Goal: Task Accomplishment & Management: Use online tool/utility

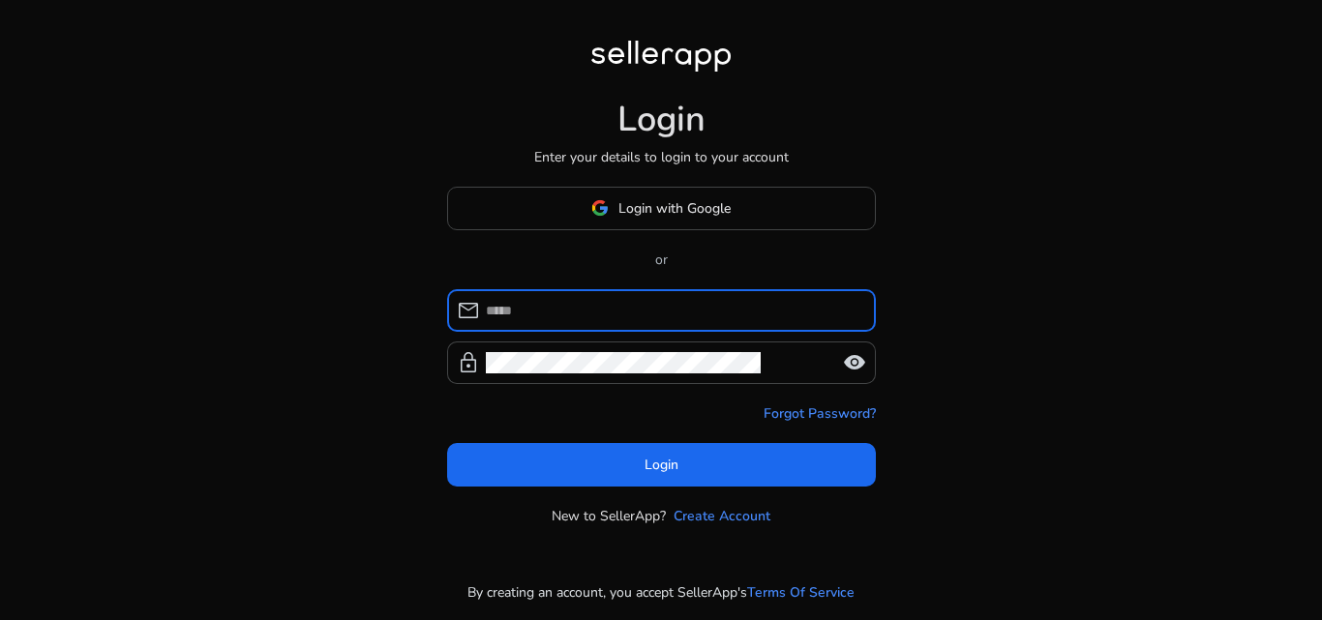
click at [575, 310] on input at bounding box center [673, 310] width 374 height 21
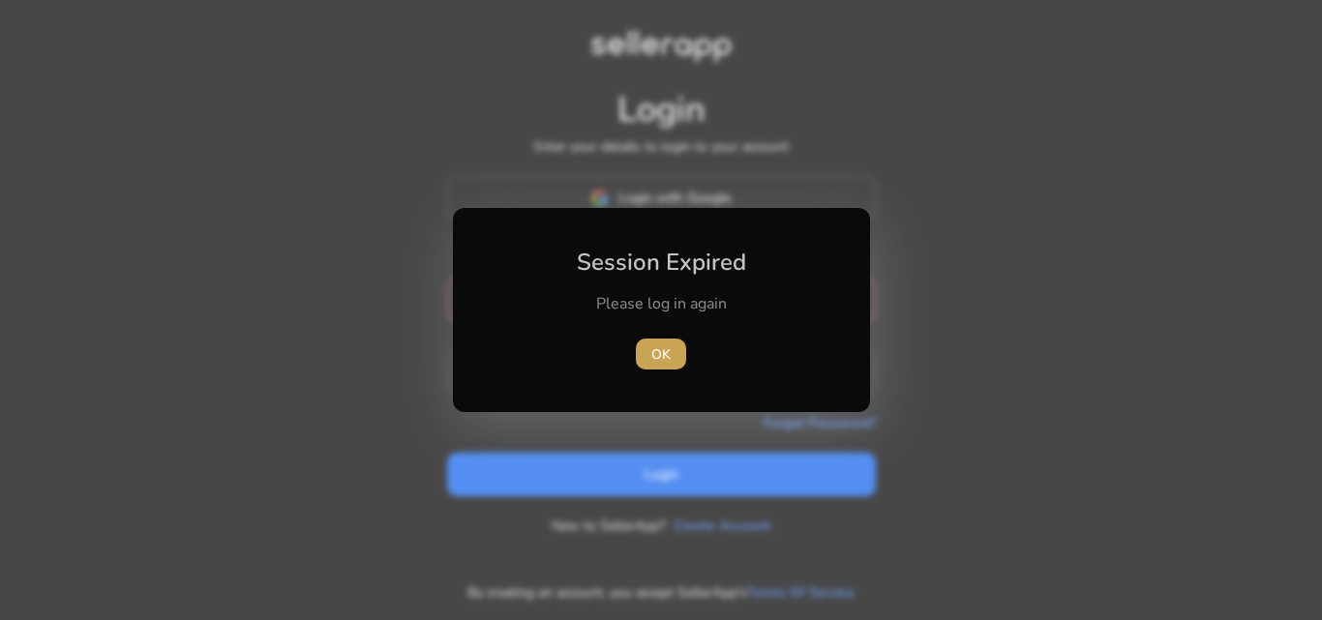
click at [668, 342] on span "button" at bounding box center [661, 354] width 50 height 46
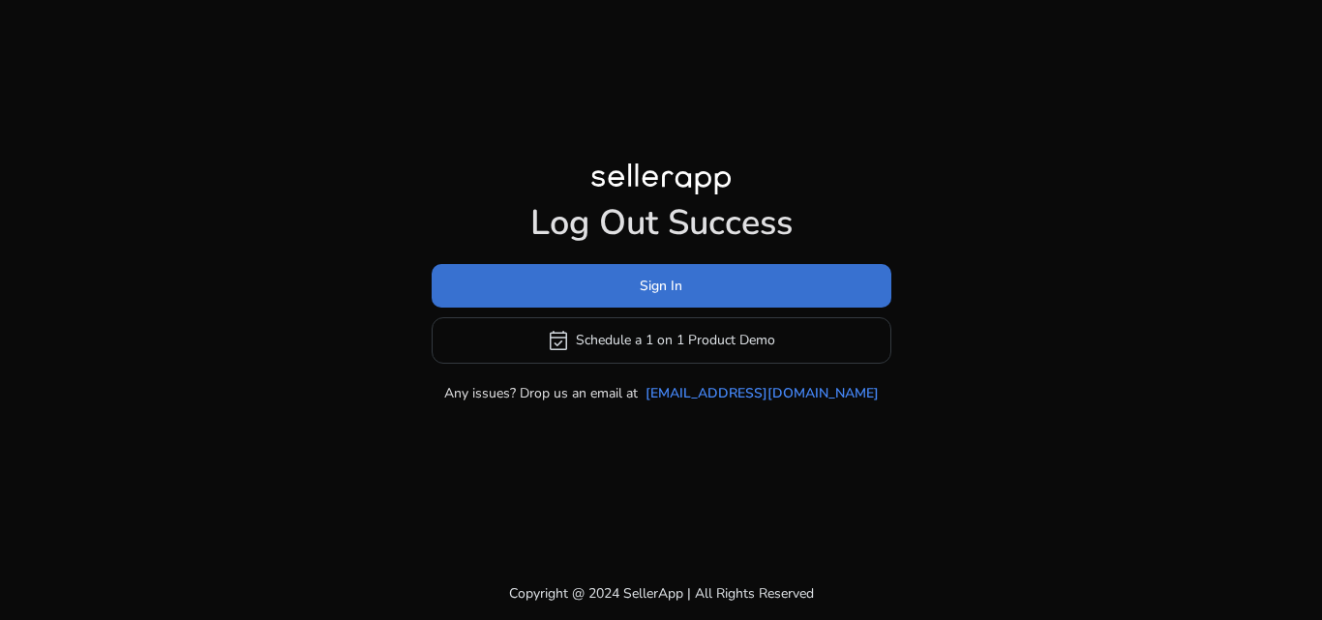
click at [657, 272] on span at bounding box center [661, 285] width 460 height 46
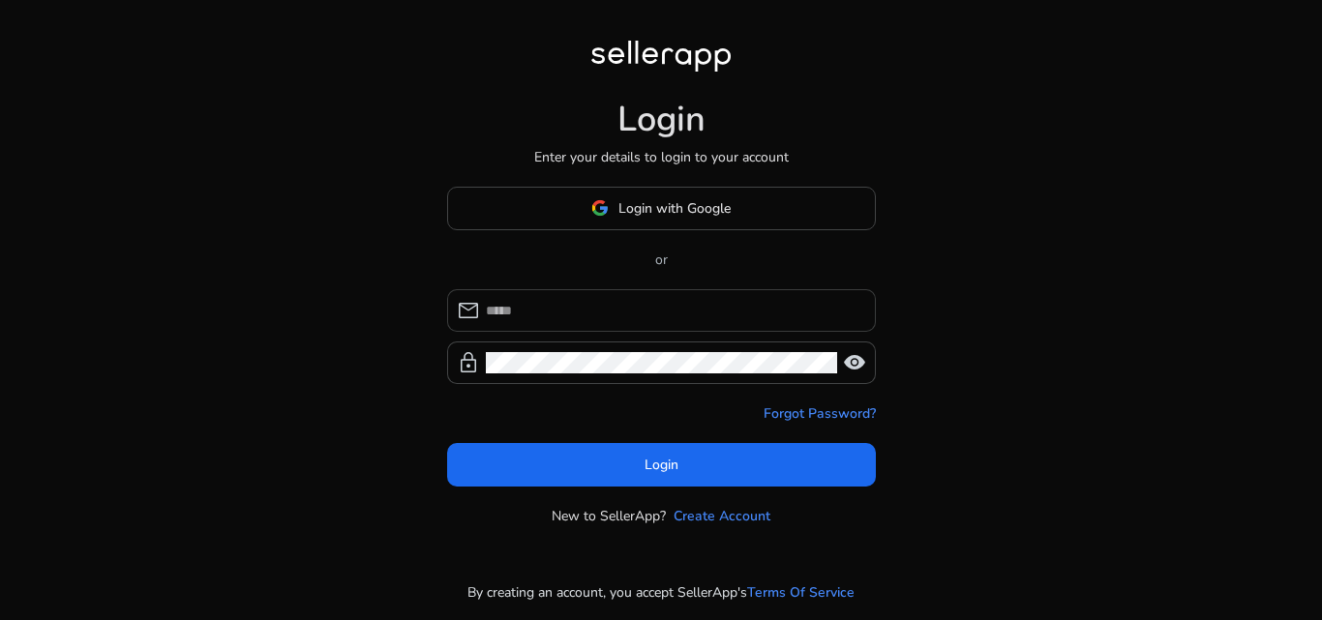
click at [587, 326] on div at bounding box center [673, 310] width 374 height 43
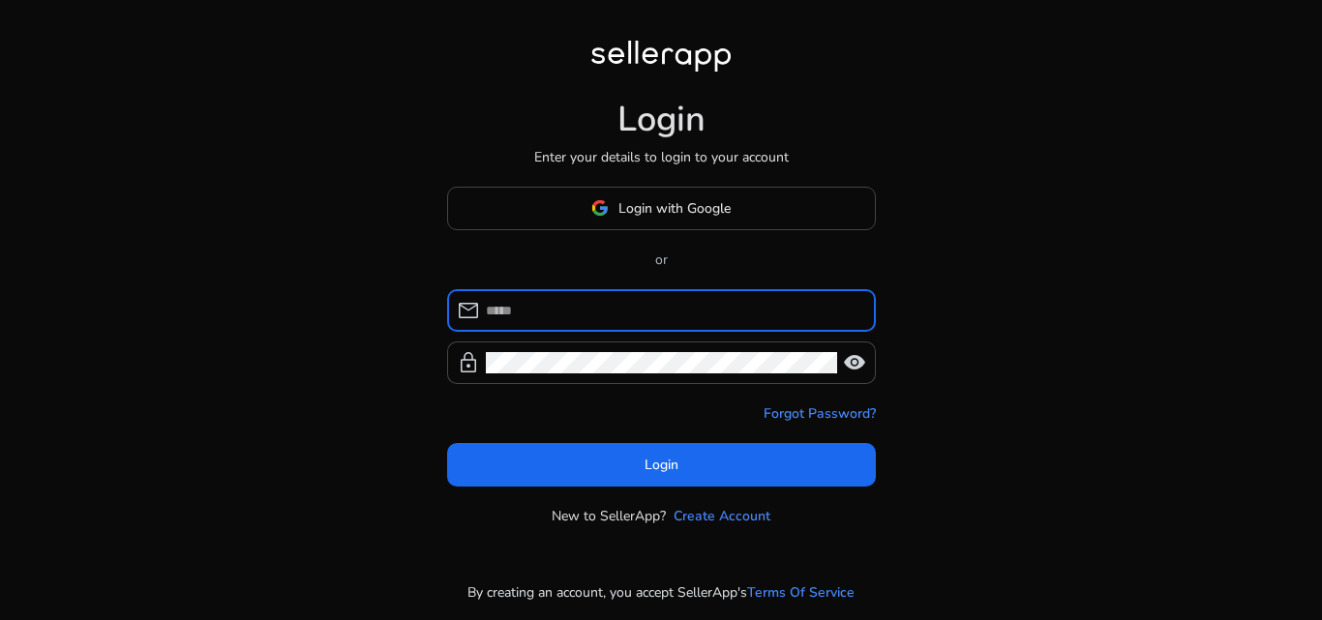
paste input "**********"
type input "**********"
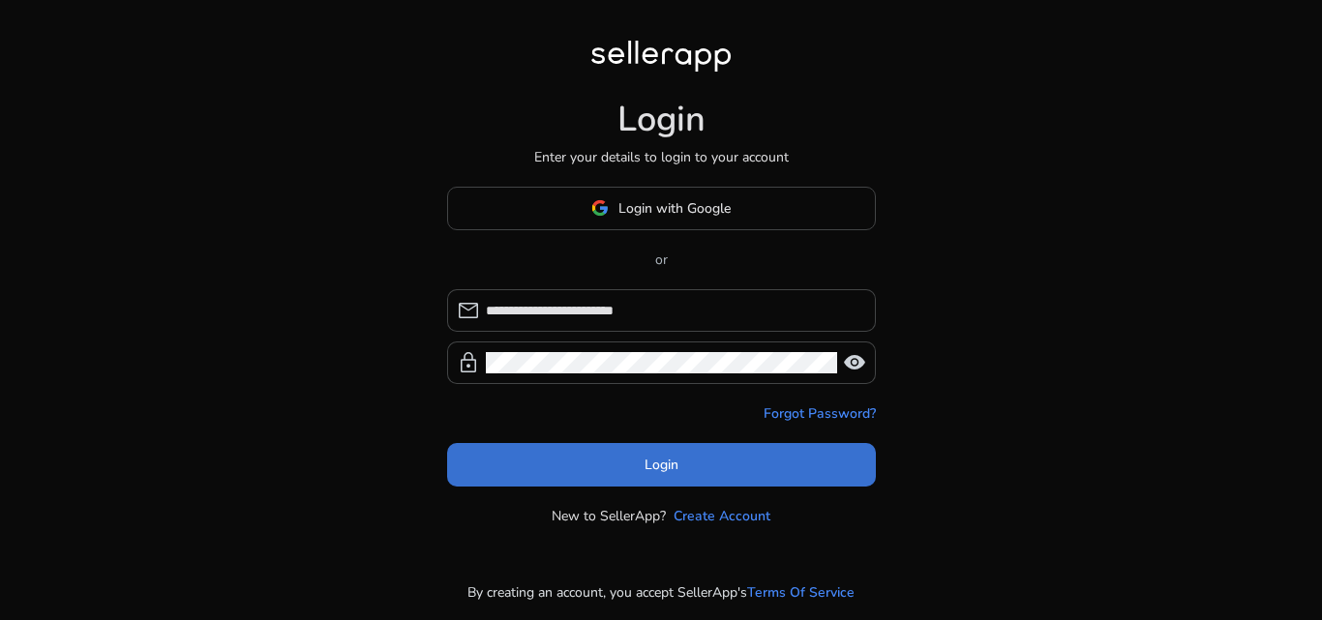
click at [606, 466] on span at bounding box center [661, 464] width 429 height 46
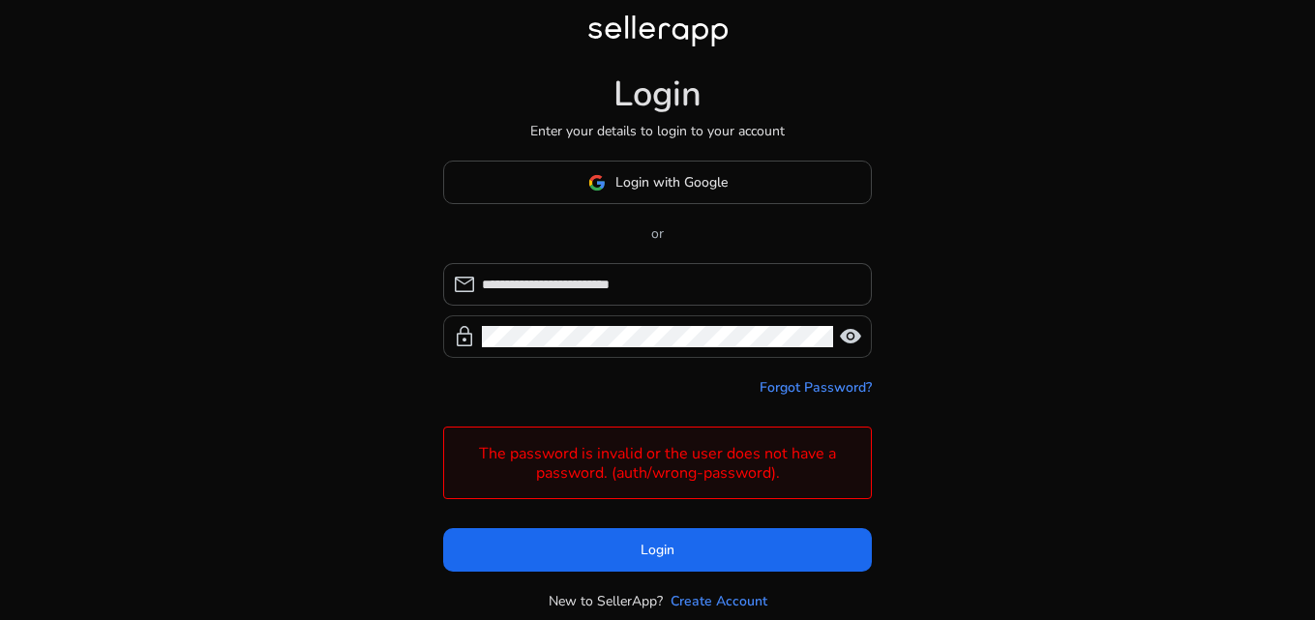
click at [849, 340] on span "visibility" at bounding box center [850, 336] width 23 height 23
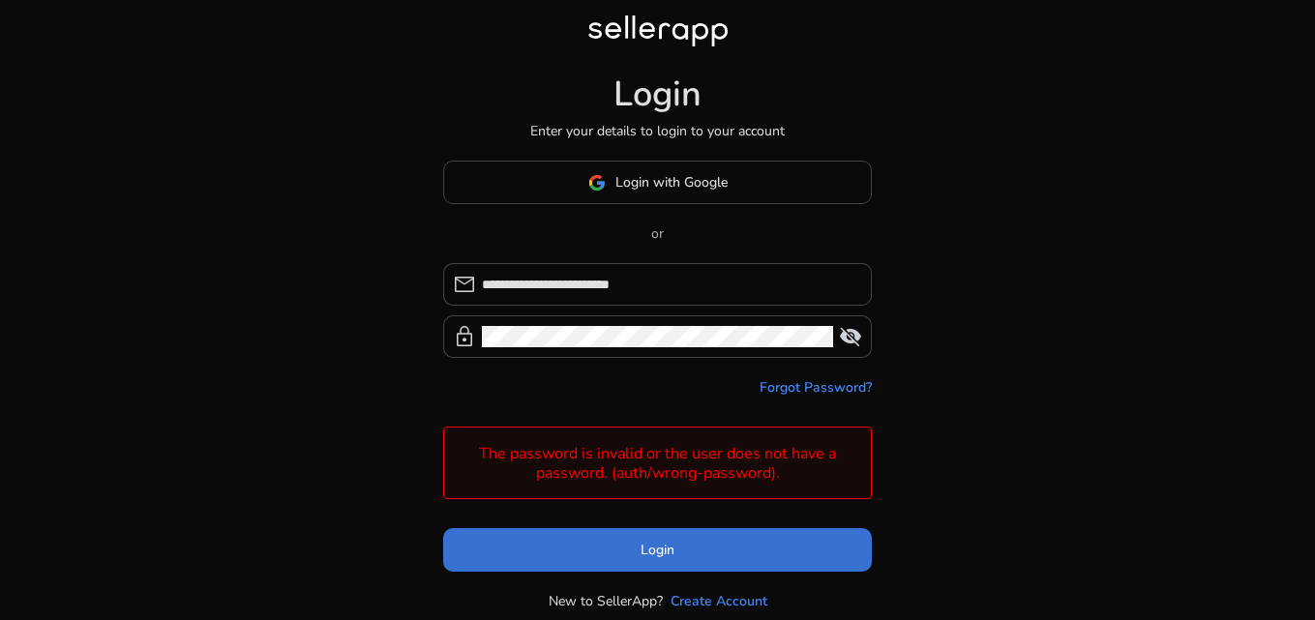
click at [652, 543] on span "Login" at bounding box center [657, 550] width 34 height 20
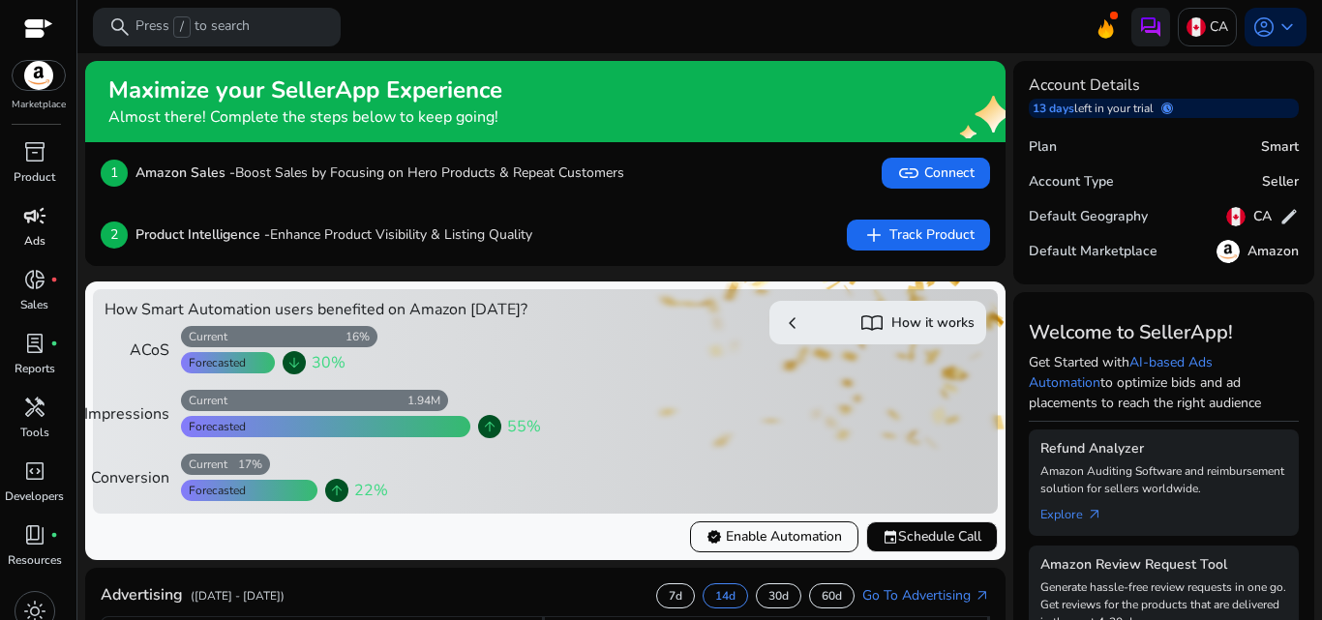
click at [36, 225] on span "campaign" at bounding box center [34, 215] width 23 height 23
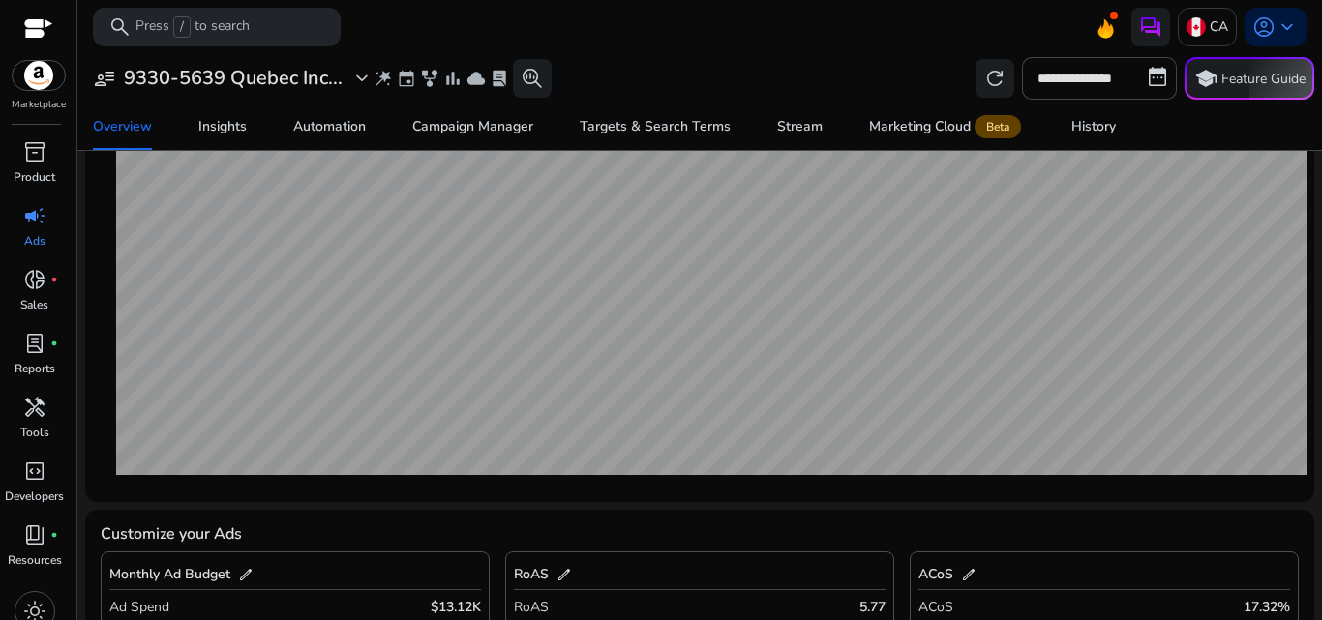
scroll to position [393, 0]
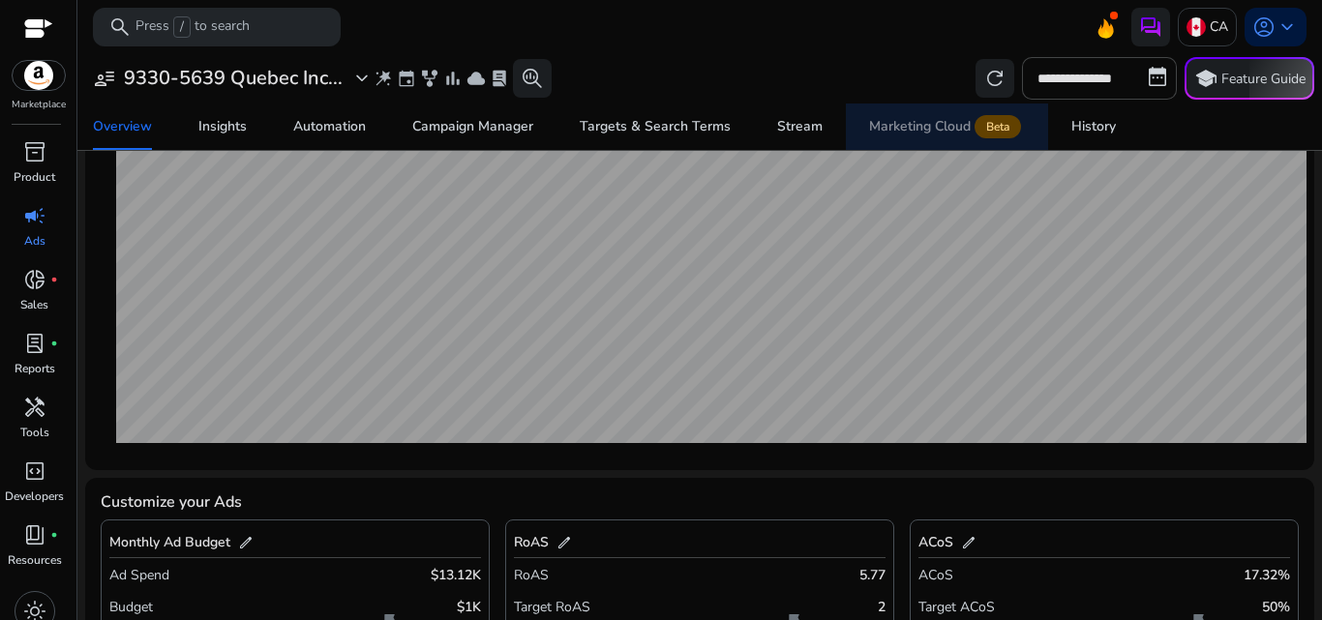
click at [922, 121] on div "Marketing Cloud Beta" at bounding box center [947, 126] width 156 height 15
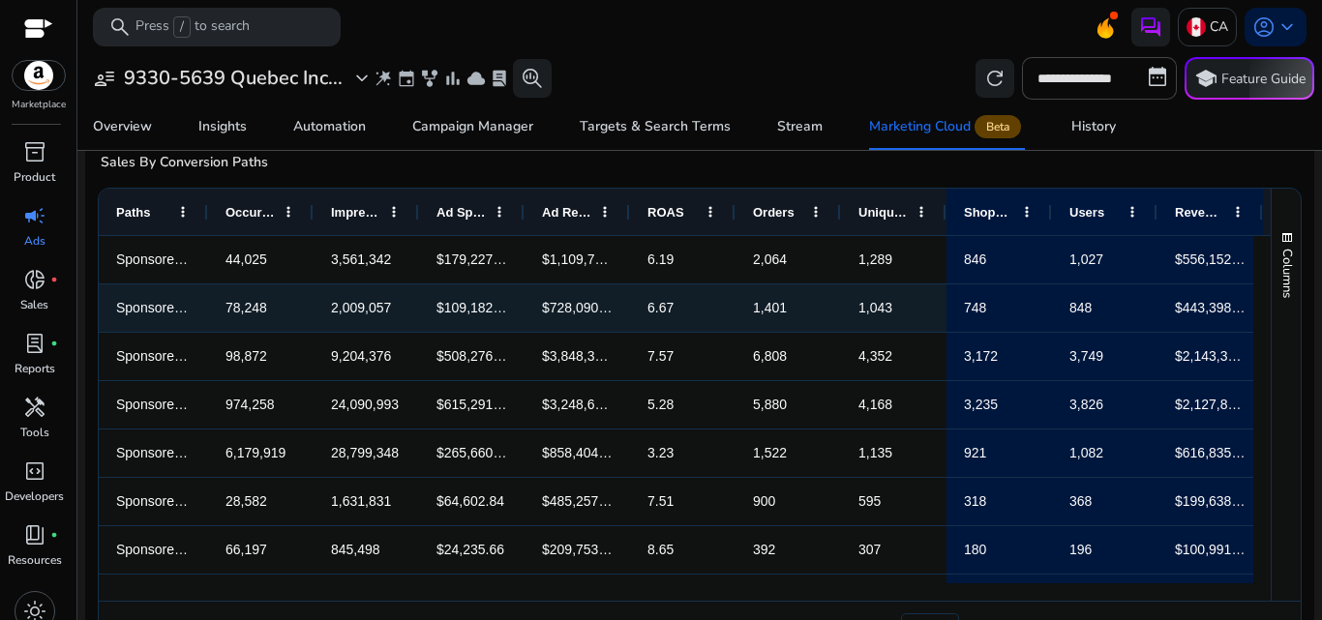
scroll to position [252, 0]
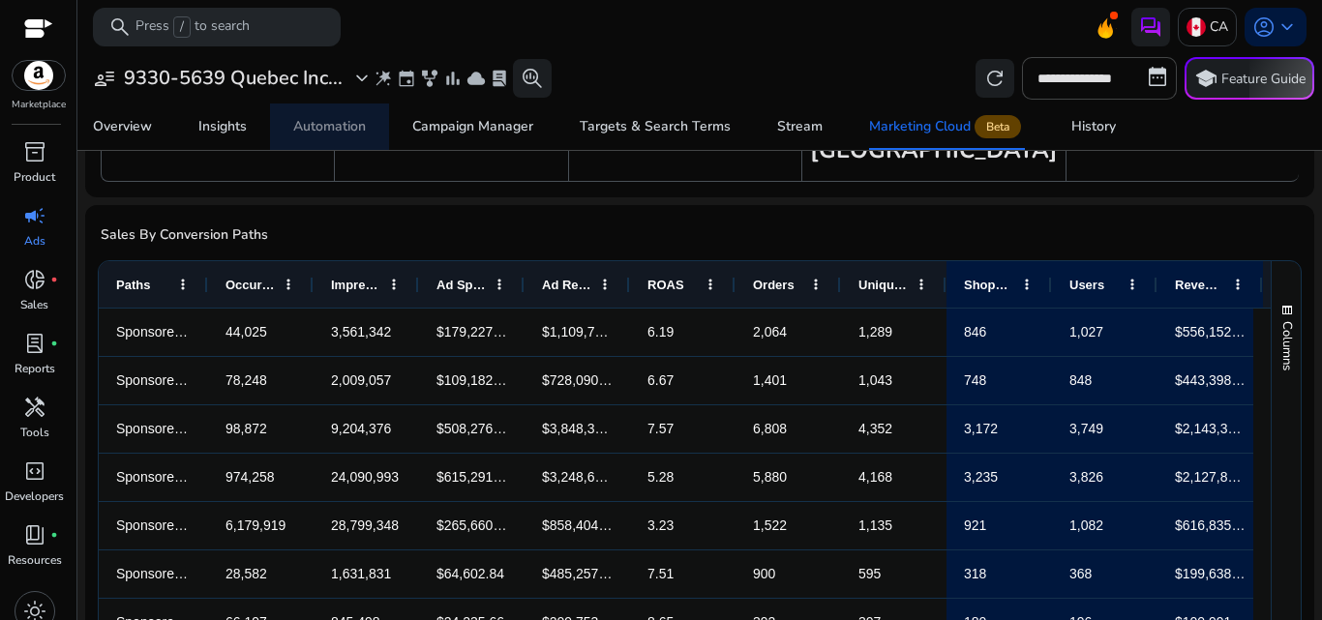
click at [352, 135] on span "Automation" at bounding box center [329, 127] width 73 height 46
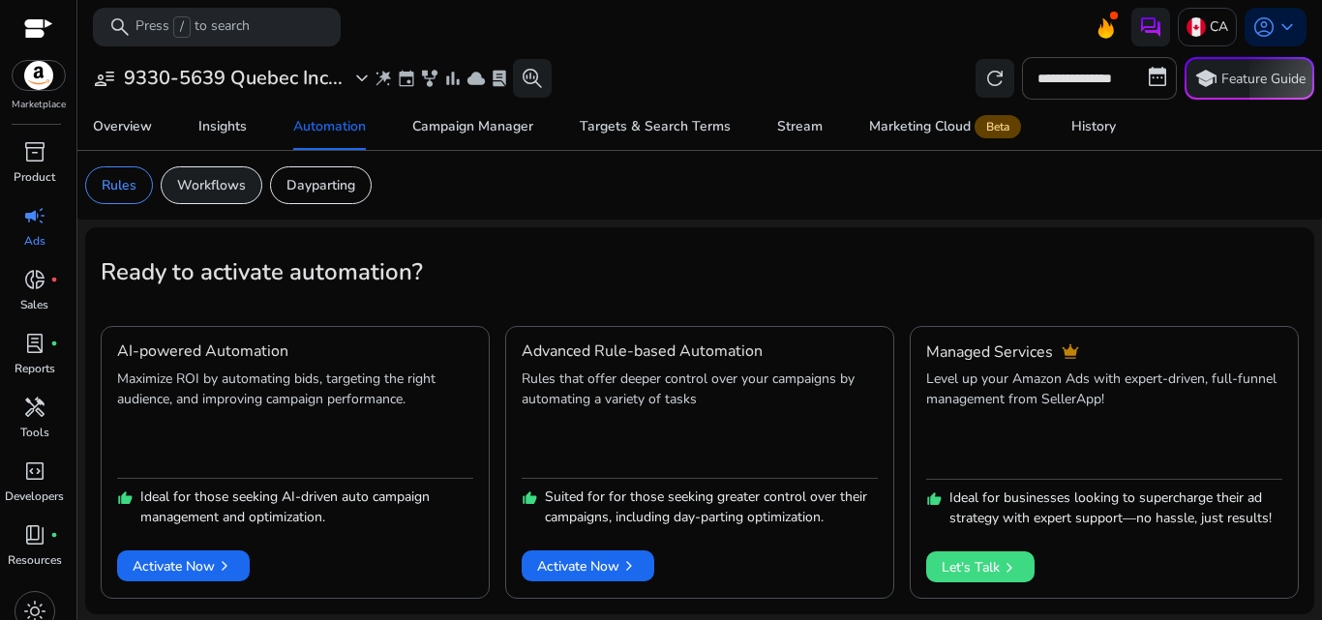
click at [241, 194] on p "Workflows" at bounding box center [211, 185] width 69 height 20
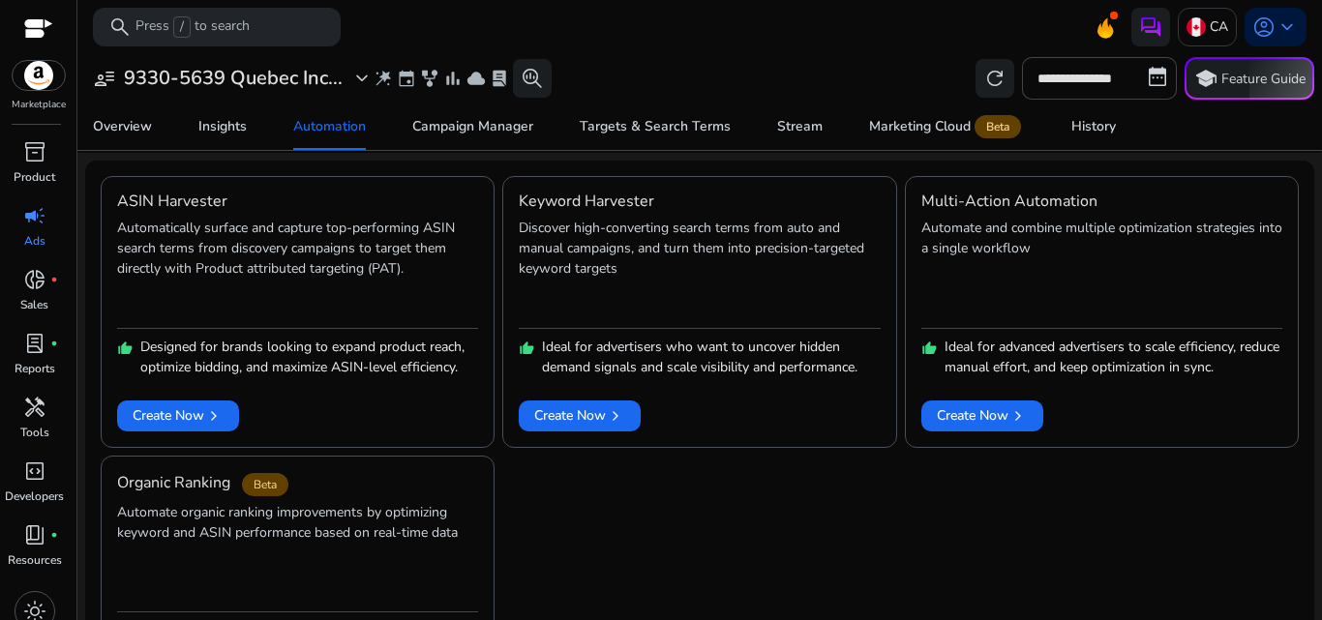
scroll to position [69, 0]
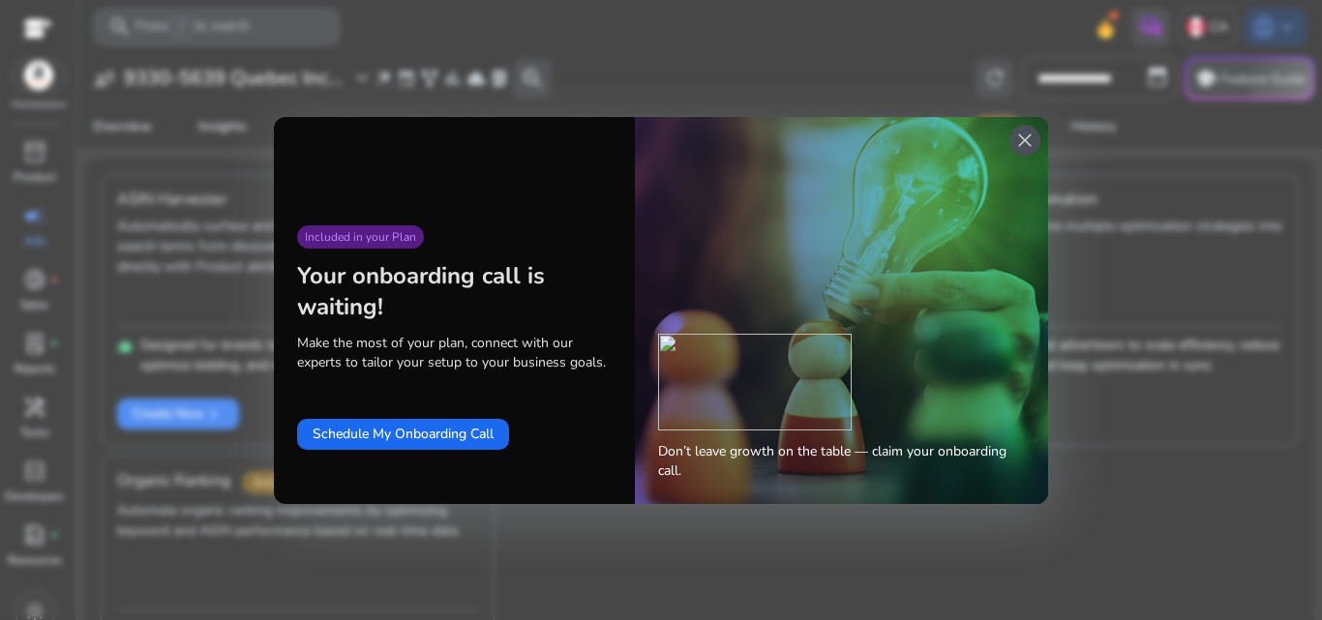
click at [1016, 136] on span "close" at bounding box center [1024, 140] width 23 height 23
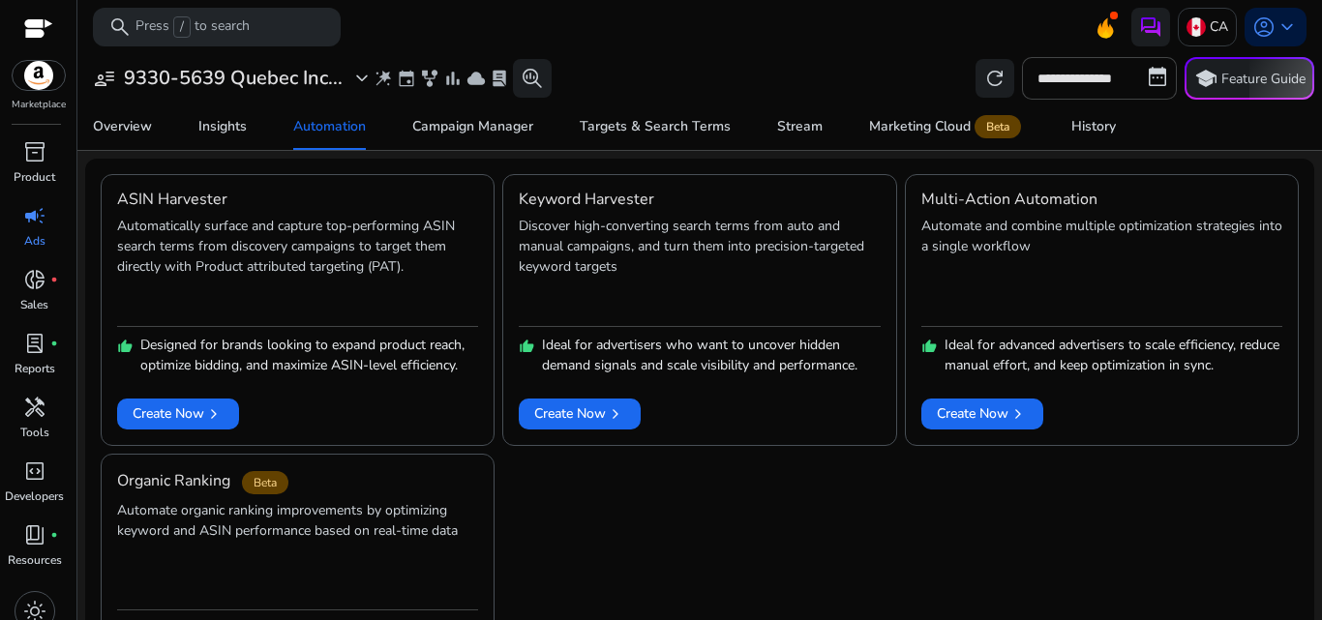
click at [1025, 138] on span "close" at bounding box center [1024, 140] width 23 height 23
click at [997, 409] on span "Create Now chevron_right" at bounding box center [982, 413] width 91 height 20
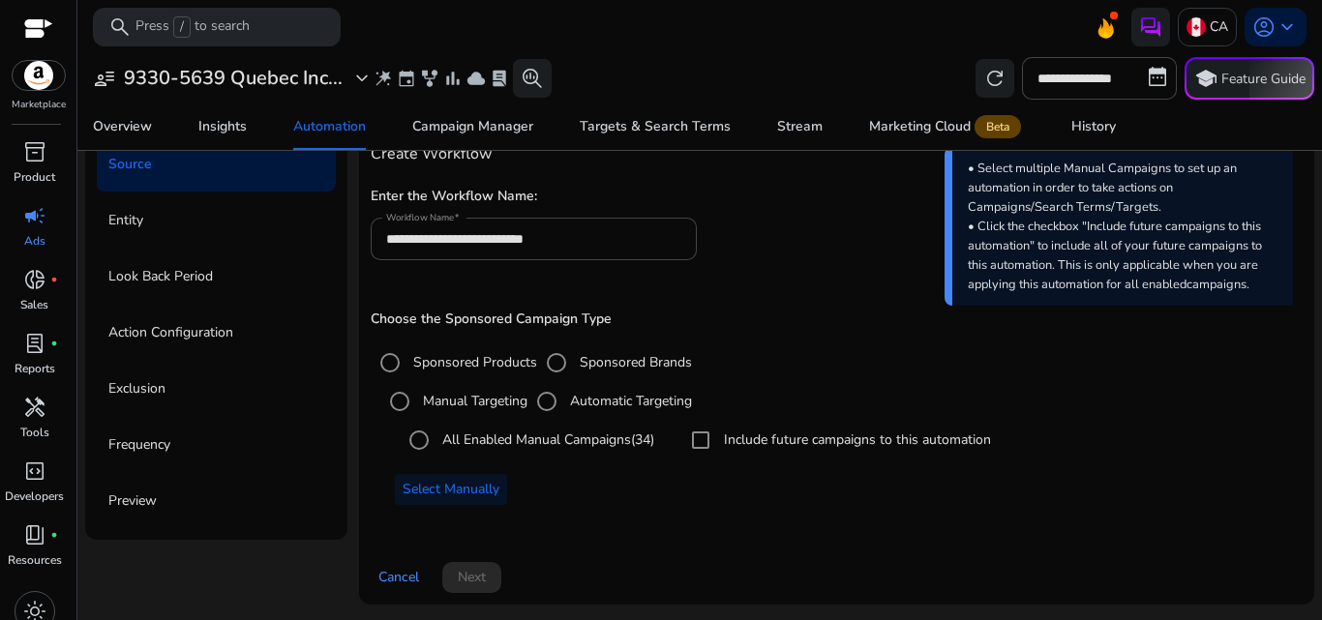
scroll to position [113, 0]
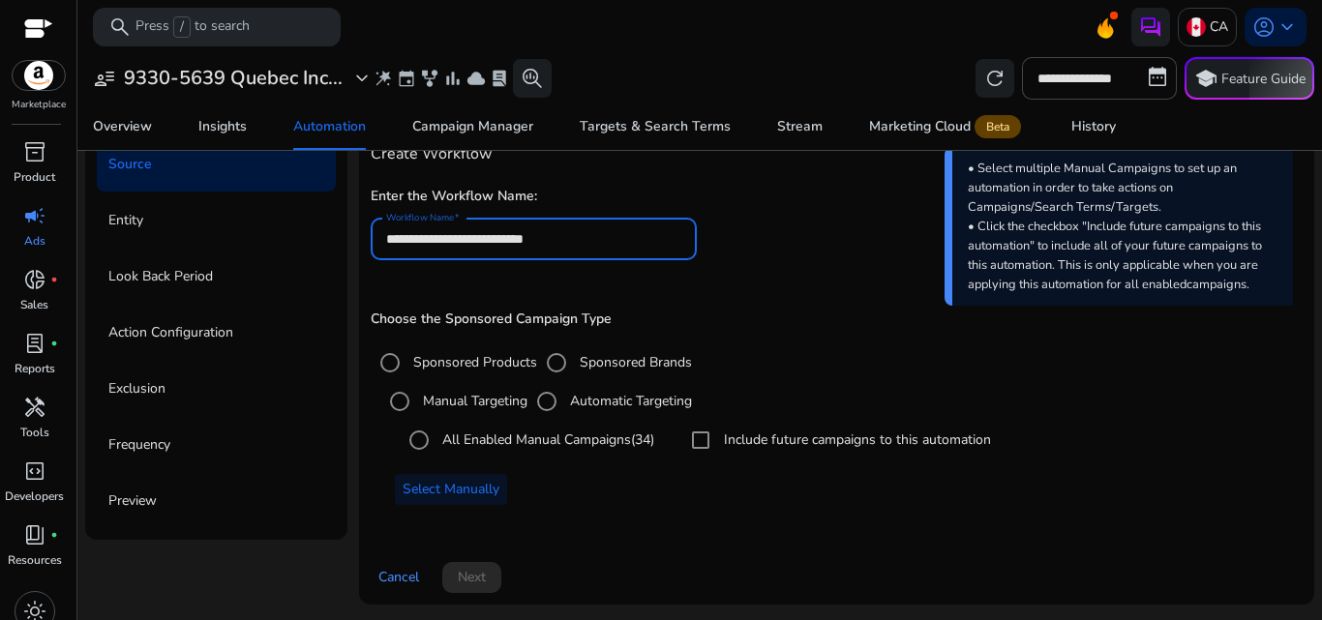
click at [614, 245] on input "**********" at bounding box center [533, 238] width 295 height 21
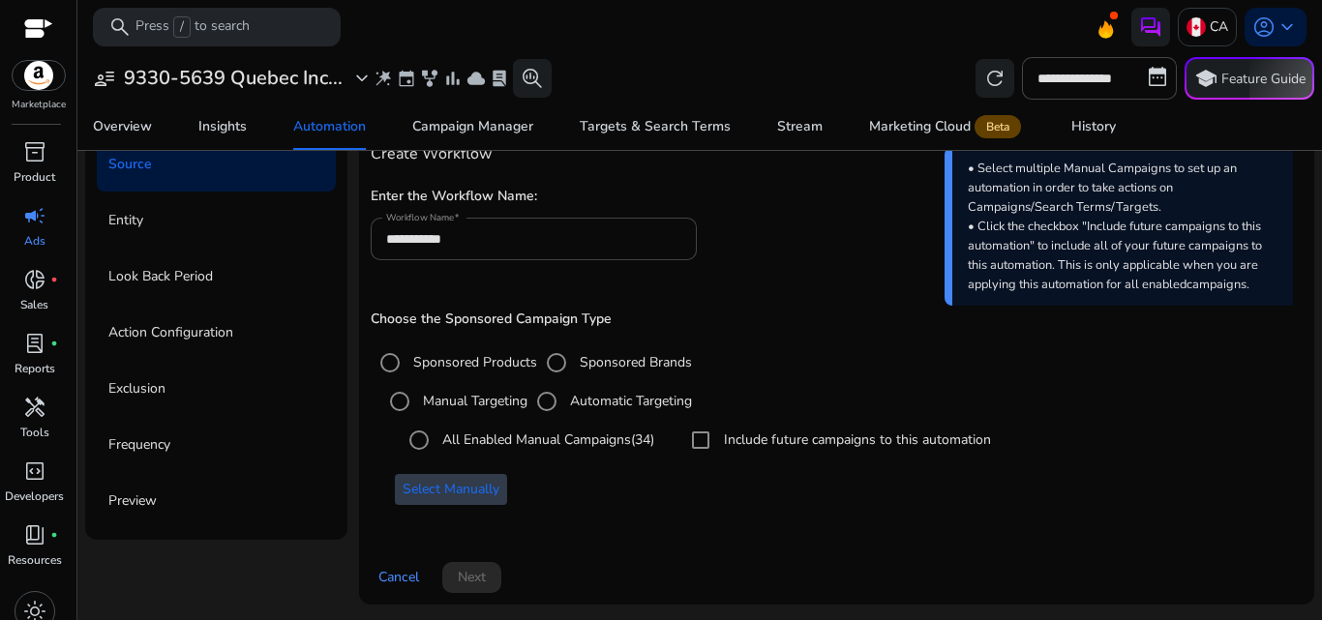
click at [448, 482] on span "Select Manually" at bounding box center [450, 489] width 97 height 20
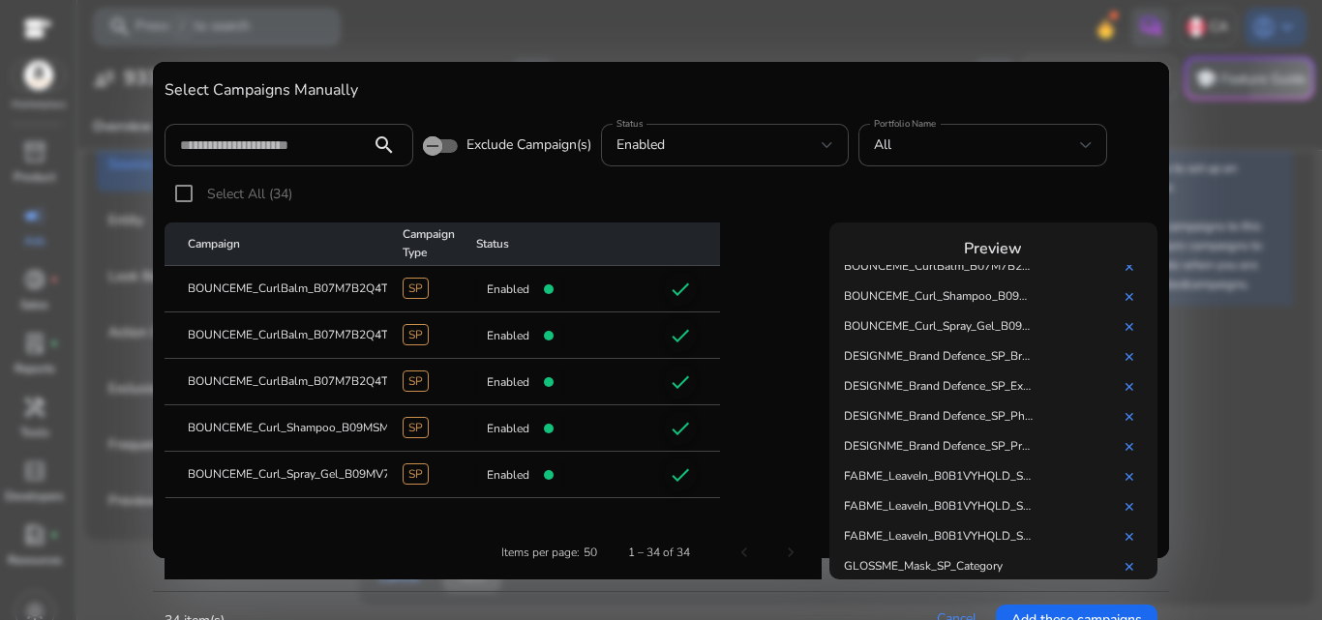
scroll to position [96, 0]
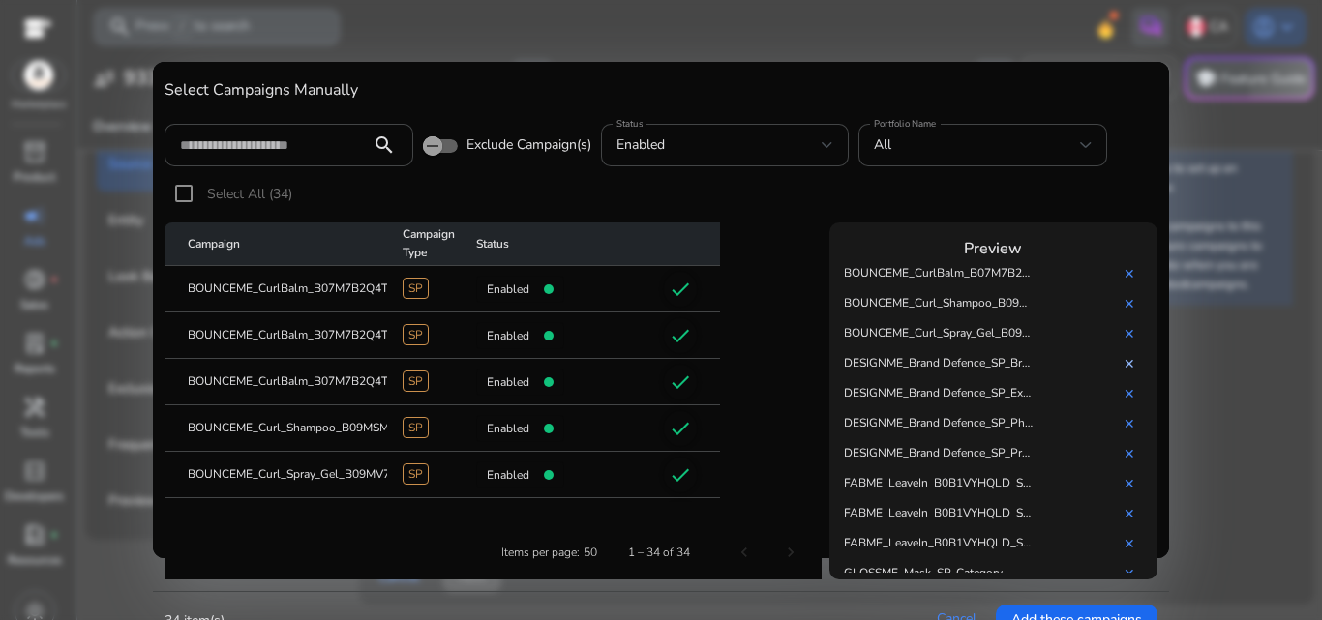
click at [1125, 359] on link "✕" at bounding box center [1132, 364] width 19 height 18
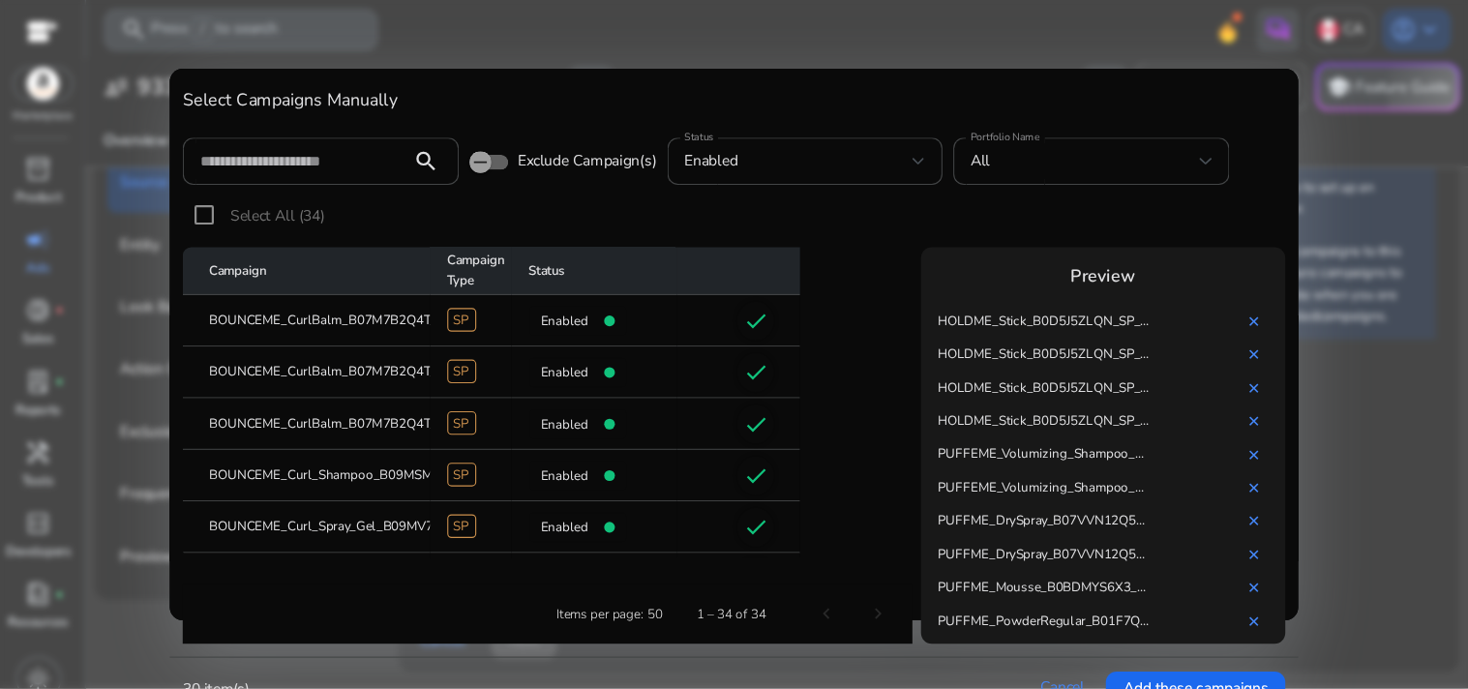
scroll to position [617, 0]
click at [985, 195] on div "Select All (34)" at bounding box center [660, 198] width 993 height 48
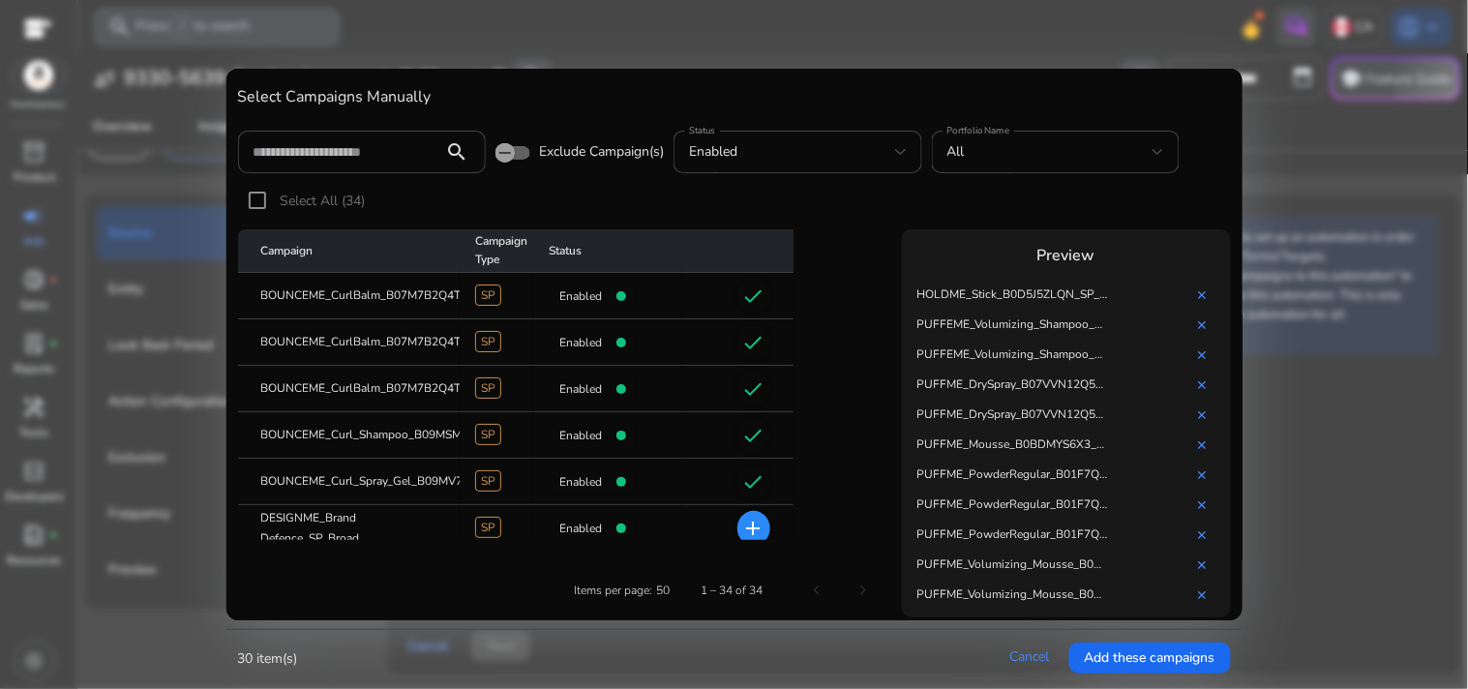
scroll to position [585, 0]
click at [1118, 619] on span "Add these campaigns" at bounding box center [1150, 657] width 131 height 20
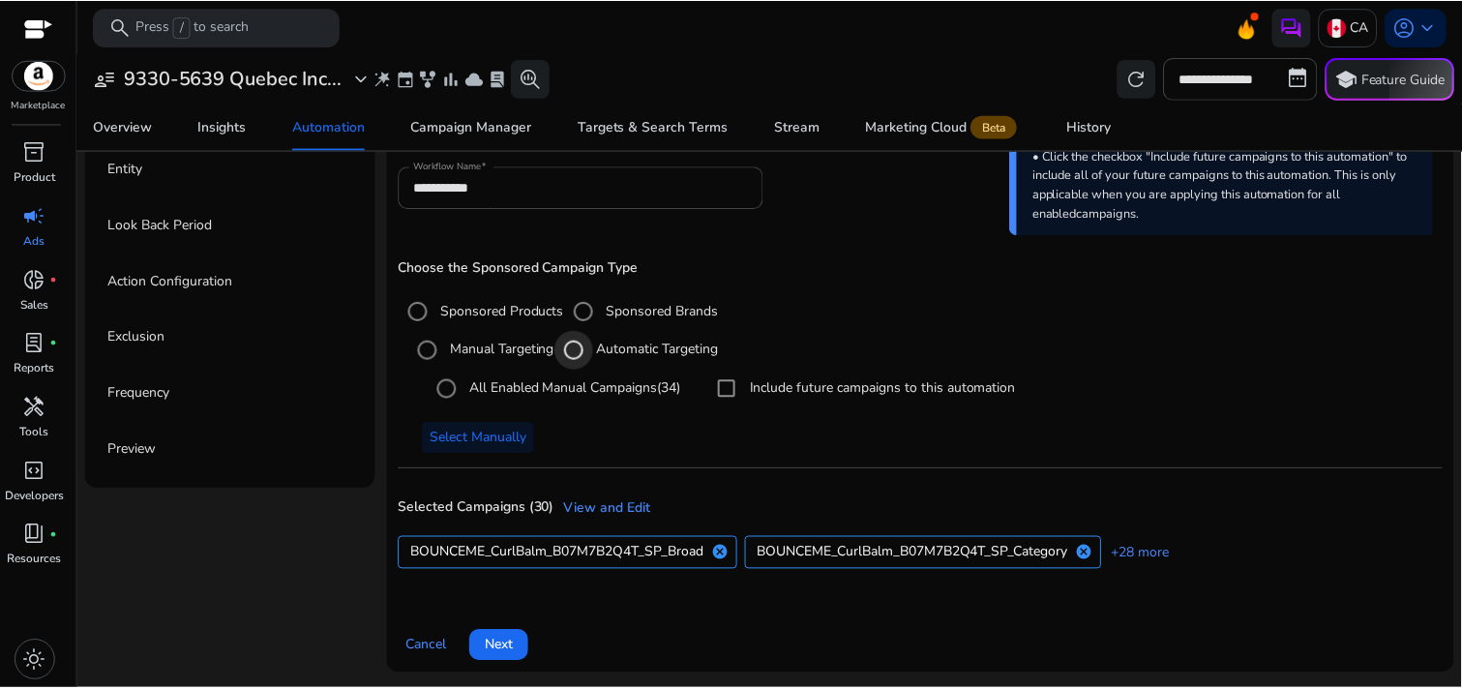
scroll to position [45, 0]
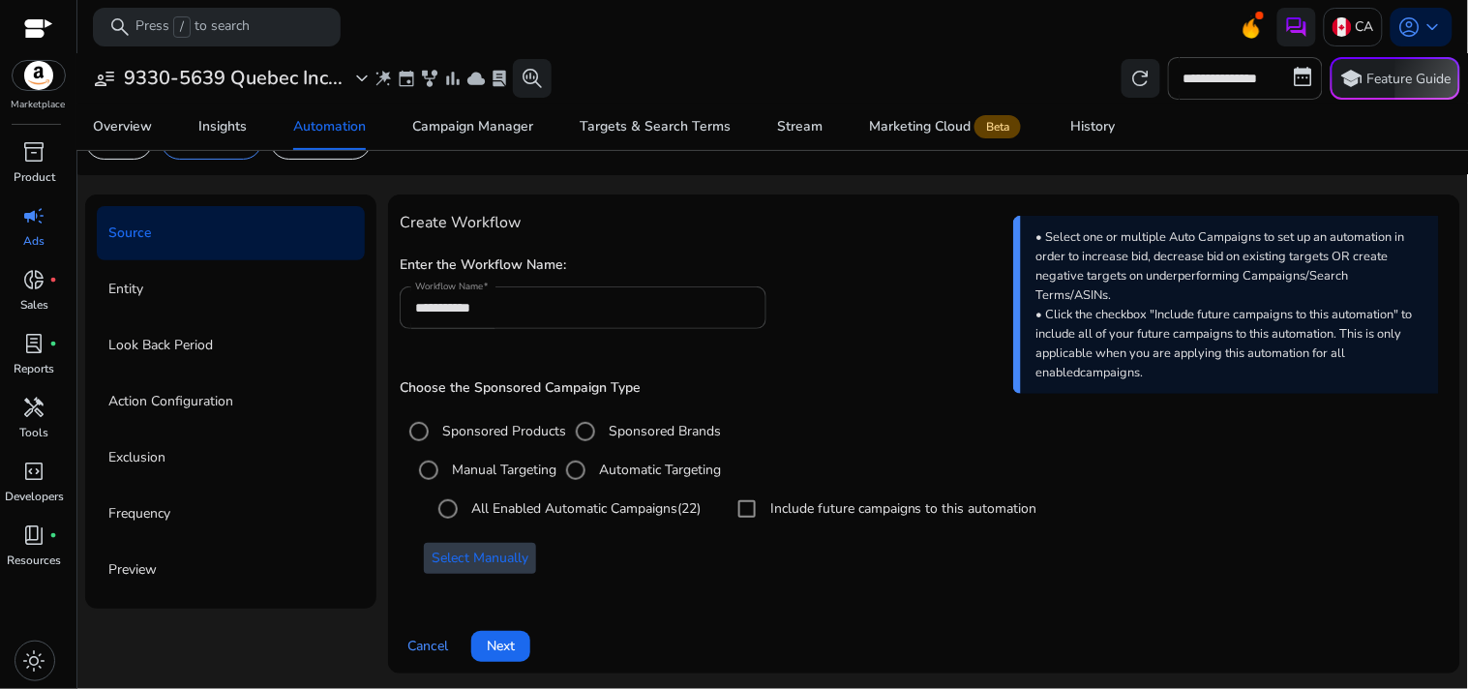
click at [450, 564] on span "Select Manually" at bounding box center [479, 558] width 97 height 20
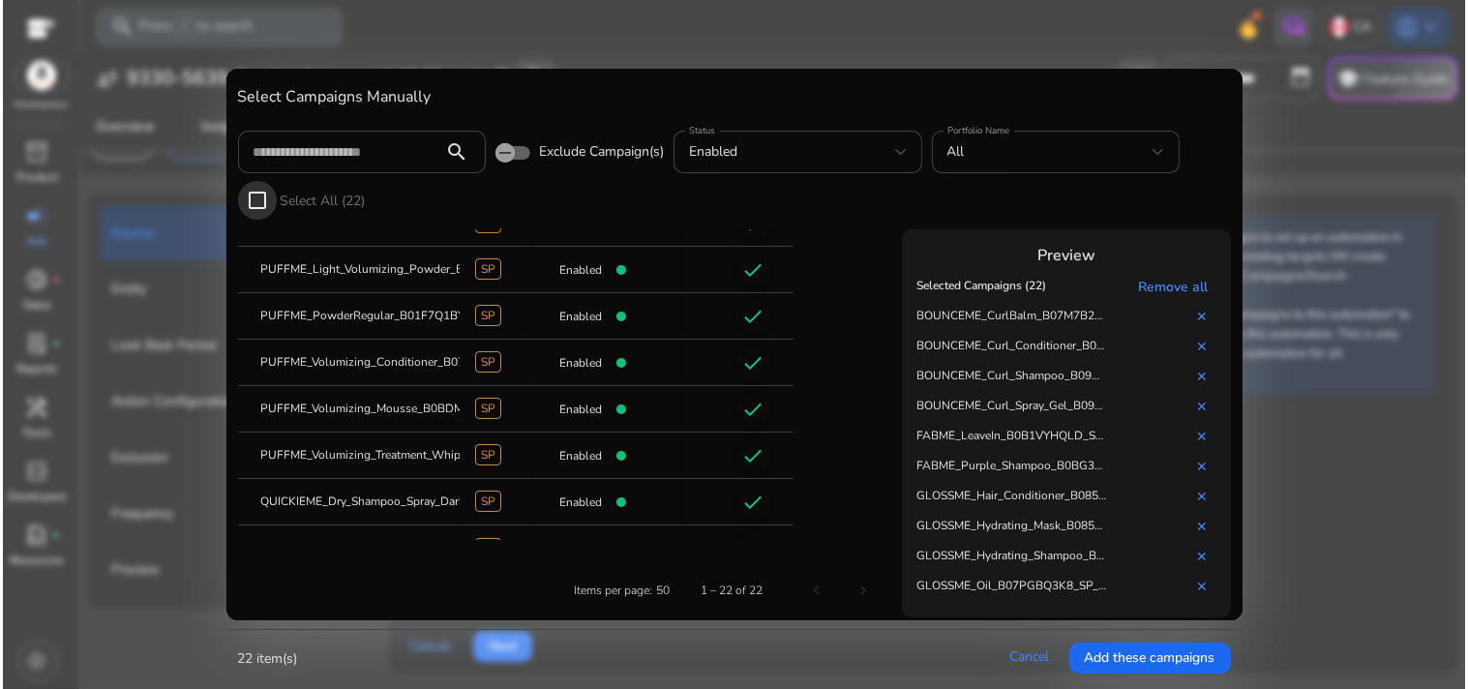
scroll to position [755, 0]
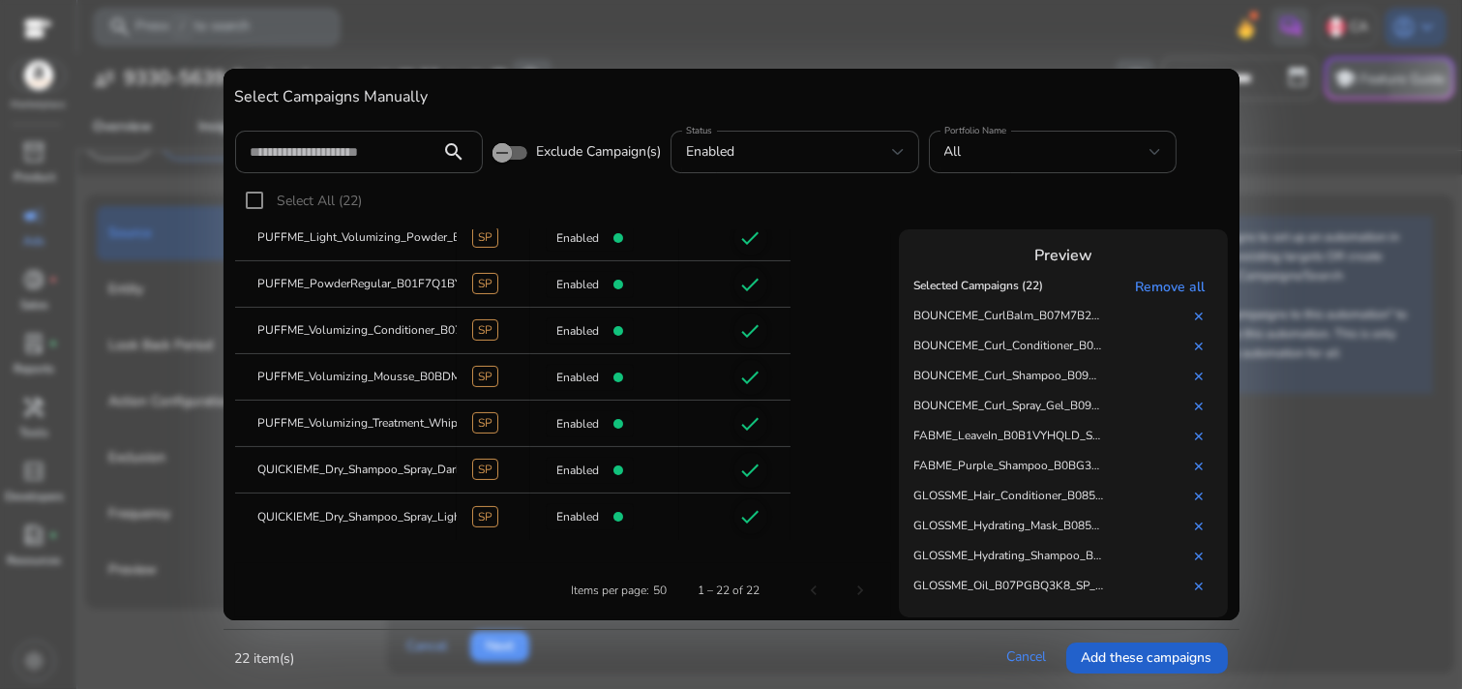
click at [1106, 619] on span "Add these campaigns" at bounding box center [1147, 657] width 131 height 20
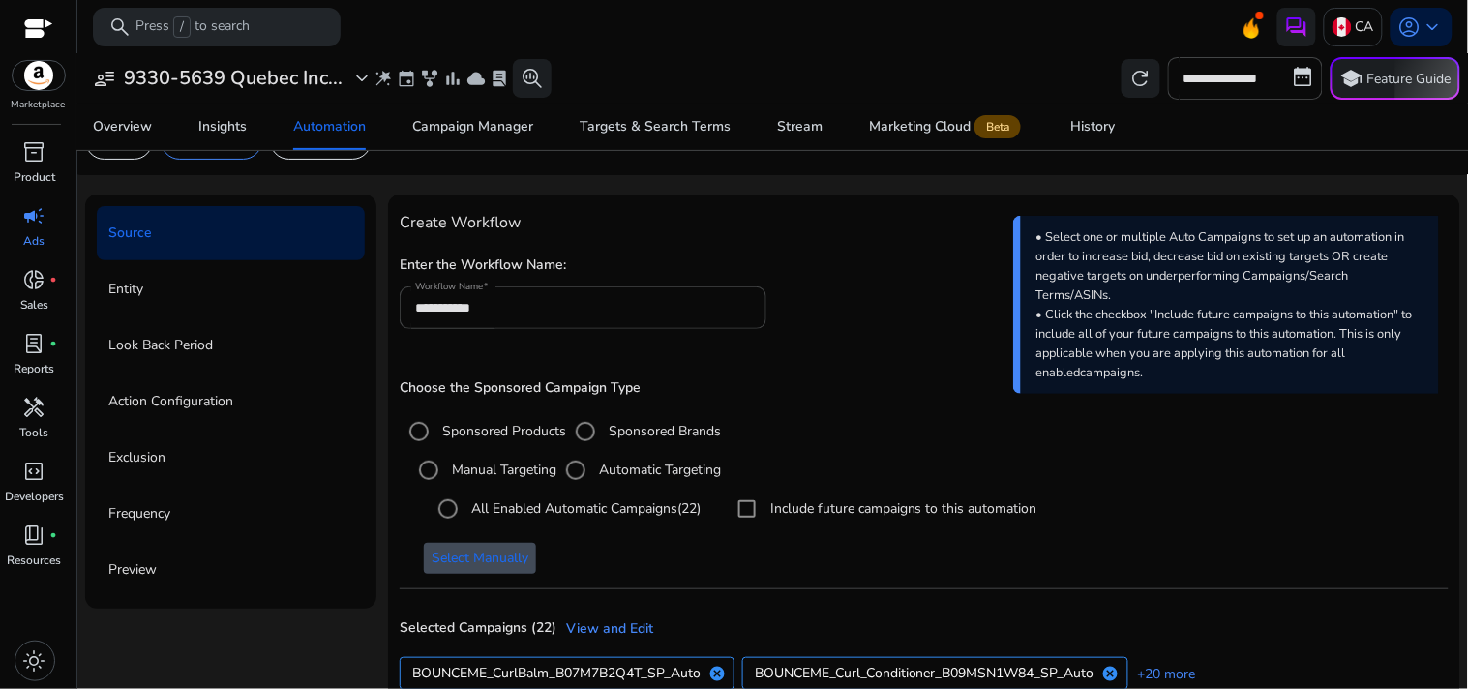
scroll to position [165, 0]
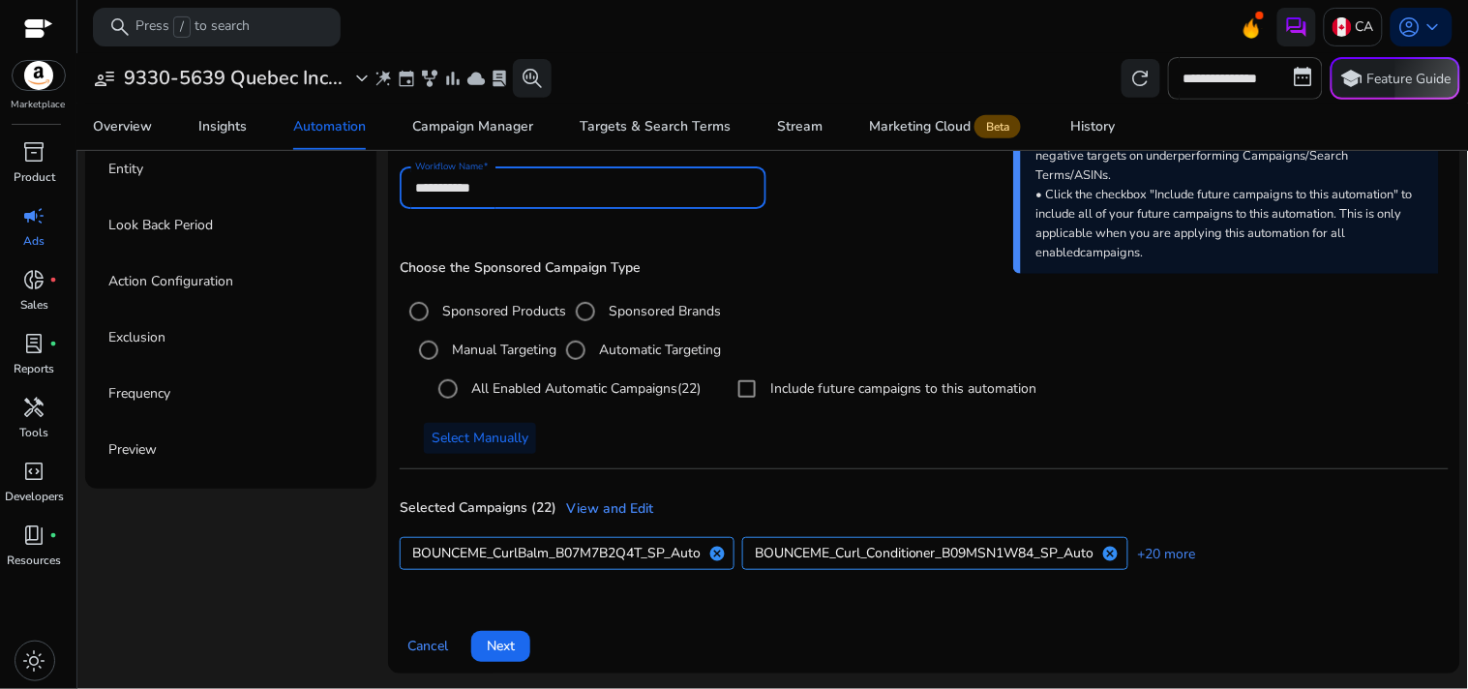
click at [526, 194] on input "**********" at bounding box center [583, 187] width 336 height 21
type input "**********"
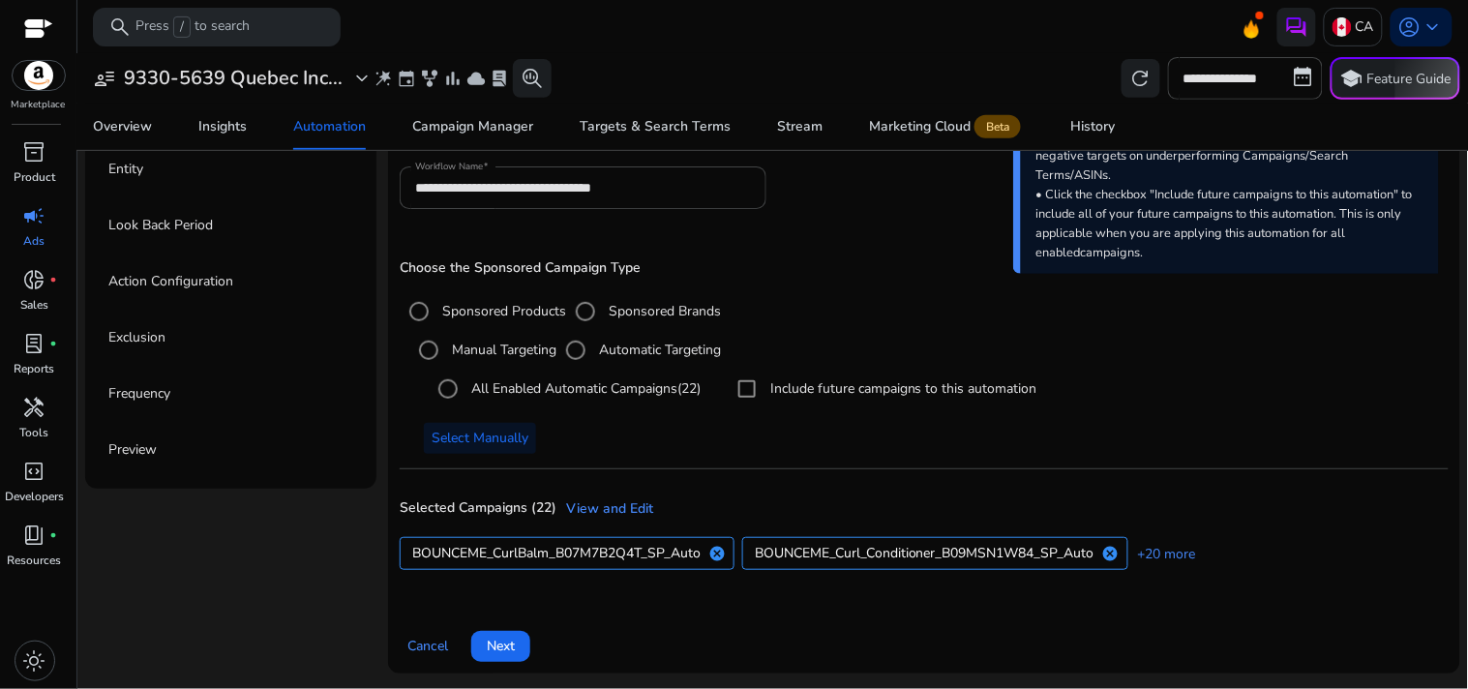
click at [861, 288] on div "Choose the Sponsored Campaign Type Sponsored Products Sponsored Brands Manual T…" at bounding box center [924, 356] width 1049 height 193
click at [521, 619] on span at bounding box center [500, 646] width 59 height 46
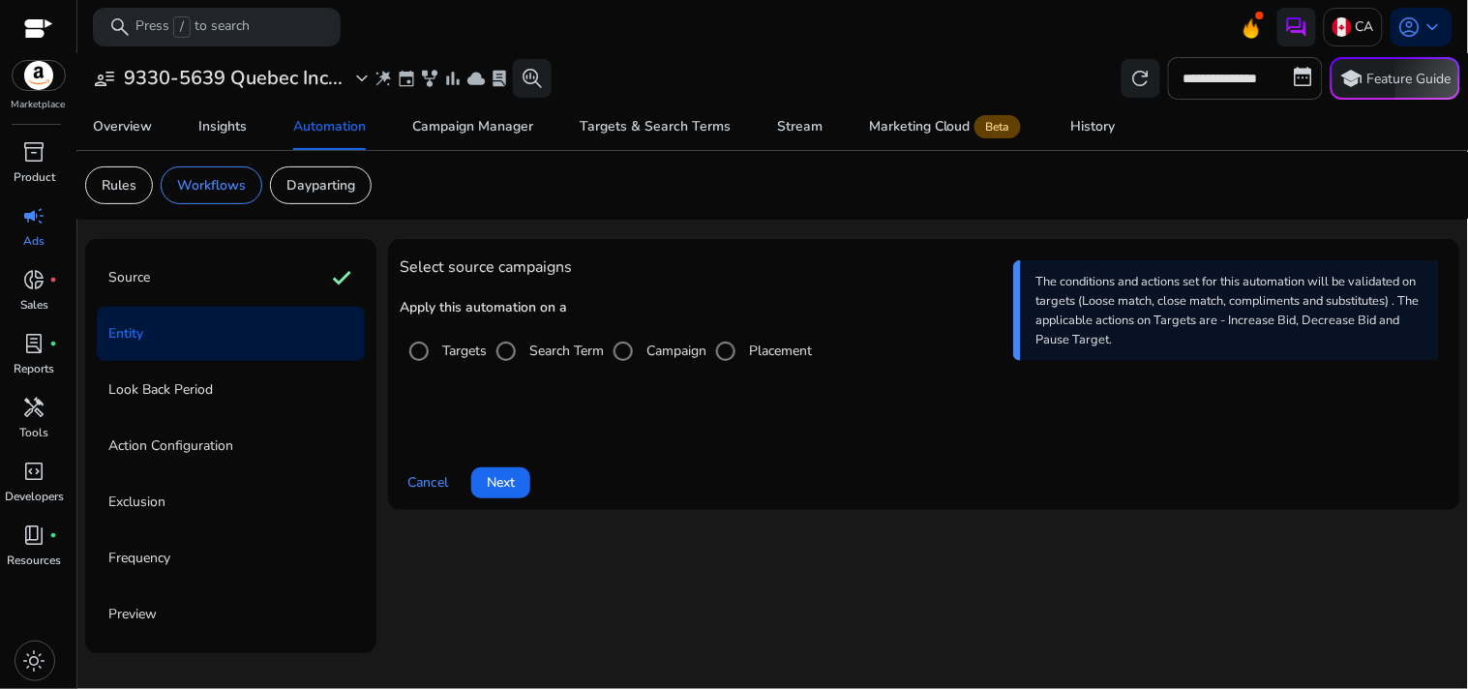
scroll to position [0, 0]
click at [493, 489] on span "Next" at bounding box center [501, 482] width 28 height 20
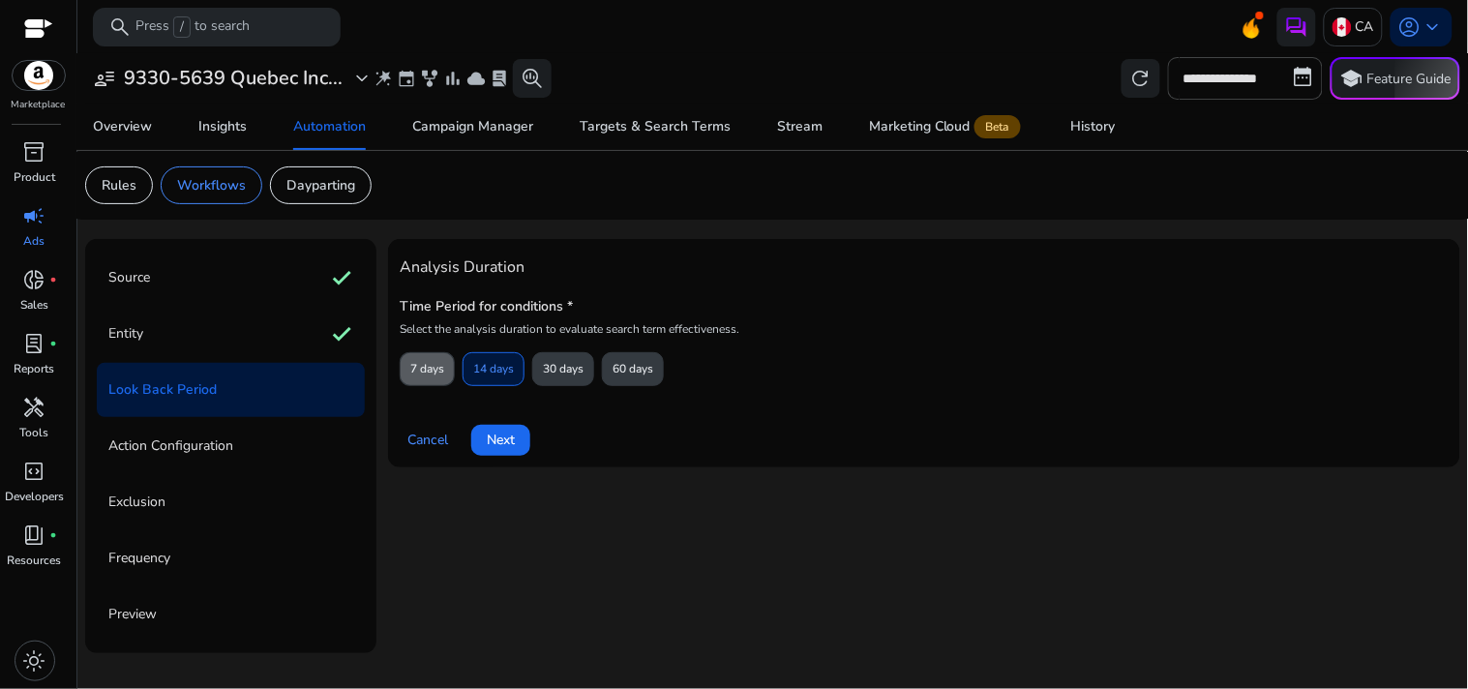
click at [431, 366] on span "7 days" at bounding box center [427, 369] width 34 height 34
click at [479, 432] on span at bounding box center [500, 440] width 59 height 46
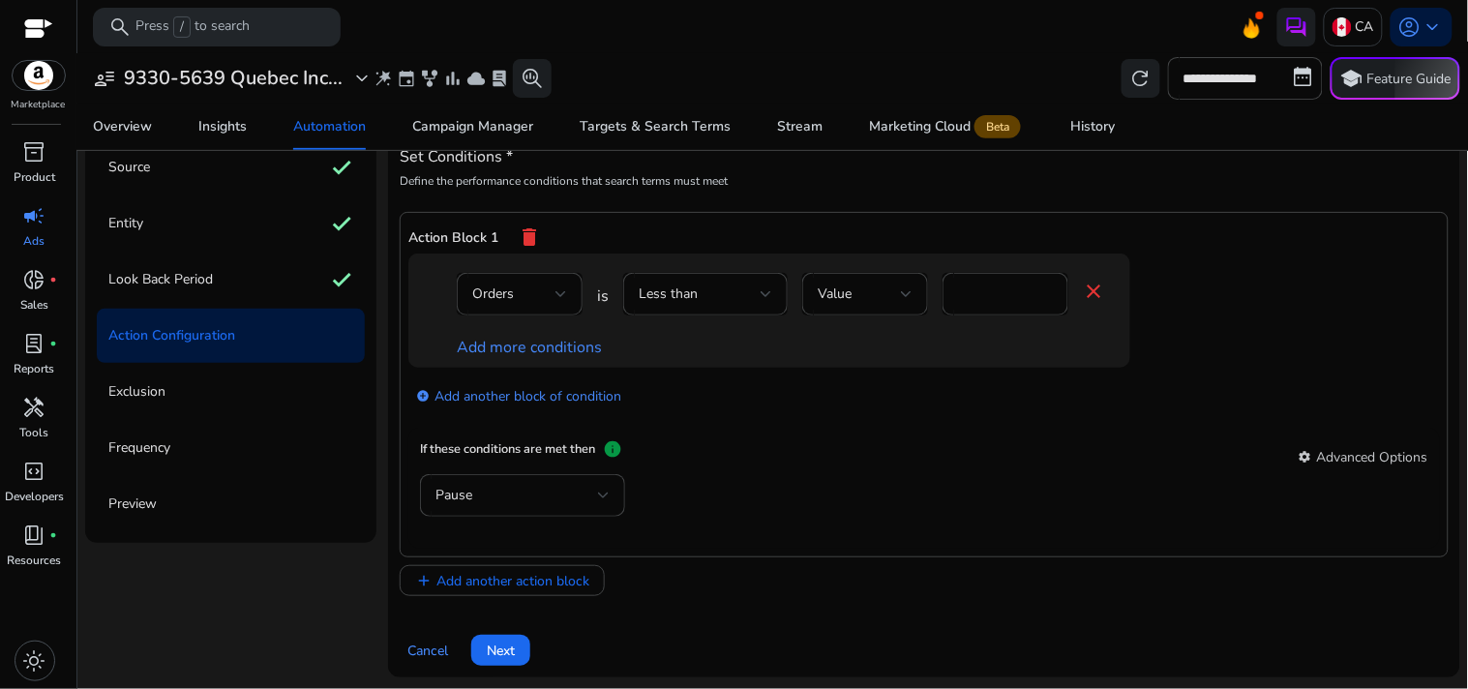
scroll to position [116, 0]
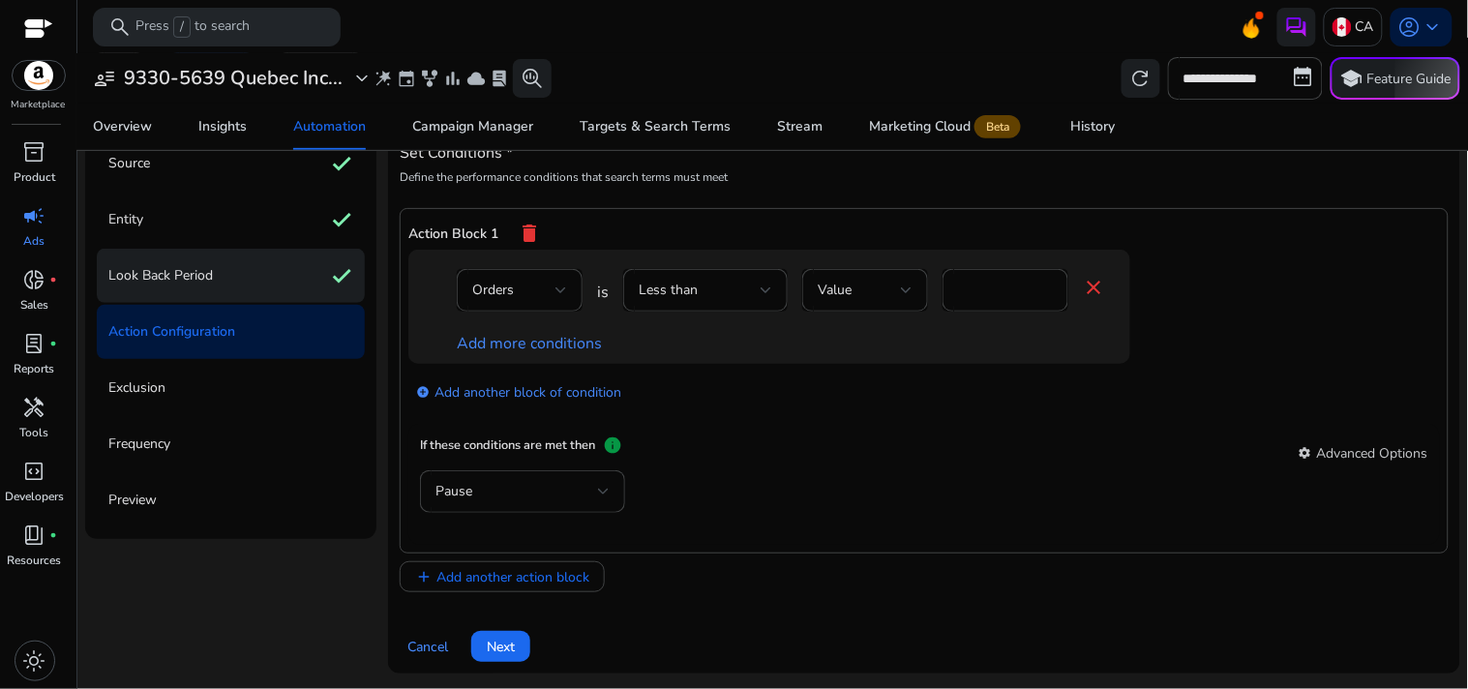
click at [267, 278] on div "Look Back Period check" at bounding box center [231, 276] width 268 height 54
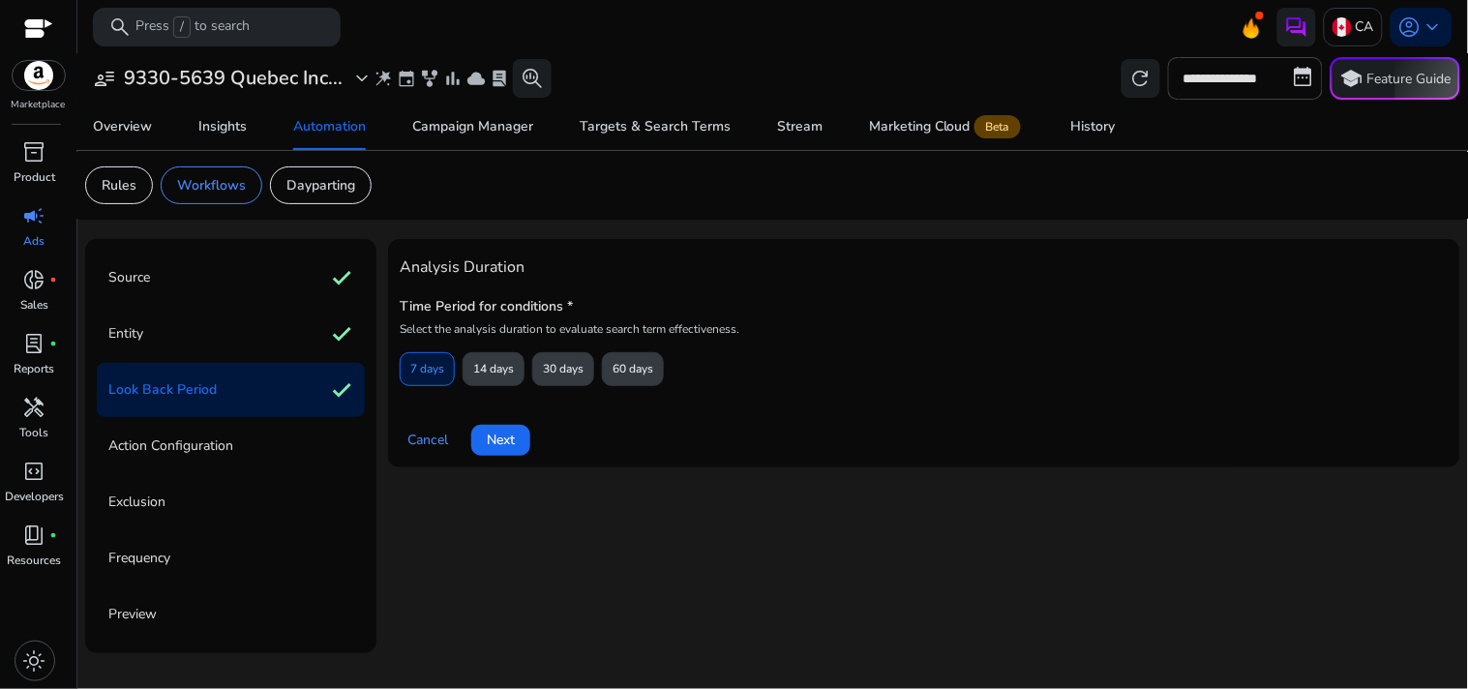
click at [510, 333] on p "Select the analysis duration to evaluate search term effectiveness." at bounding box center [788, 328] width 777 height 15
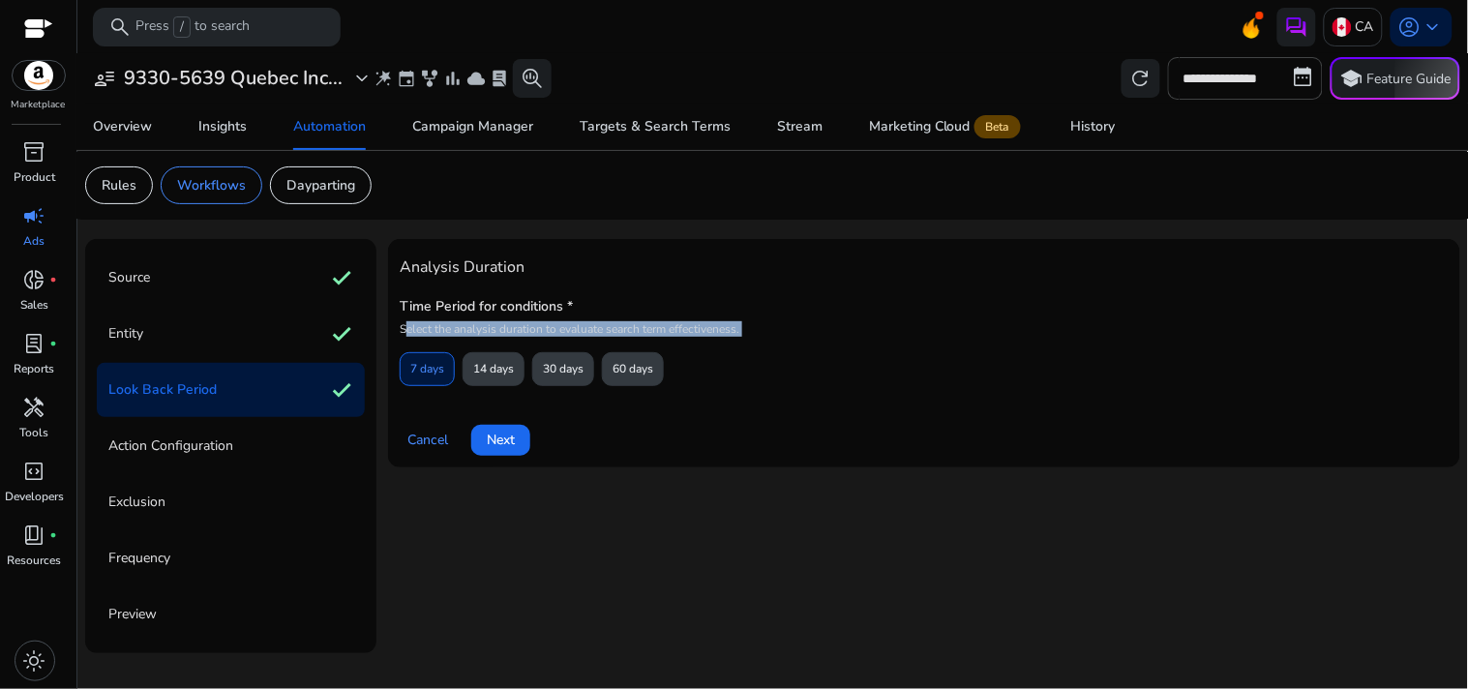
click at [510, 333] on p "Select the analysis duration to evaluate search term effectiveness." at bounding box center [788, 328] width 777 height 15
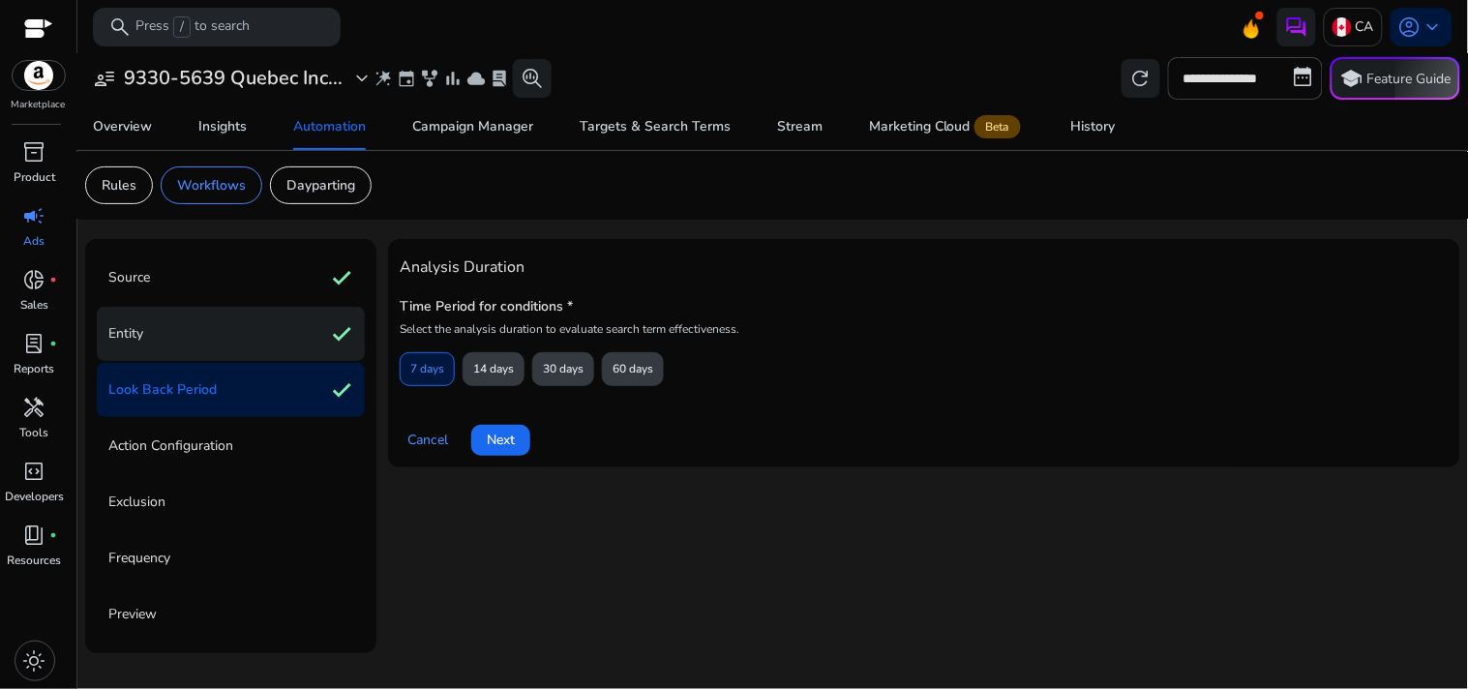
click at [264, 334] on div "Entity check" at bounding box center [231, 334] width 268 height 54
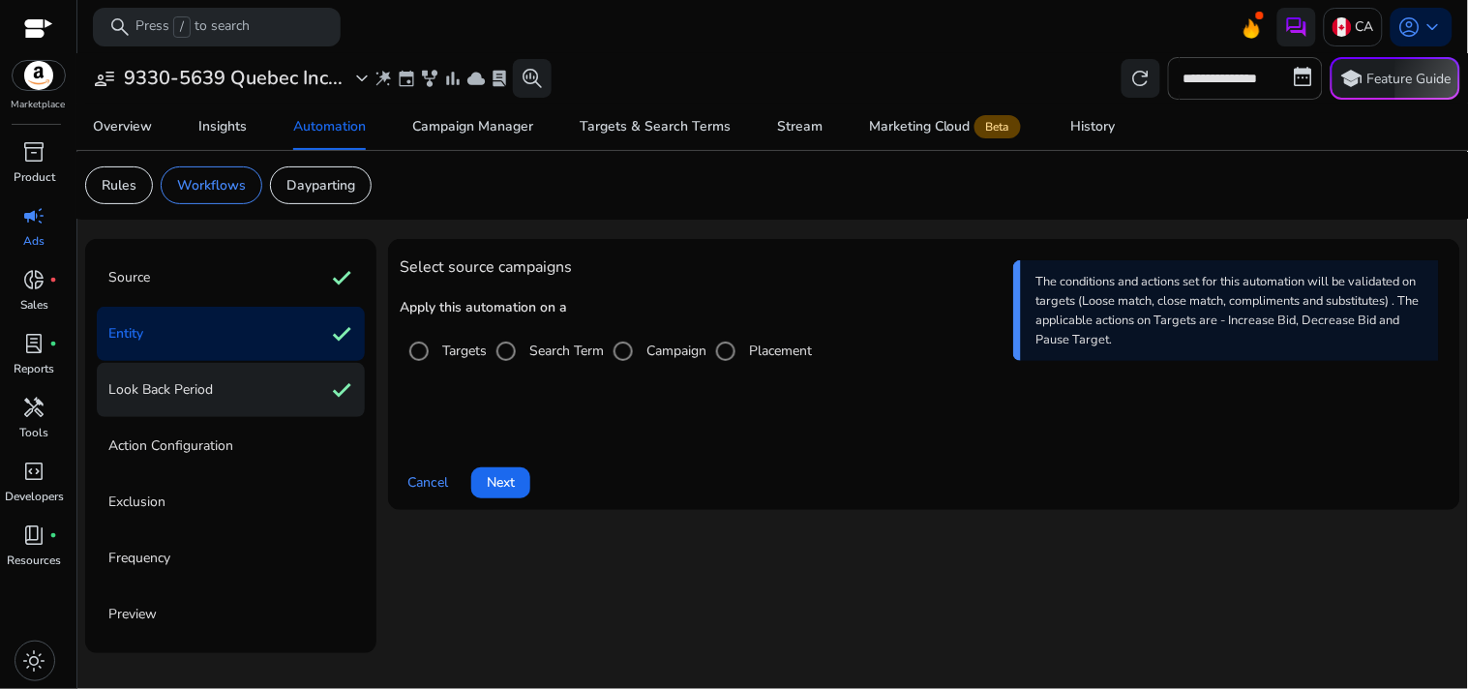
click at [294, 401] on div "Look Back Period check" at bounding box center [231, 390] width 268 height 54
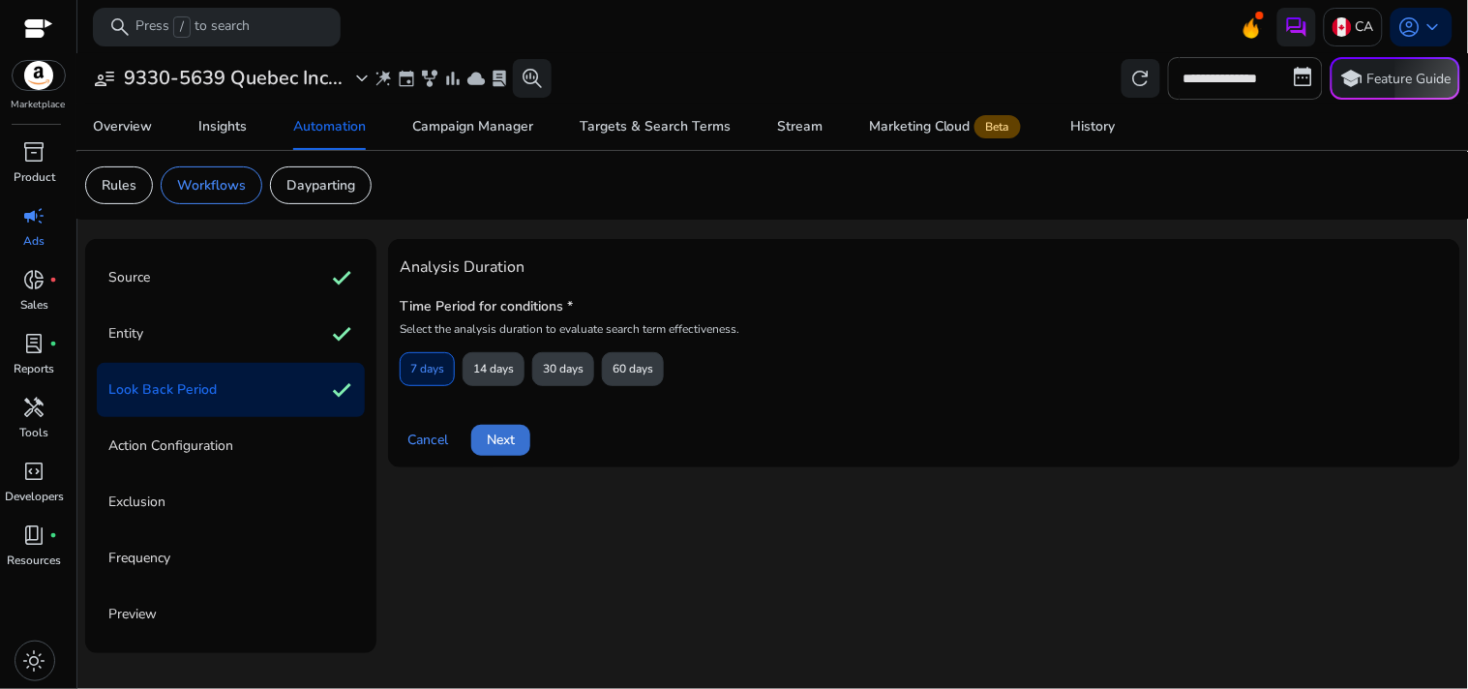
click at [510, 431] on span "Next" at bounding box center [501, 440] width 28 height 20
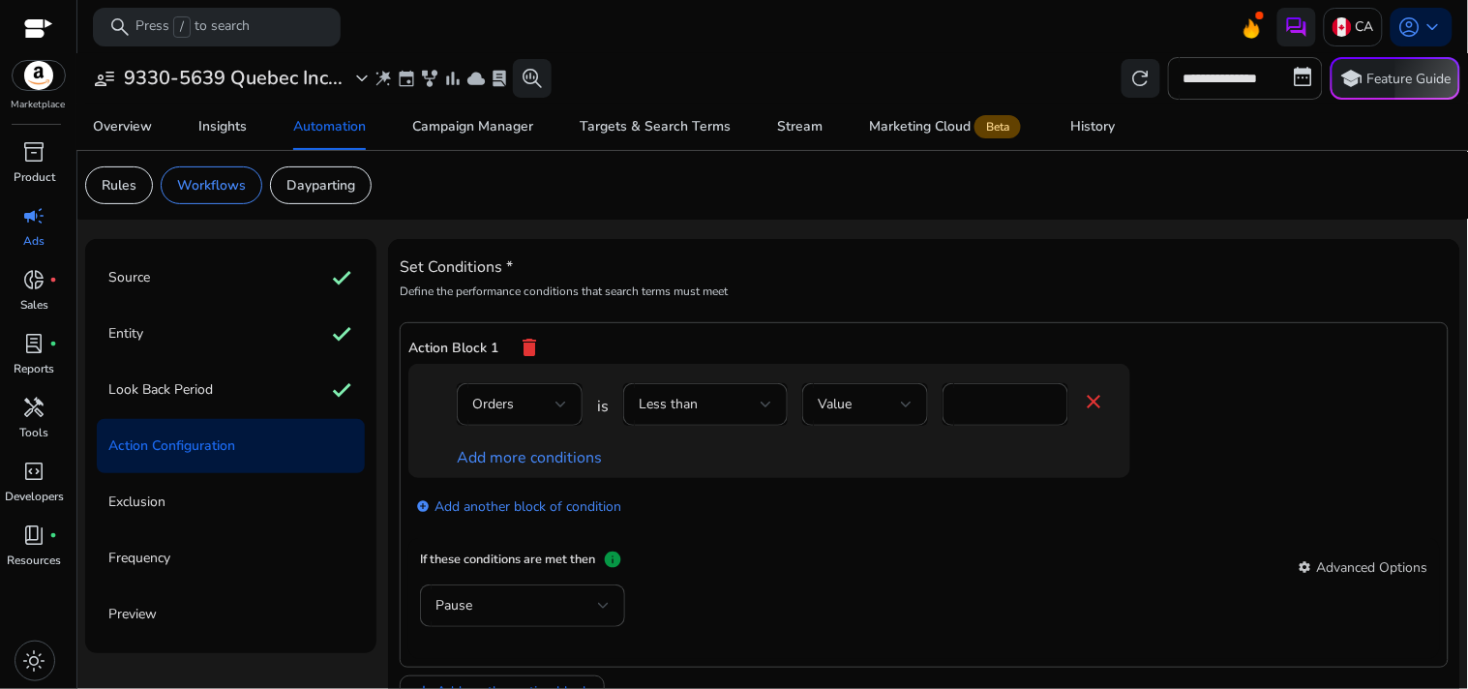
scroll to position [116, 0]
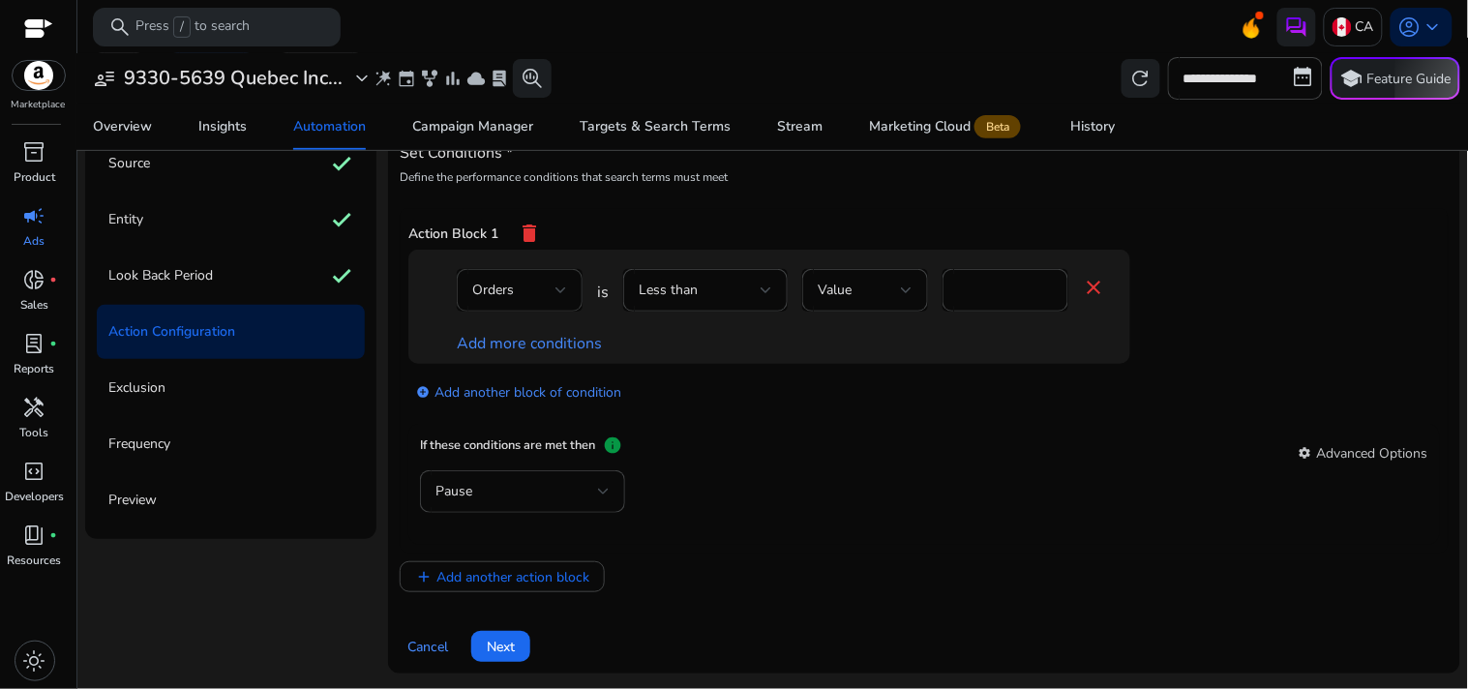
click at [540, 291] on div "Orders" at bounding box center [513, 290] width 83 height 21
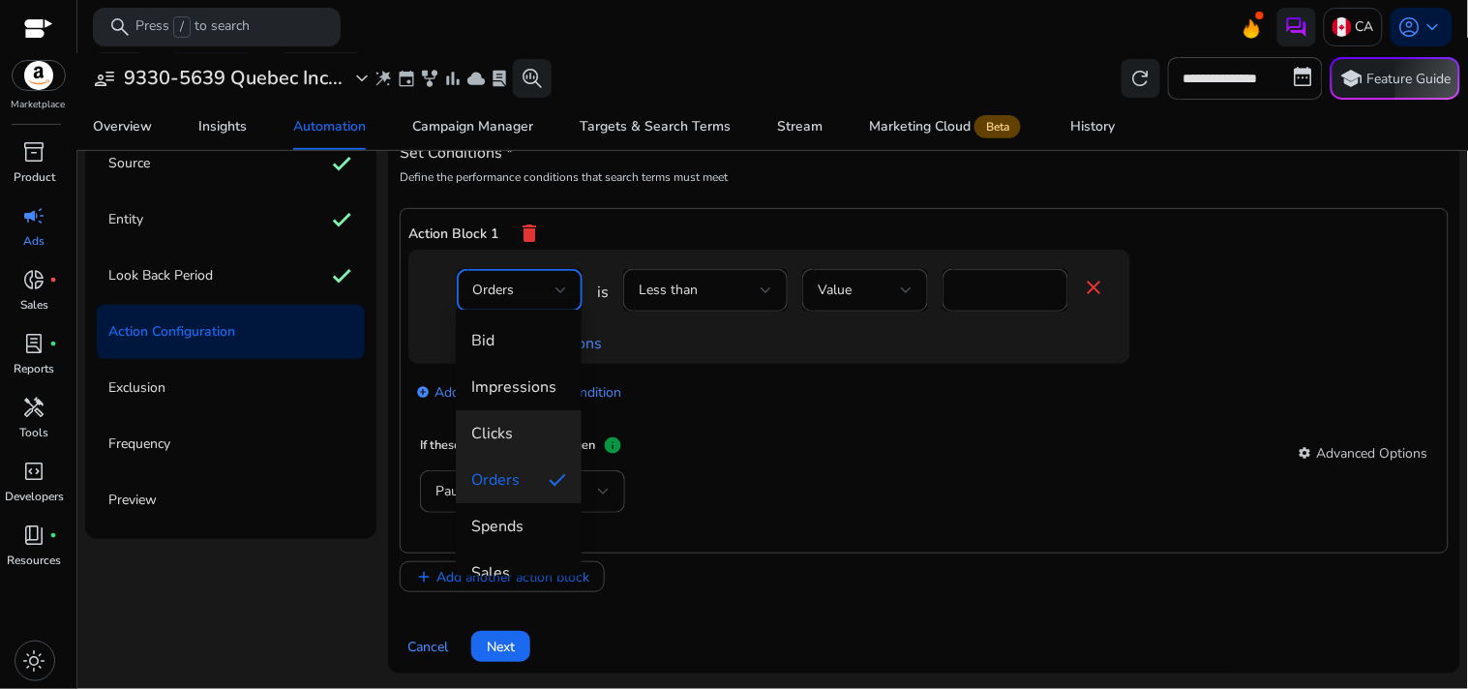
click at [513, 417] on mat-option "Clicks" at bounding box center [519, 433] width 126 height 46
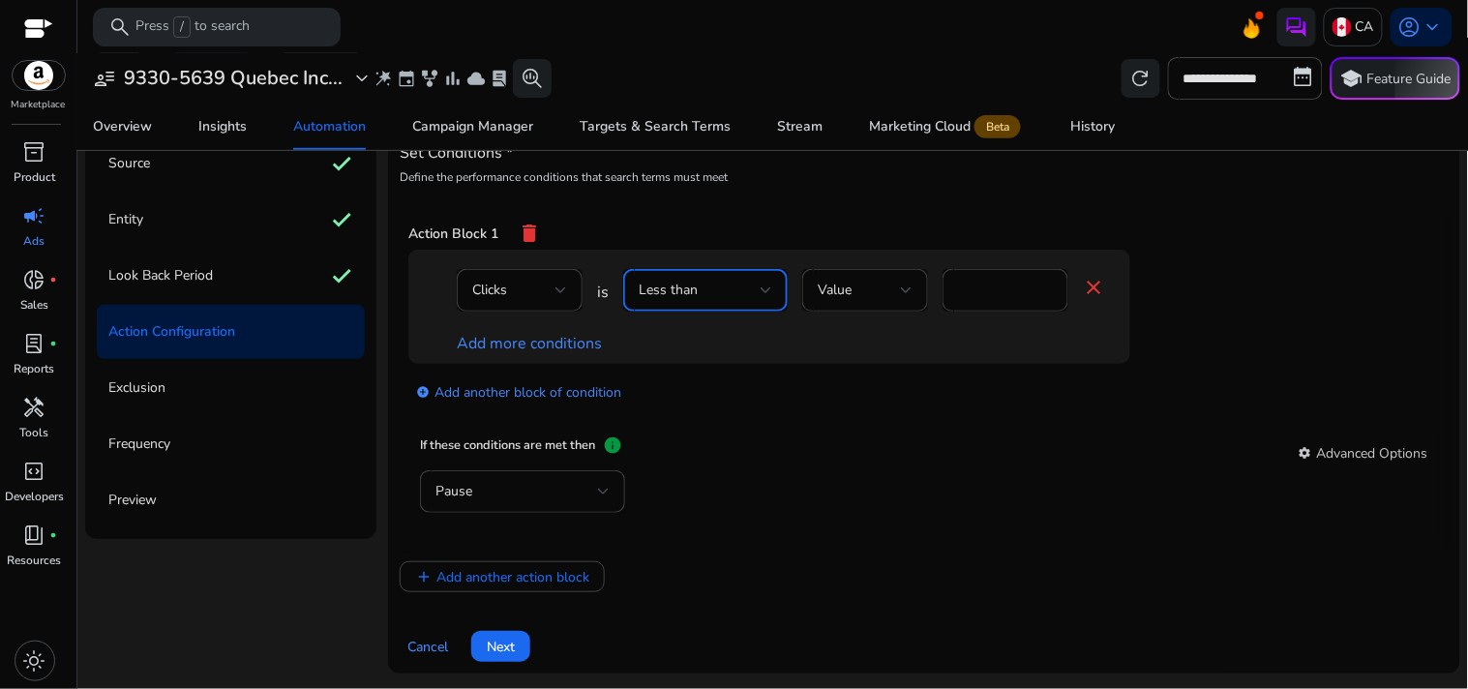
click at [690, 284] on span "Less than" at bounding box center [668, 290] width 59 height 18
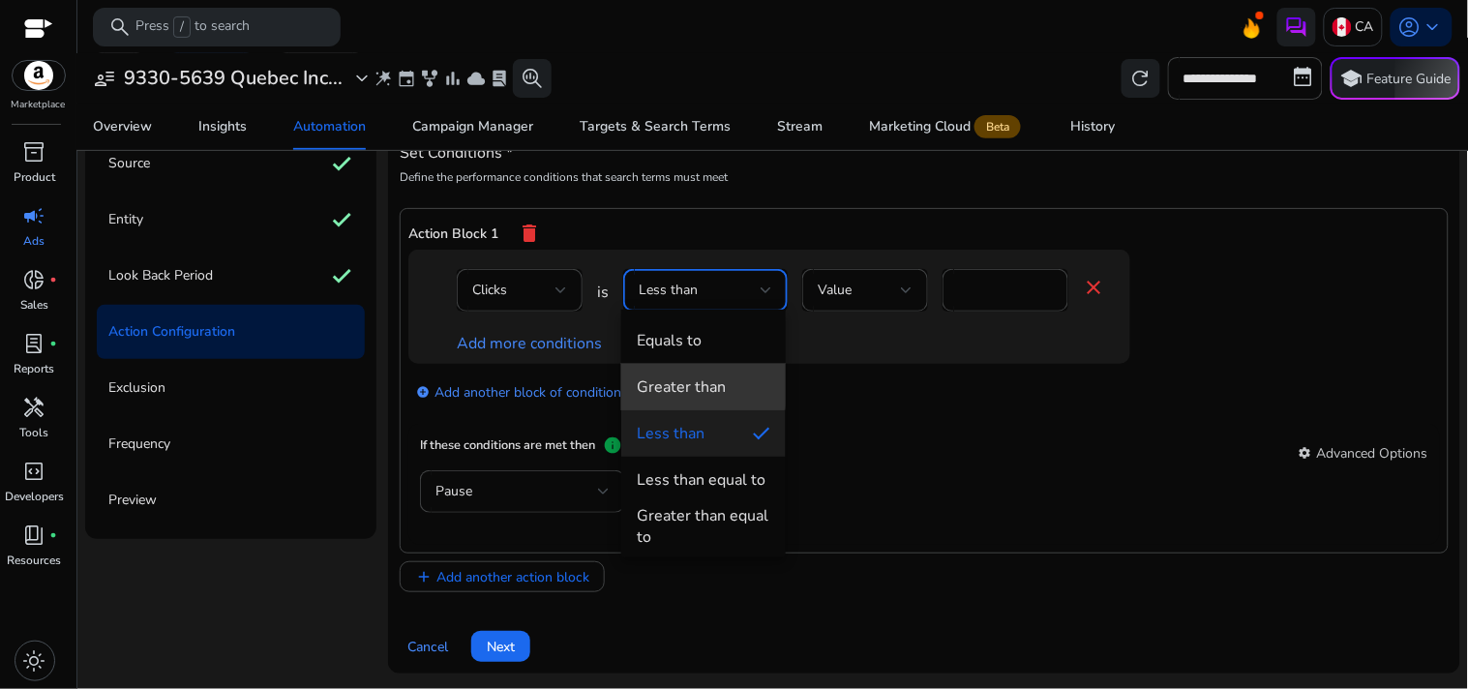
click at [701, 380] on div "Greater than" at bounding box center [681, 386] width 89 height 21
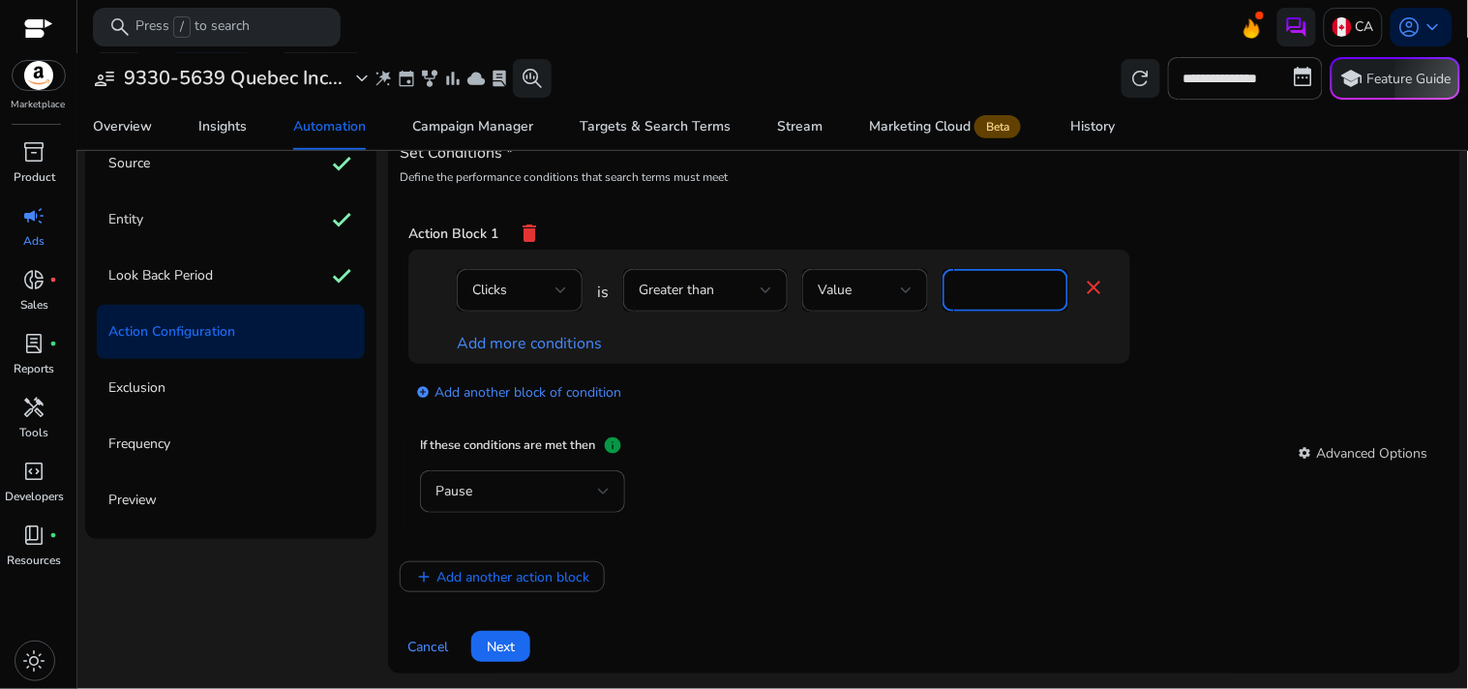
click at [965, 286] on input "*" at bounding box center [1005, 290] width 95 height 21
type input "*"
click at [946, 424] on mat-card "If these conditions are met then info settings Advanced Options Pause" at bounding box center [923, 484] width 1031 height 121
click at [517, 346] on link "Add more conditions" at bounding box center [529, 343] width 145 height 21
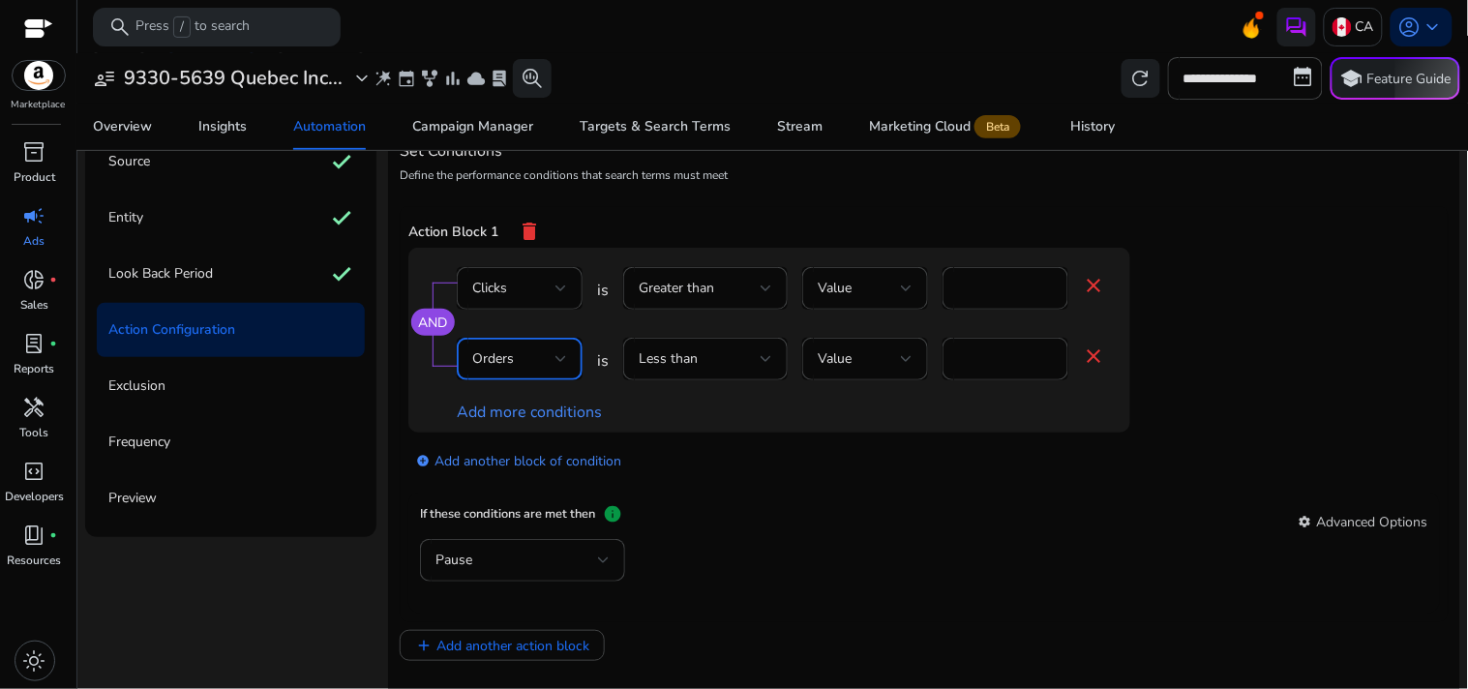
click at [539, 355] on div "Orders" at bounding box center [513, 358] width 83 height 21
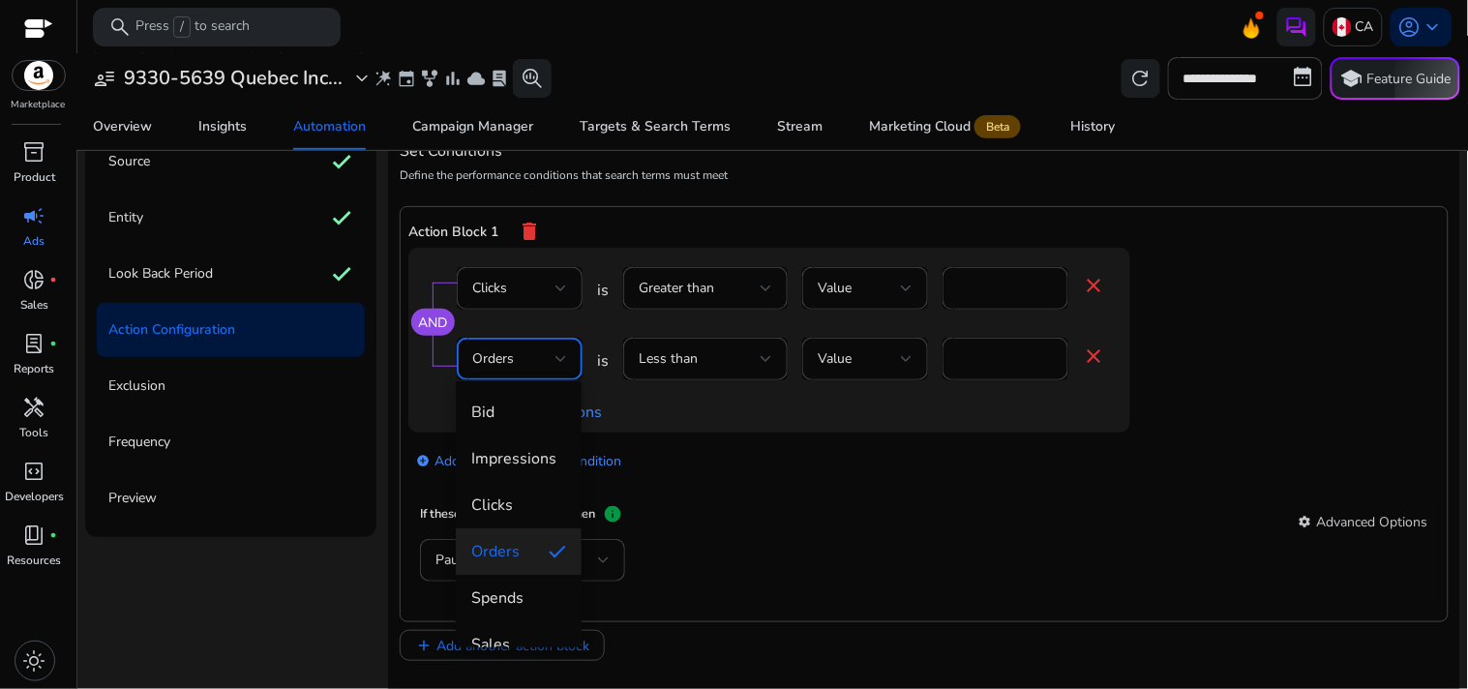
click at [428, 320] on div at bounding box center [734, 344] width 1468 height 689
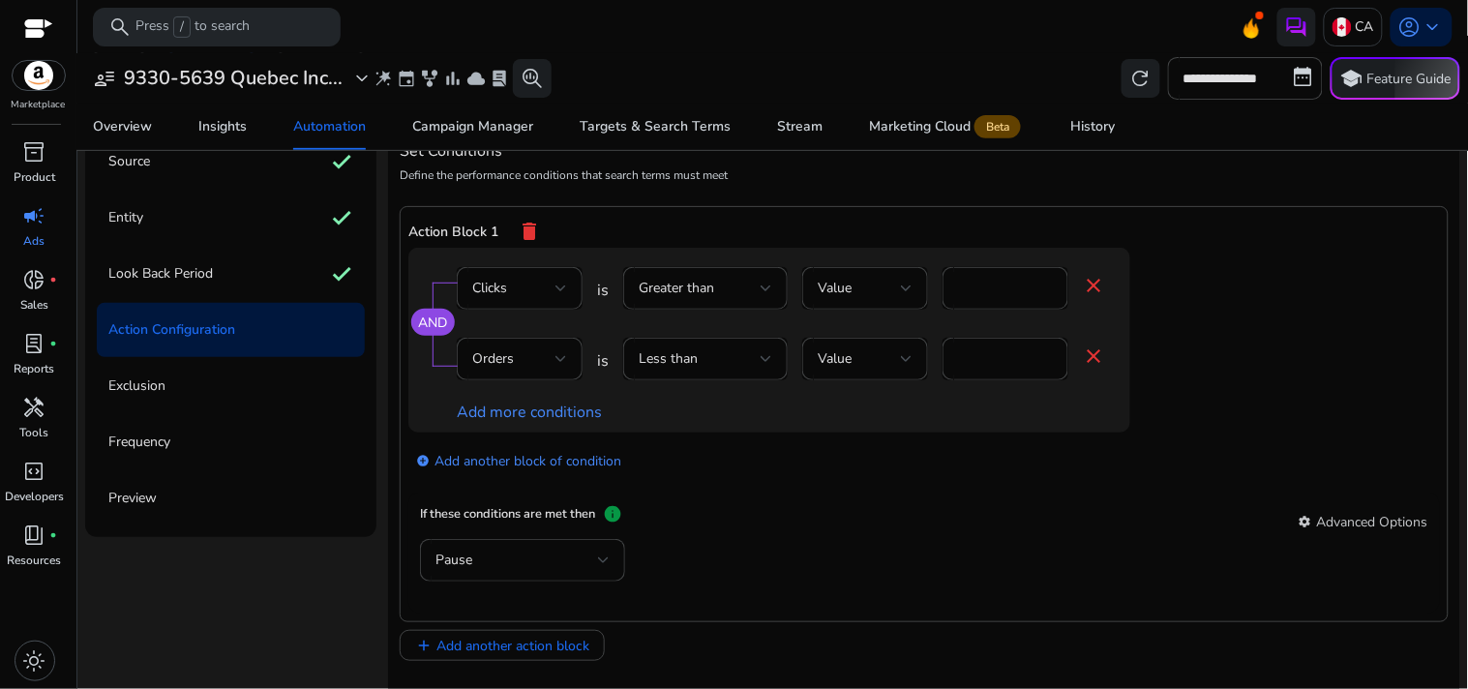
click at [428, 320] on link "AND" at bounding box center [432, 322] width 29 height 18
click at [518, 354] on div "Orders" at bounding box center [513, 358] width 83 height 21
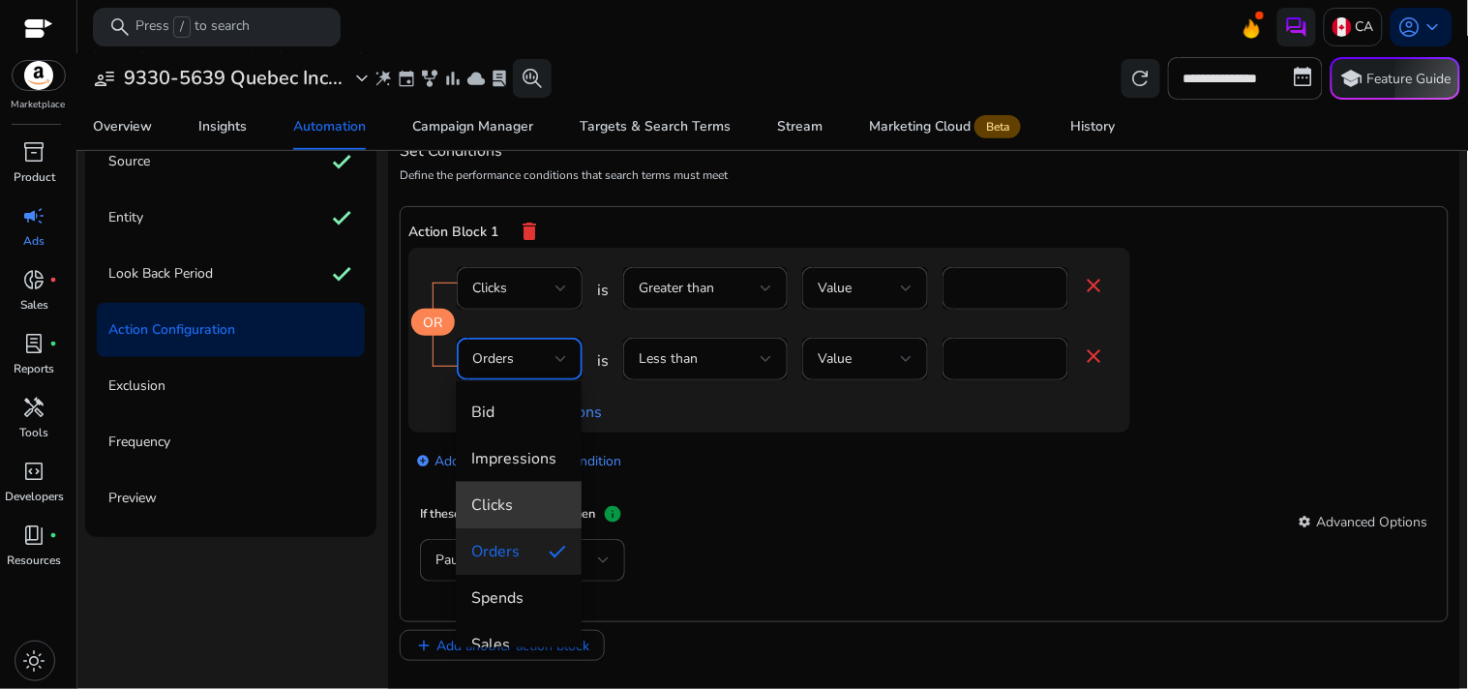
click at [520, 491] on mat-option "Clicks" at bounding box center [519, 505] width 126 height 46
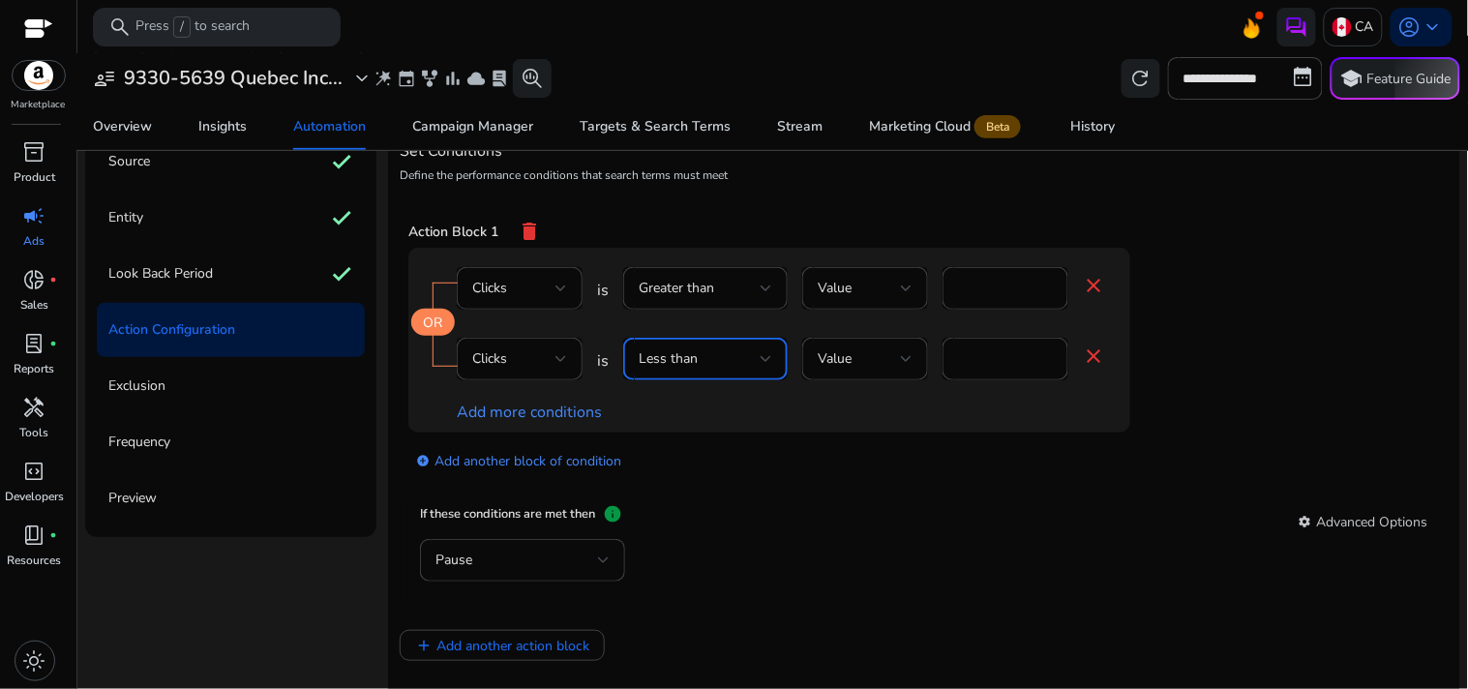
click at [699, 369] on div "Less than" at bounding box center [700, 358] width 122 height 21
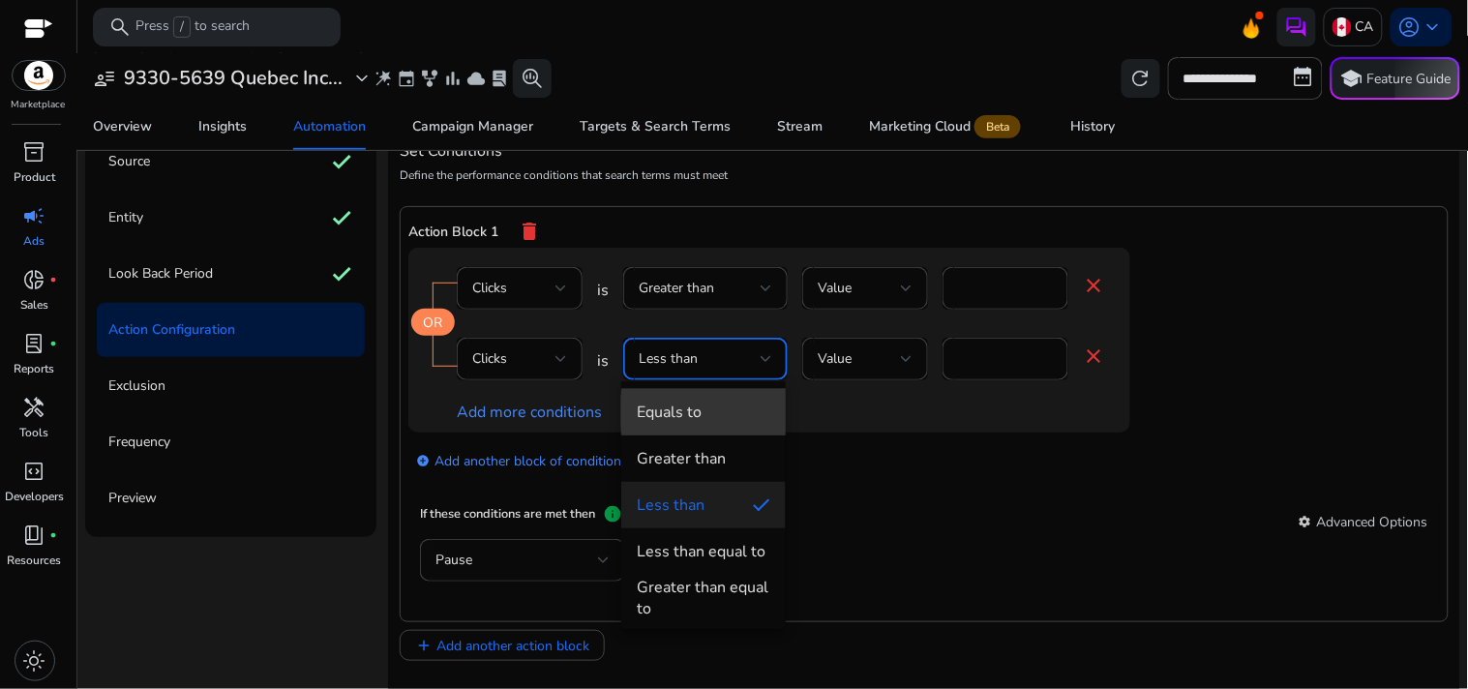
click at [739, 412] on span "Equals to" at bounding box center [704, 412] width 134 height 21
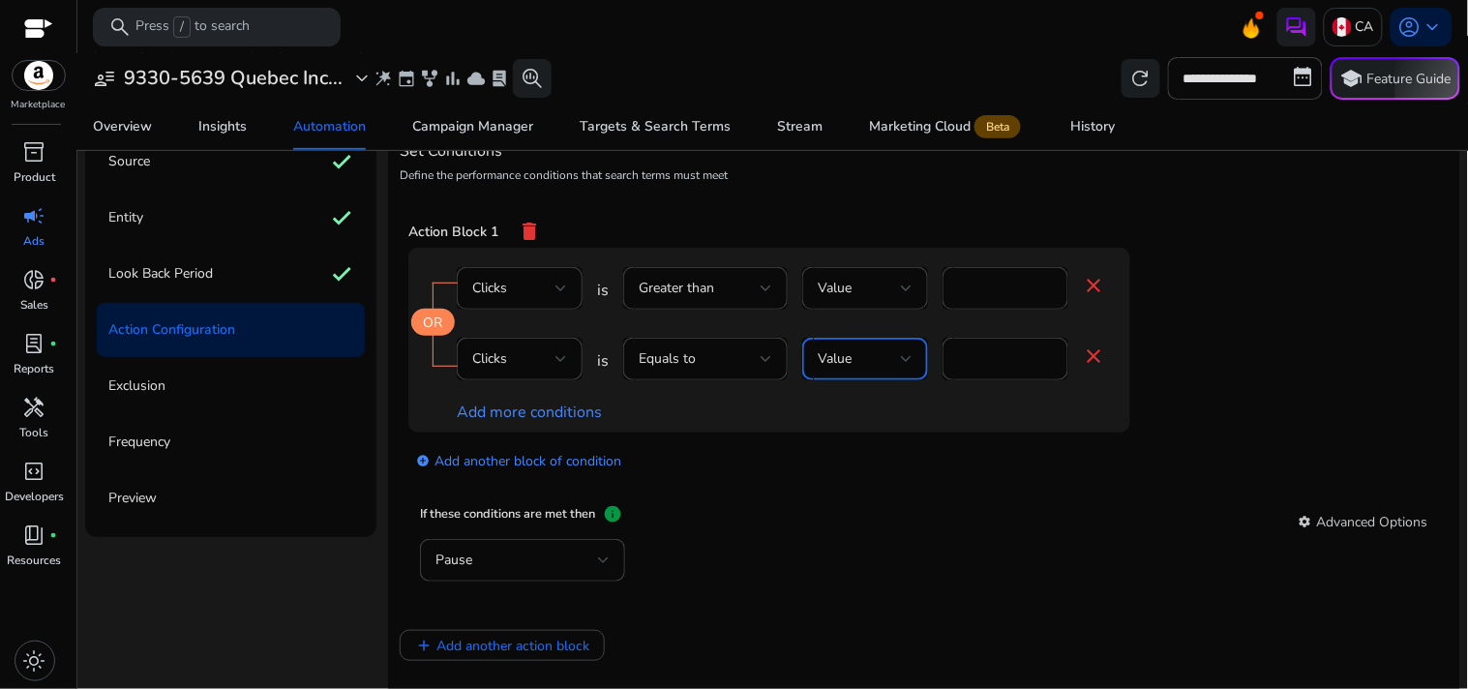
click at [905, 355] on div at bounding box center [907, 359] width 12 height 8
click at [552, 356] on div at bounding box center [734, 344] width 1468 height 689
click at [552, 356] on div "Clicks" at bounding box center [513, 358] width 83 height 21
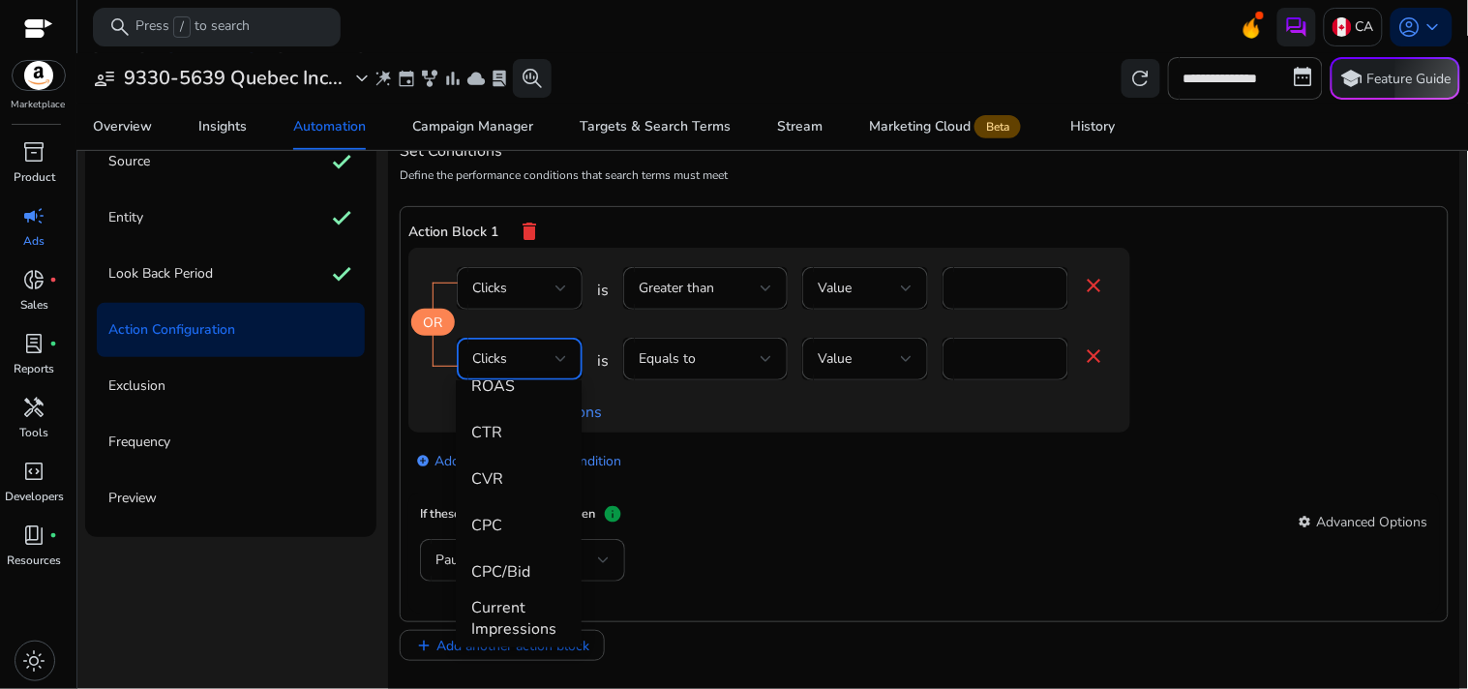
scroll to position [352, 0]
click at [514, 511] on mat-option "CPC" at bounding box center [519, 524] width 126 height 46
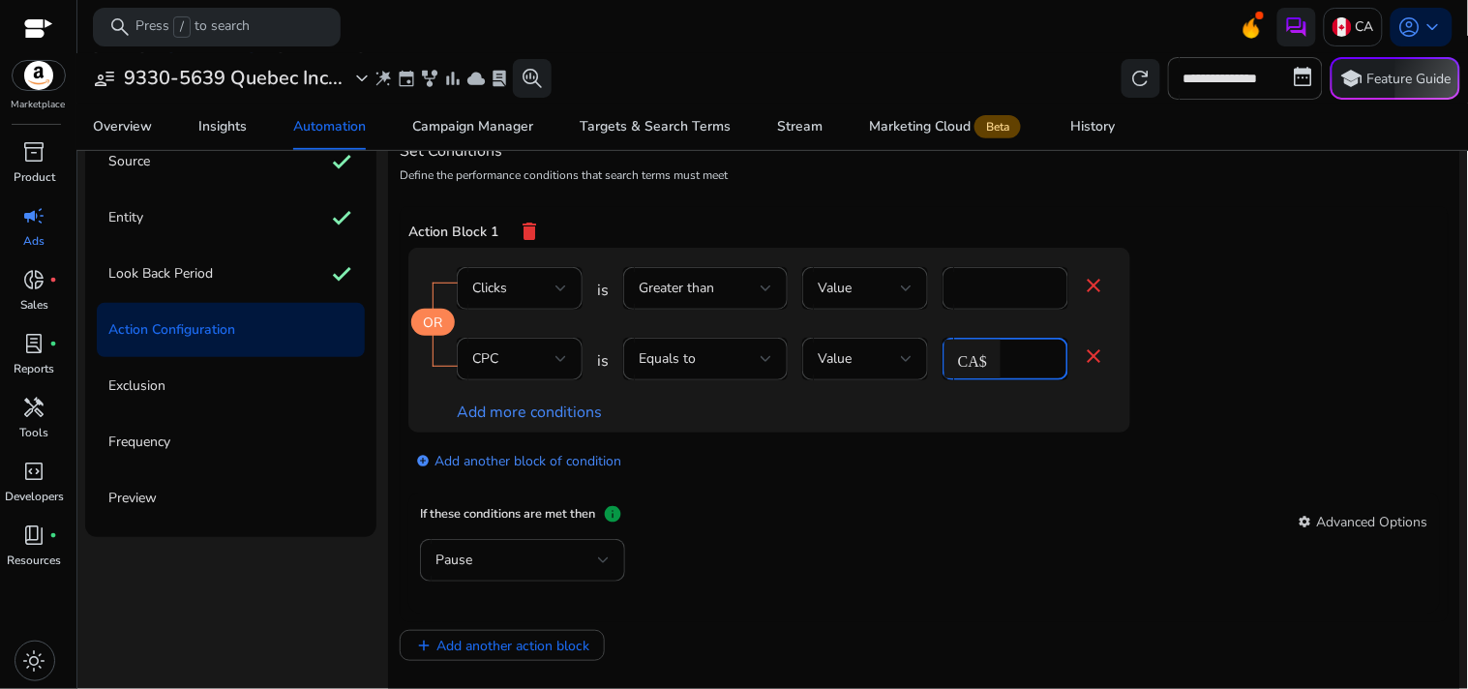
click at [1022, 359] on input "*" at bounding box center [1031, 358] width 43 height 21
type input "*"
click at [1232, 325] on app-ppc-editable-conditions "OR Clicks is Greater than Value * close CPC is Equals to Value CA$ * close Add …" at bounding box center [923, 371] width 1031 height 246
click at [729, 363] on div "Equals to" at bounding box center [700, 358] width 122 height 21
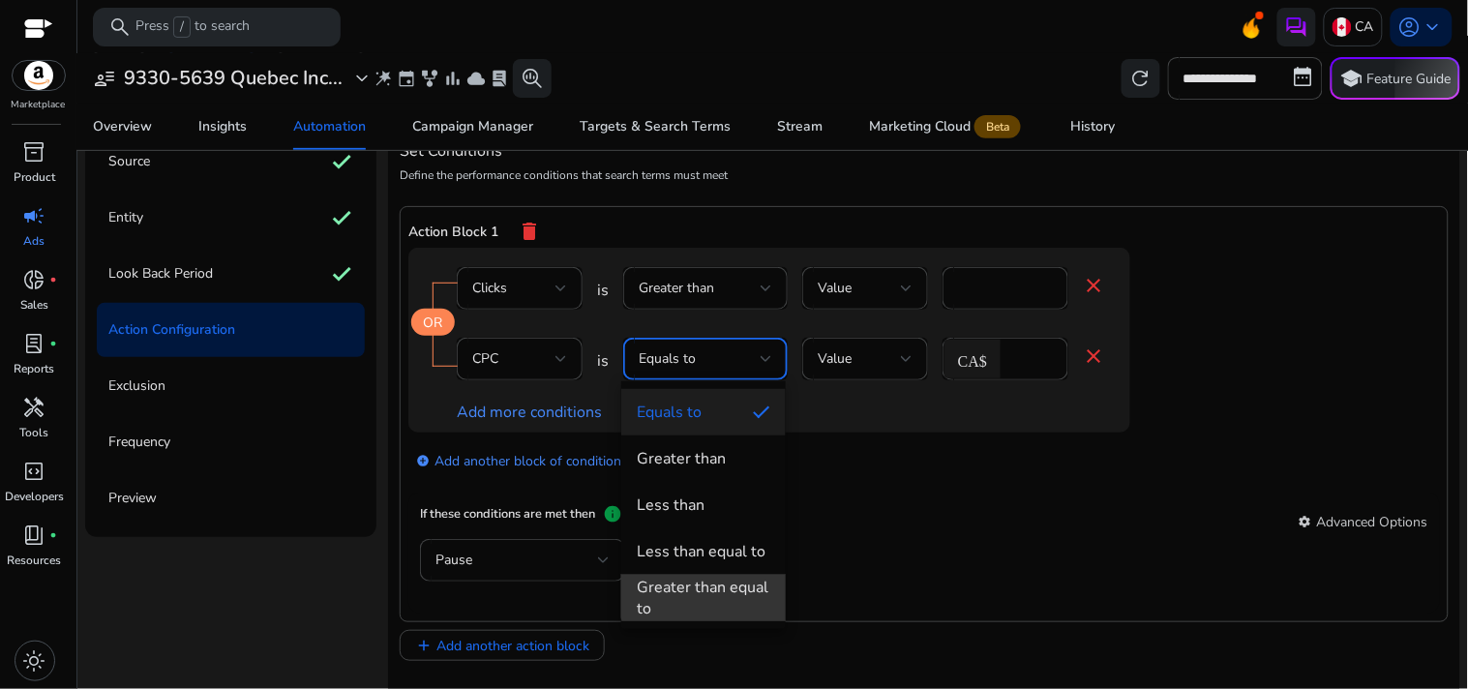
click at [713, 577] on div "Greater than equal to" at bounding box center [704, 598] width 134 height 43
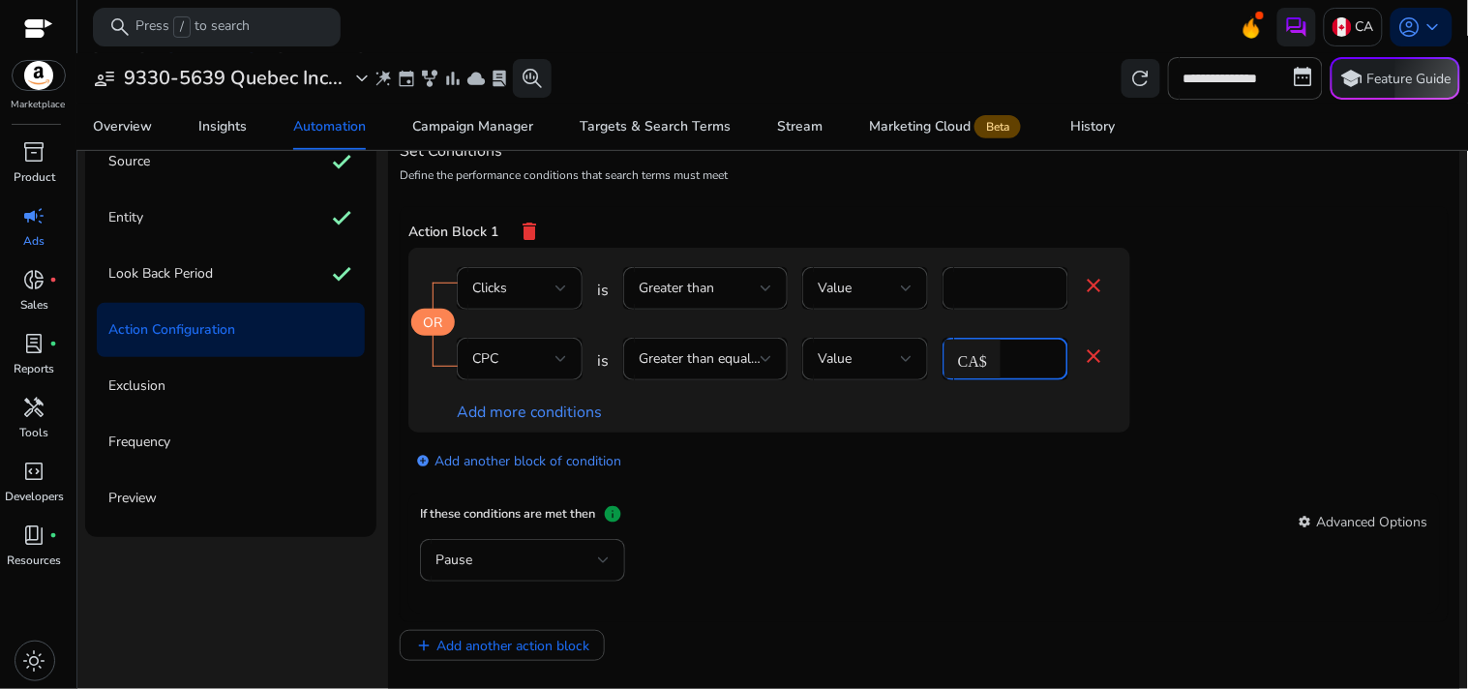
click at [1014, 358] on input "*" at bounding box center [1031, 358] width 43 height 21
type input "***"
click at [1151, 432] on div "OR Clicks is Greater than Value * close CPC is Greater than equal to Value CA$ …" at bounding box center [807, 340] width 799 height 185
click at [579, 409] on link "Add more conditions" at bounding box center [529, 412] width 145 height 21
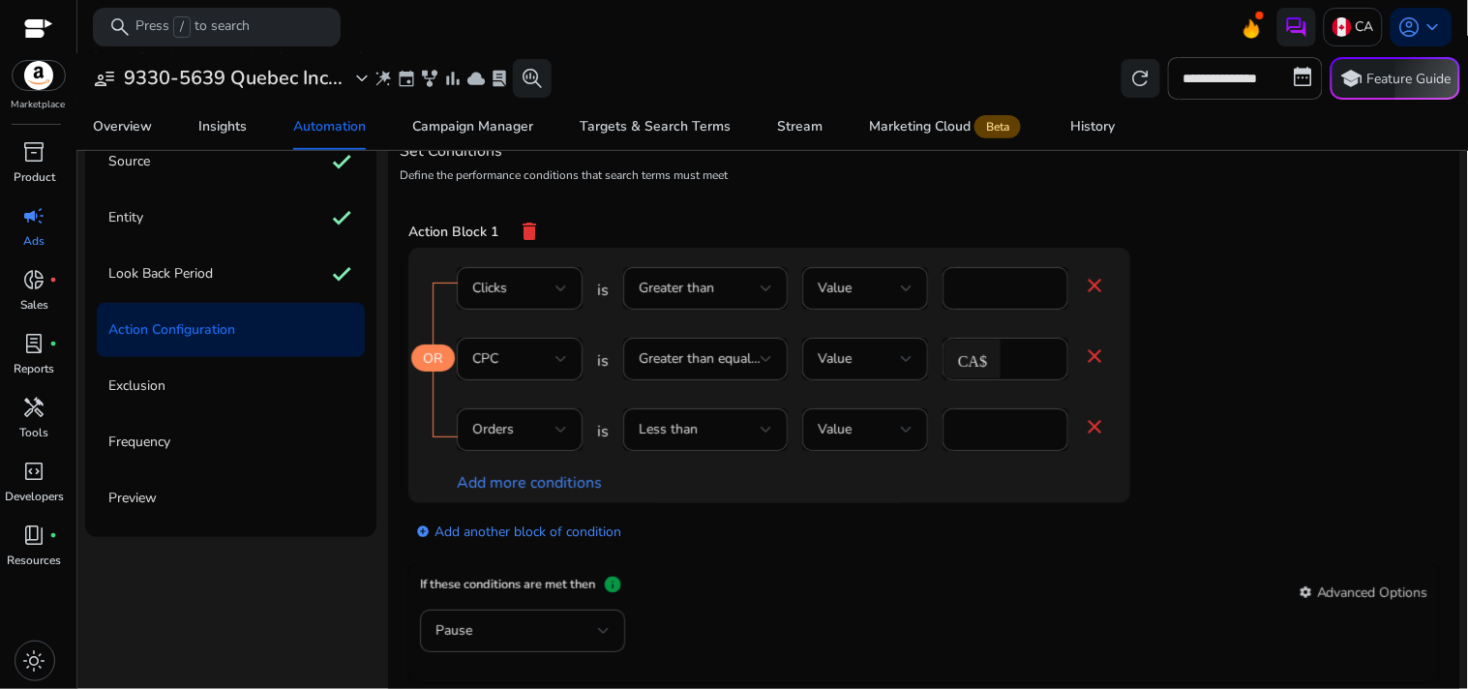
click at [1094, 427] on mat-icon "close" at bounding box center [1094, 426] width 23 height 23
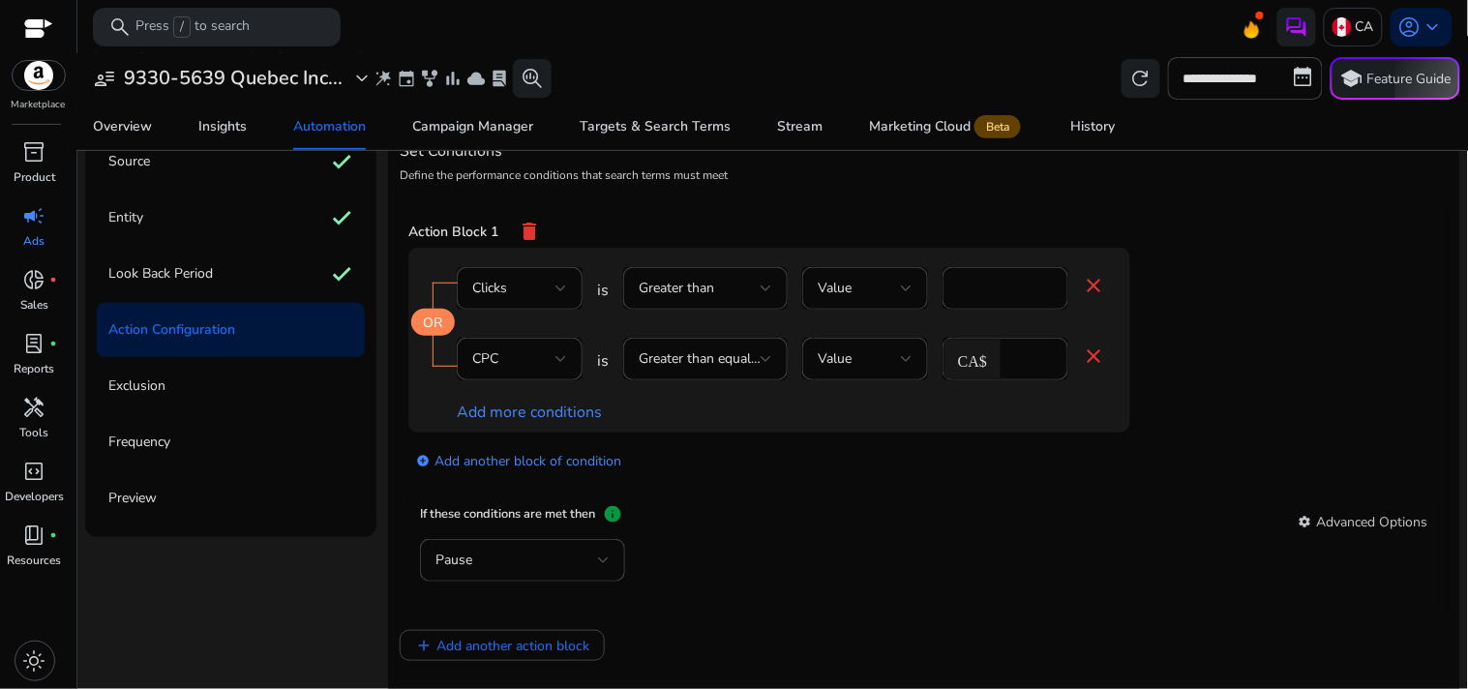
click at [1203, 384] on div "OR Clicks is Greater than Value * close CPC is Greater than equal to Value CA$ …" at bounding box center [807, 340] width 799 height 185
click at [1017, 356] on input "***" at bounding box center [1031, 358] width 43 height 21
type input "*"
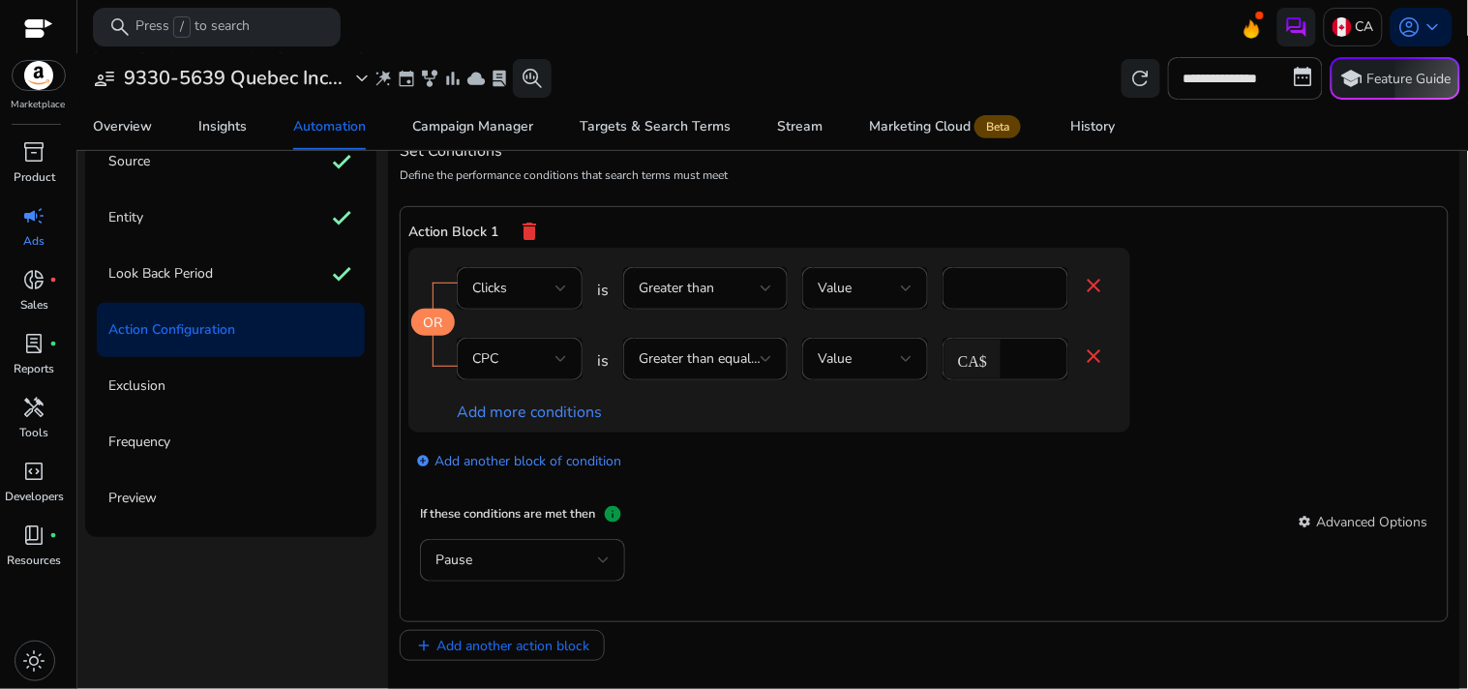
click at [1165, 333] on div "OR Clicks is Greater than Value * close CPC is Greater than equal to Value CA$ …" at bounding box center [807, 340] width 799 height 185
click at [1174, 481] on div "add_circle Add another block of condition" at bounding box center [807, 459] width 799 height 54
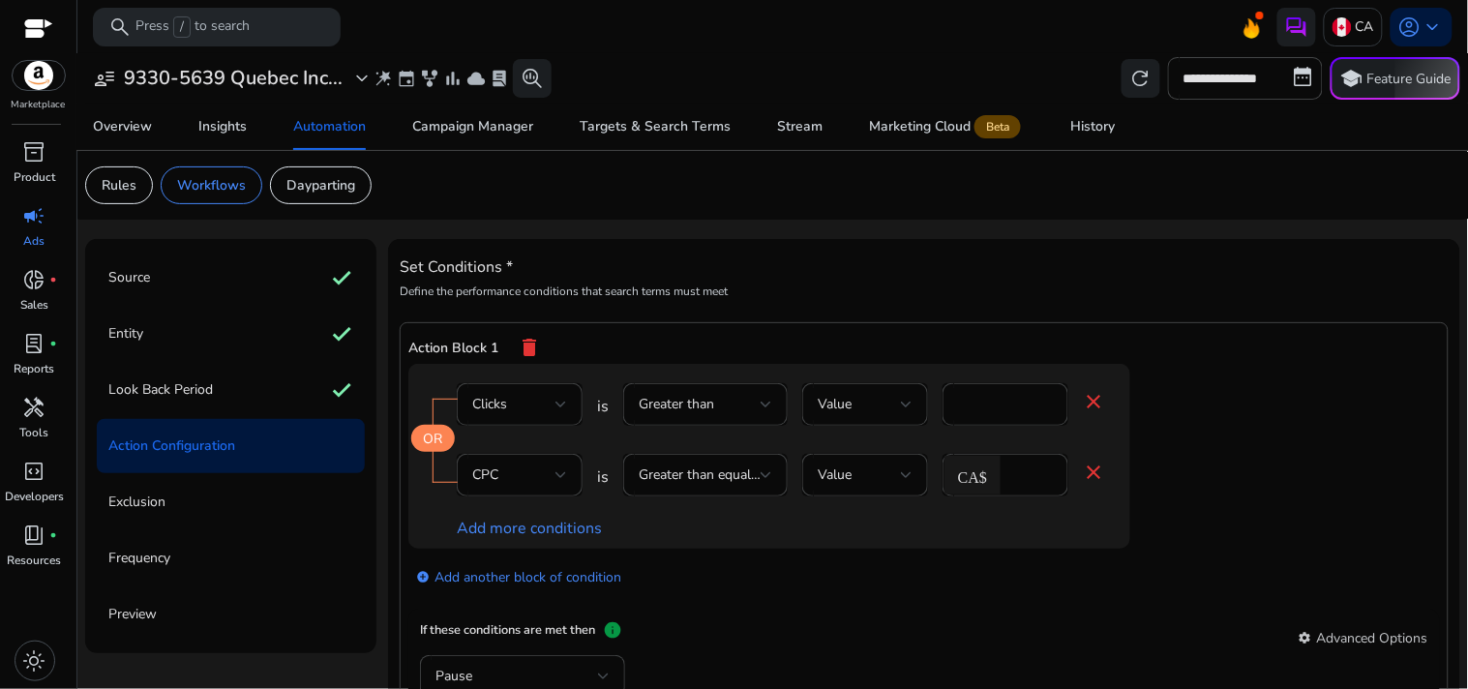
scroll to position [116, 0]
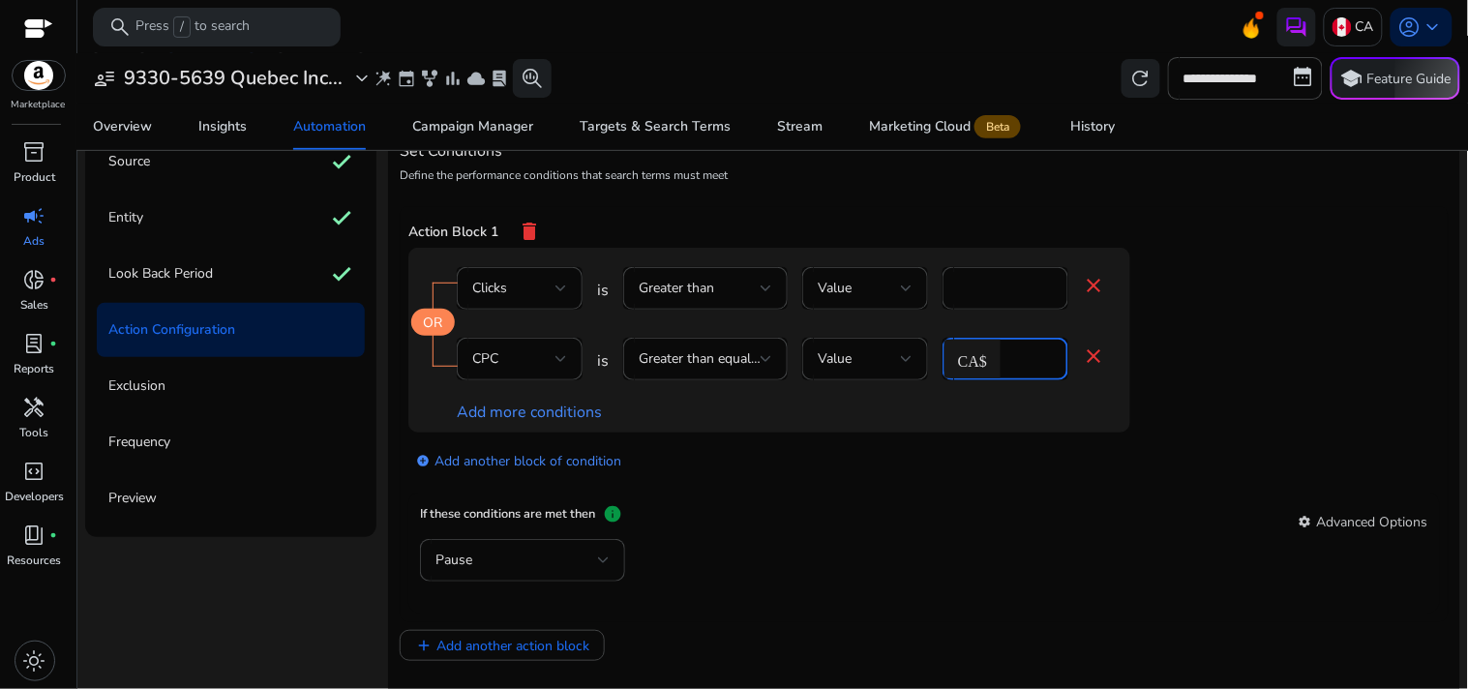
click at [1022, 369] on input "*" at bounding box center [1031, 358] width 43 height 21
click at [1254, 358] on app-ppc-editable-conditions "OR Clicks is Greater than Value * close CPC is Greater than equal to Value CA$ …" at bounding box center [923, 371] width 1031 height 246
click at [1029, 358] on input "***" at bounding box center [1031, 358] width 43 height 21
type input "***"
click at [1284, 424] on app-ppc-editable-conditions "OR Clicks is Greater than Value * close CPC is Greater than equal to Value CA$ …" at bounding box center [923, 371] width 1031 height 246
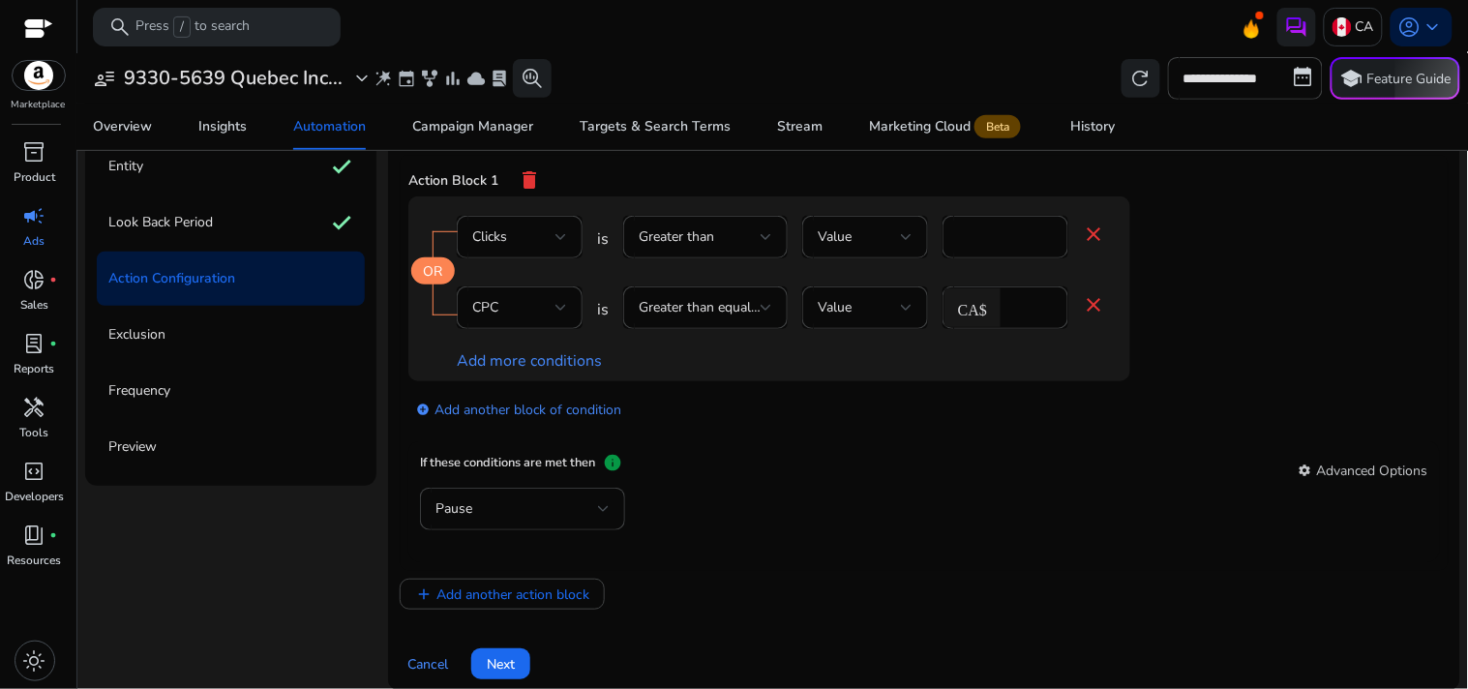
scroll to position [188, 0]
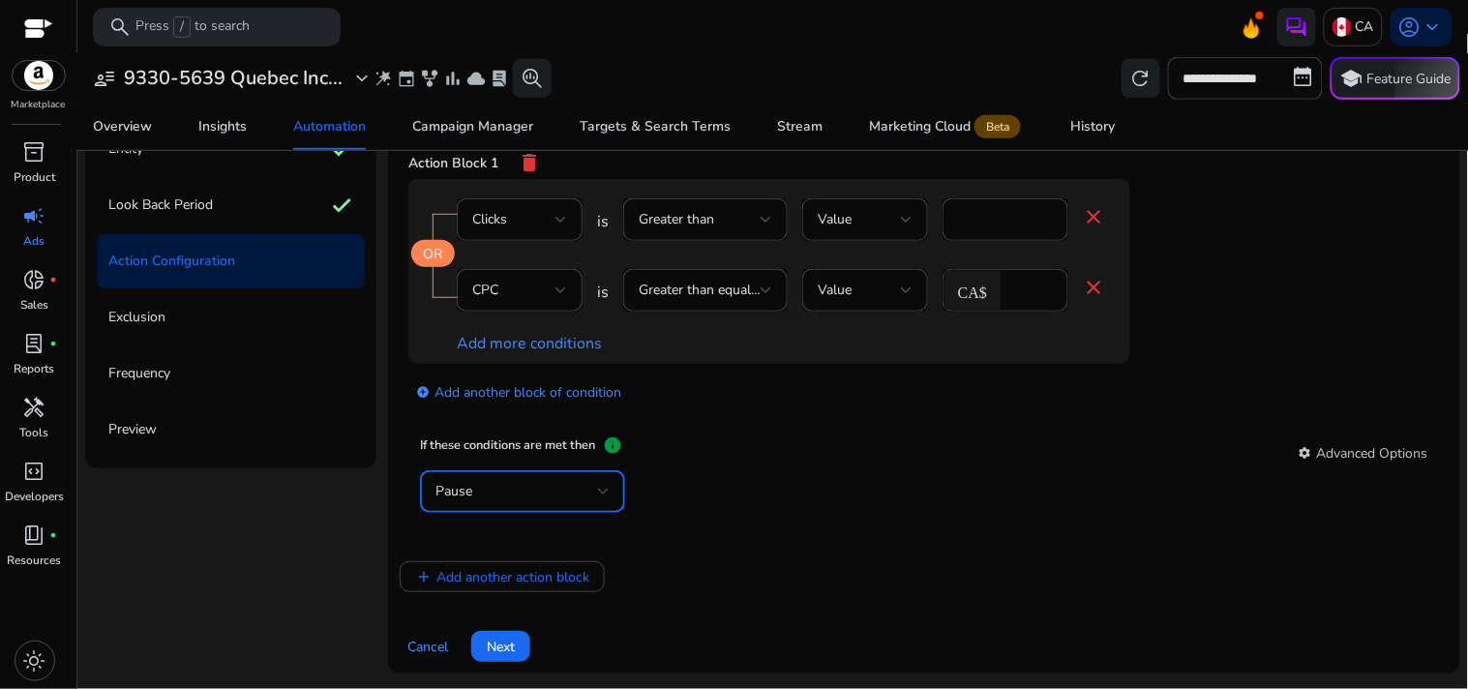
click at [537, 481] on div "Pause" at bounding box center [516, 491] width 163 height 21
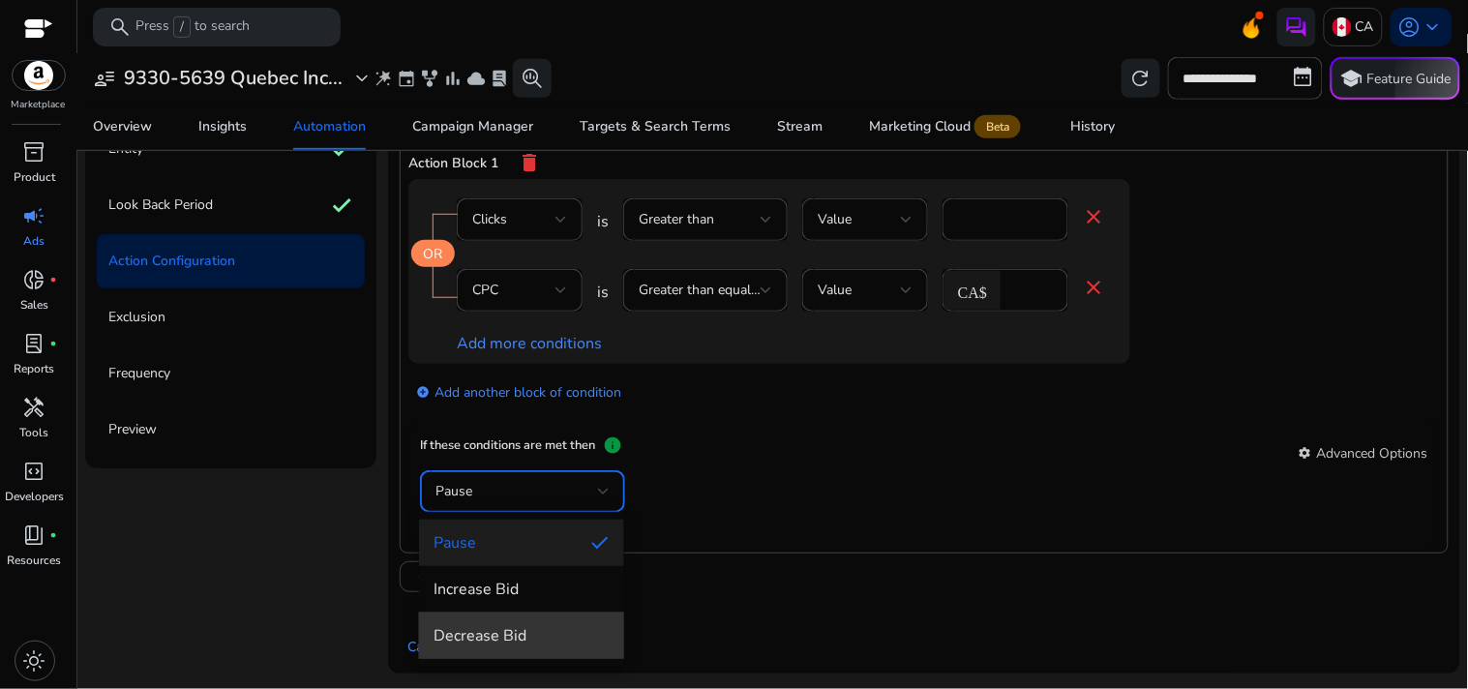
click at [535, 620] on mat-option "Decrease Bid" at bounding box center [521, 635] width 205 height 46
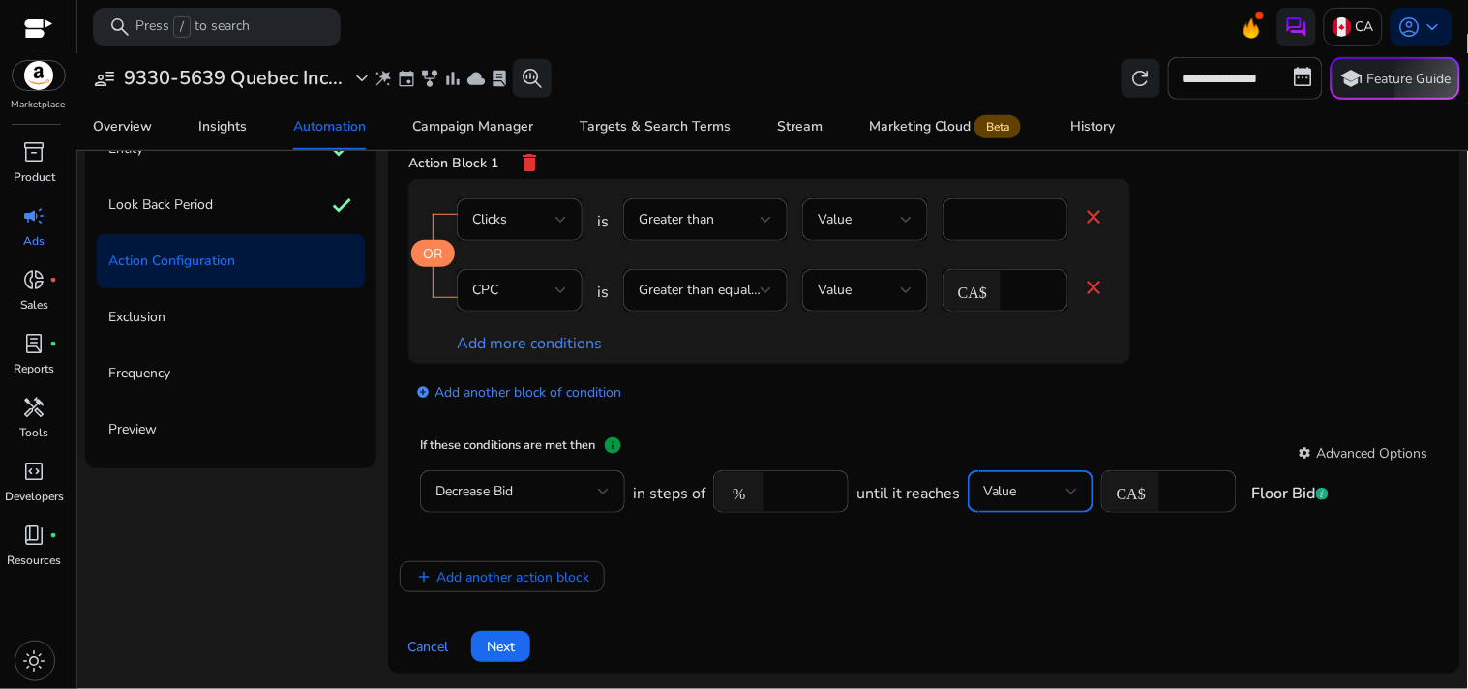
click at [1023, 489] on div "Value" at bounding box center [1024, 491] width 83 height 21
click at [1140, 400] on div at bounding box center [734, 344] width 1468 height 689
click at [1036, 496] on div "Value" at bounding box center [1024, 491] width 83 height 21
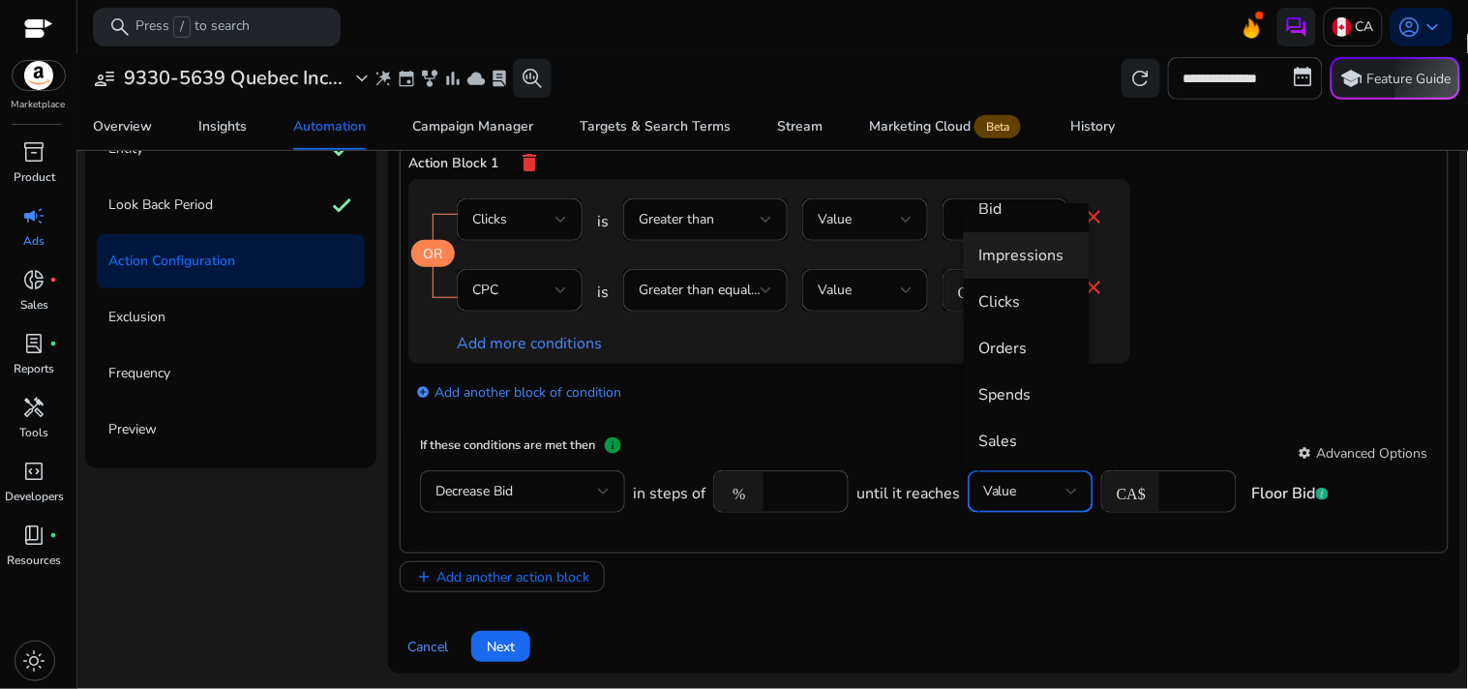
scroll to position [71, 0]
click at [1006, 319] on mat-option "Clicks" at bounding box center [1027, 303] width 126 height 46
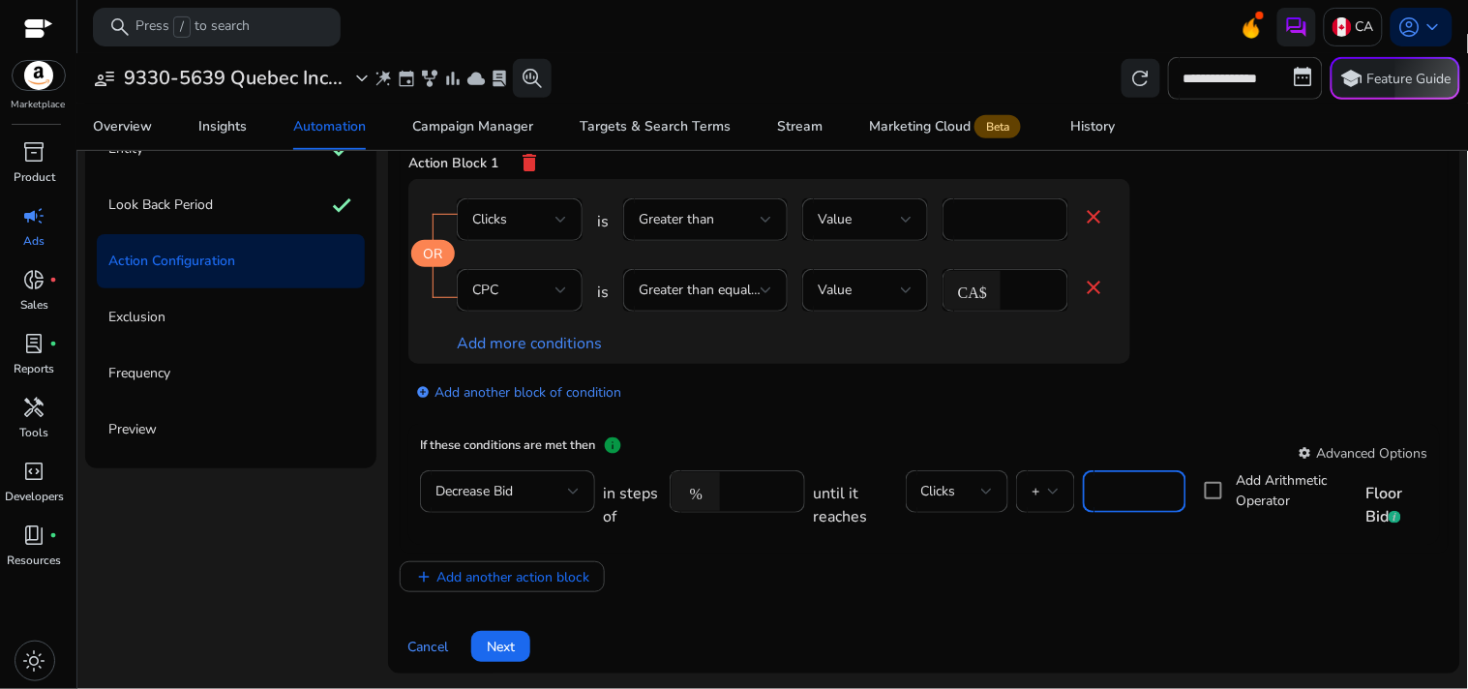
click at [1098, 484] on input "*" at bounding box center [1134, 491] width 72 height 21
type input "*"
click at [1262, 327] on app-ppc-editable-conditions "OR Clicks is Greater than Value * close CPC is Greater than equal to Value CA$ …" at bounding box center [923, 302] width 1031 height 246
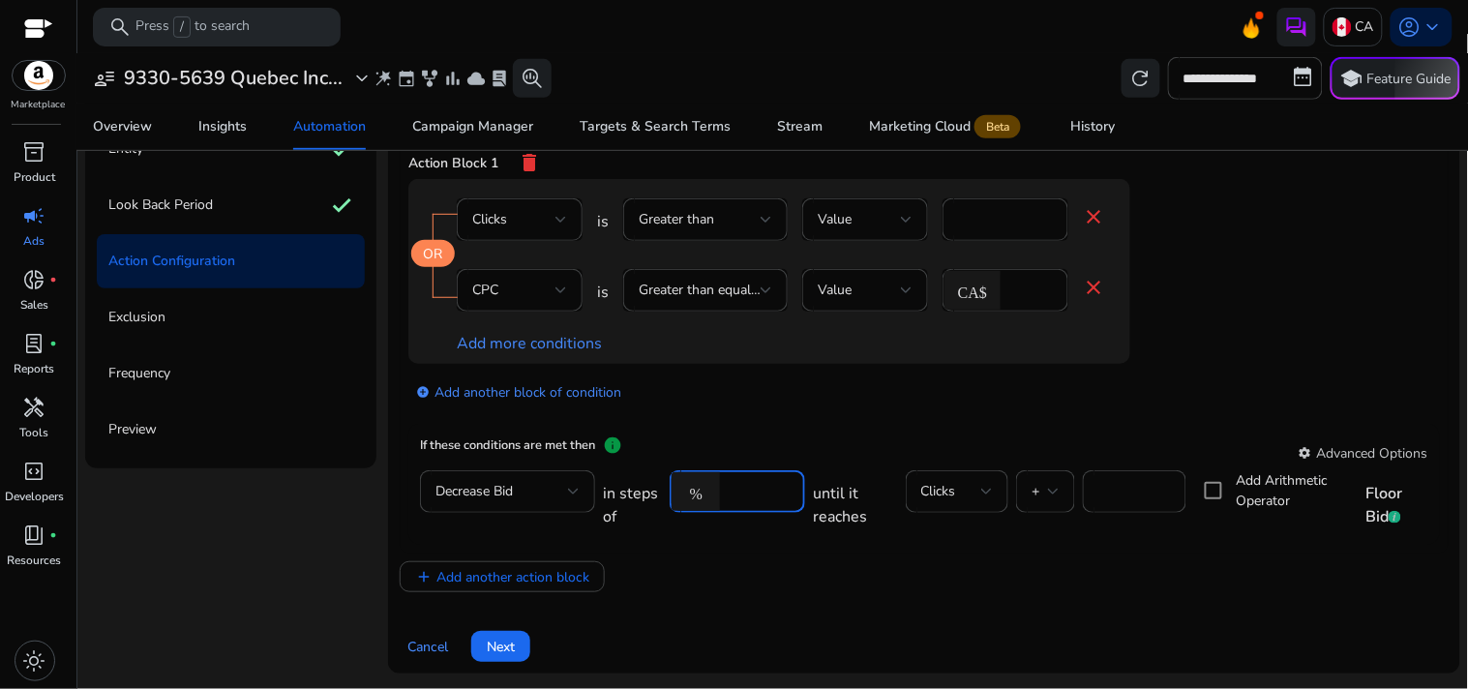
click at [733, 493] on input "****" at bounding box center [759, 491] width 60 height 21
click at [836, 403] on div "add_circle Add another block of condition" at bounding box center [807, 391] width 799 height 54
click at [1108, 486] on input "*" at bounding box center [1134, 491] width 72 height 21
click at [1098, 490] on input "*" at bounding box center [1134, 491] width 72 height 21
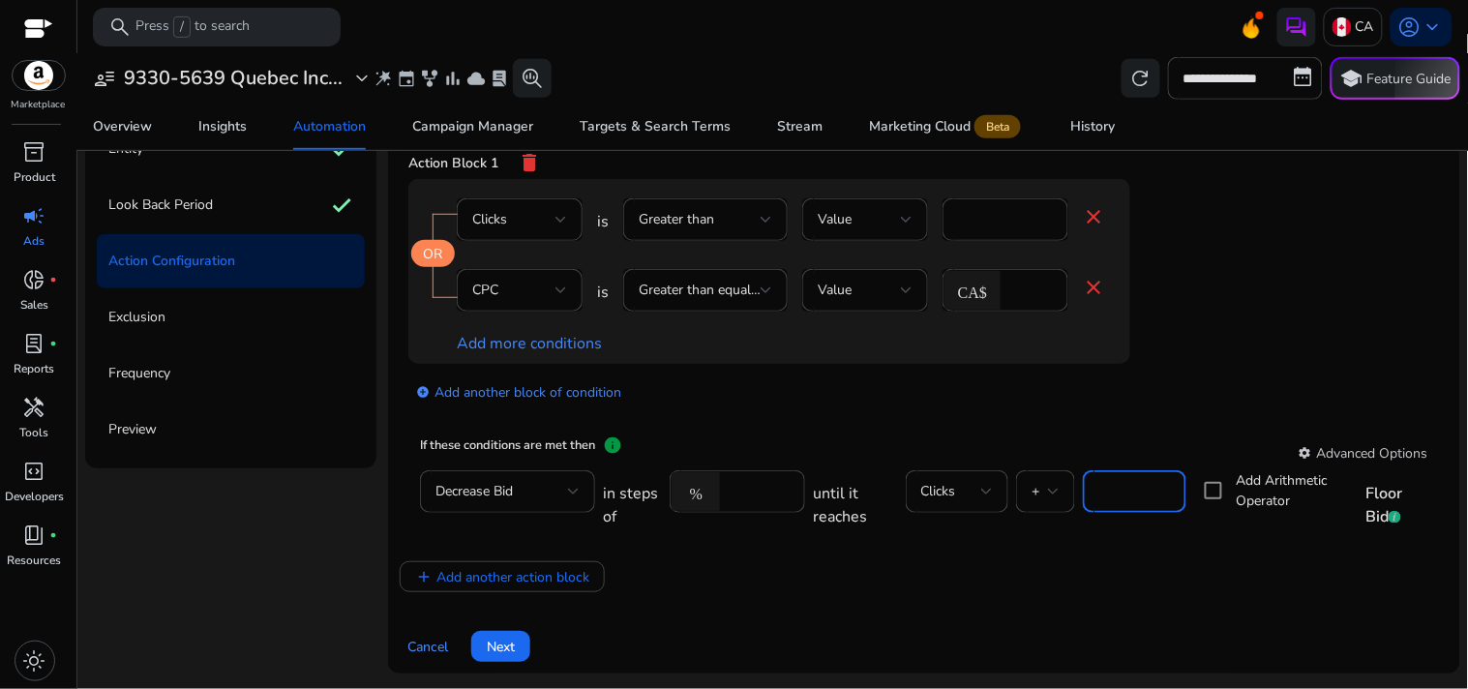
click at [1098, 490] on input "*" at bounding box center [1134, 491] width 72 height 21
click at [732, 494] on input "****" at bounding box center [759, 491] width 60 height 21
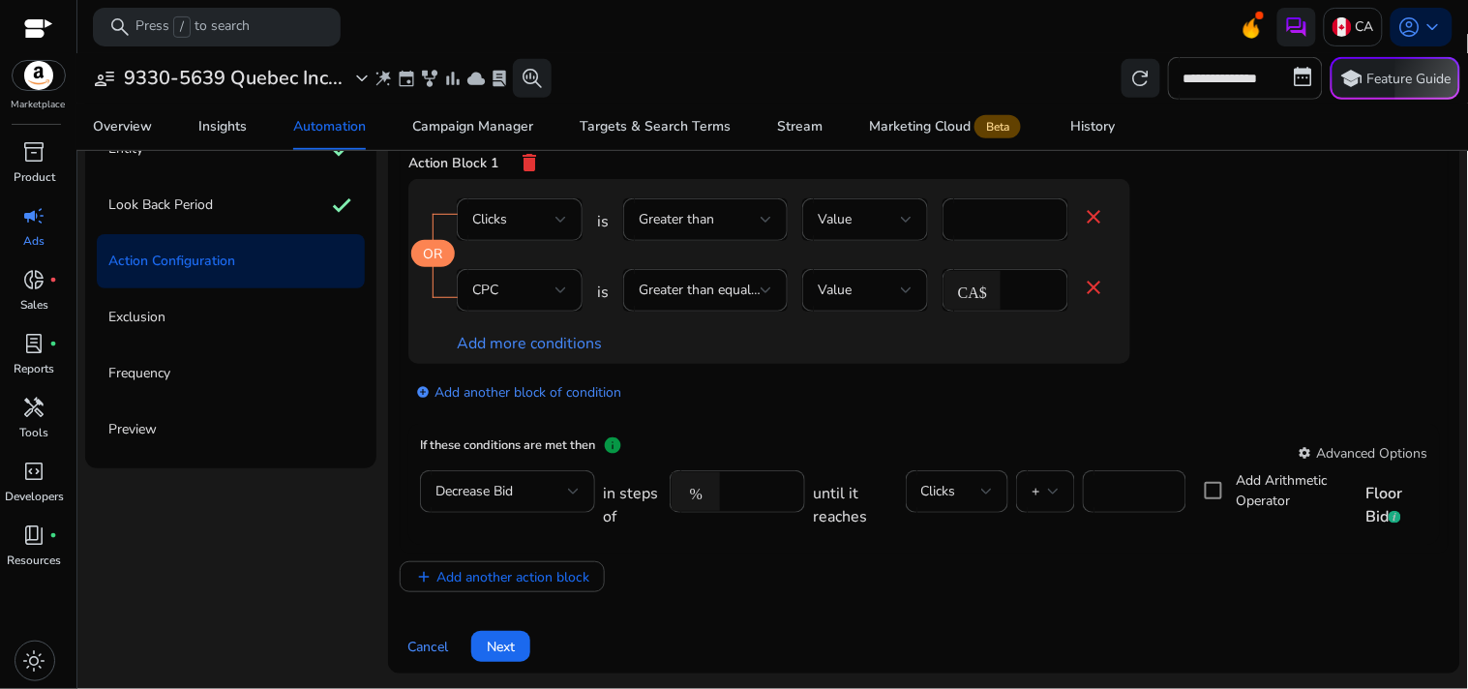
click at [791, 424] on mat-card "If these conditions are met then info settings Advanced Options Decrease Bid in…" at bounding box center [923, 484] width 1031 height 121
click at [747, 481] on input "****" at bounding box center [759, 491] width 60 height 21
type input "*"
click at [907, 417] on app-ppc-editable-conditions "OR Clicks is Greater than Value * close CPC is Greater than equal to Value CA$ …" at bounding box center [923, 302] width 1031 height 246
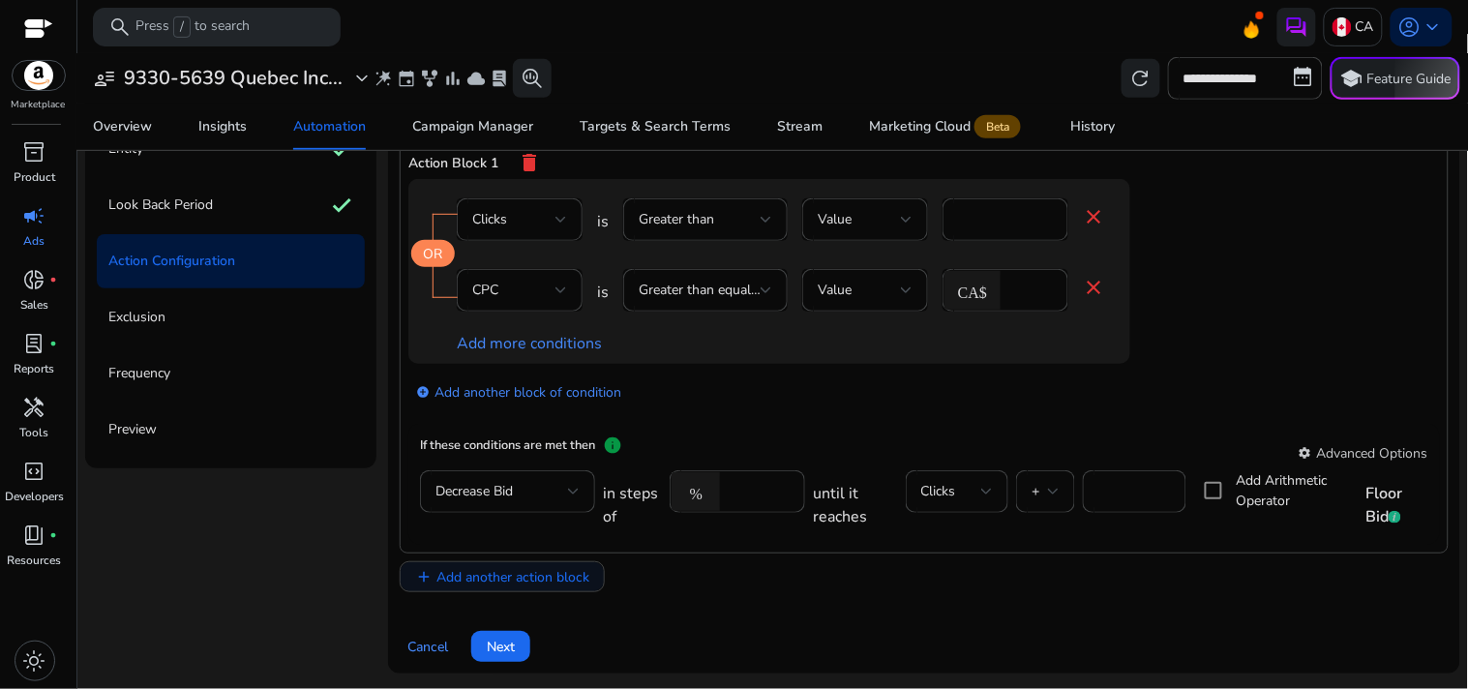
click at [553, 580] on span "Add another action block" at bounding box center [512, 577] width 153 height 20
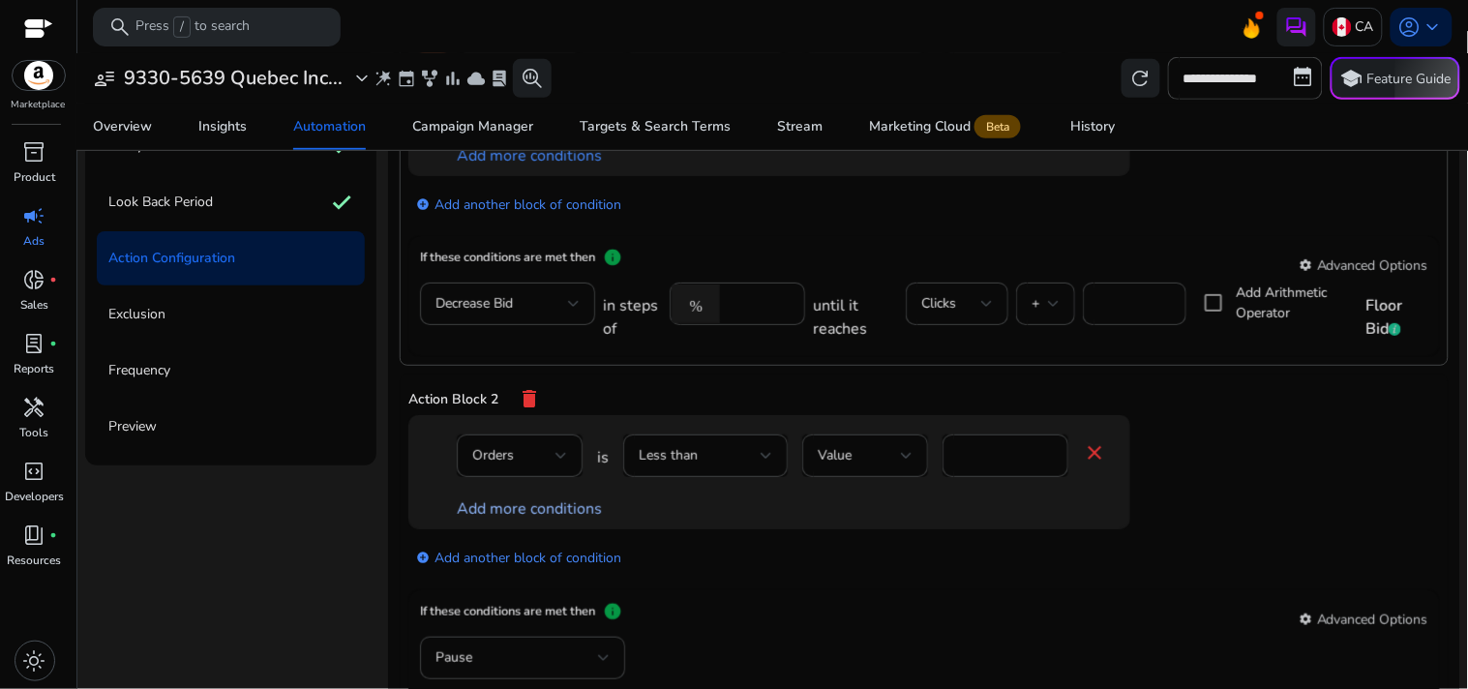
scroll to position [189, 0]
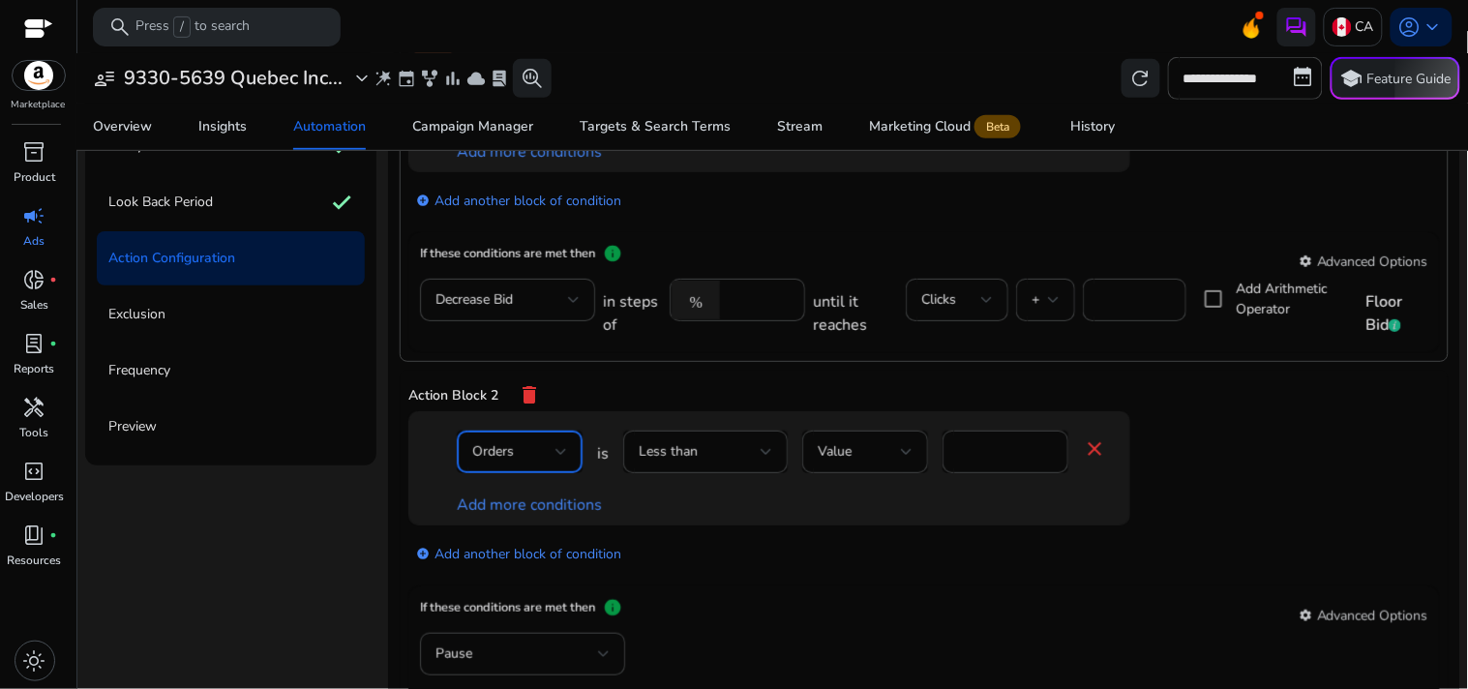
click at [538, 462] on div "Orders" at bounding box center [513, 451] width 83 height 21
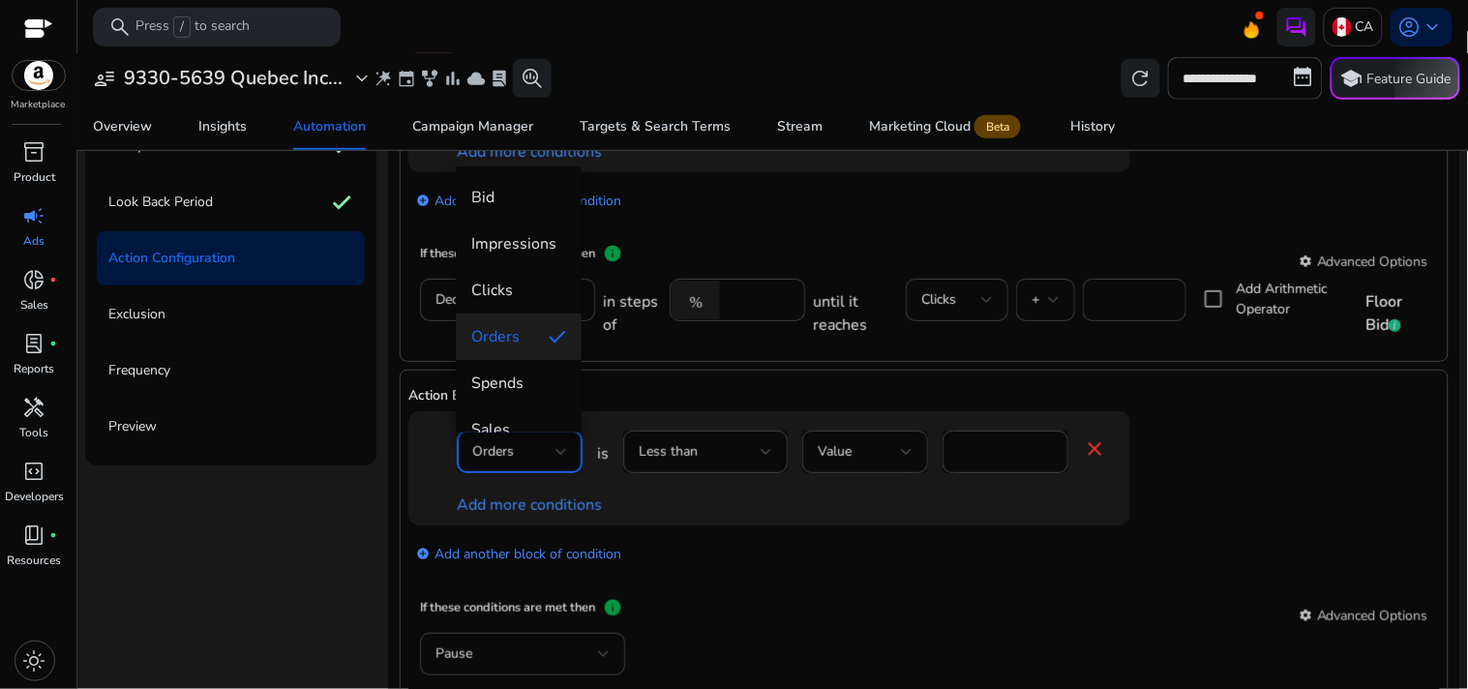
click at [699, 447] on div at bounding box center [734, 344] width 1468 height 689
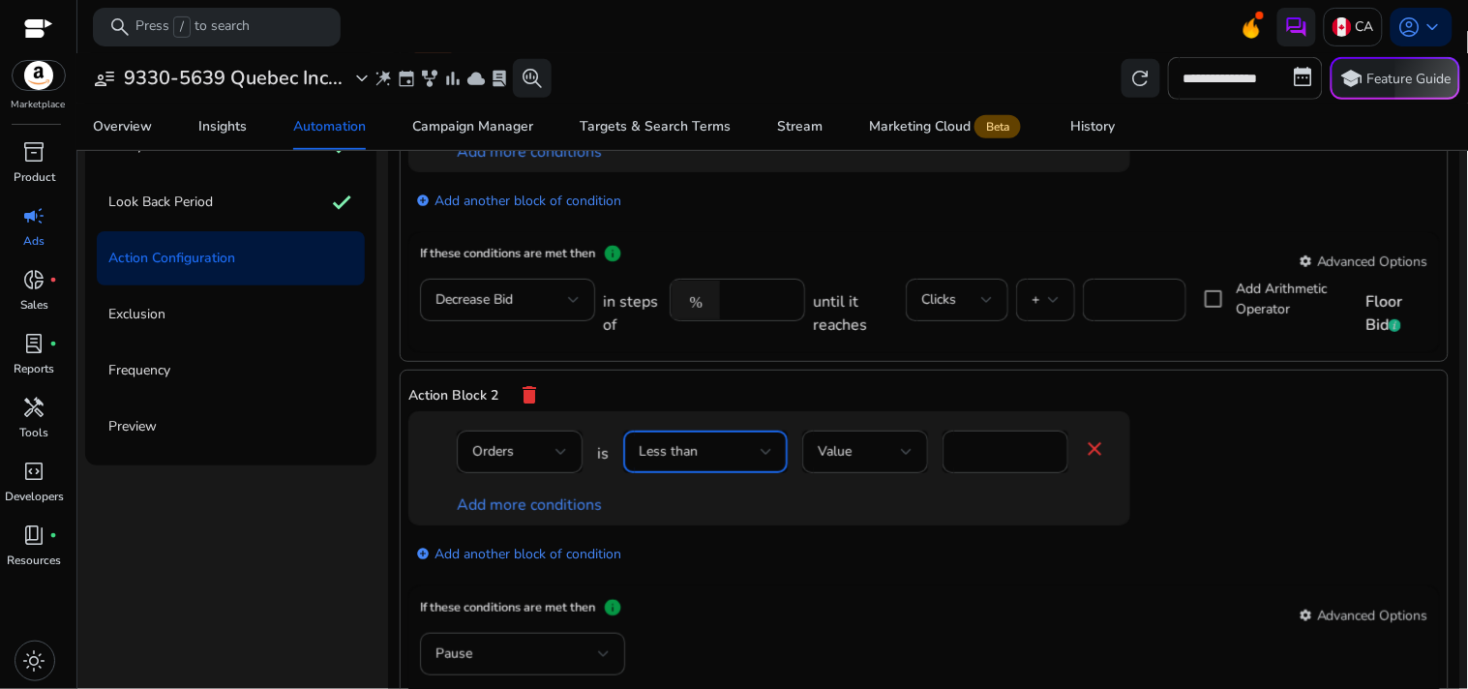
click at [699, 447] on div "Less than" at bounding box center [700, 451] width 122 height 21
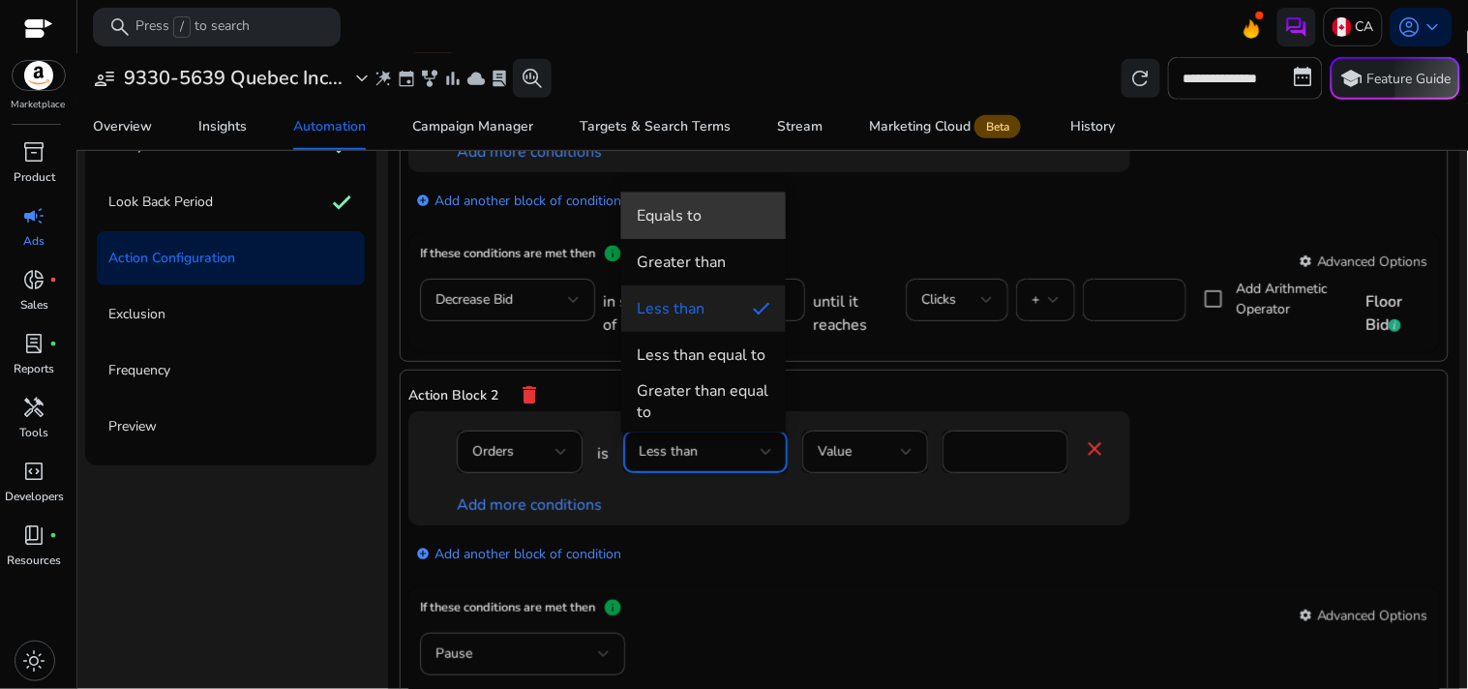
click at [685, 229] on mat-option "Equals to" at bounding box center [703, 216] width 164 height 46
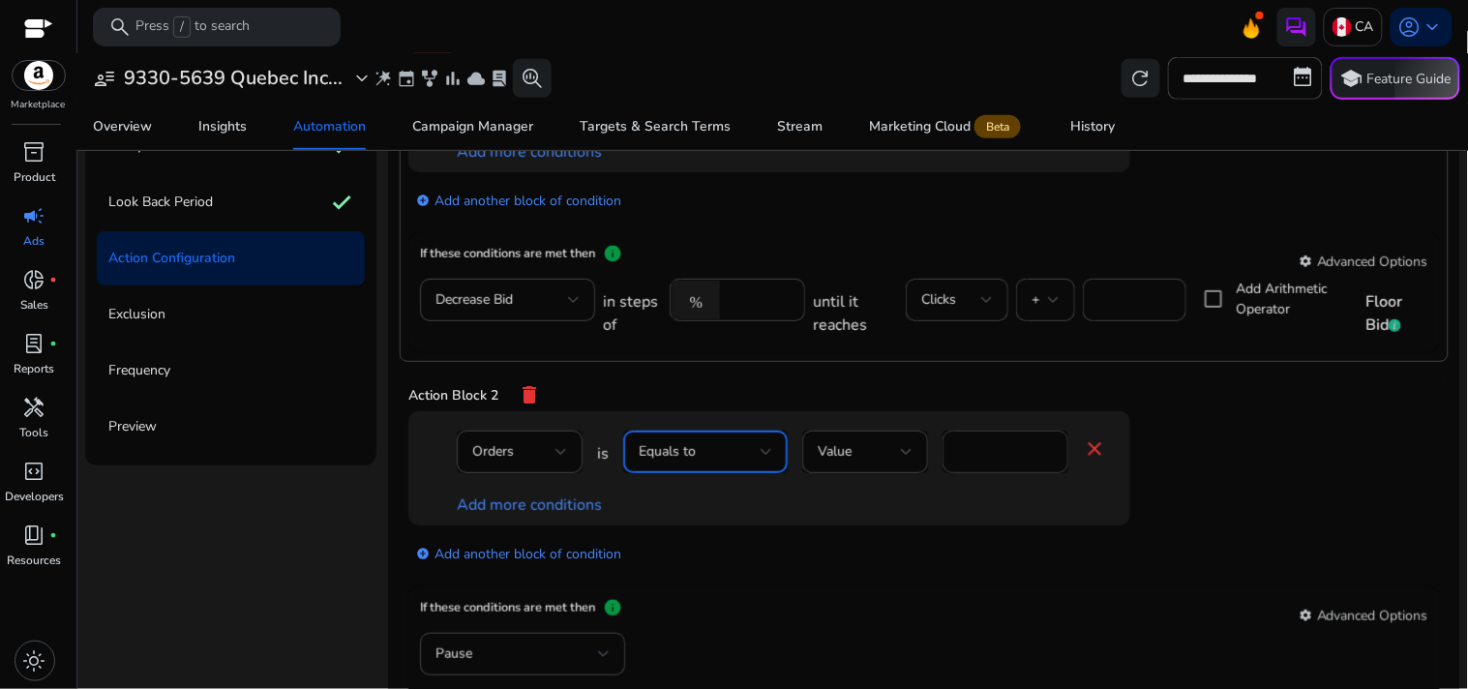
click at [961, 450] on input "*" at bounding box center [1005, 451] width 95 height 21
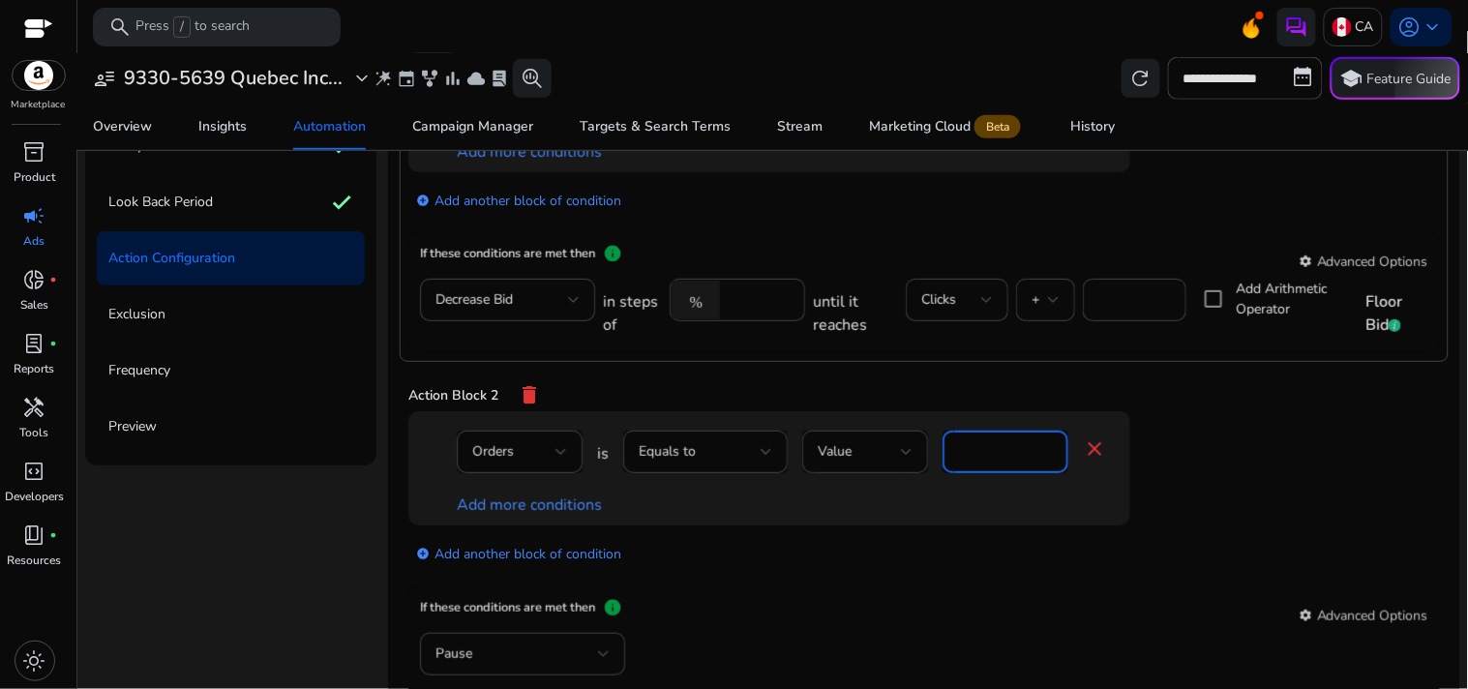
click at [961, 450] on input "*" at bounding box center [1005, 451] width 95 height 21
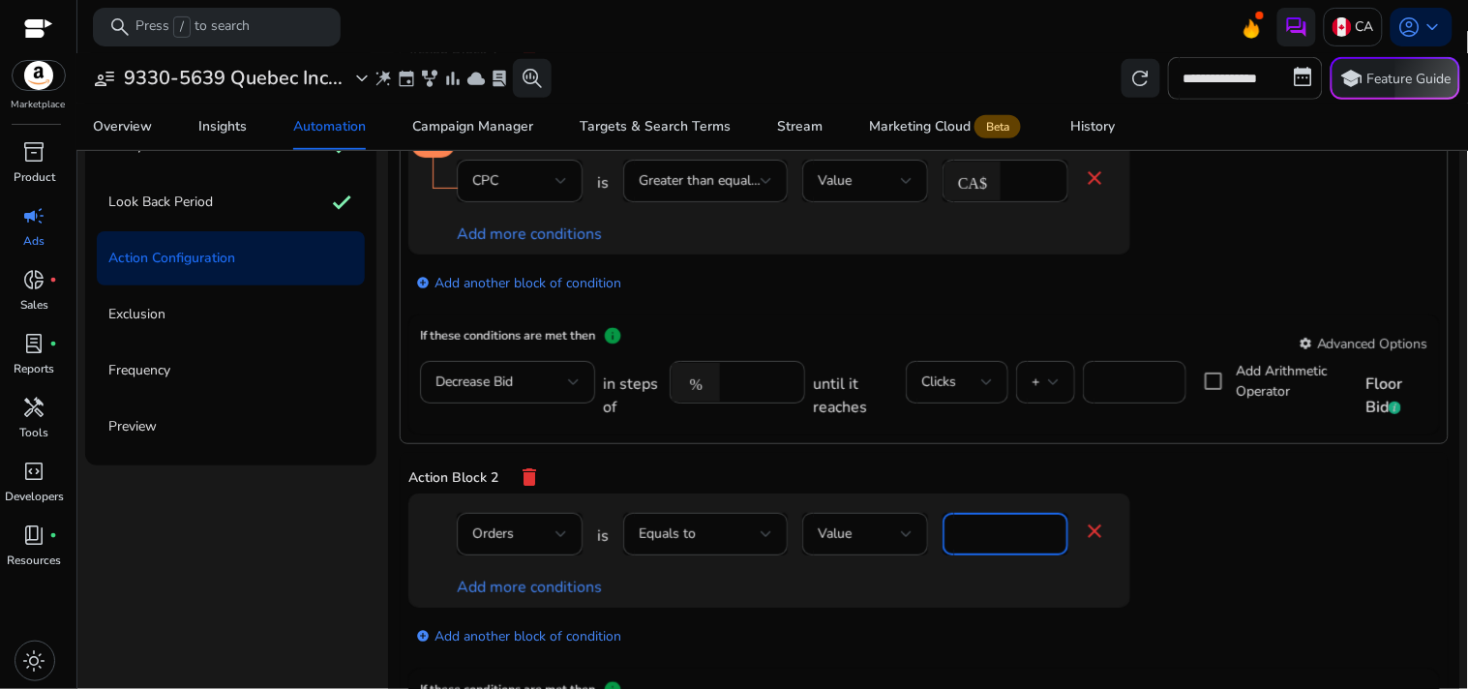
scroll to position [104, 0]
type input "*"
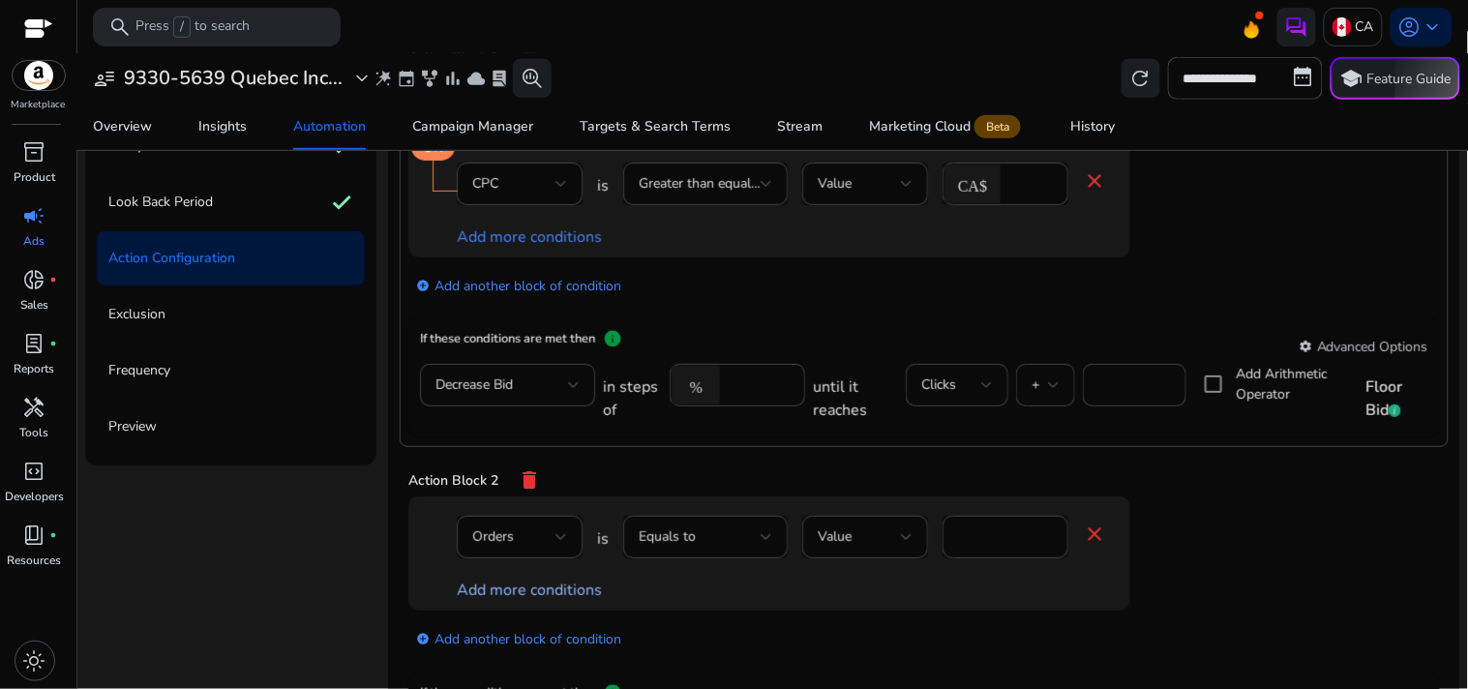
click at [553, 594] on link "Add more conditions" at bounding box center [529, 590] width 145 height 21
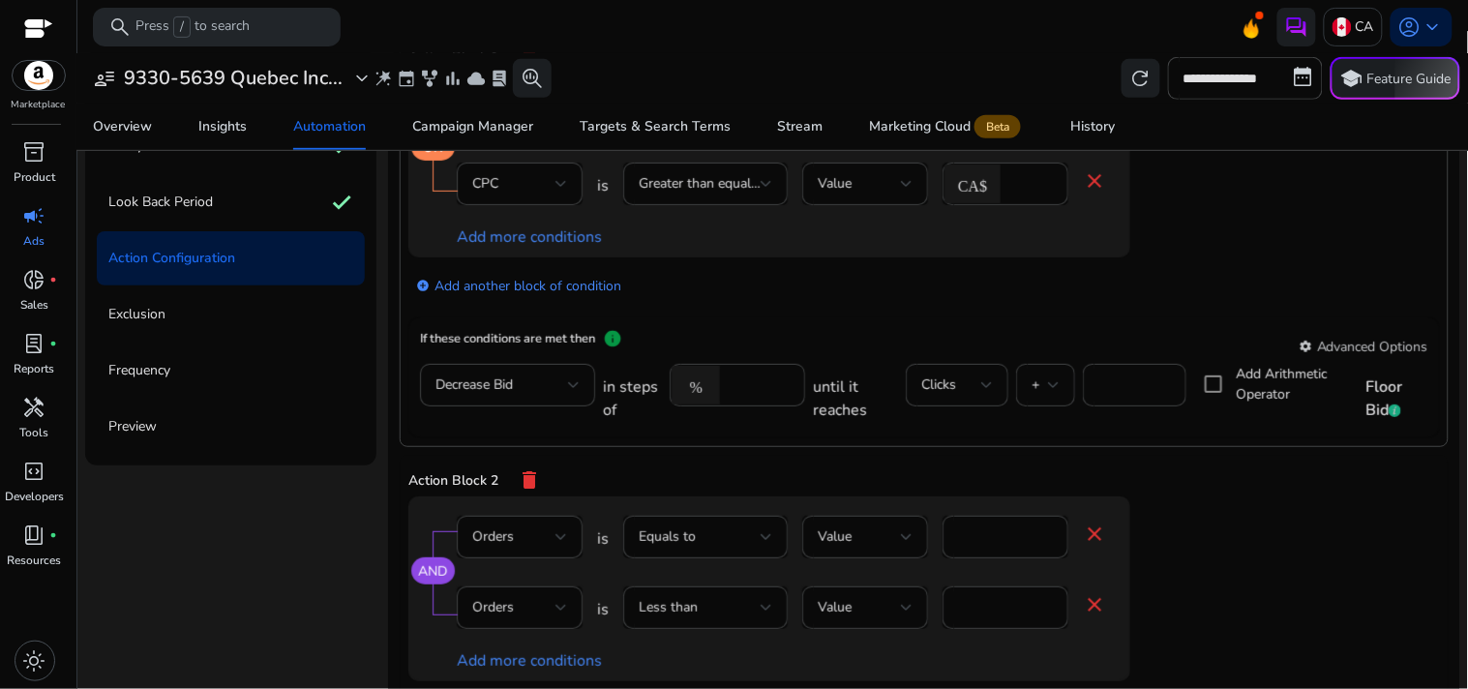
scroll to position [130, 0]
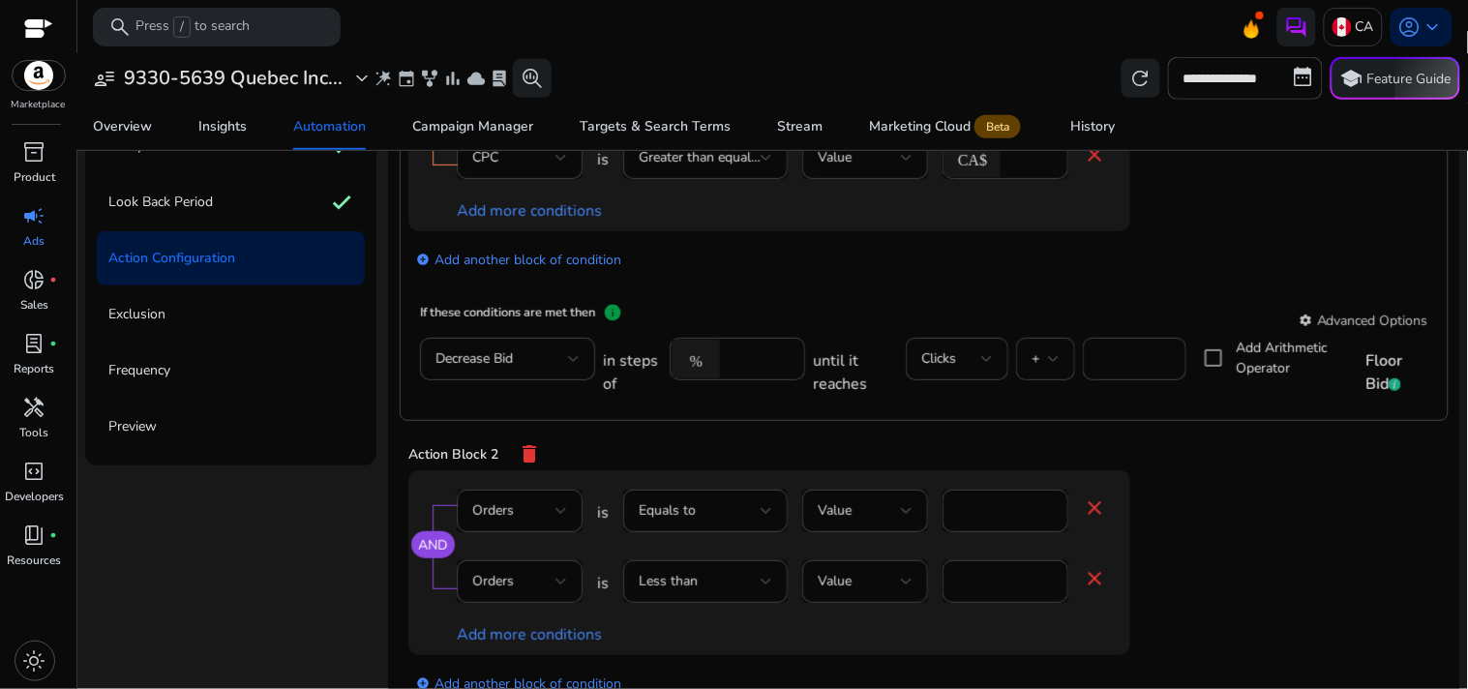
click at [1084, 499] on mat-icon "close" at bounding box center [1094, 507] width 23 height 23
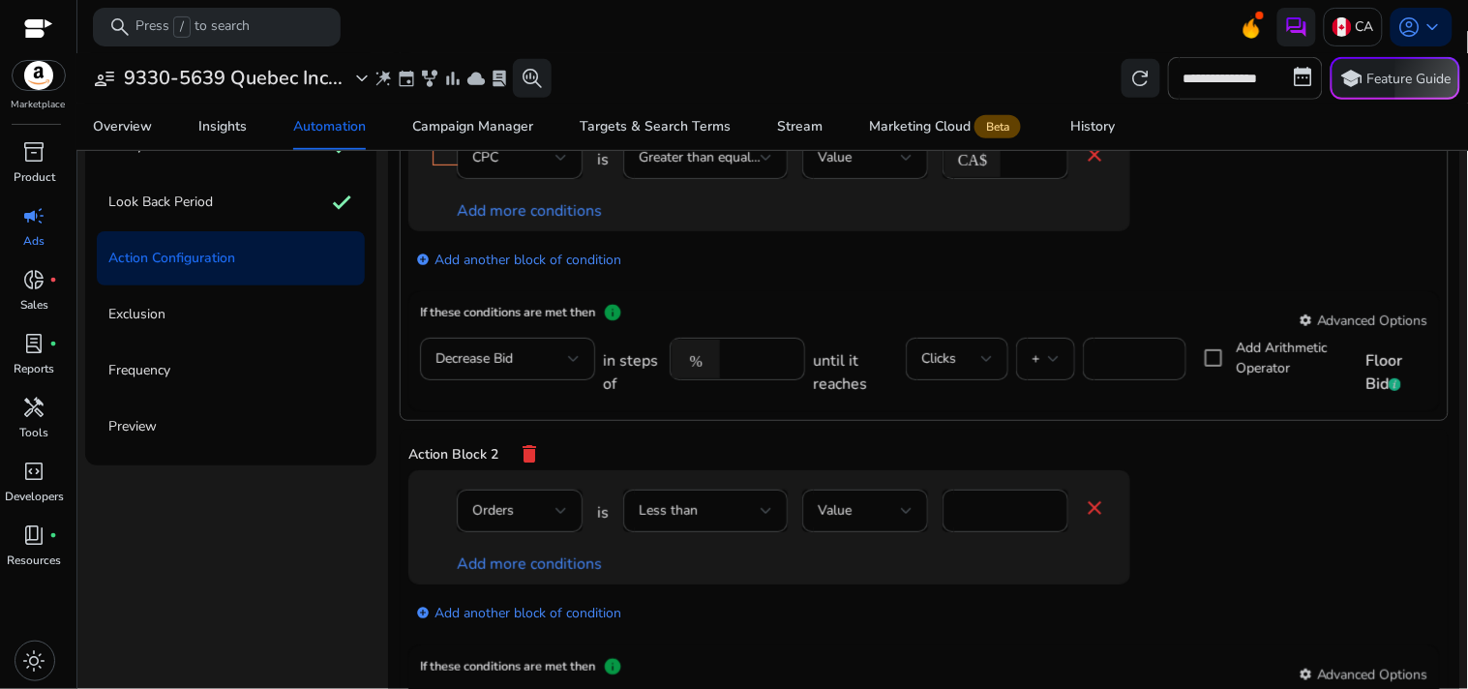
click at [1084, 499] on mat-icon "close" at bounding box center [1094, 507] width 23 height 23
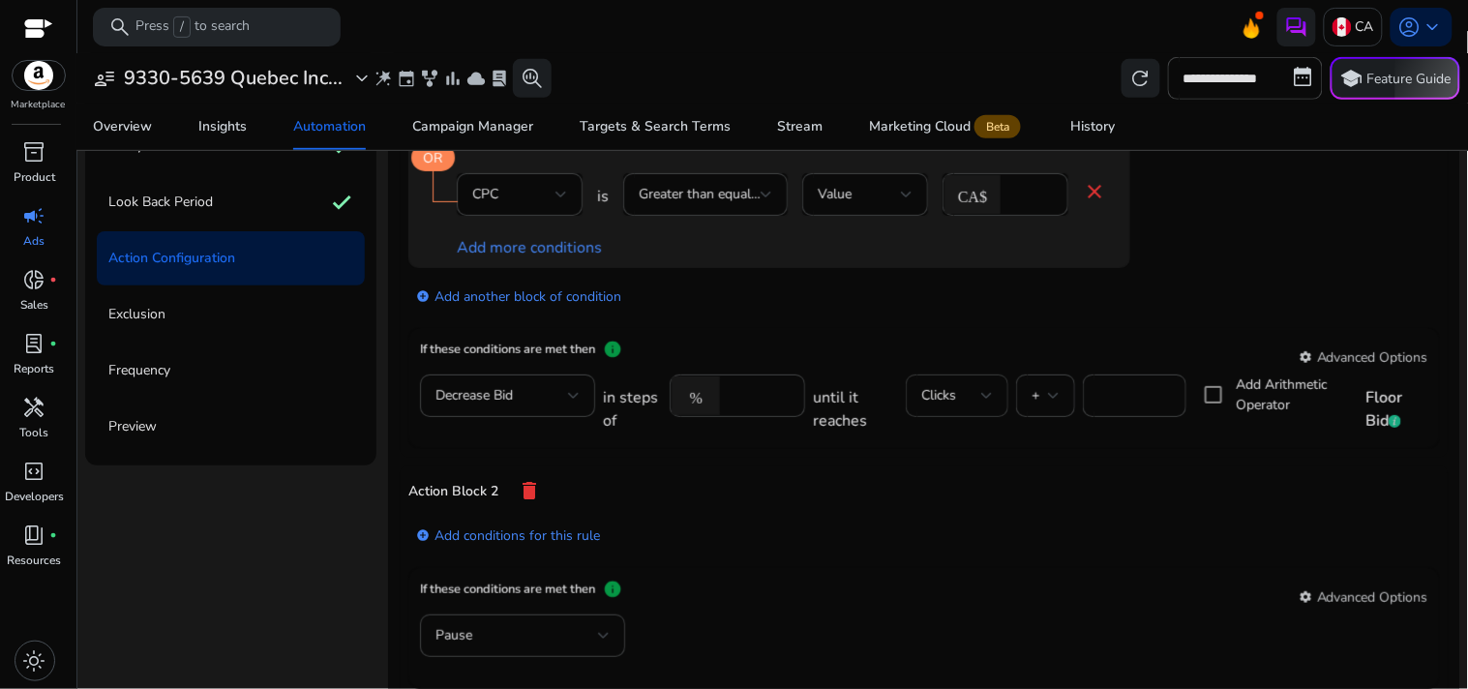
scroll to position [188, 0]
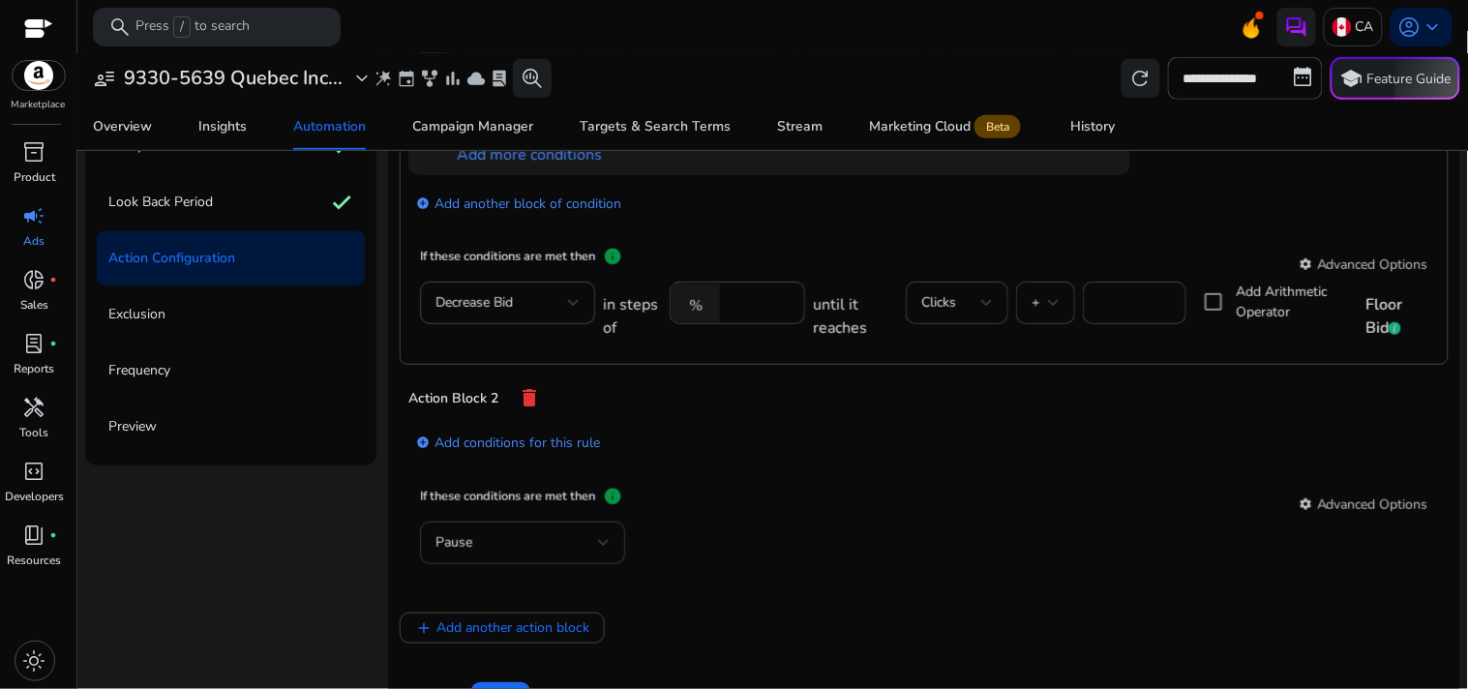
click at [561, 524] on div "Pause" at bounding box center [522, 542] width 174 height 43
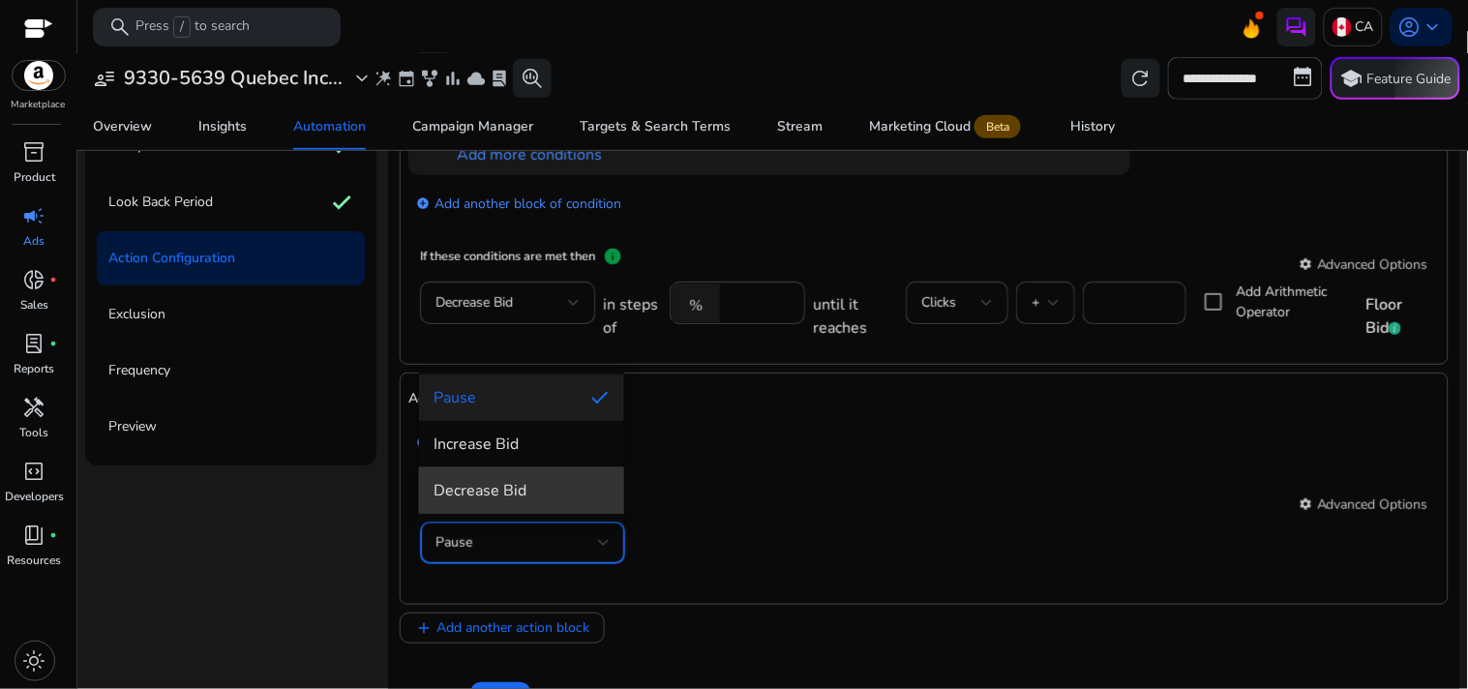
click at [605, 490] on span "Decrease Bid" at bounding box center [521, 490] width 174 height 21
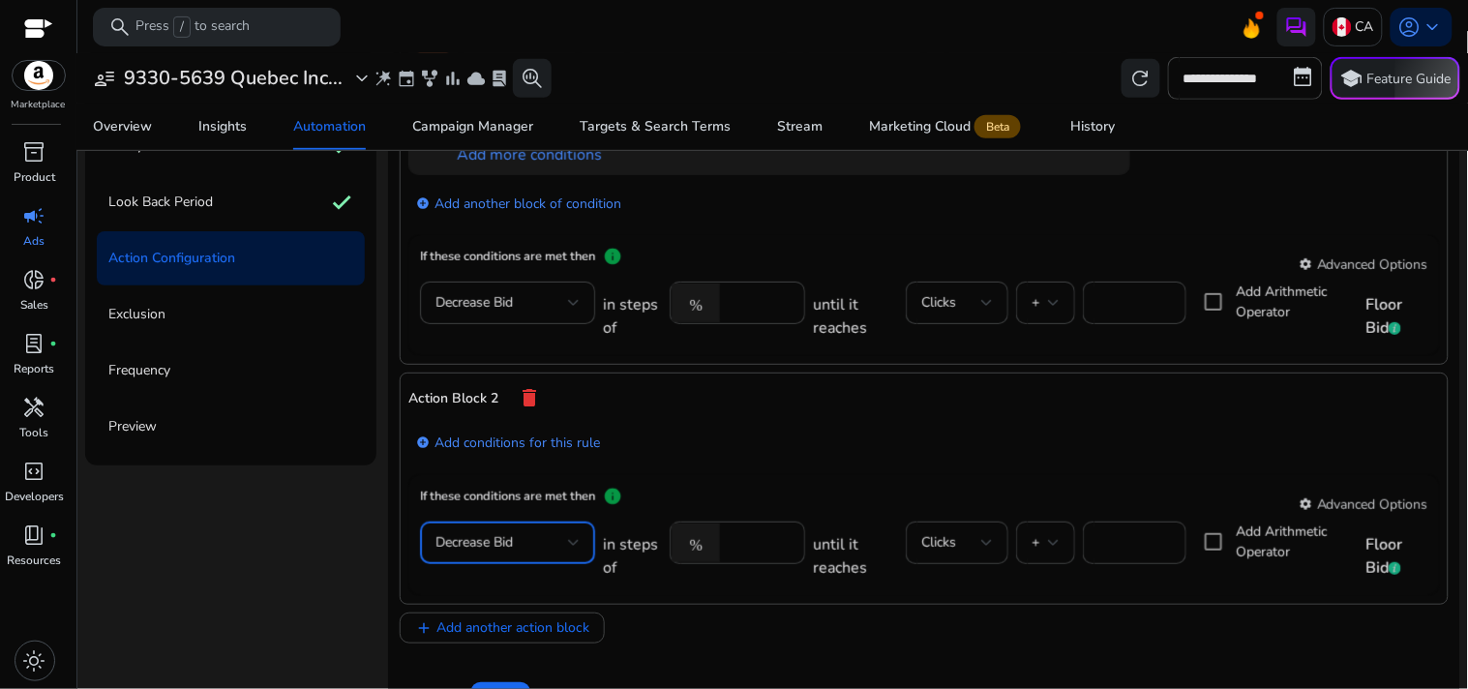
scroll to position [153, 0]
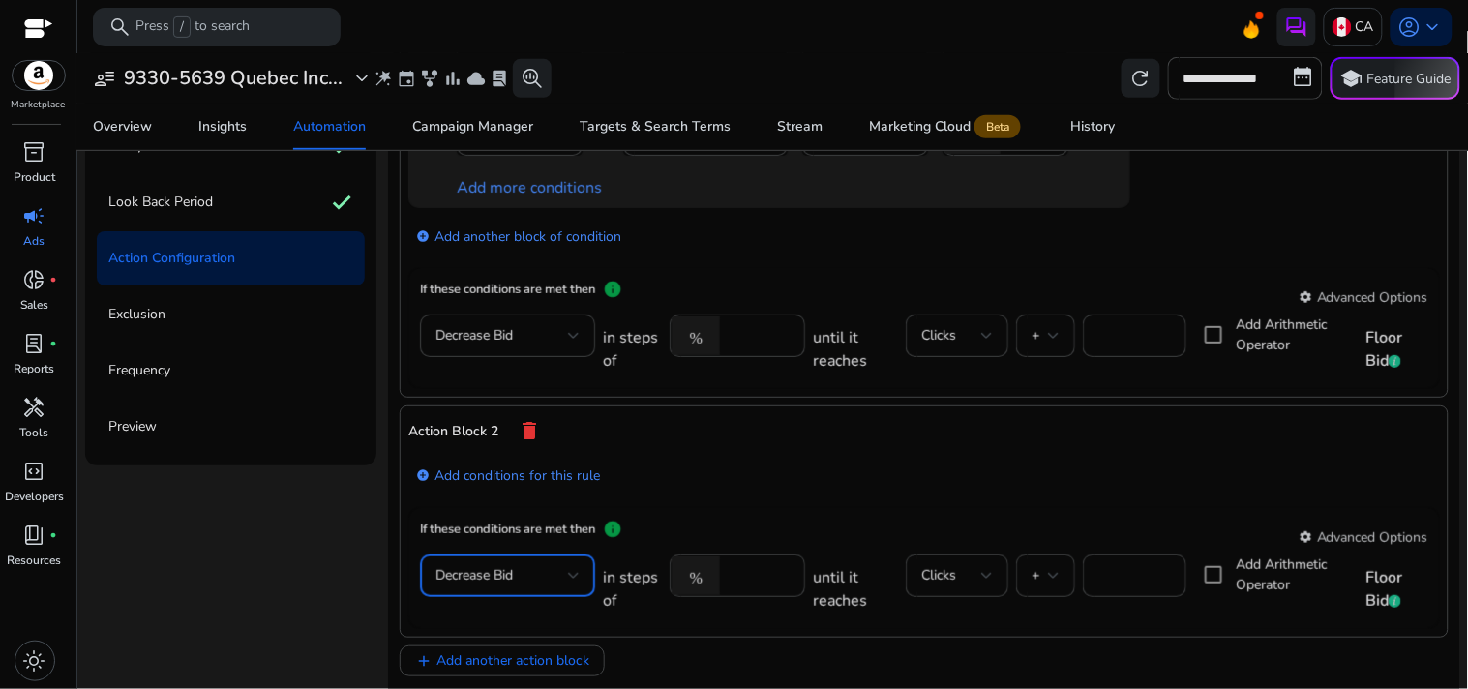
click at [520, 430] on mat-icon "delete" at bounding box center [529, 430] width 23 height 33
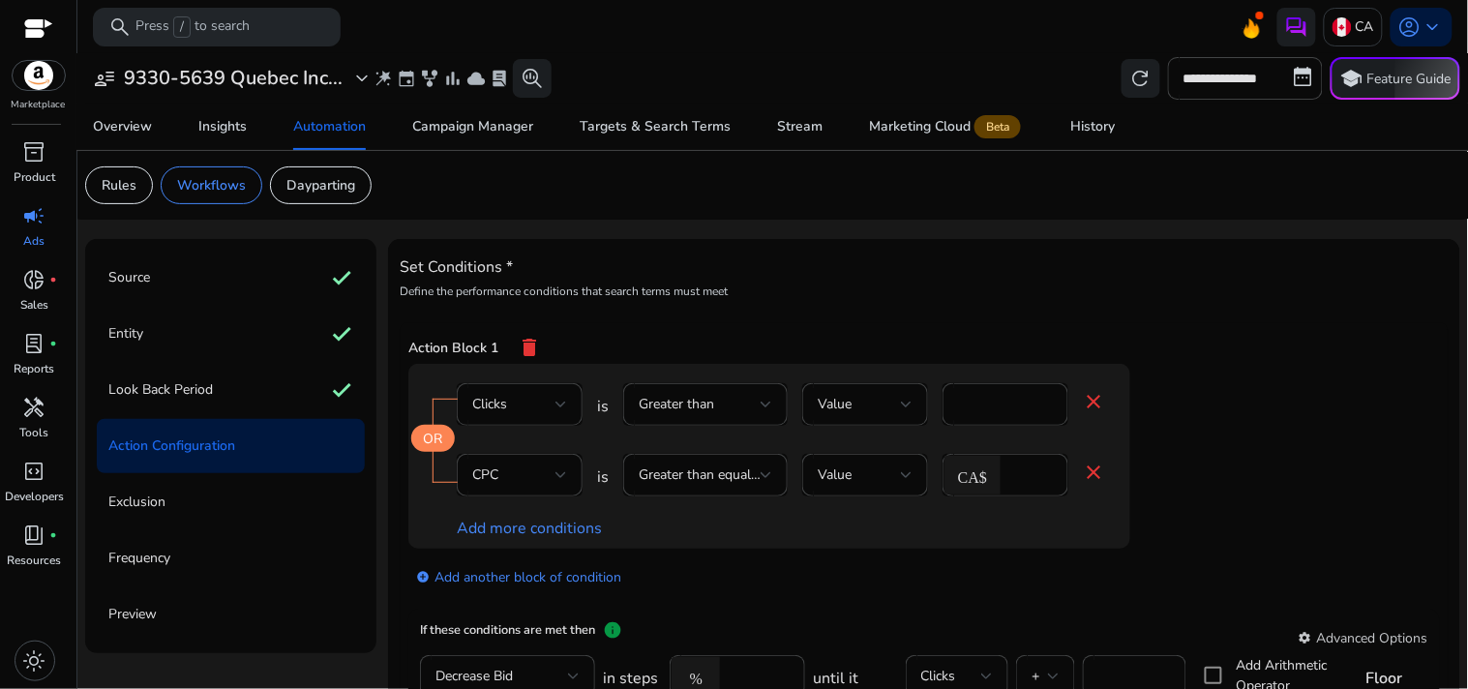
scroll to position [188, 0]
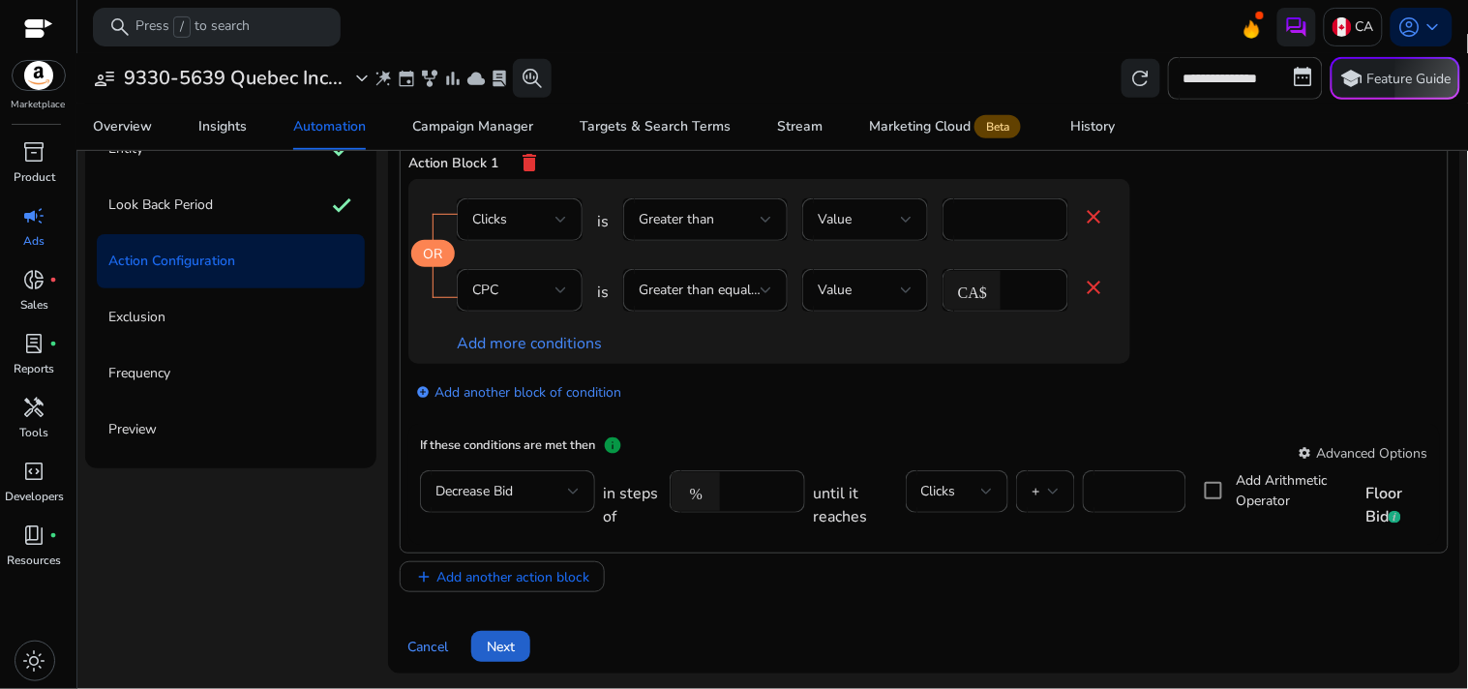
click at [506, 640] on span "Next" at bounding box center [501, 647] width 28 height 20
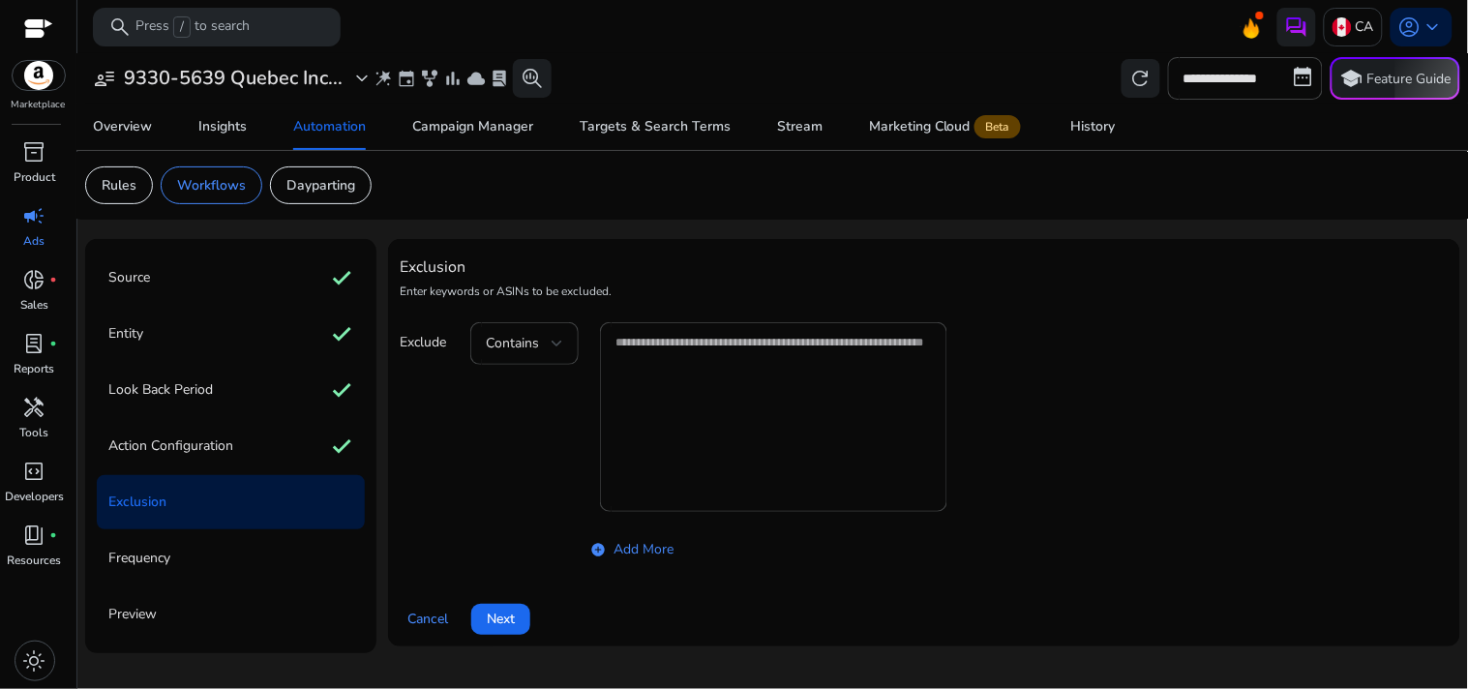
scroll to position [0, 0]
click at [509, 610] on span "Next" at bounding box center [501, 619] width 28 height 20
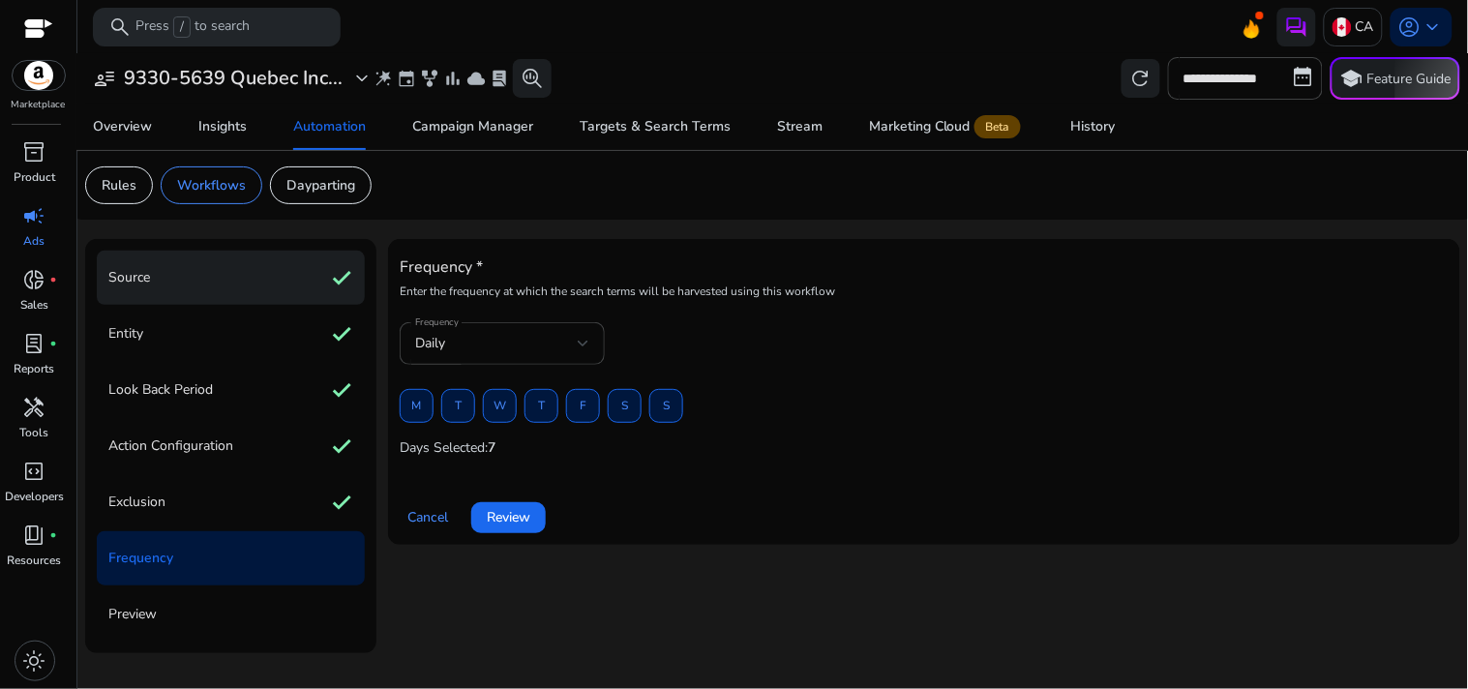
click at [223, 281] on div "Source check" at bounding box center [231, 278] width 268 height 54
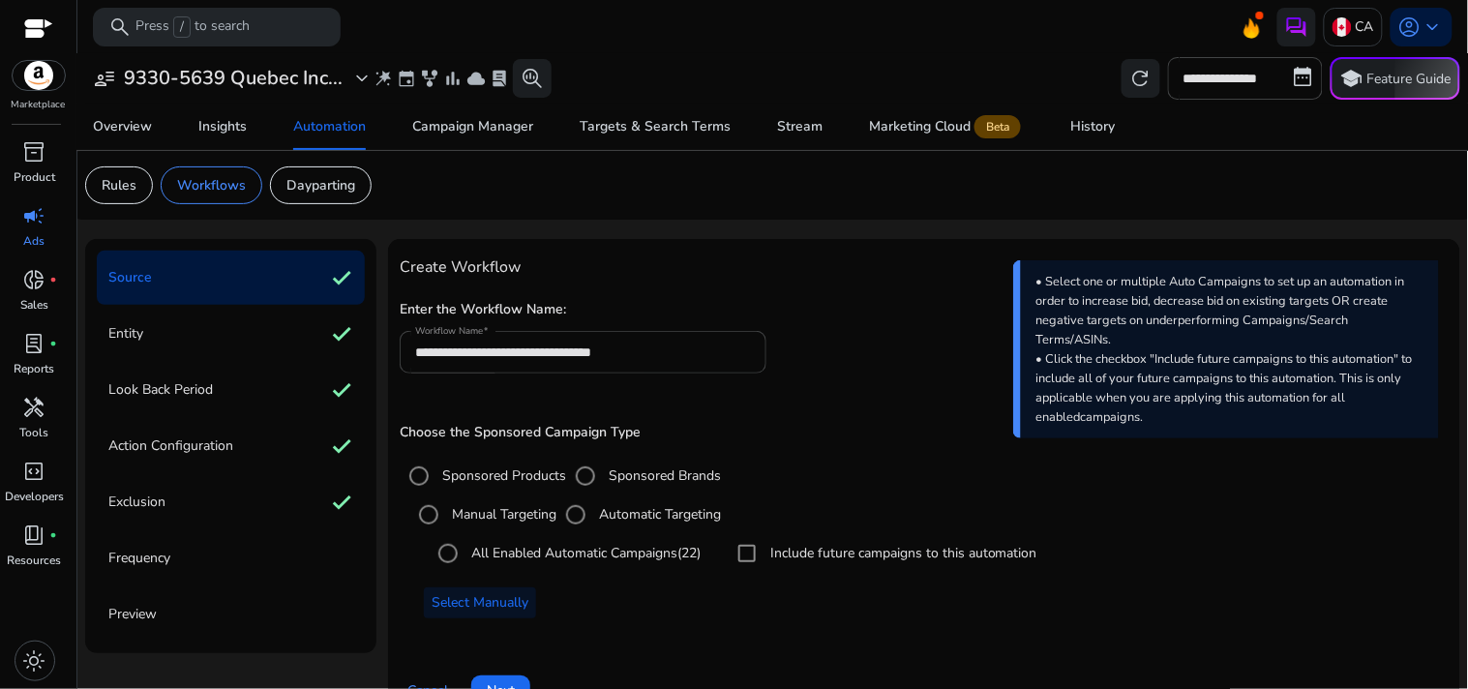
scroll to position [45, 0]
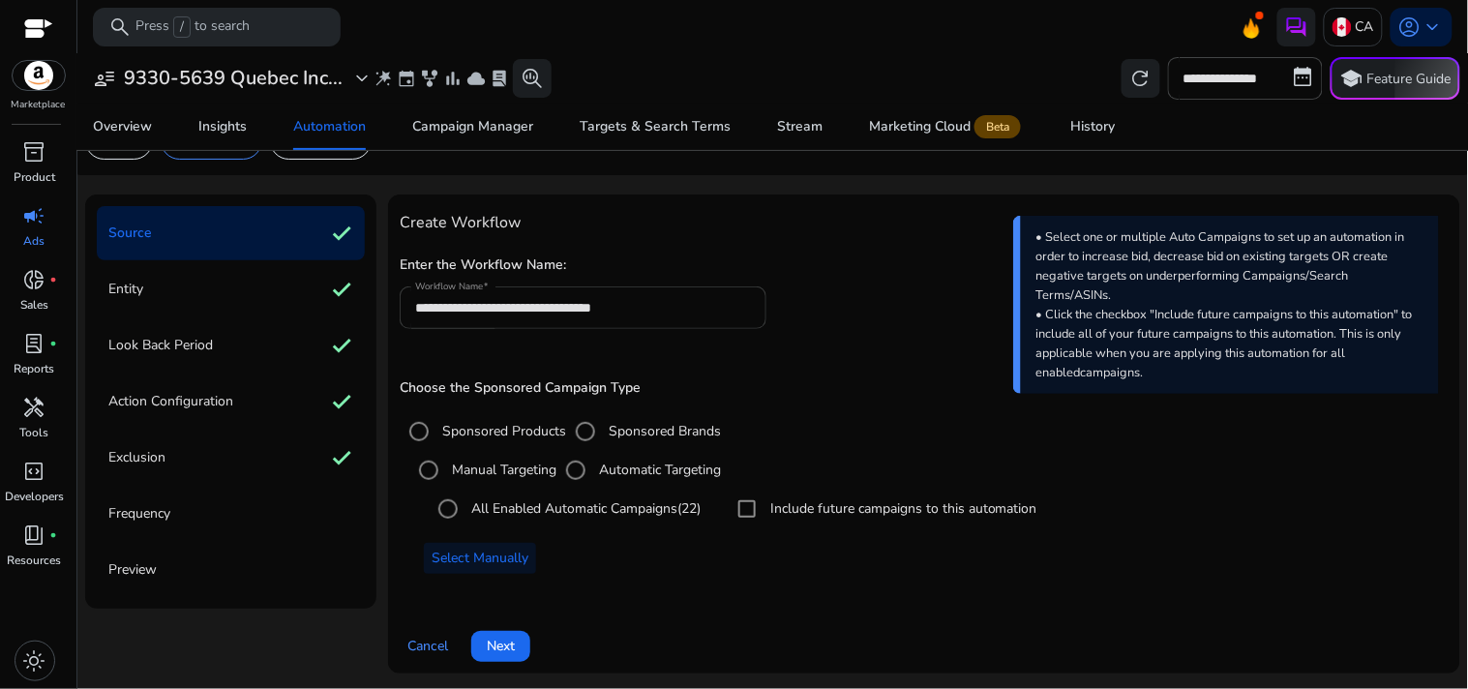
click at [572, 308] on input "**********" at bounding box center [583, 307] width 336 height 21
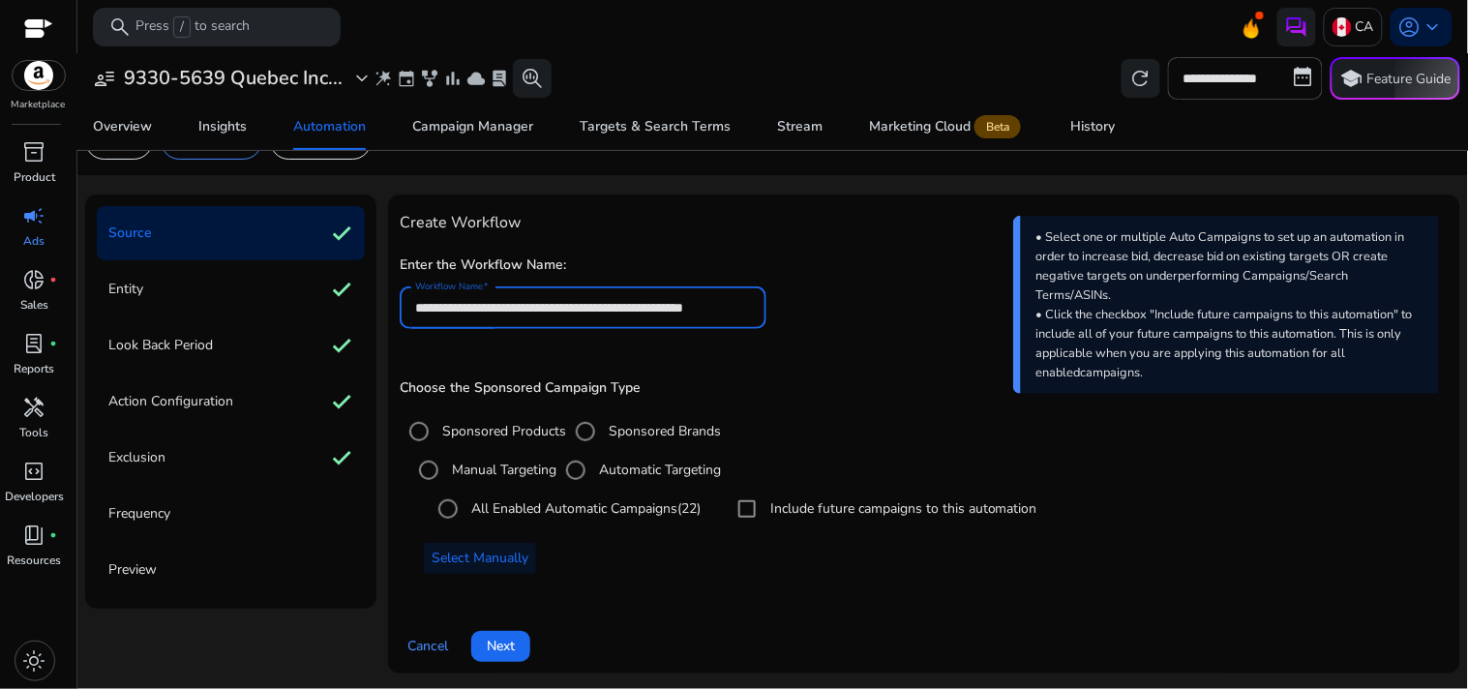
scroll to position [0, 0]
click at [579, 302] on input "**********" at bounding box center [582, 307] width 334 height 21
type input "**********"
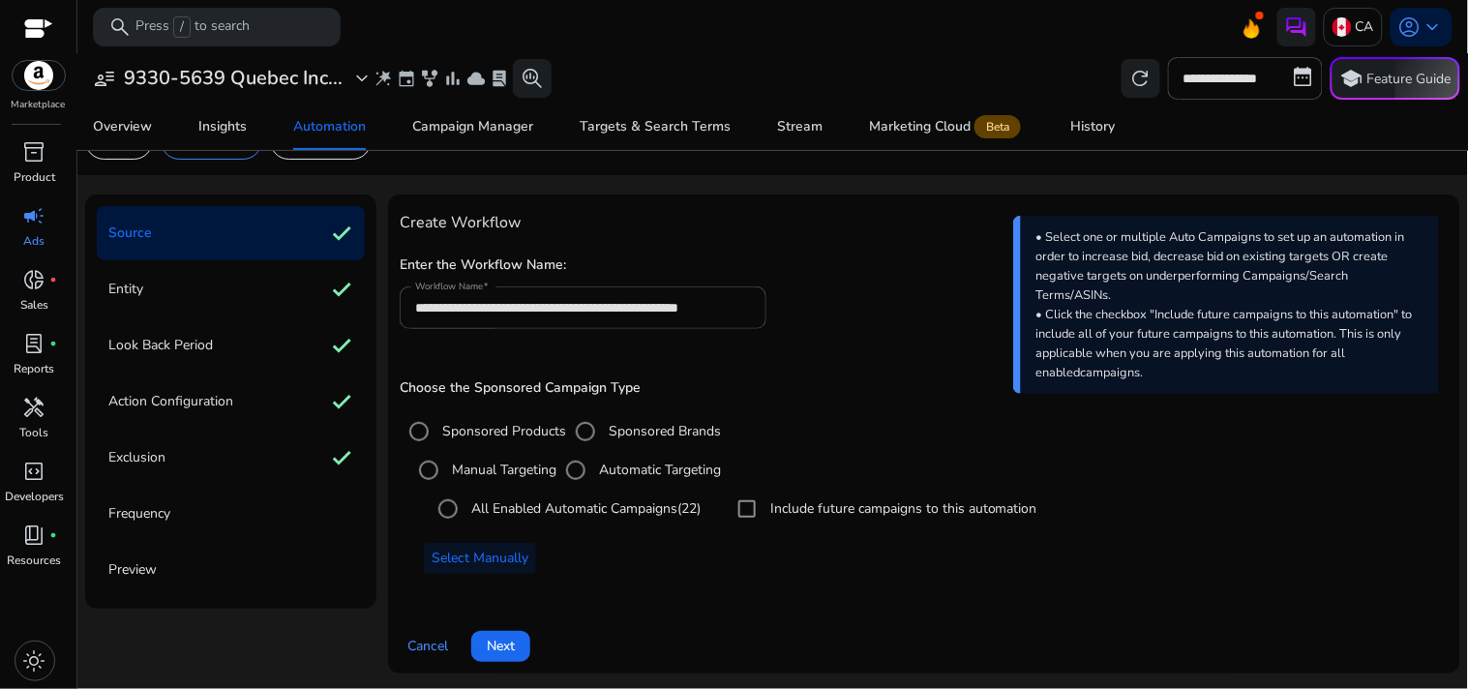
click at [814, 252] on div "**********" at bounding box center [924, 300] width 1049 height 99
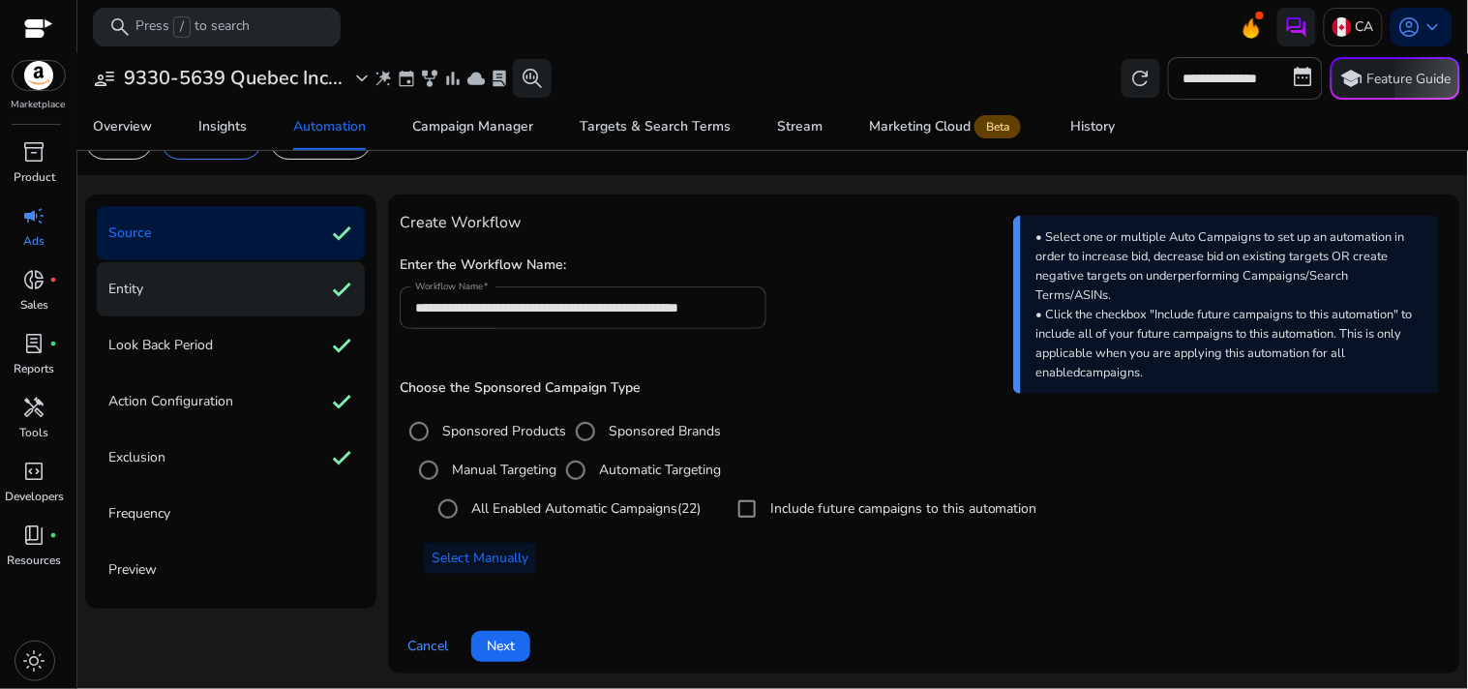
click at [238, 276] on div "Entity check" at bounding box center [231, 289] width 268 height 54
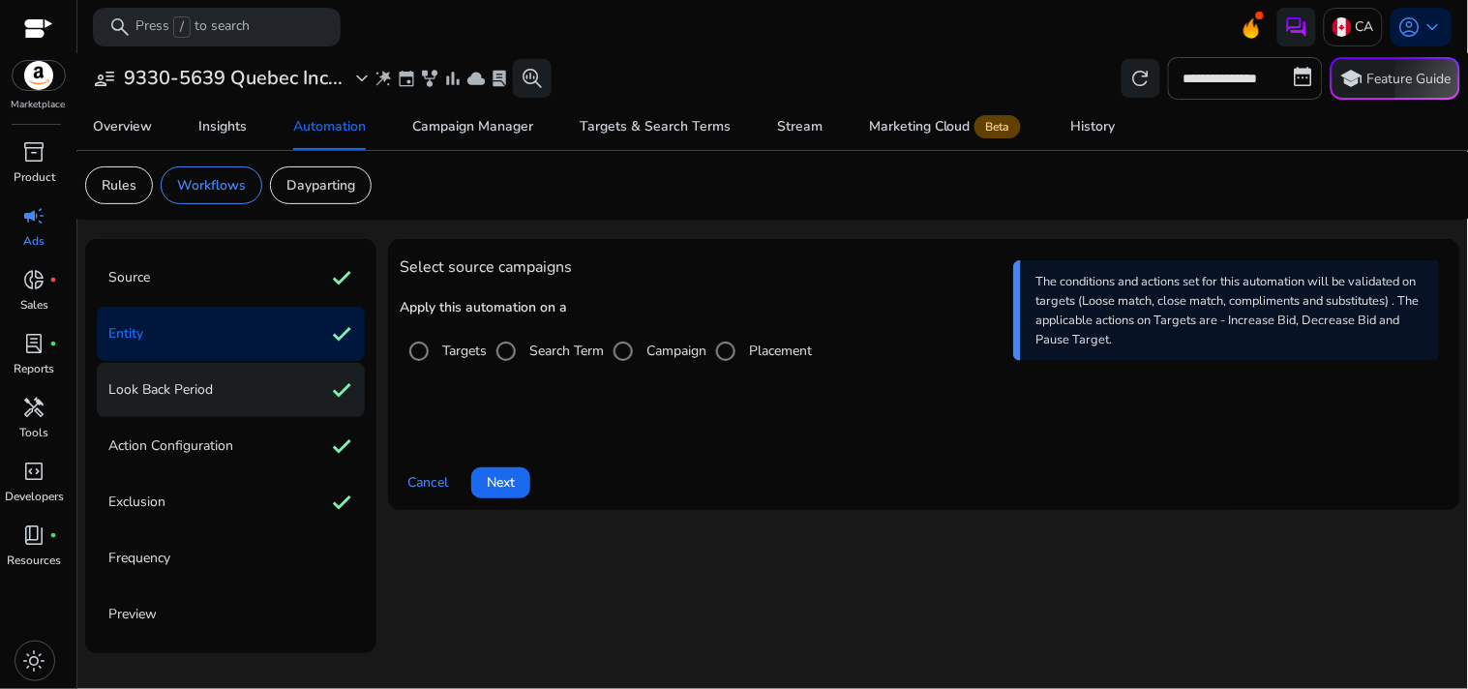
click at [247, 378] on div "Look Back Period check" at bounding box center [231, 390] width 268 height 54
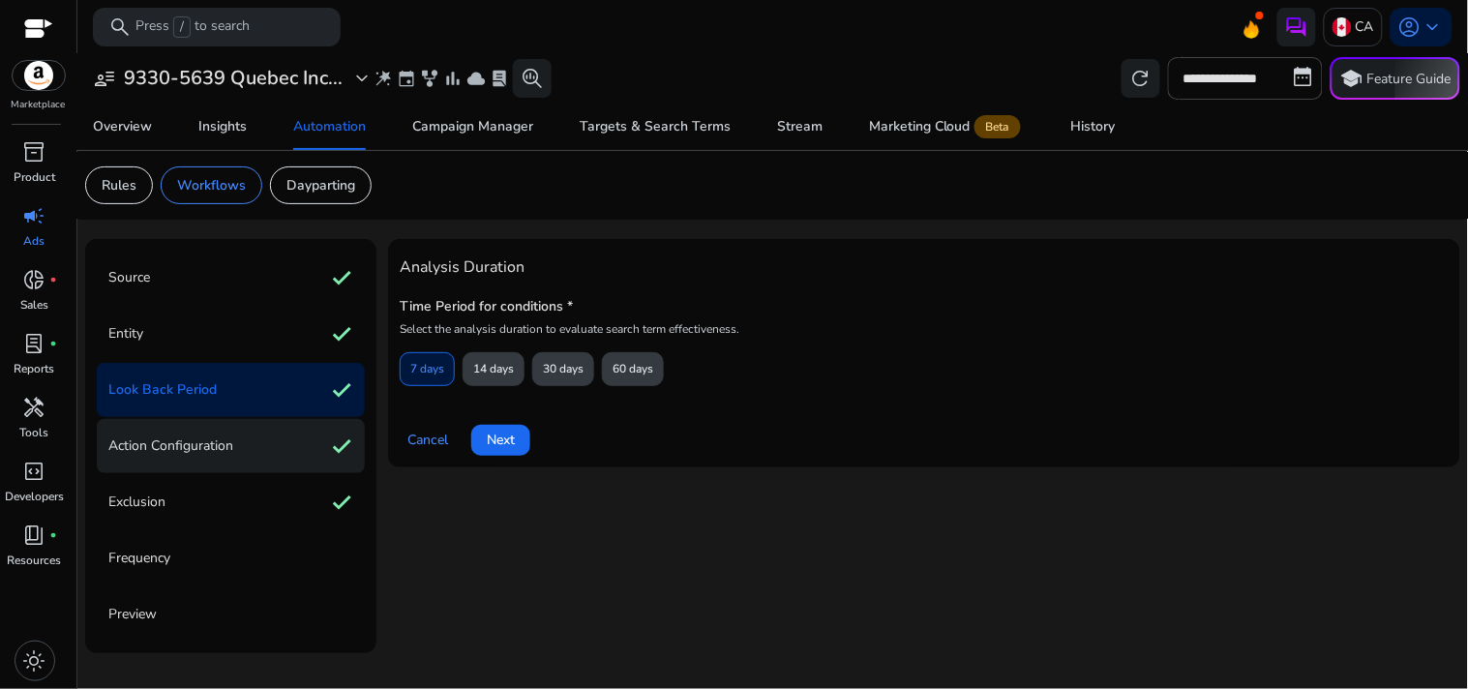
click at [239, 437] on div "Action Configuration check" at bounding box center [231, 446] width 268 height 54
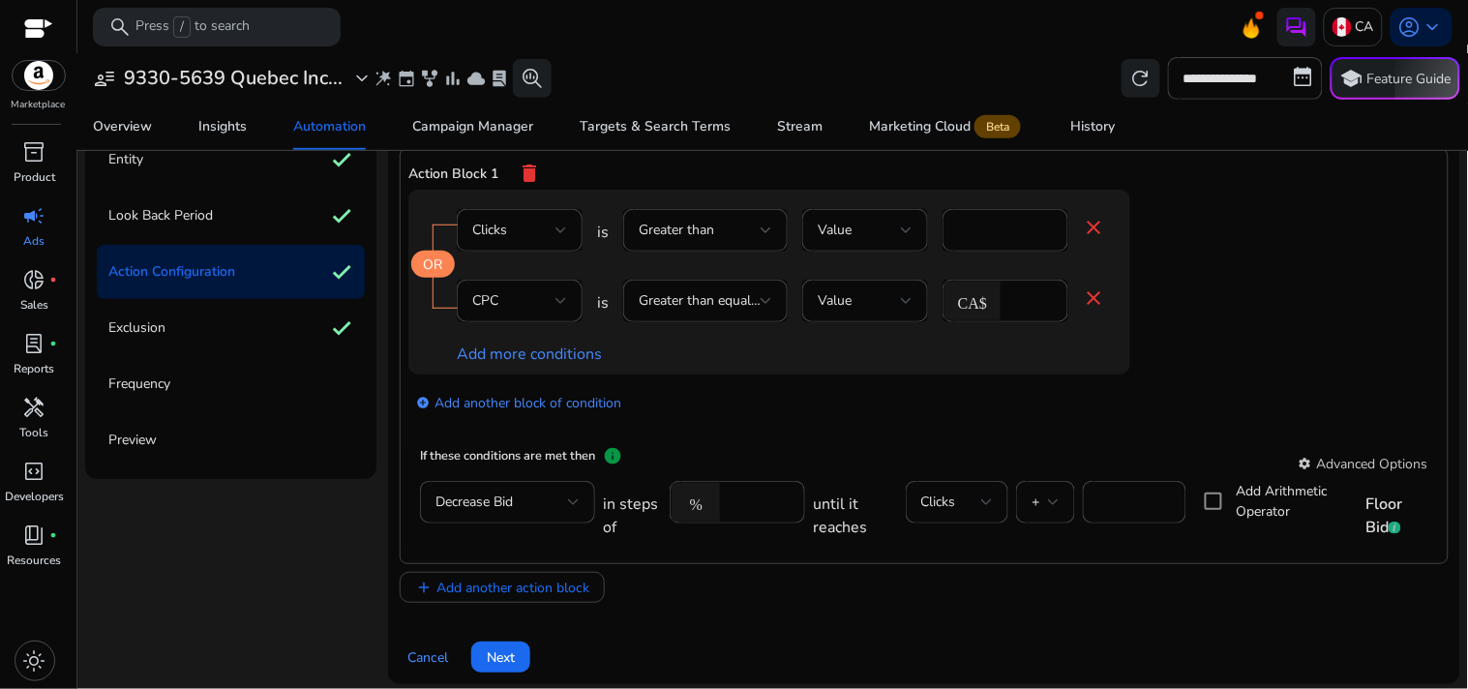
scroll to position [188, 0]
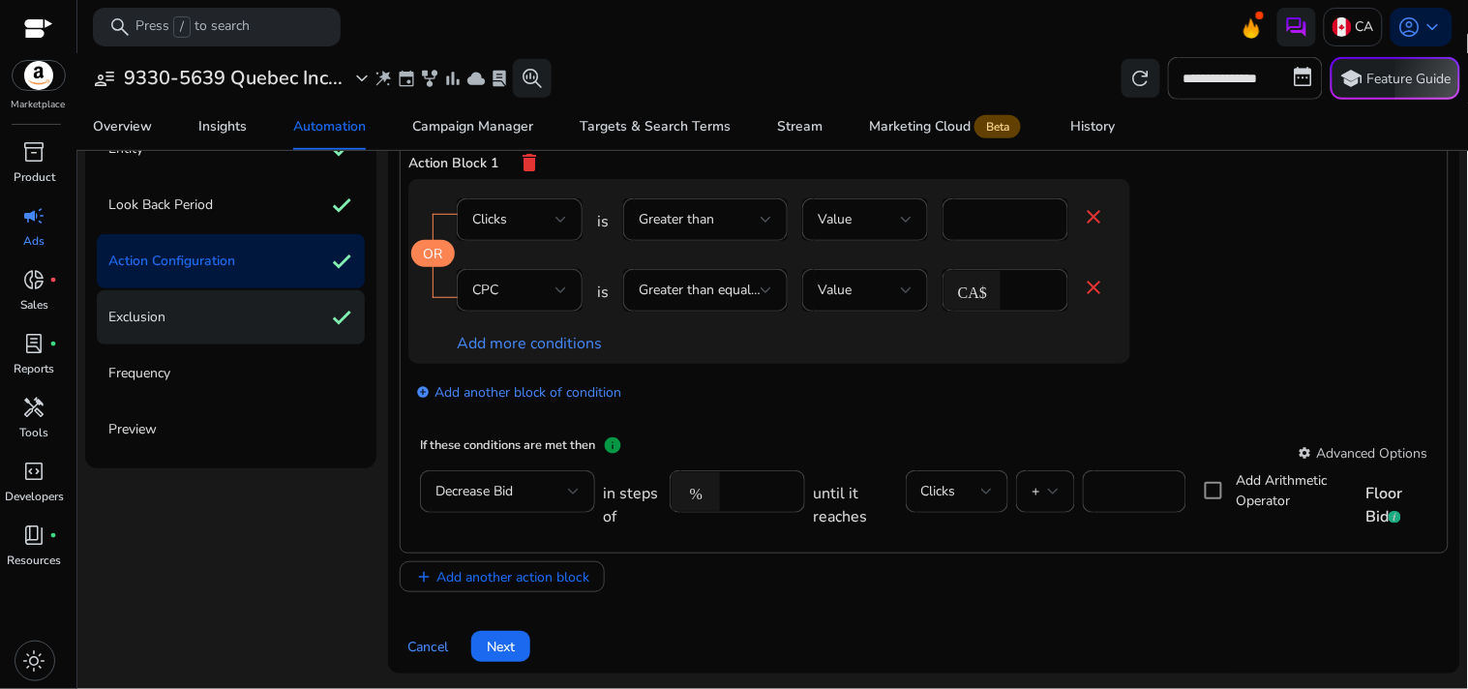
click at [261, 316] on div "Exclusion check" at bounding box center [231, 317] width 268 height 54
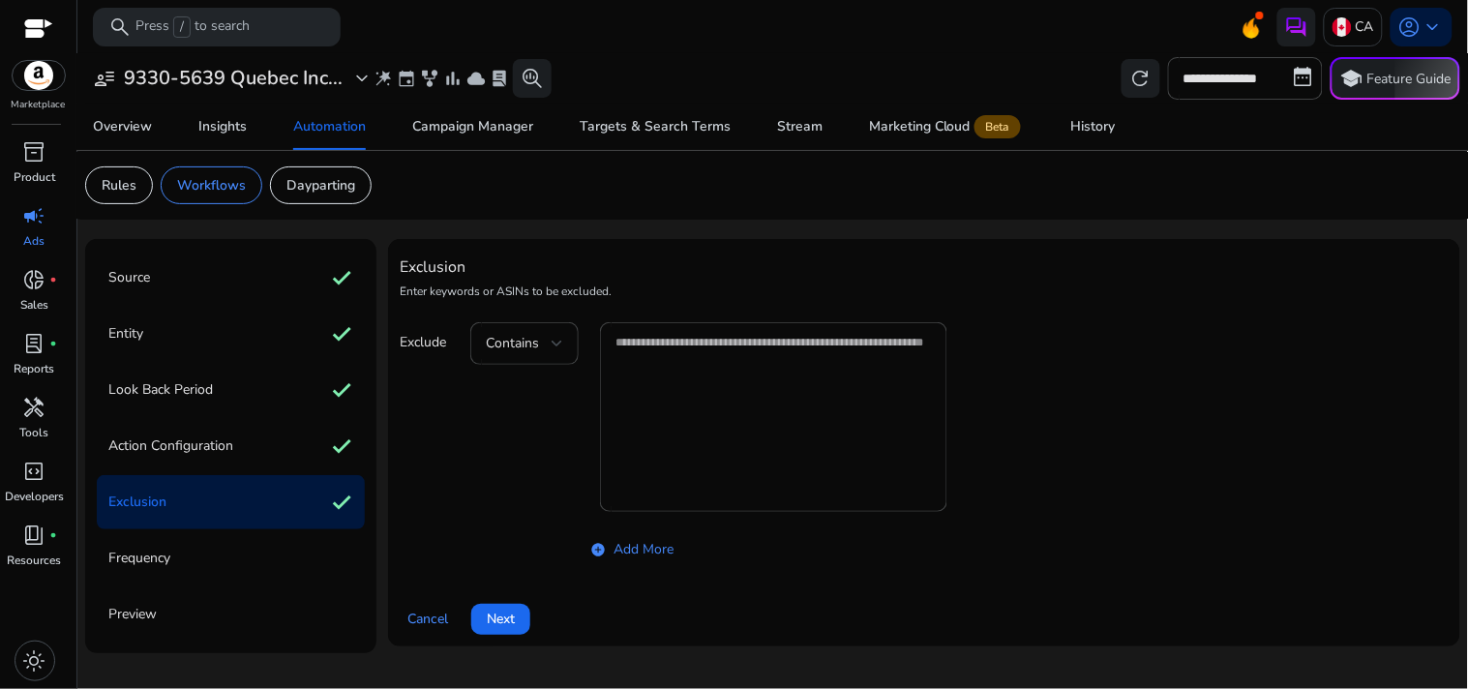
scroll to position [0, 0]
click at [520, 613] on span at bounding box center [500, 619] width 59 height 46
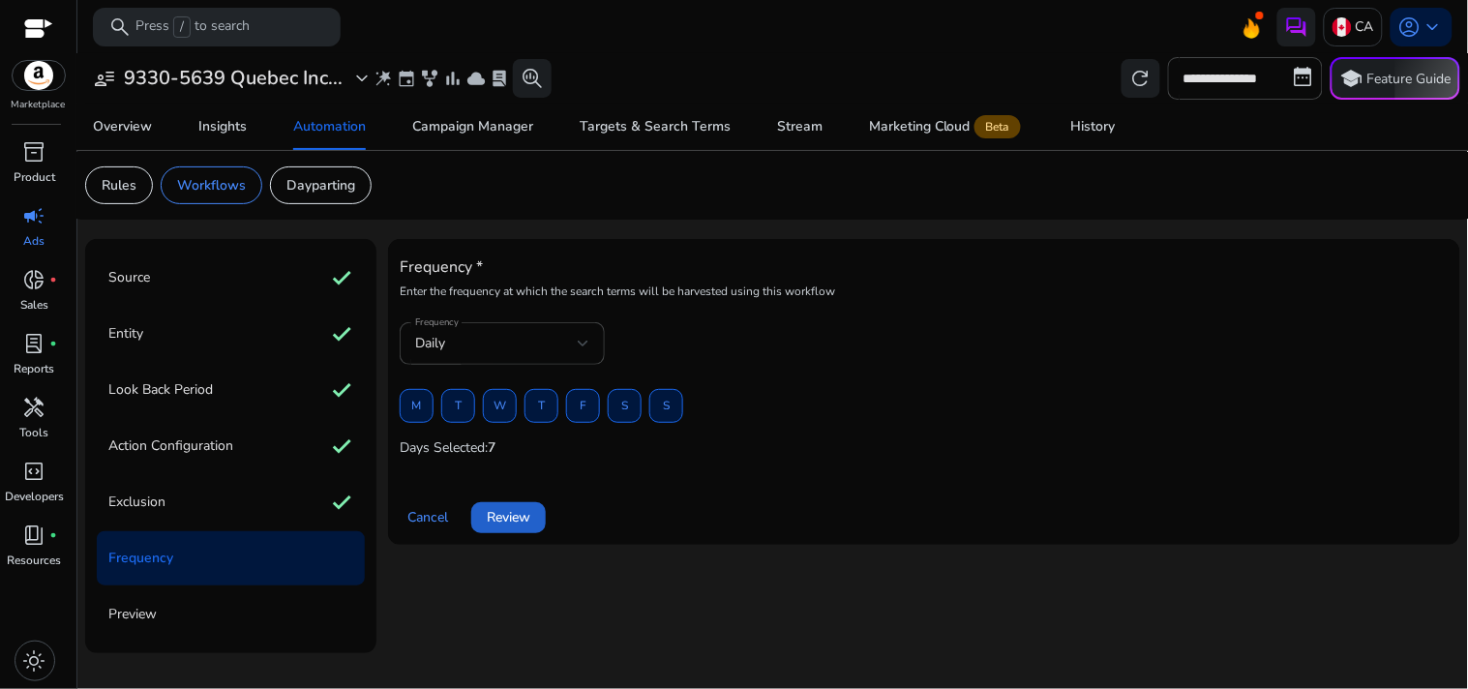
click at [507, 514] on span "Review" at bounding box center [509, 517] width 44 height 20
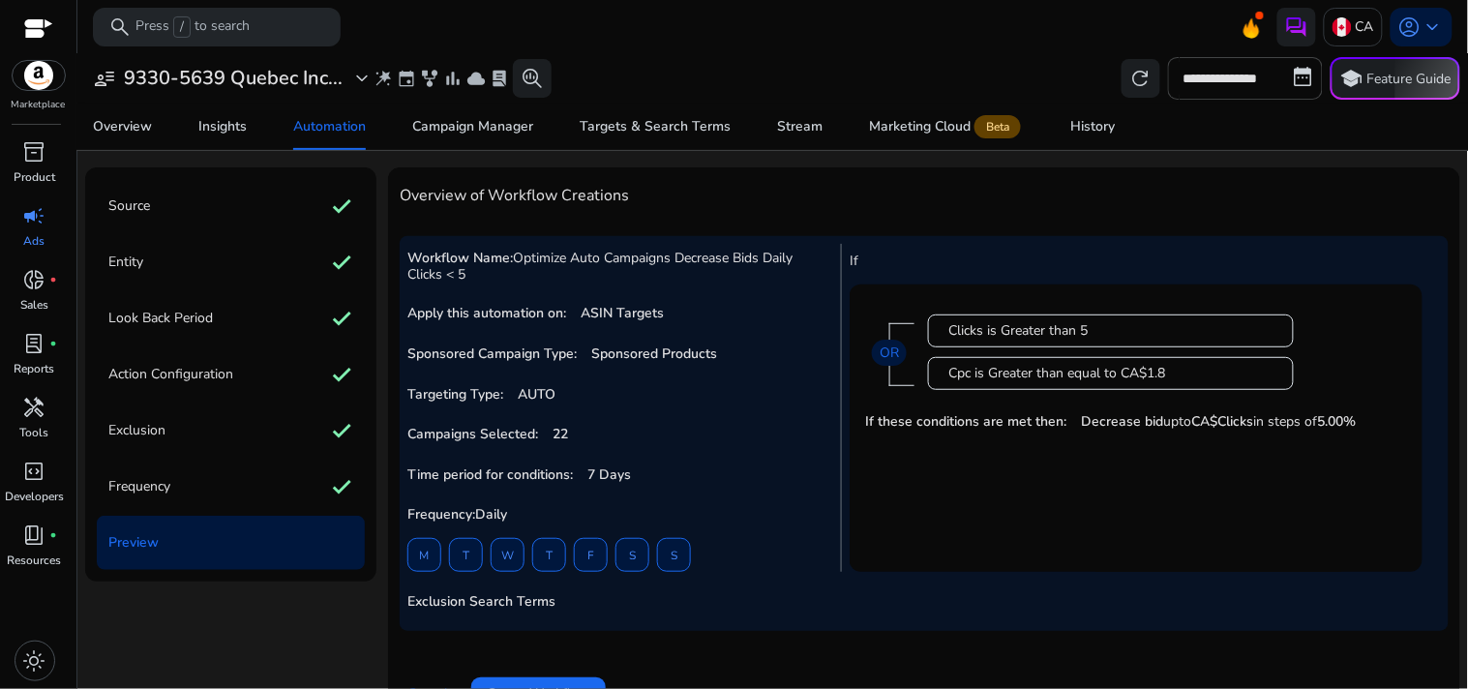
scroll to position [118, 0]
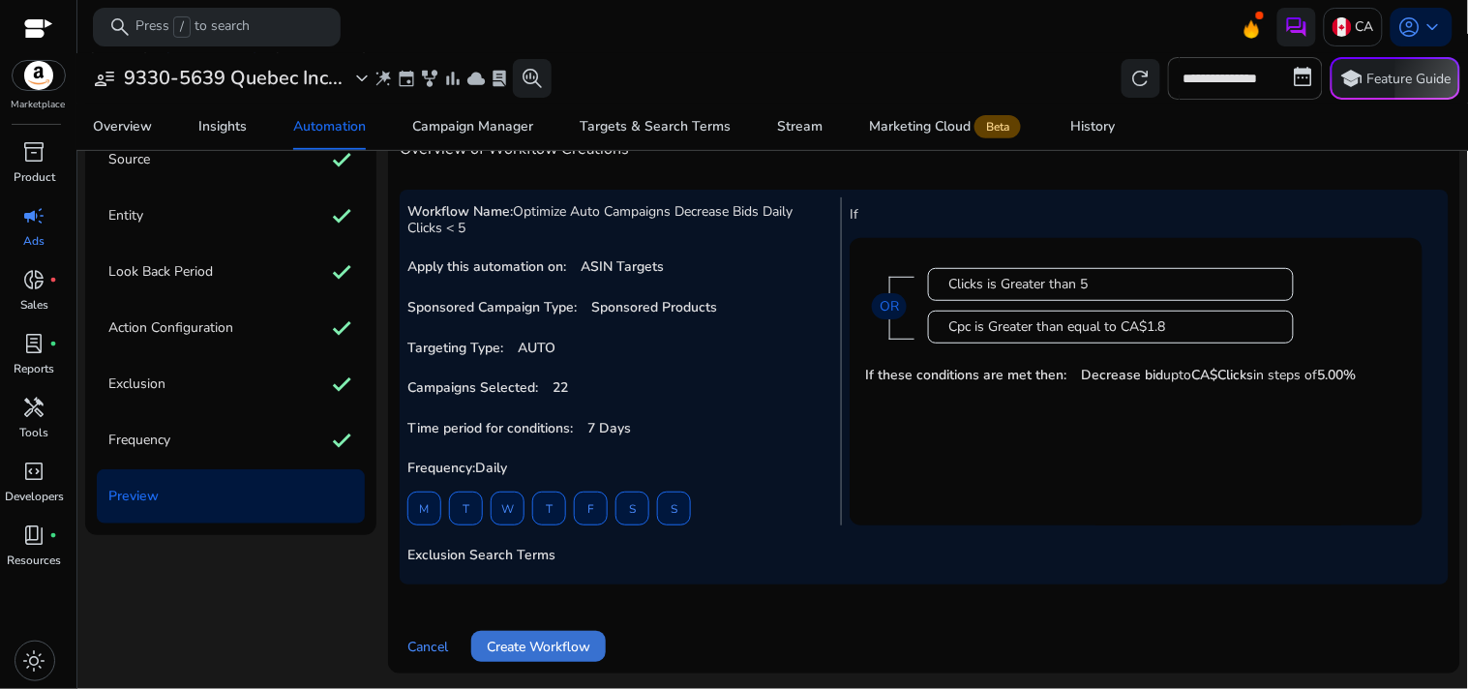
click at [554, 641] on span "Create Workflow" at bounding box center [539, 647] width 104 height 20
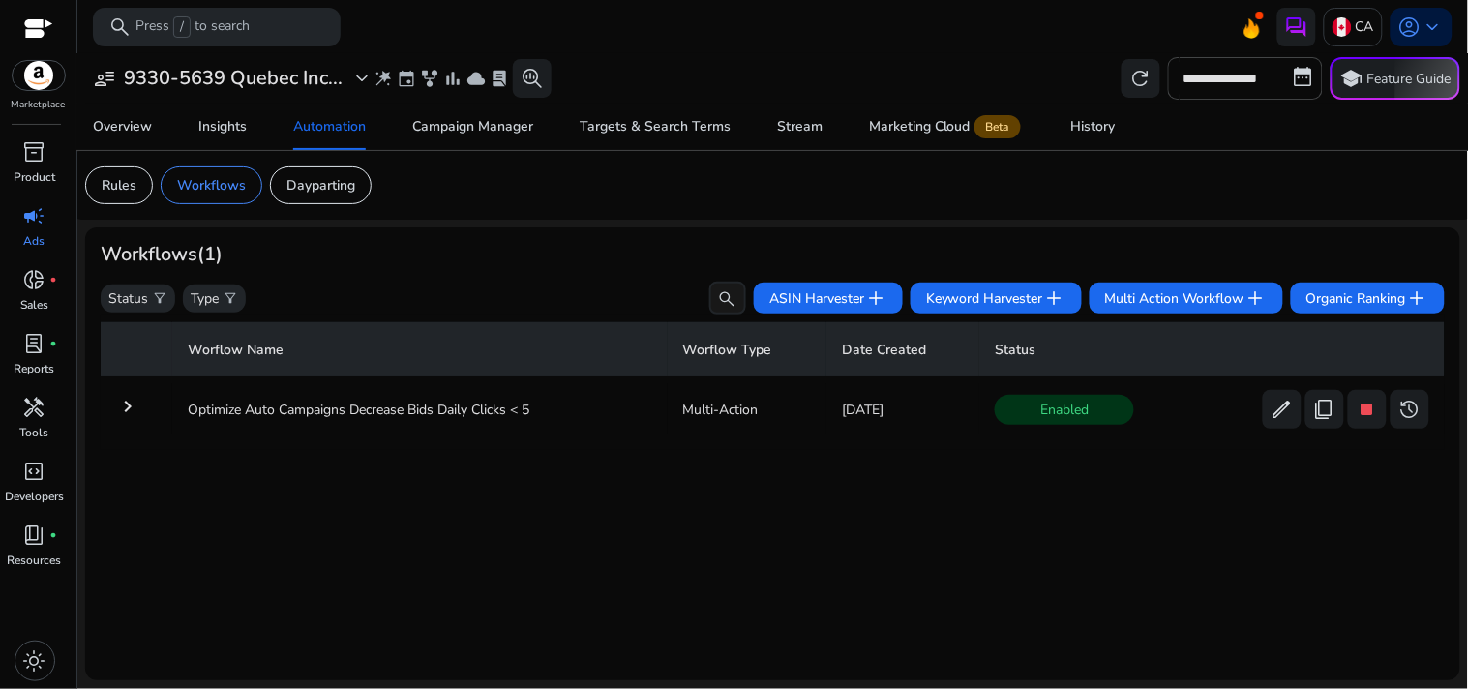
click at [129, 407] on mat-icon "keyboard_arrow_right" at bounding box center [127, 406] width 23 height 23
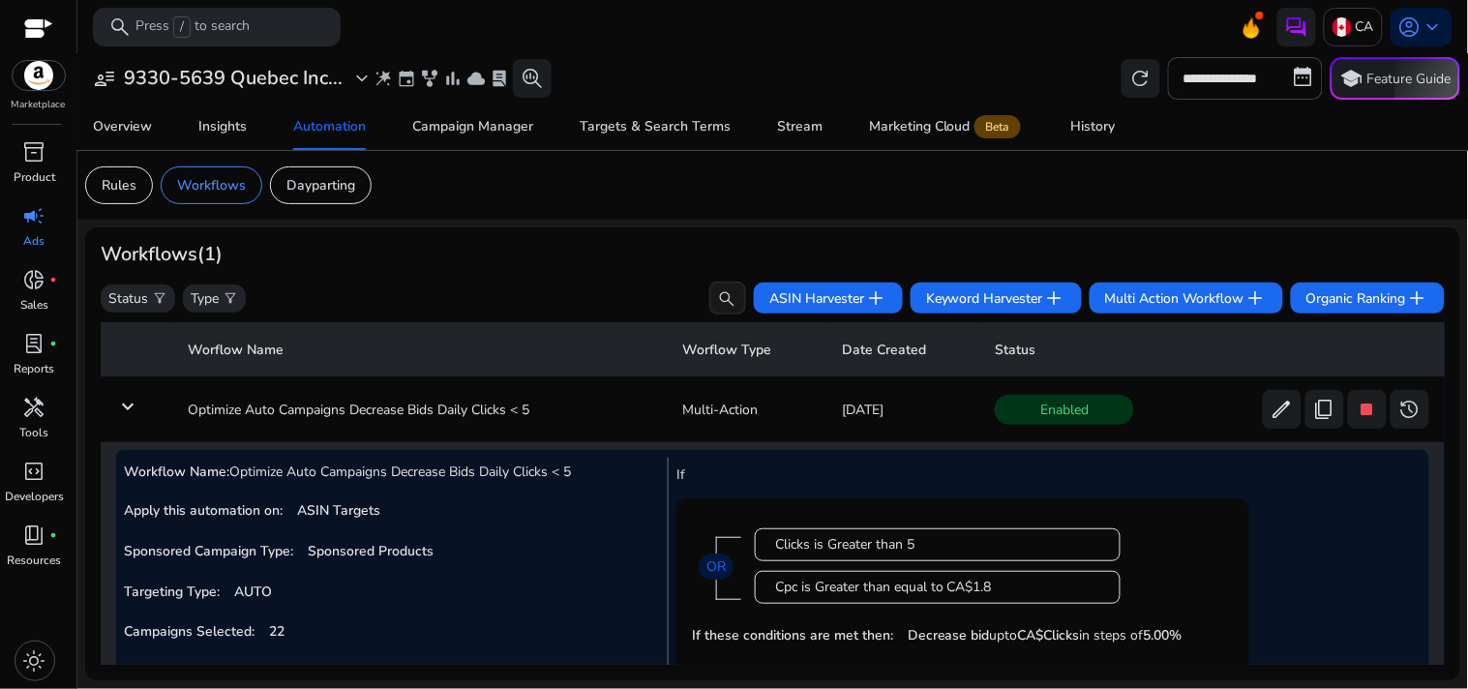
click at [134, 403] on mat-icon "keyboard_arrow_down" at bounding box center [127, 406] width 23 height 23
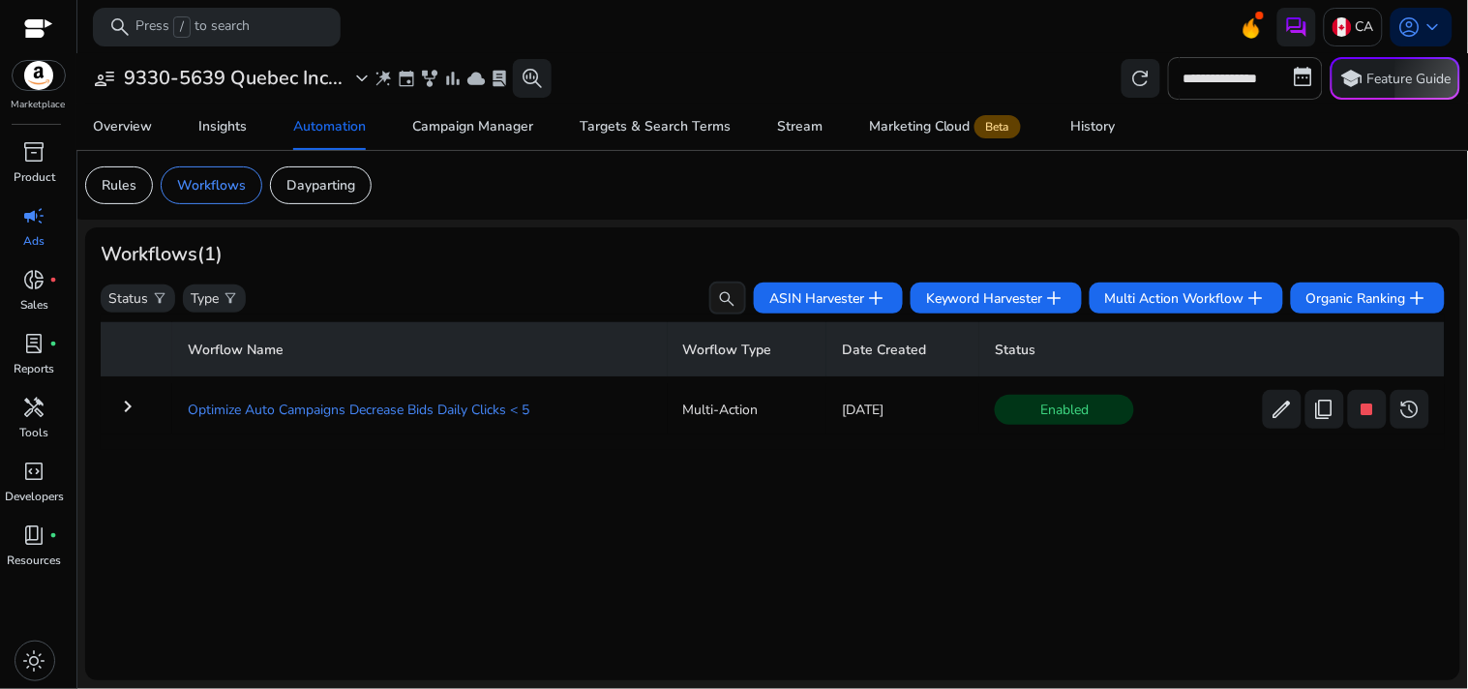
click at [545, 416] on td "Optimize Auto Campaigns Decrease Bids Daily Clicks < 5" at bounding box center [419, 409] width 494 height 50
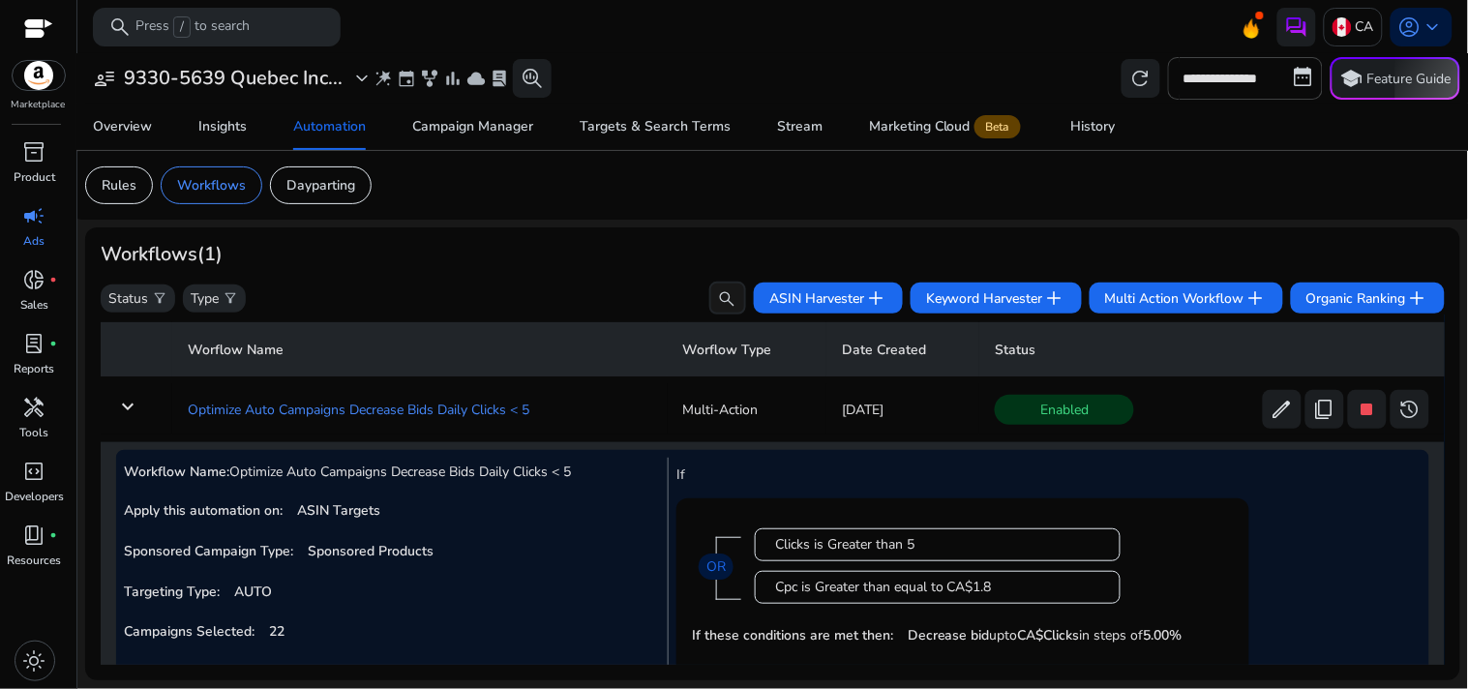
click at [545, 416] on td "Optimize Auto Campaigns Decrease Bids Daily Clicks < 5" at bounding box center [419, 409] width 494 height 50
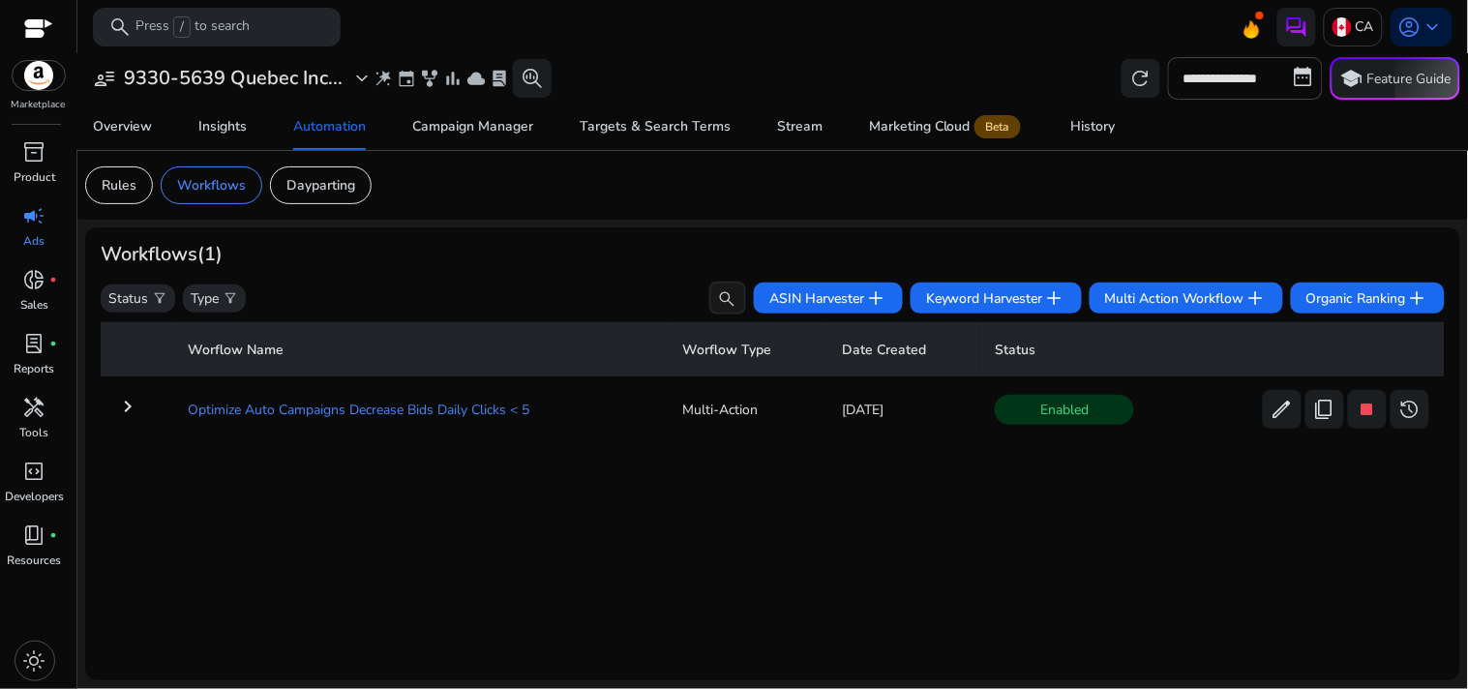
click at [617, 422] on td "Optimize Auto Campaigns Decrease Bids Daily Clicks < 5" at bounding box center [419, 409] width 494 height 50
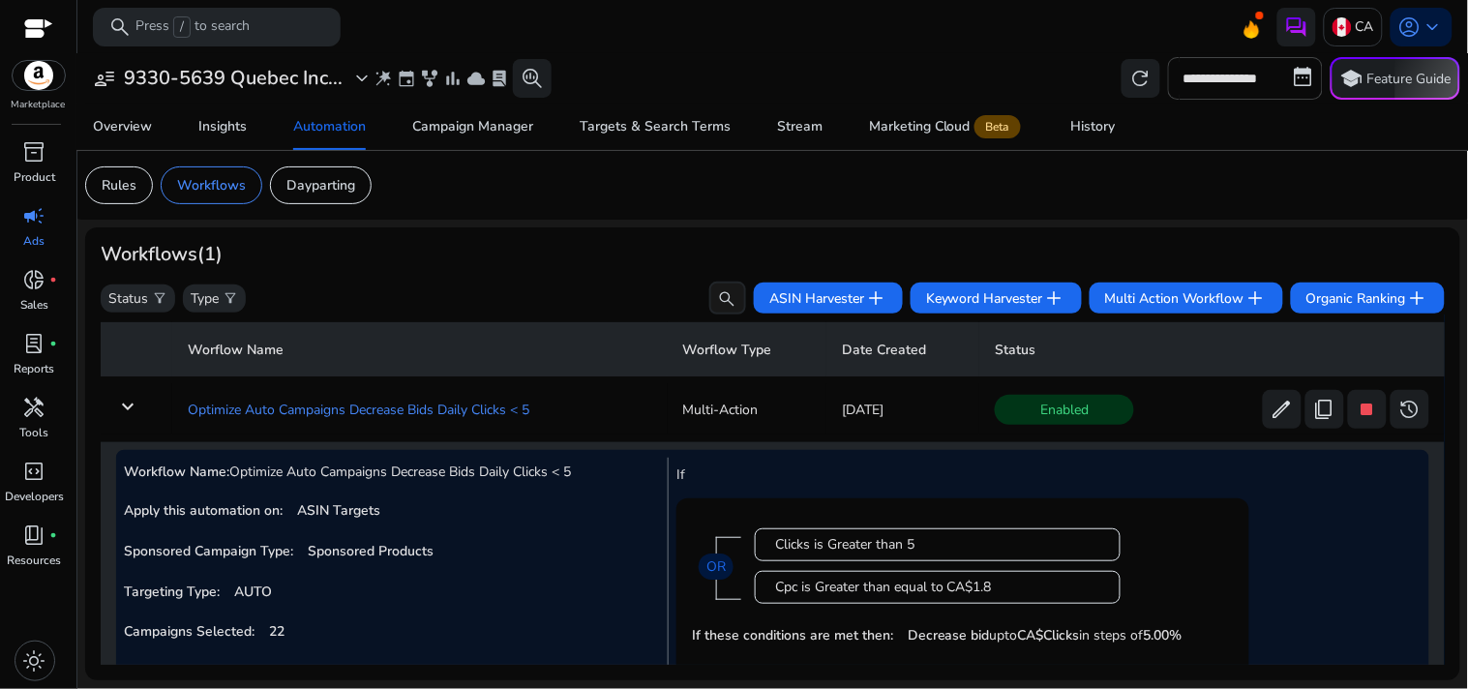
click at [617, 422] on td "Optimize Auto Campaigns Decrease Bids Daily Clicks < 5" at bounding box center [419, 409] width 494 height 50
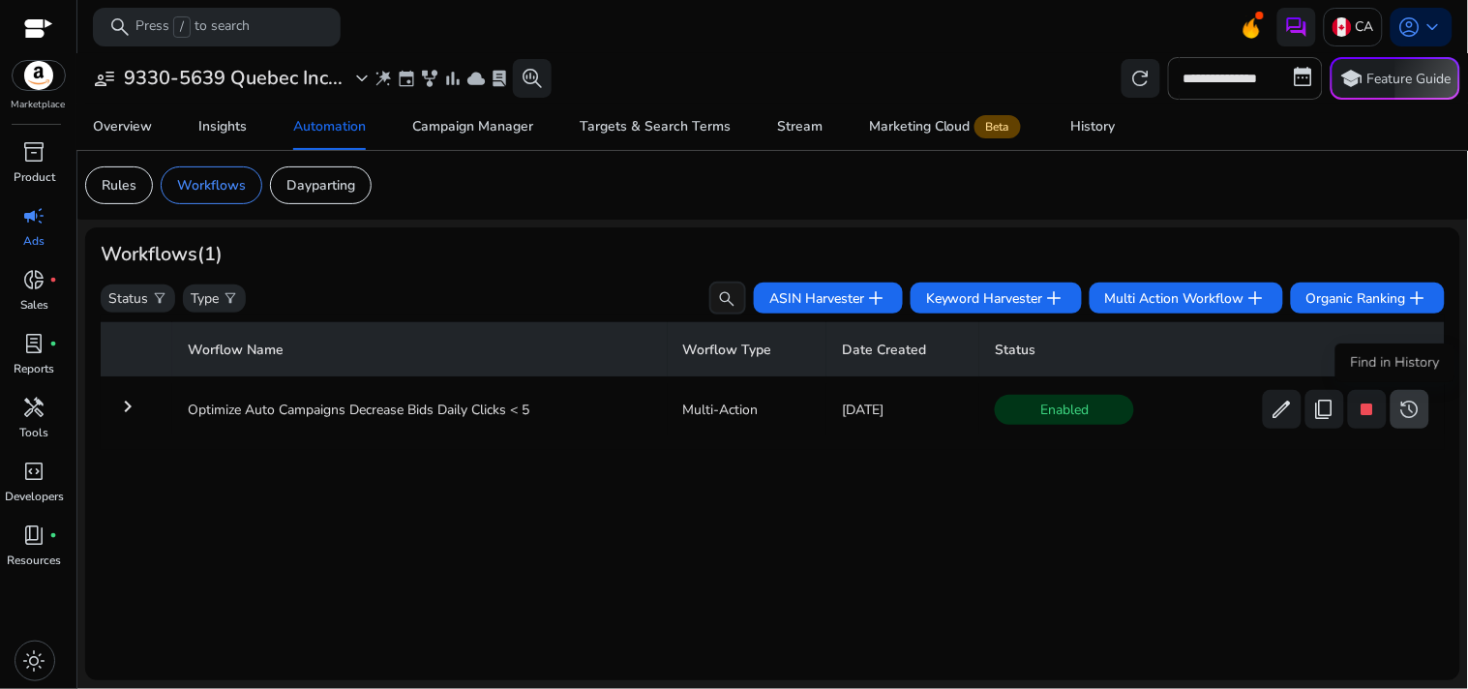
click at [1398, 412] on span "history" at bounding box center [1409, 409] width 23 height 23
click at [1398, 409] on span "history" at bounding box center [1409, 409] width 23 height 23
click at [1413, 418] on span "history" at bounding box center [1409, 409] width 23 height 23
click at [1398, 413] on span "history" at bounding box center [1409, 409] width 23 height 23
click at [1104, 131] on div "History" at bounding box center [1093, 127] width 45 height 14
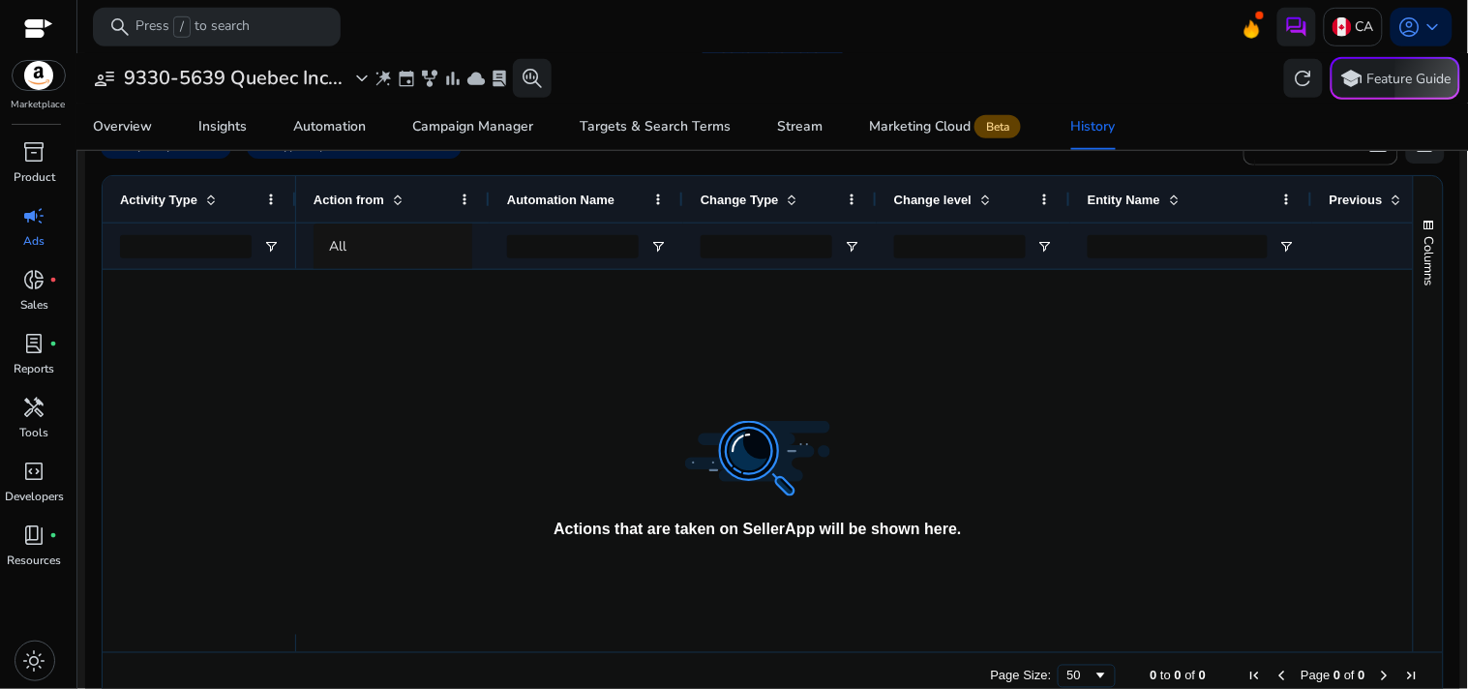
scroll to position [224, 0]
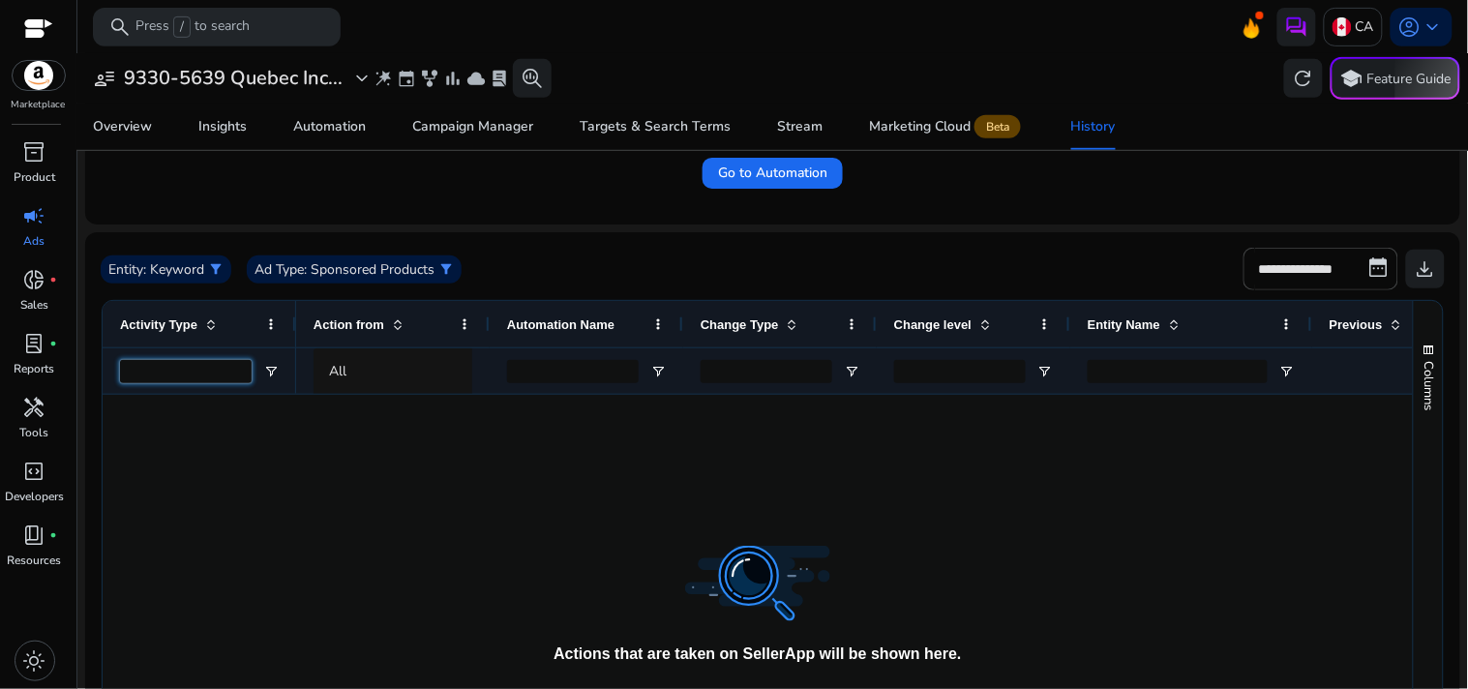
click at [224, 369] on input "Activity Type Filter Input" at bounding box center [186, 371] width 132 height 23
click at [600, 370] on input "Automation Name Filter Input" at bounding box center [573, 371] width 132 height 23
click at [342, 132] on div "Automation" at bounding box center [329, 127] width 73 height 14
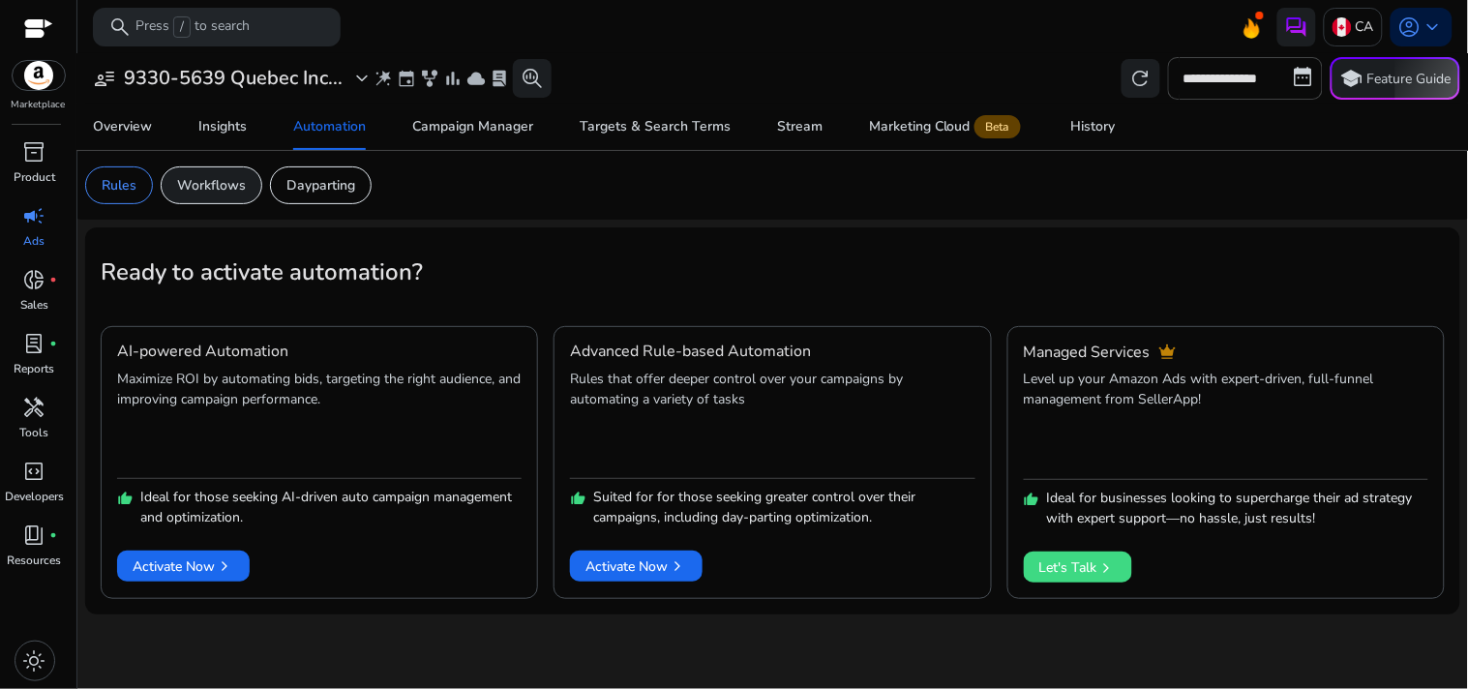
click at [245, 182] on p "Workflows" at bounding box center [211, 185] width 69 height 20
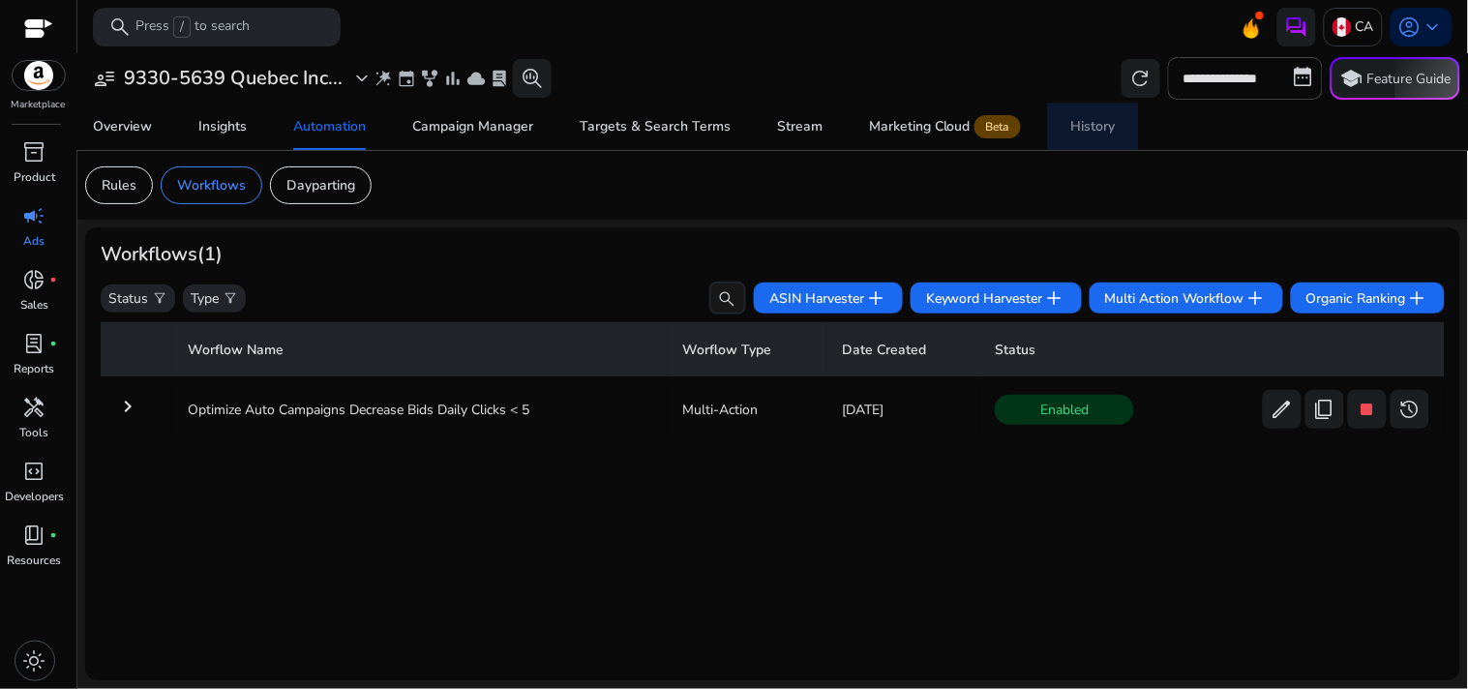
click at [1084, 120] on div "History" at bounding box center [1093, 127] width 45 height 14
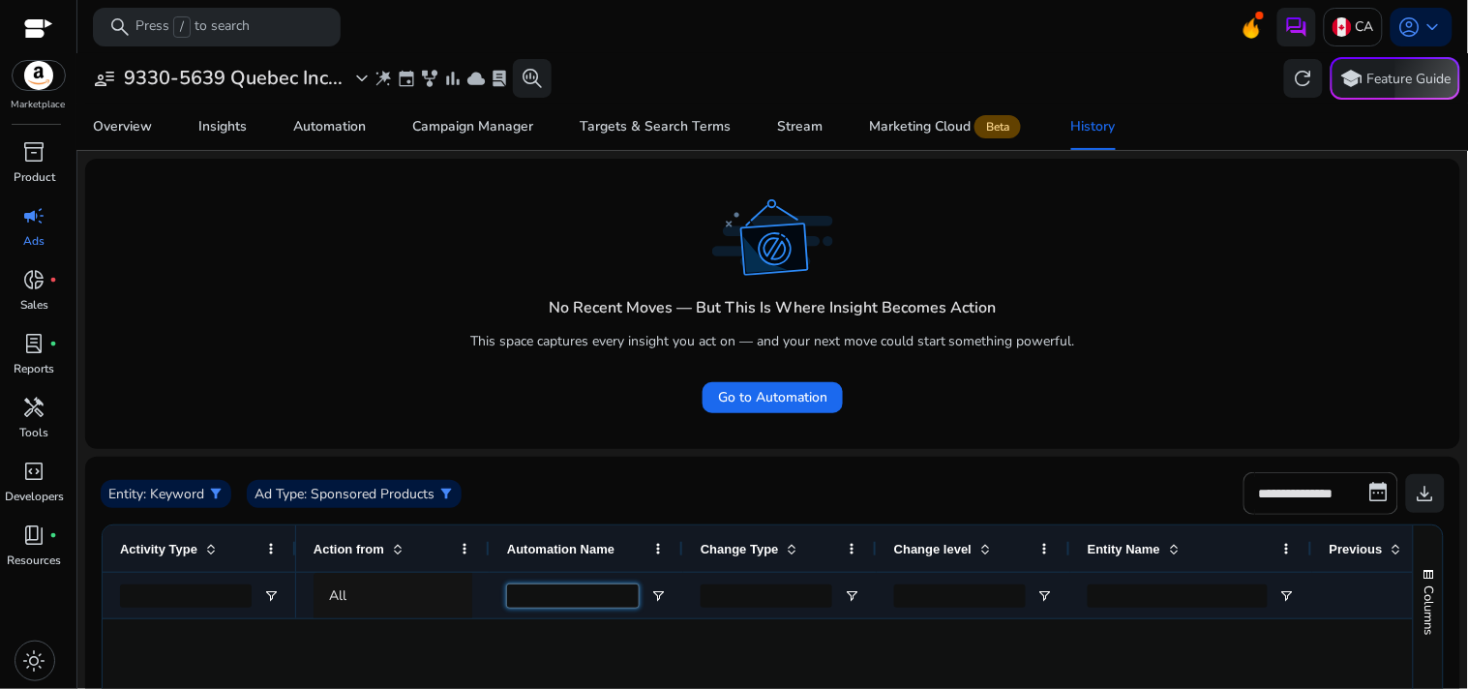
click at [537, 590] on input "Automation Name Filter Input" at bounding box center [573, 595] width 132 height 23
type input "********"
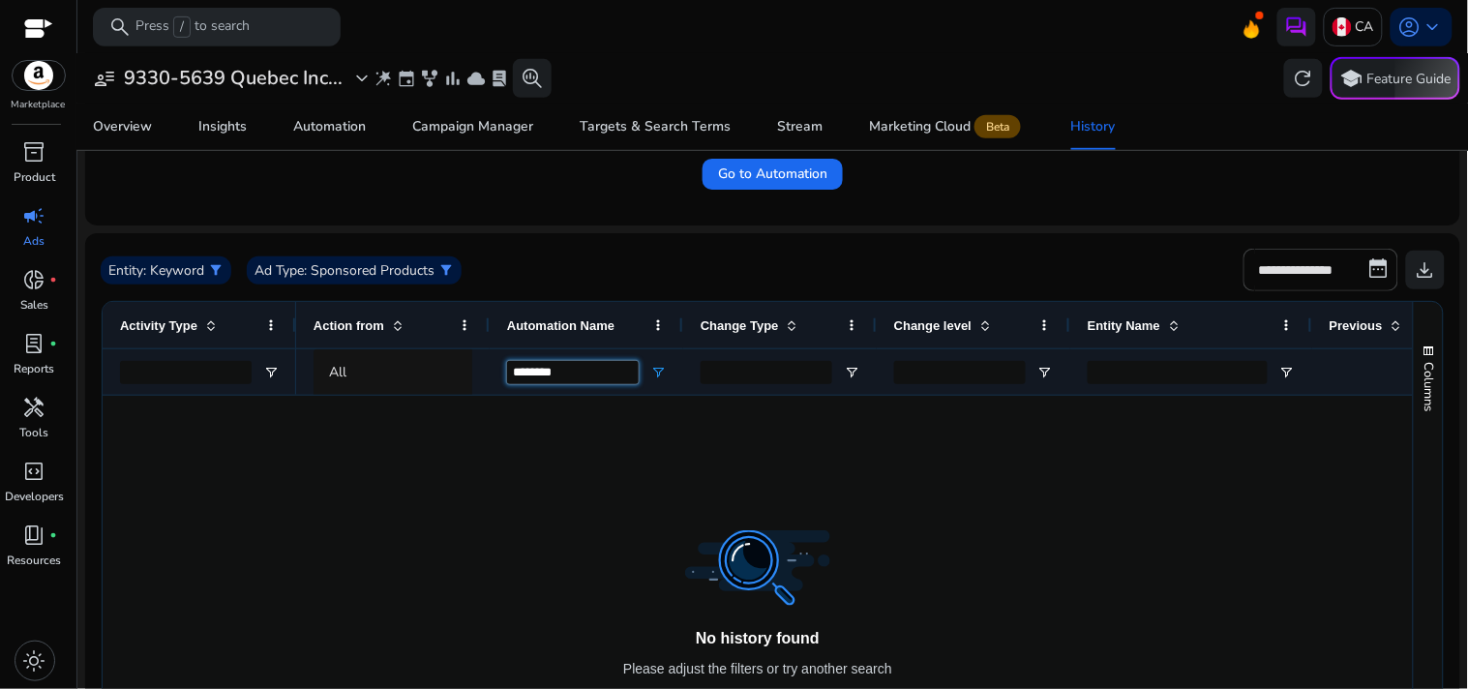
scroll to position [224, 0]
click at [577, 370] on input "********" at bounding box center [573, 371] width 132 height 23
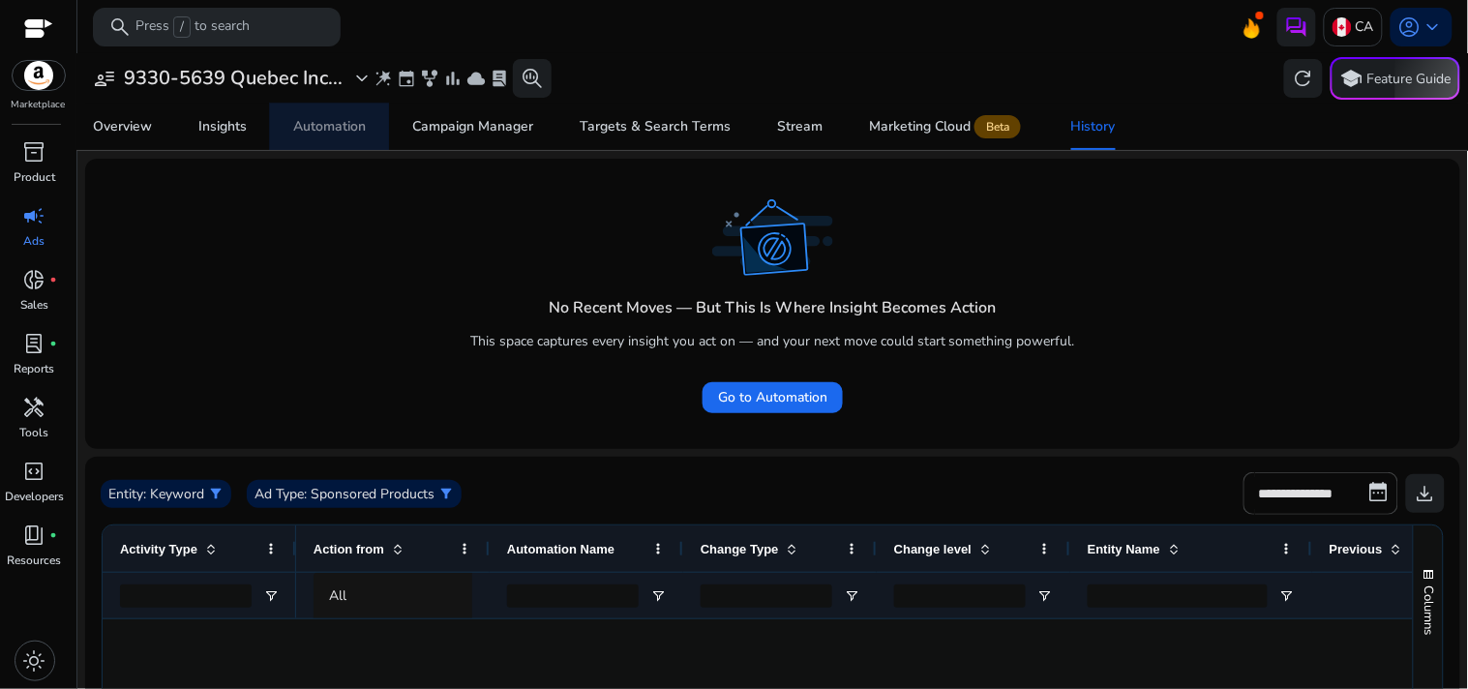
click at [322, 131] on div "Automation" at bounding box center [329, 127] width 73 height 14
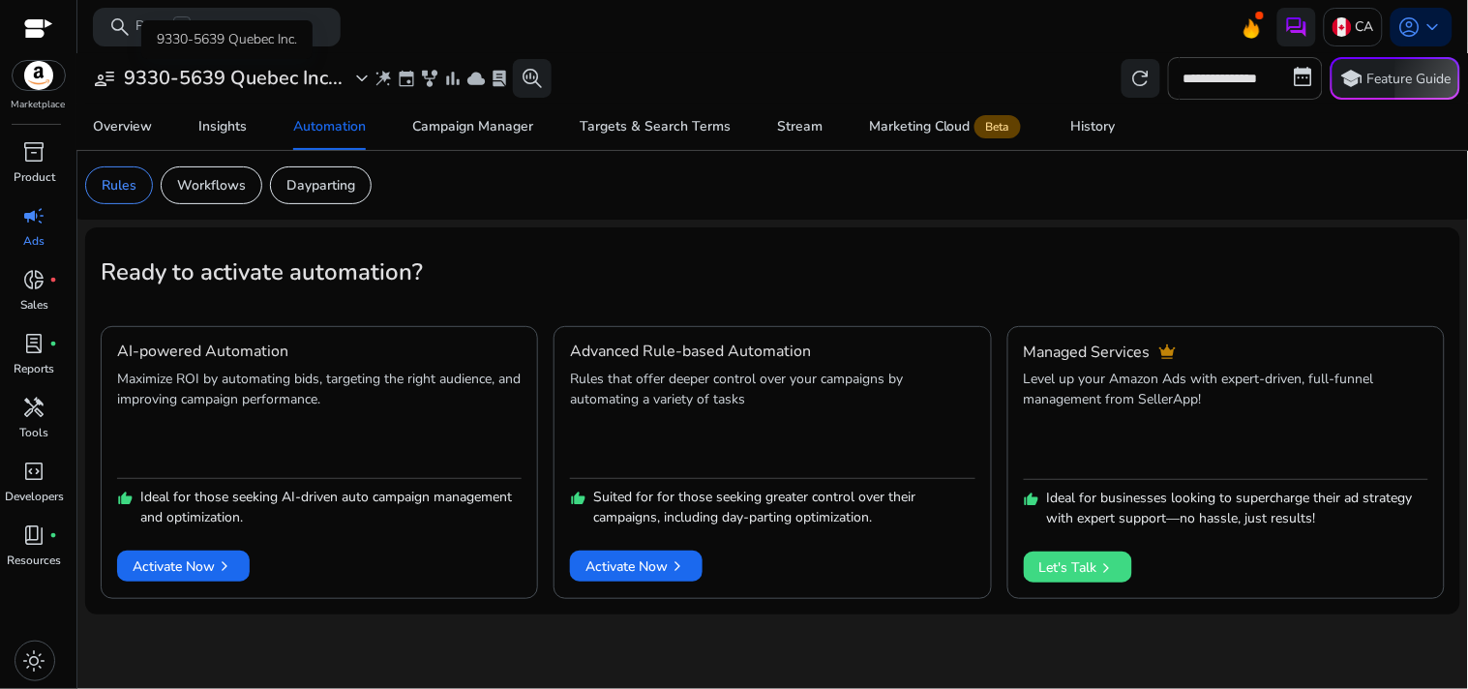
click at [356, 79] on span "expand_more" at bounding box center [361, 78] width 23 height 23
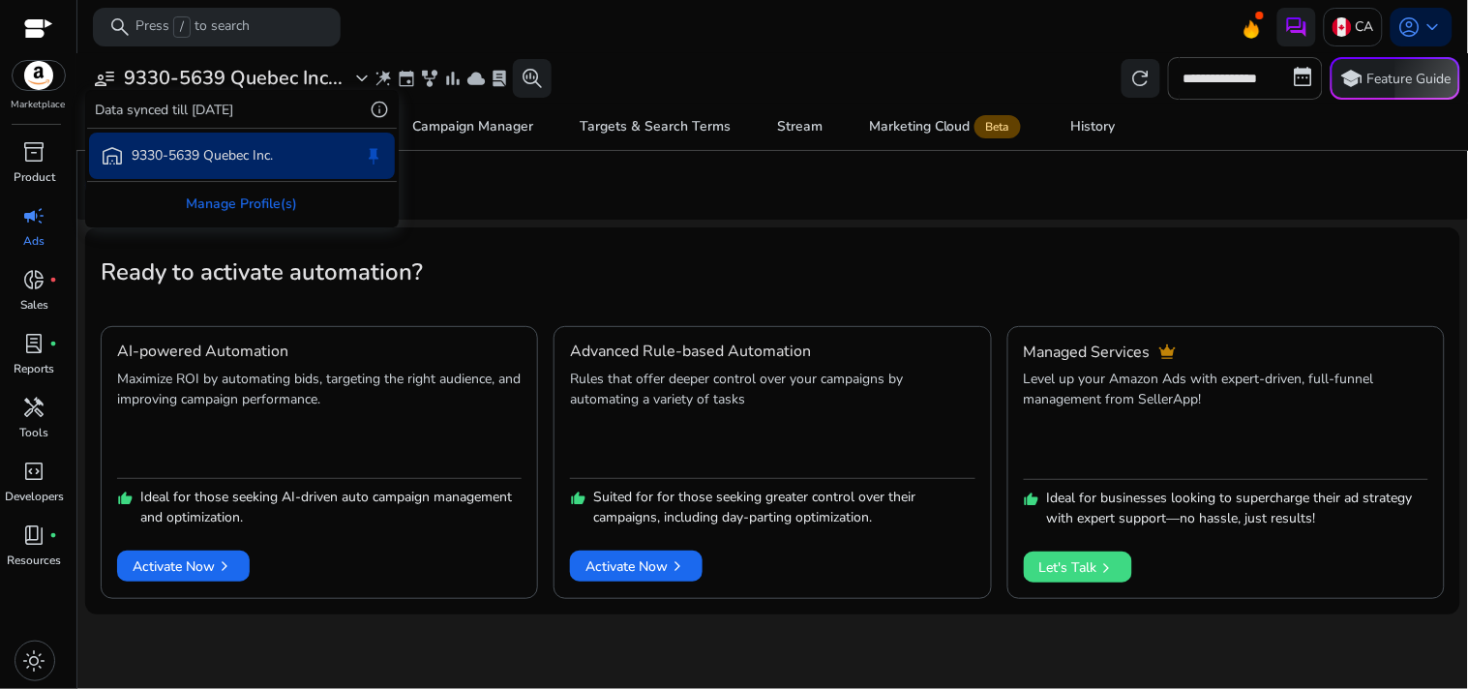
click at [645, 250] on div at bounding box center [734, 344] width 1468 height 689
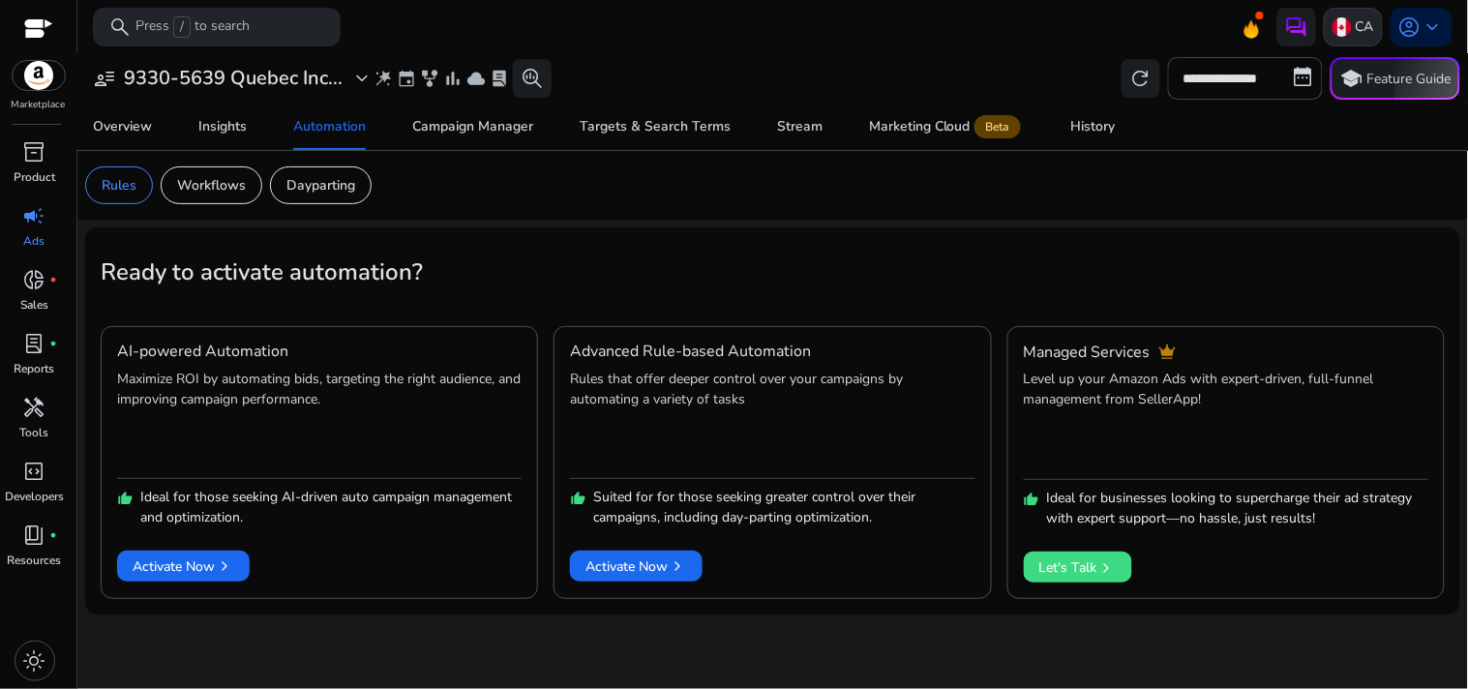
click at [1335, 22] on img at bounding box center [1341, 26] width 19 height 19
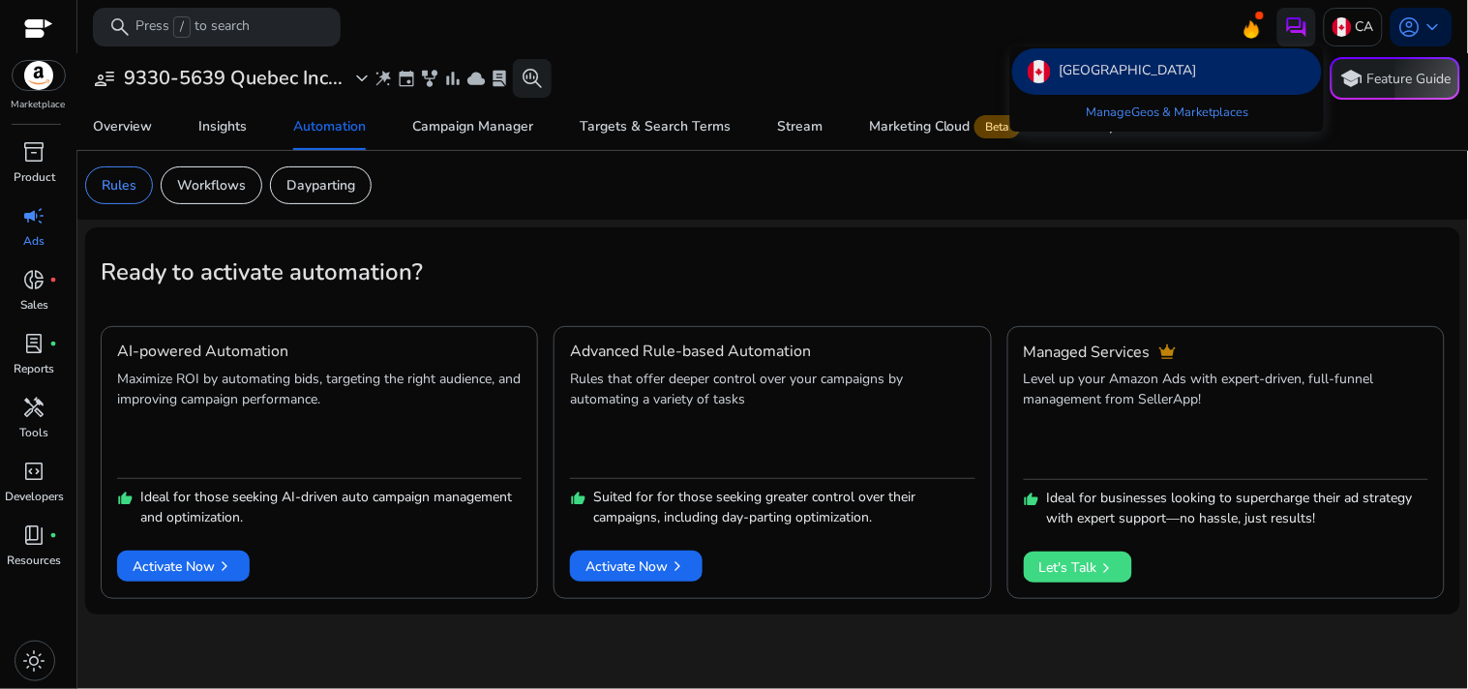
click at [767, 70] on div at bounding box center [734, 344] width 1468 height 689
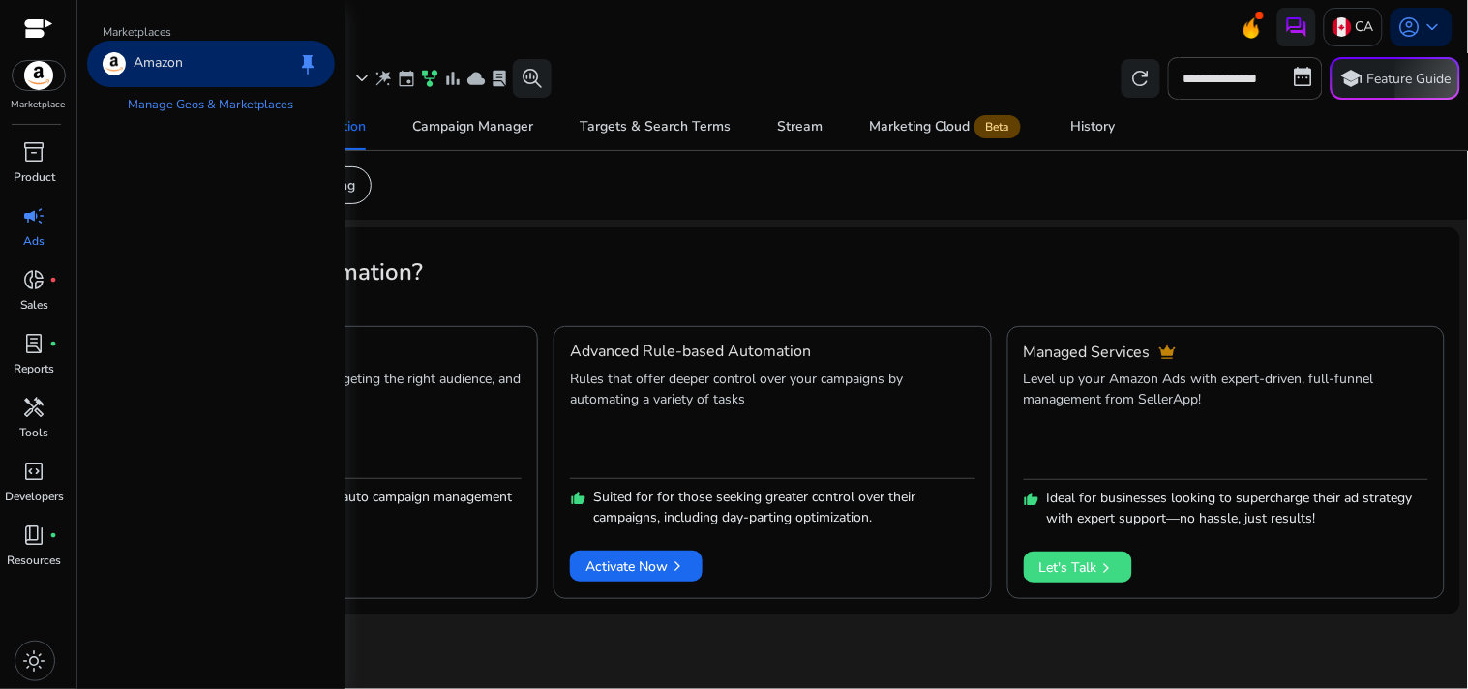
click at [40, 83] on img at bounding box center [39, 75] width 52 height 29
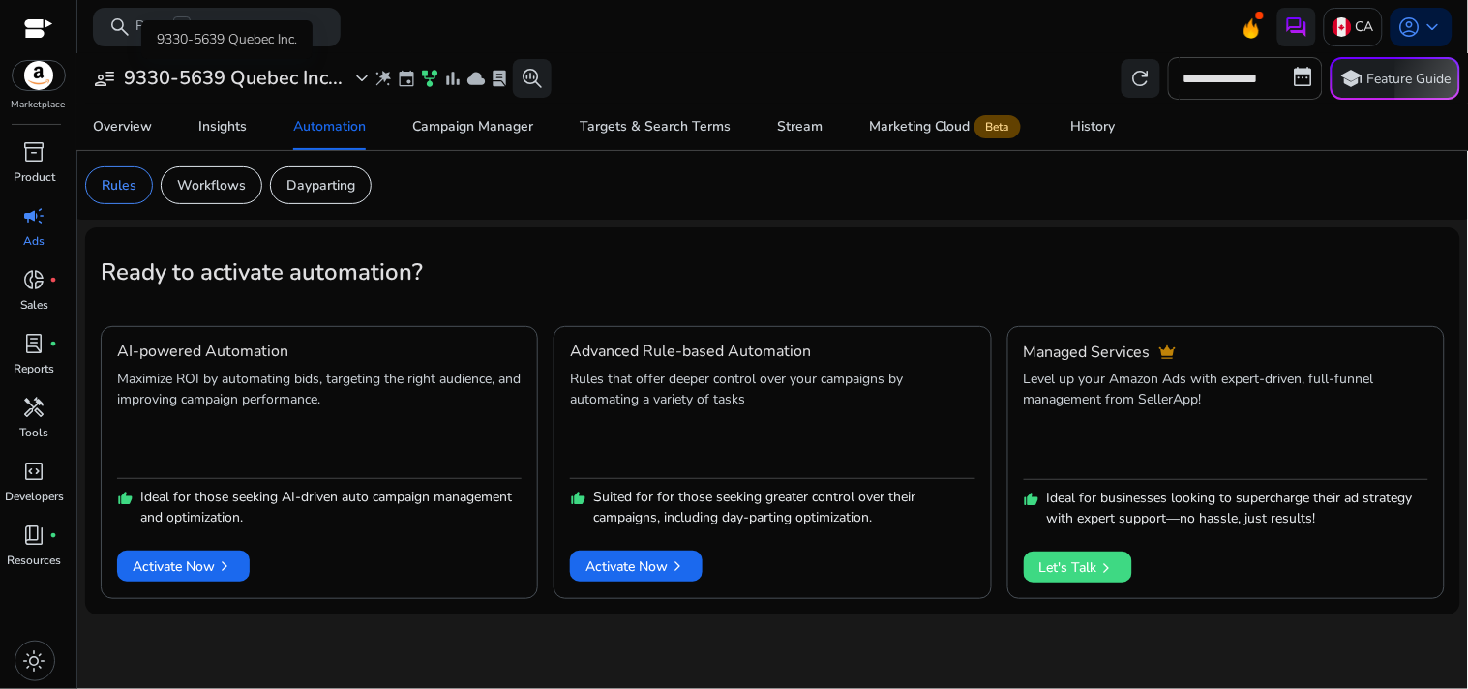
click at [317, 67] on h3 "9330-5639 Quebec Inc..." at bounding box center [233, 78] width 219 height 23
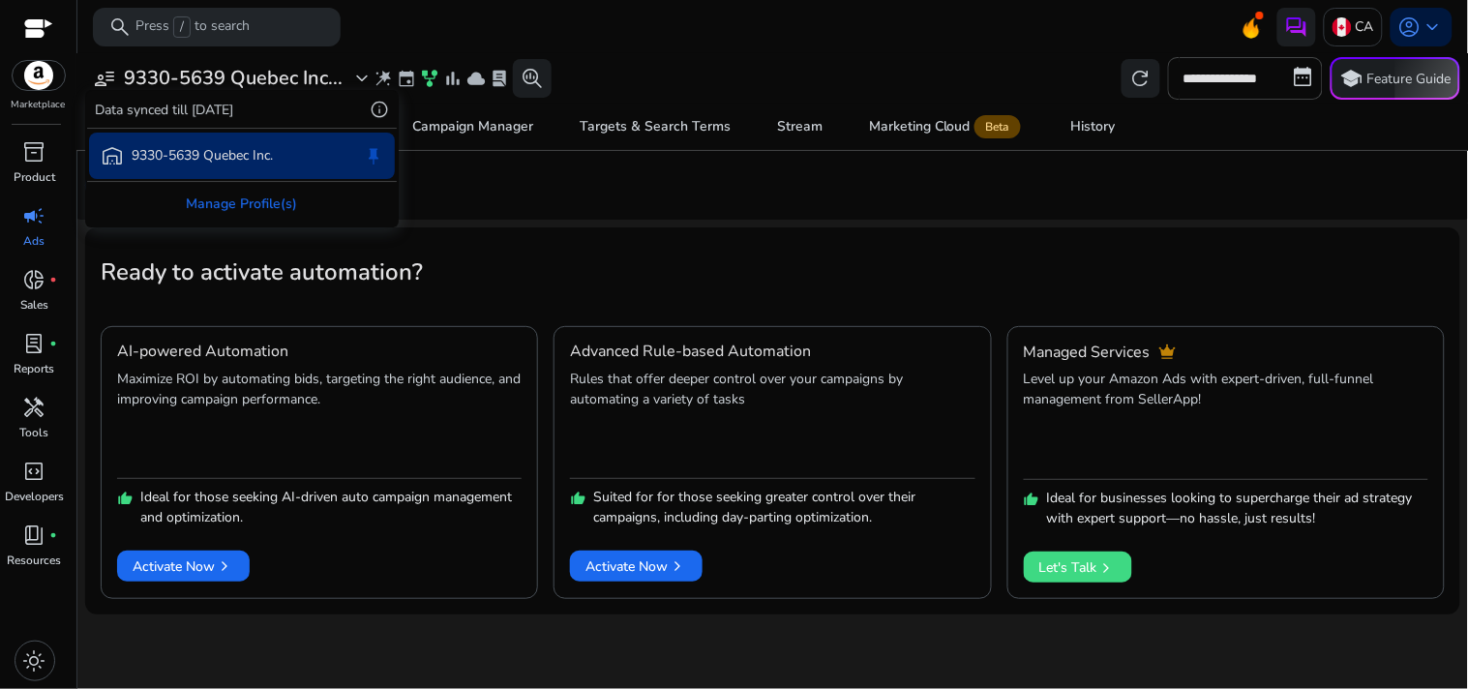
click at [712, 49] on div at bounding box center [734, 344] width 1468 height 689
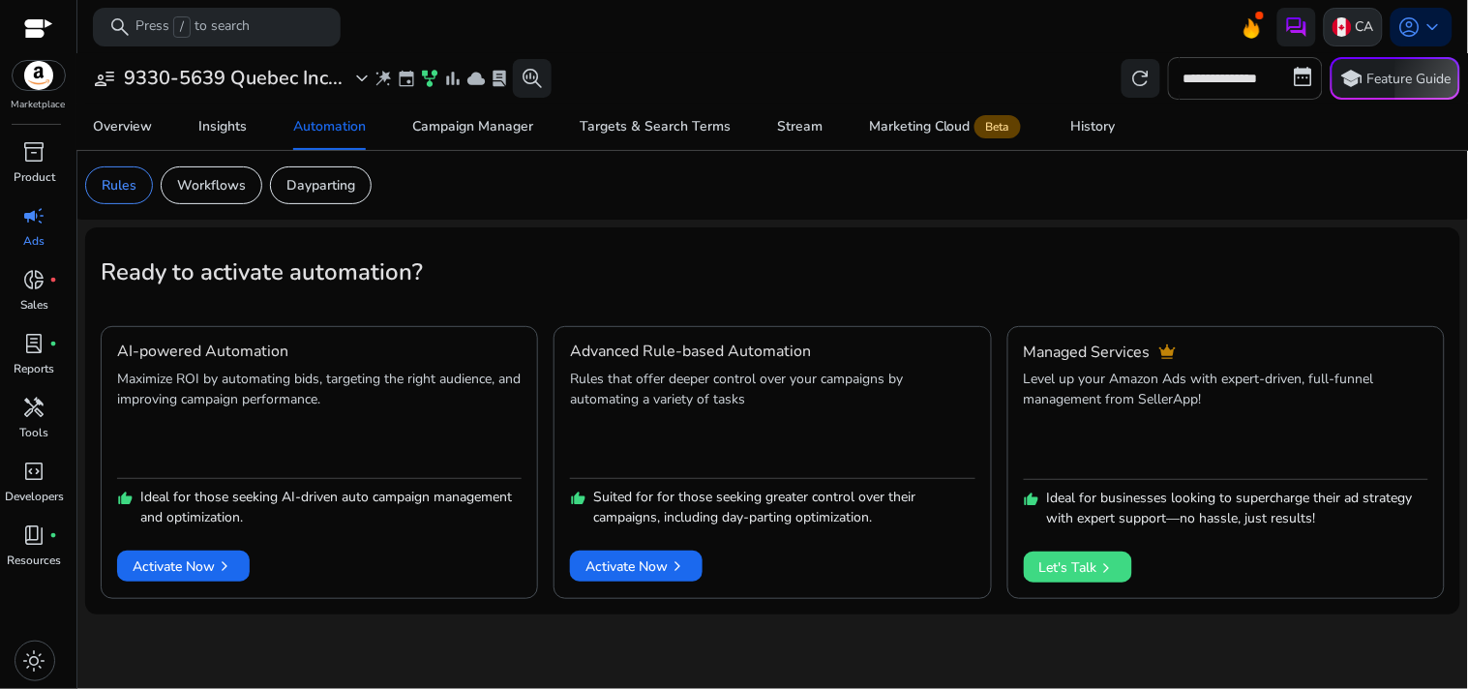
click at [1346, 30] on img at bounding box center [1341, 26] width 19 height 19
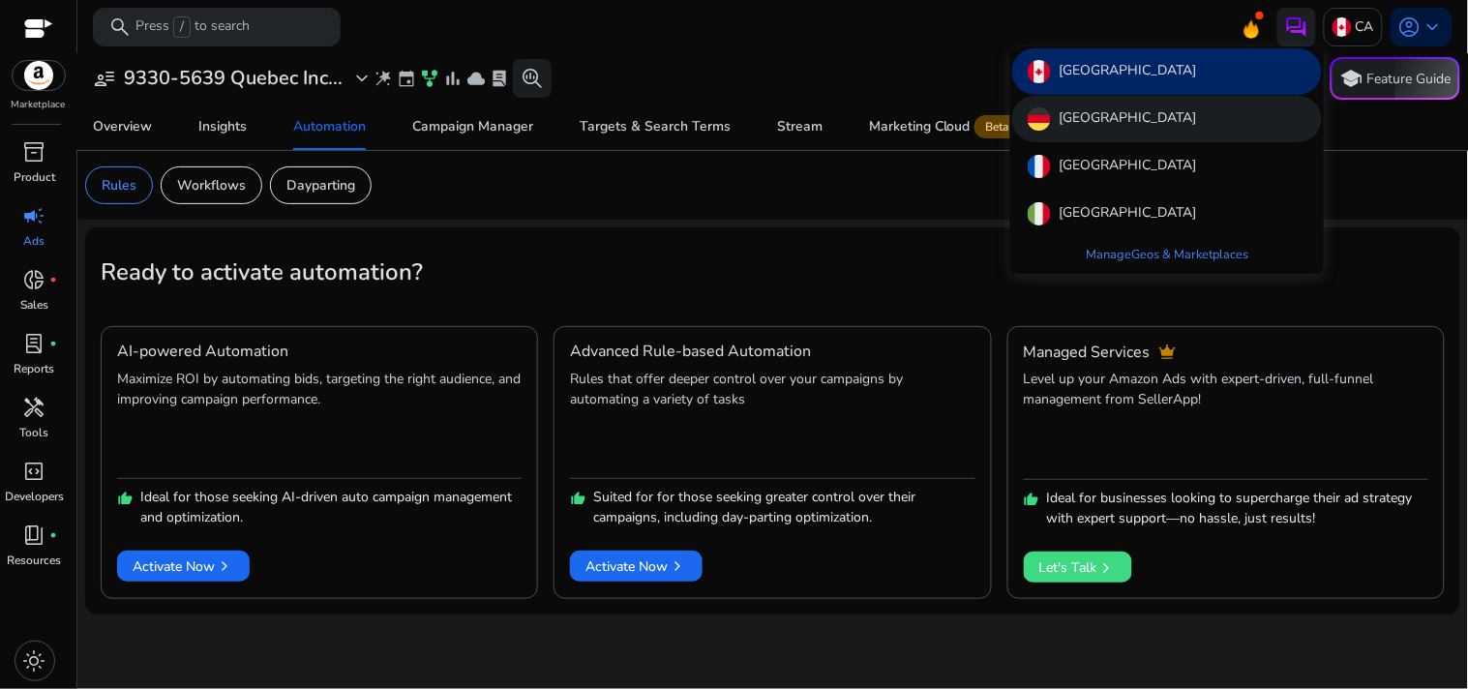
click at [1113, 124] on p "Germany" at bounding box center [1126, 118] width 137 height 23
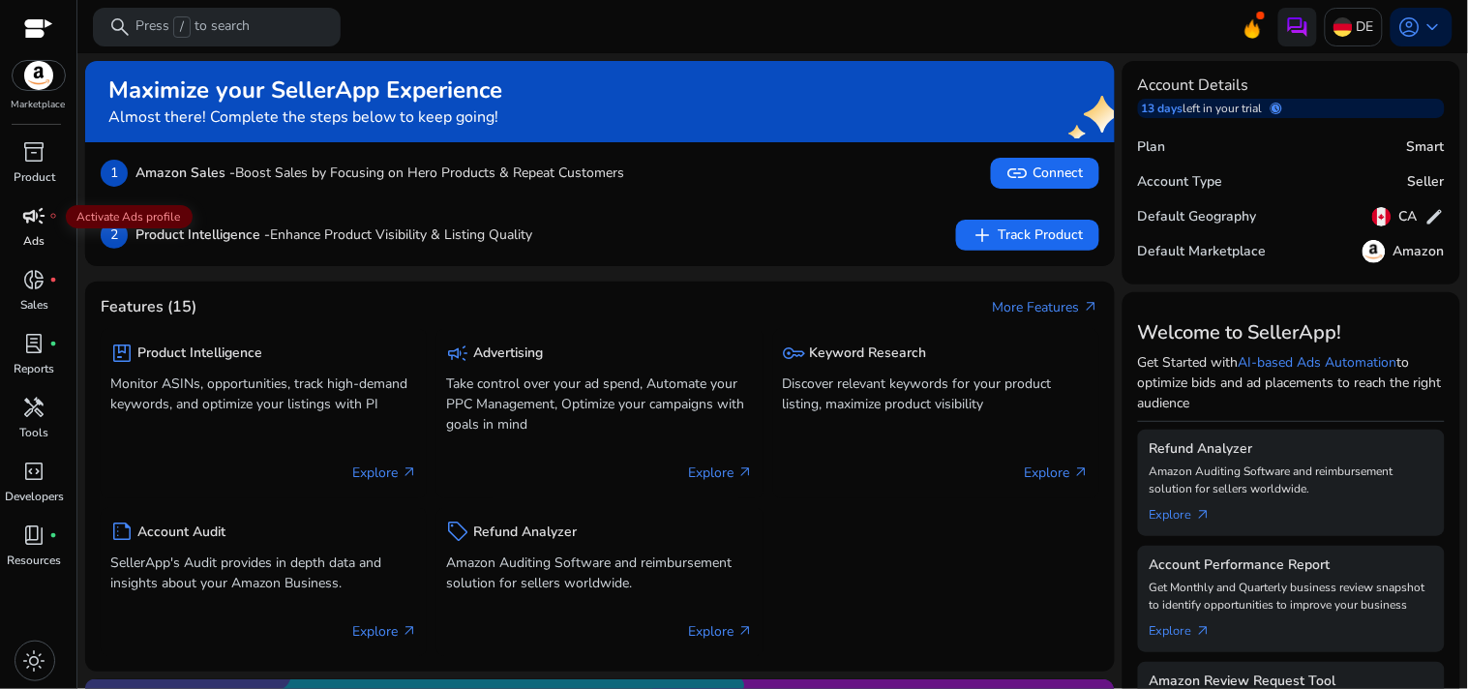
click at [23, 218] on span "campaign" at bounding box center [34, 215] width 23 height 23
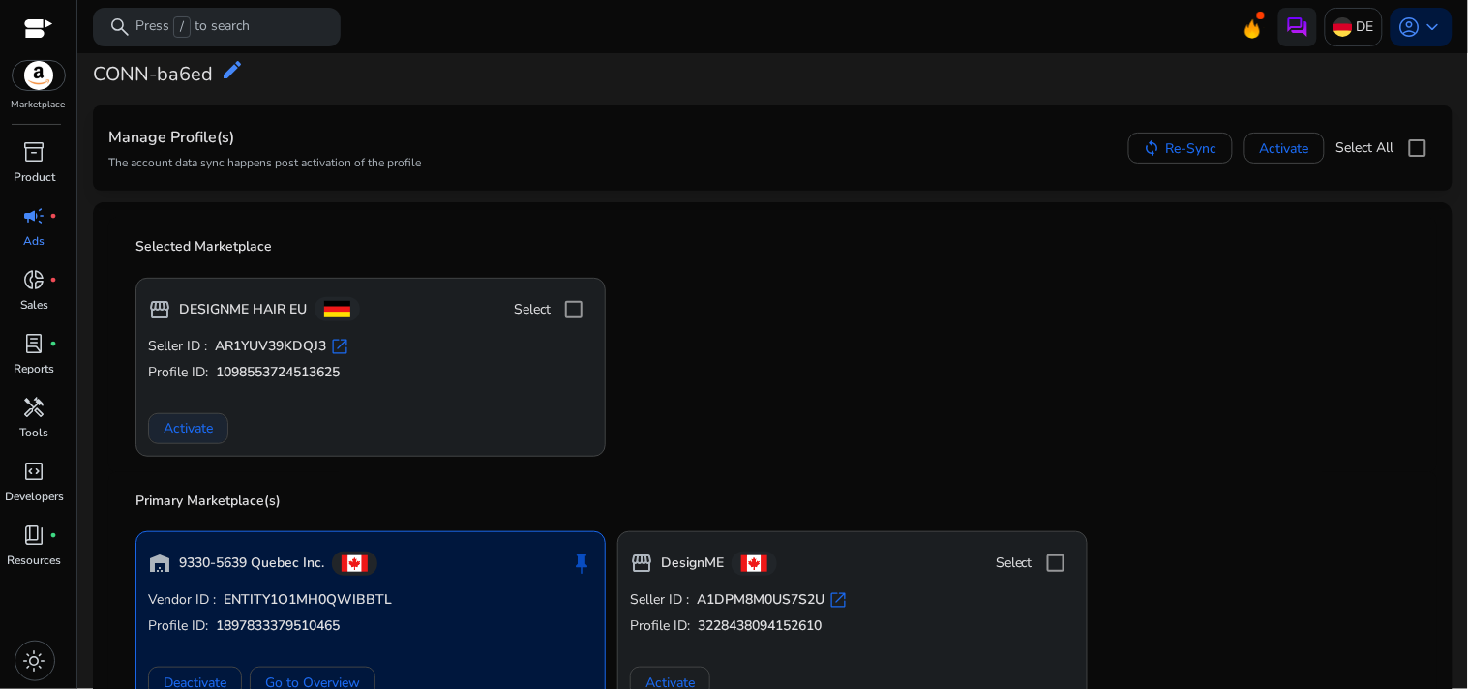
click at [177, 429] on span "Activate" at bounding box center [188, 428] width 49 height 20
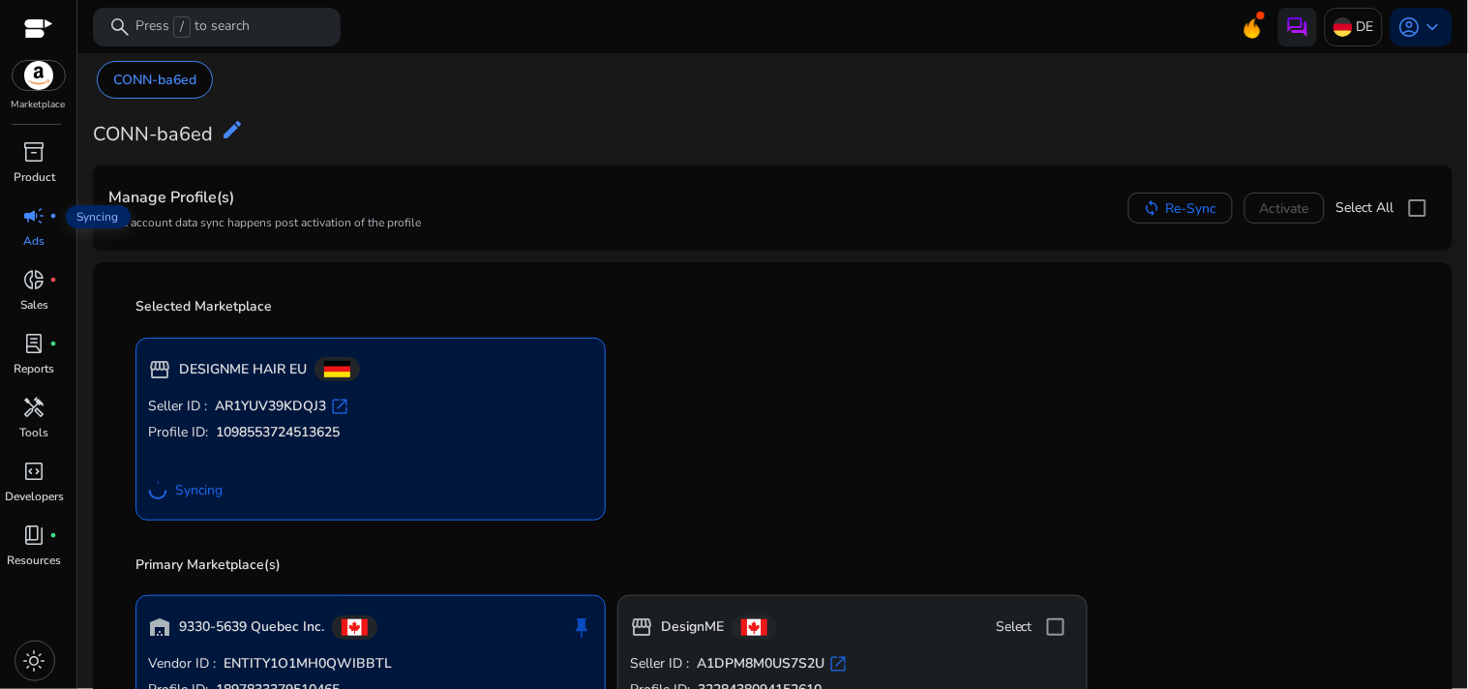
click at [25, 228] on div "campaign fiber_manual_record" at bounding box center [35, 215] width 54 height 31
click at [24, 461] on span "code_blocks" at bounding box center [34, 471] width 23 height 23
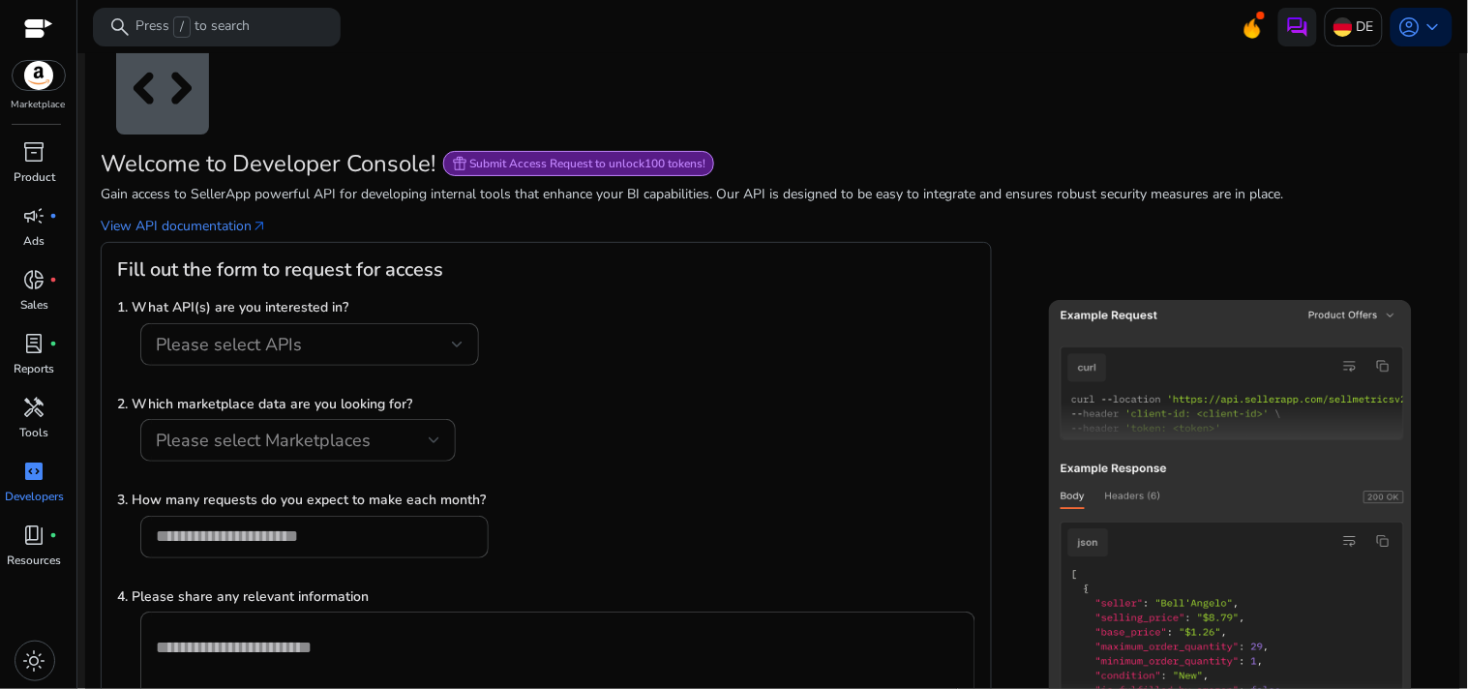
scroll to position [100, 0]
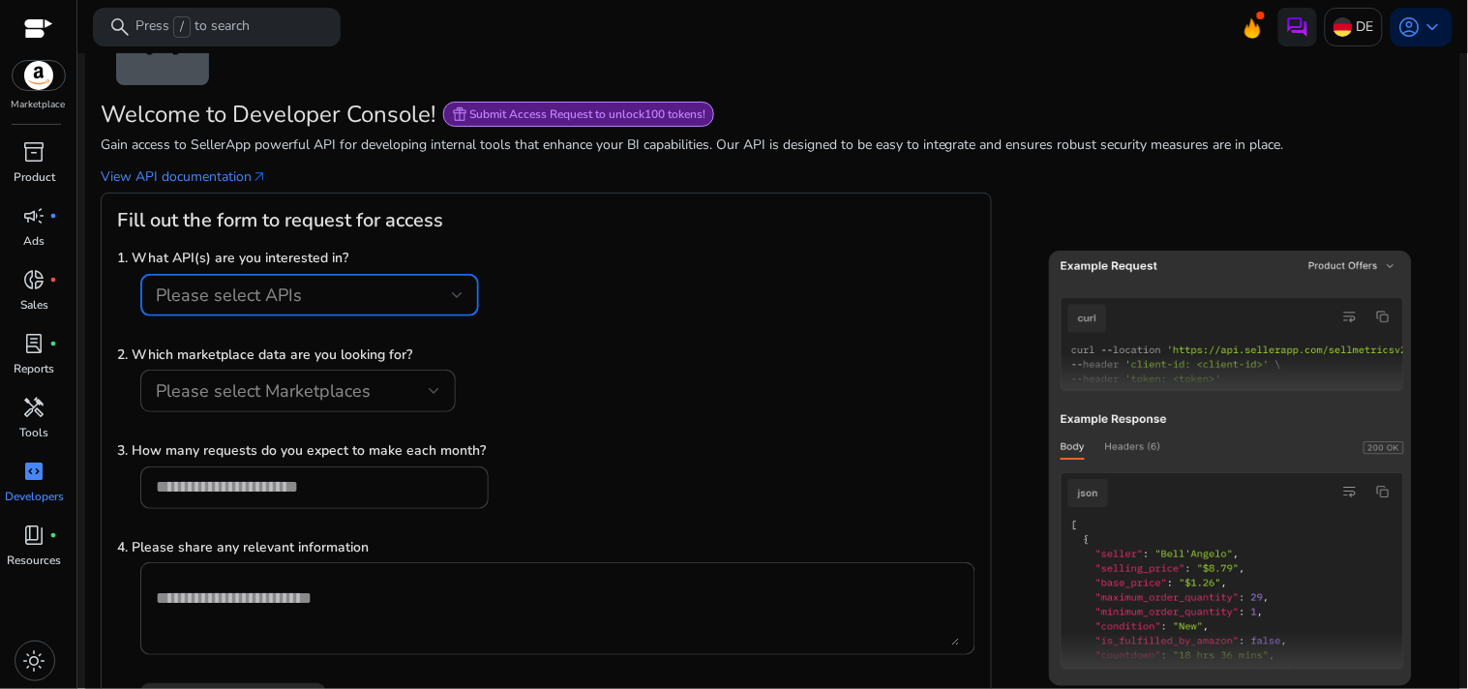
click at [441, 298] on div "Please select APIs" at bounding box center [304, 294] width 296 height 21
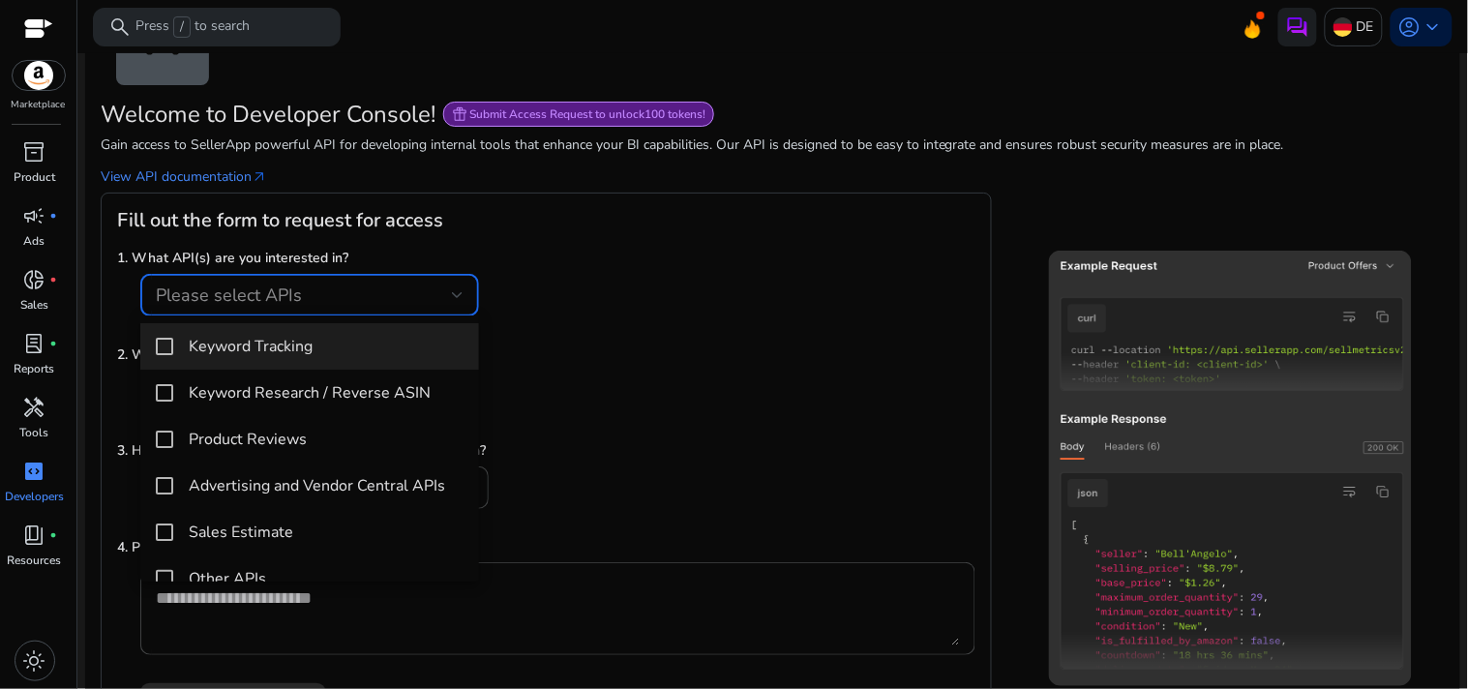
click at [690, 331] on div at bounding box center [734, 344] width 1468 height 689
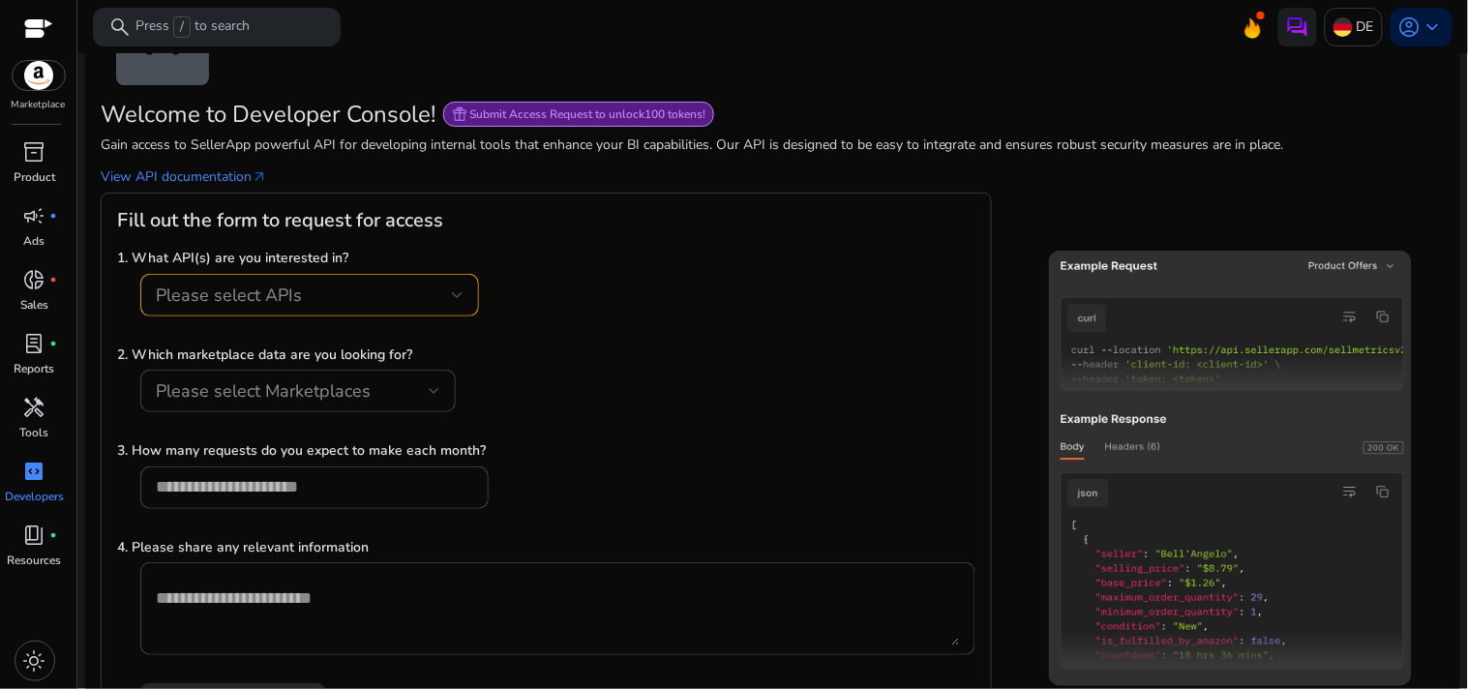
scroll to position [171, 0]
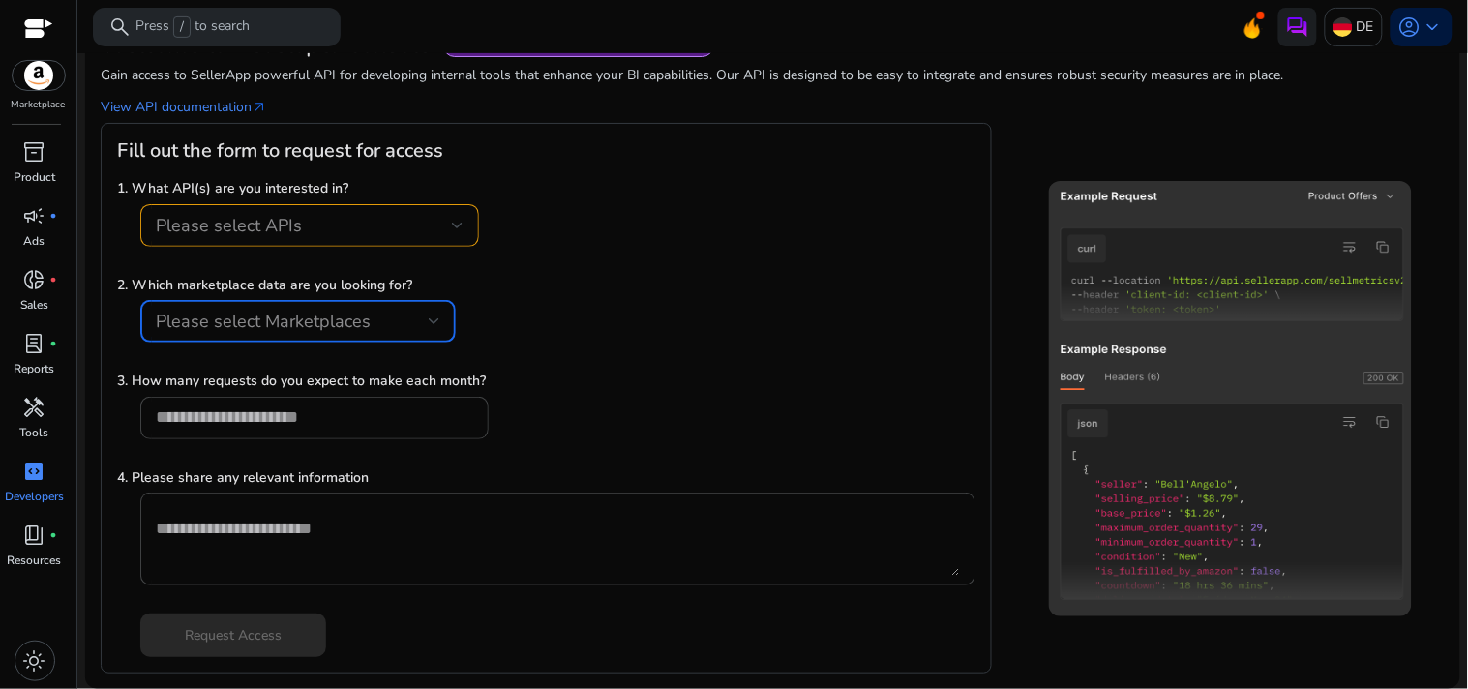
click at [268, 310] on span "Please select Marketplaces" at bounding box center [263, 321] width 215 height 23
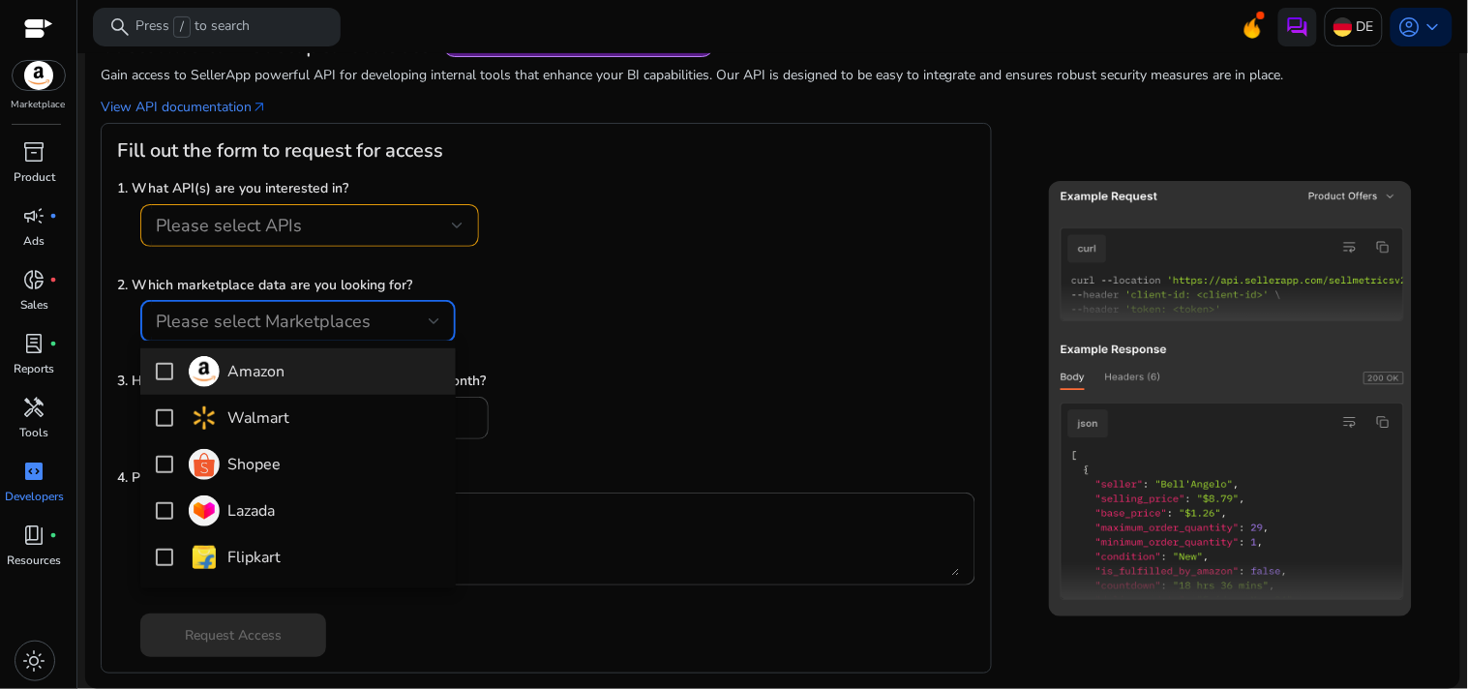
click at [573, 315] on div at bounding box center [734, 344] width 1468 height 689
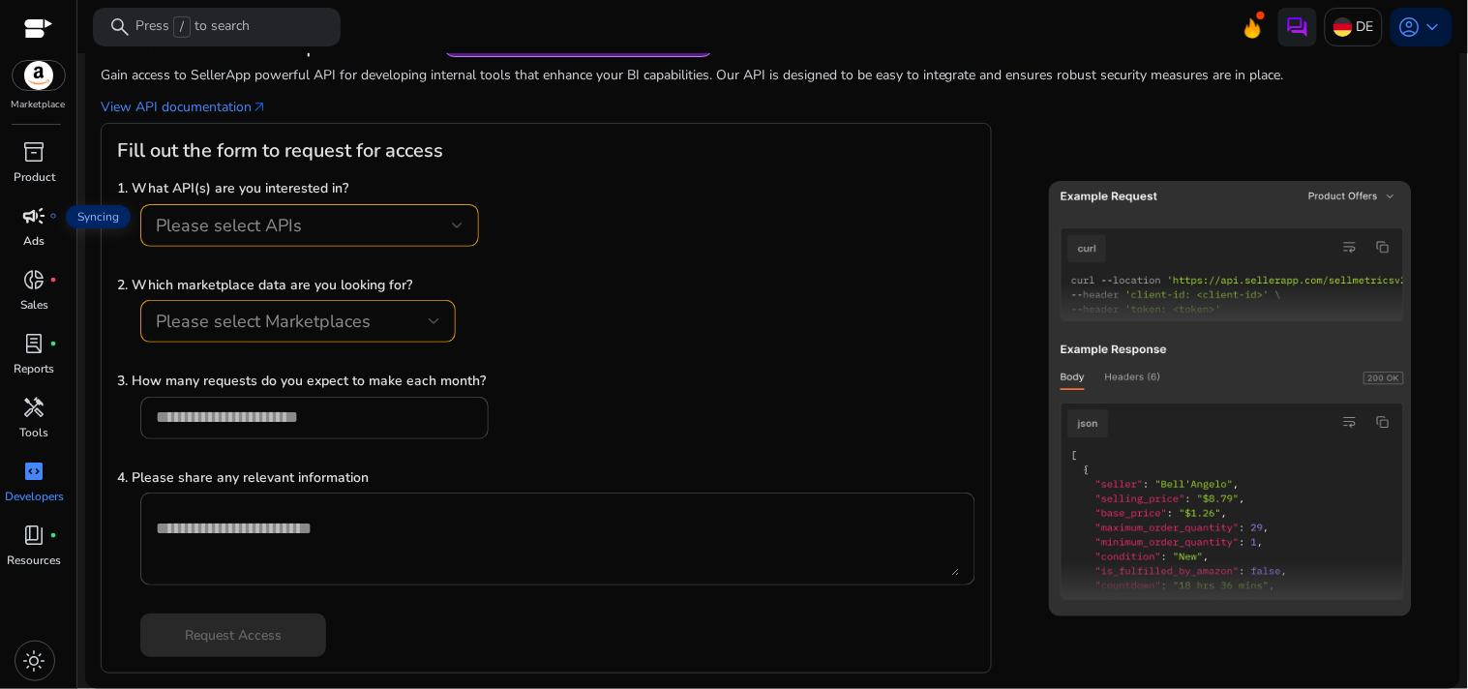
click at [34, 216] on span "campaign" at bounding box center [34, 215] width 23 height 23
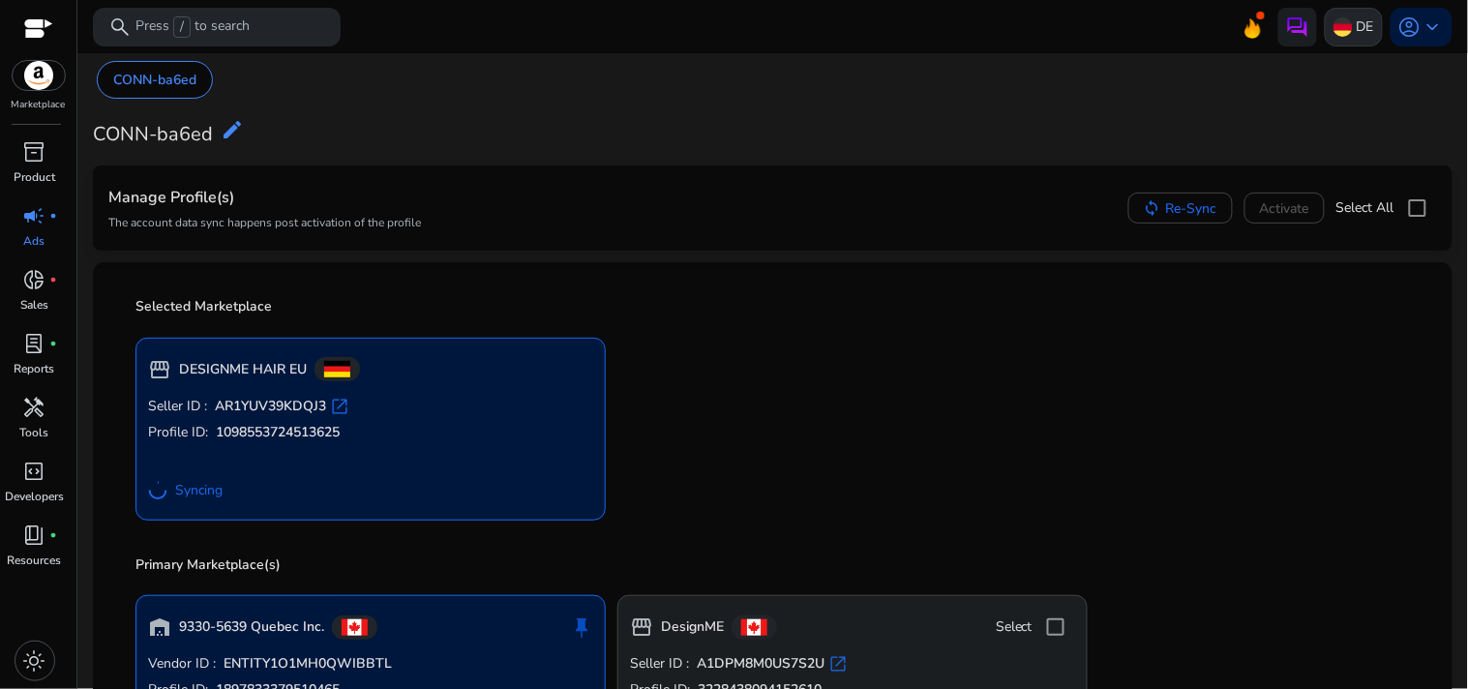
click at [1342, 21] on img at bounding box center [1342, 26] width 19 height 19
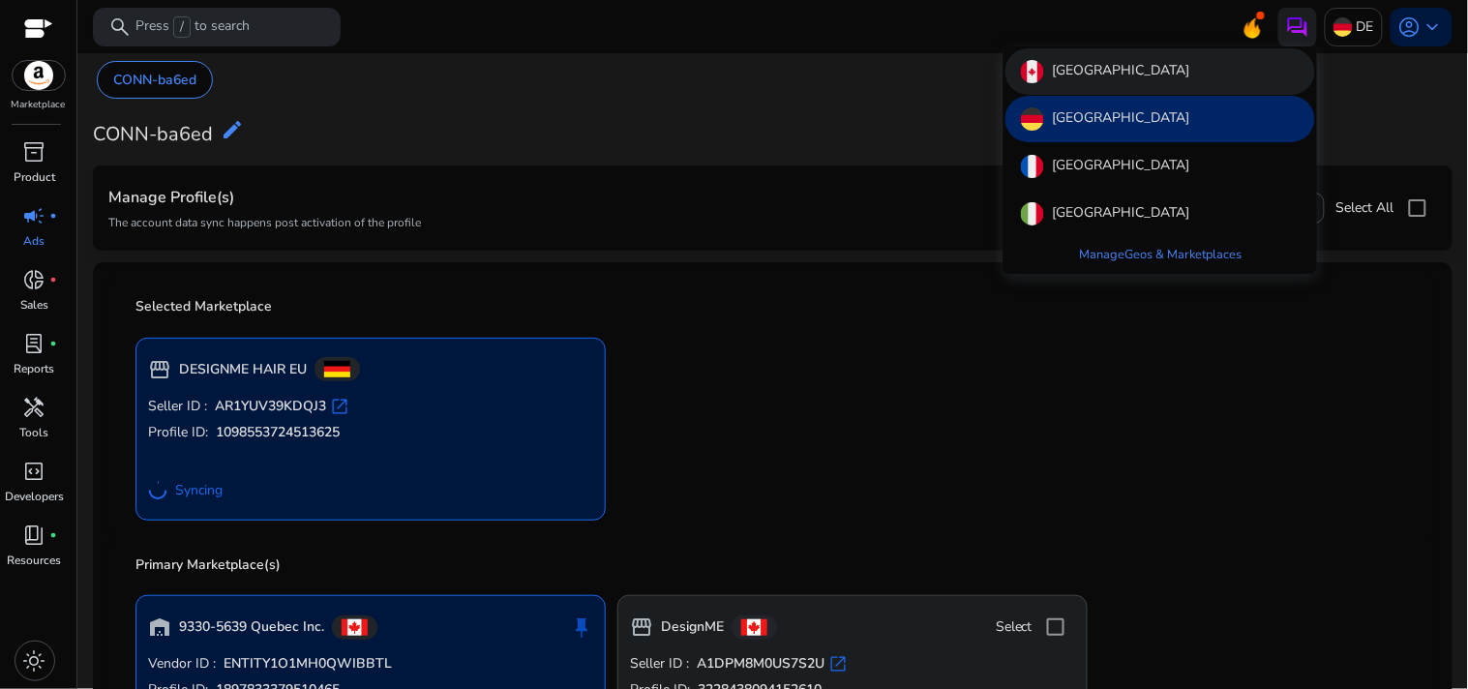
click at [1106, 73] on div "Canada" at bounding box center [1160, 71] width 310 height 46
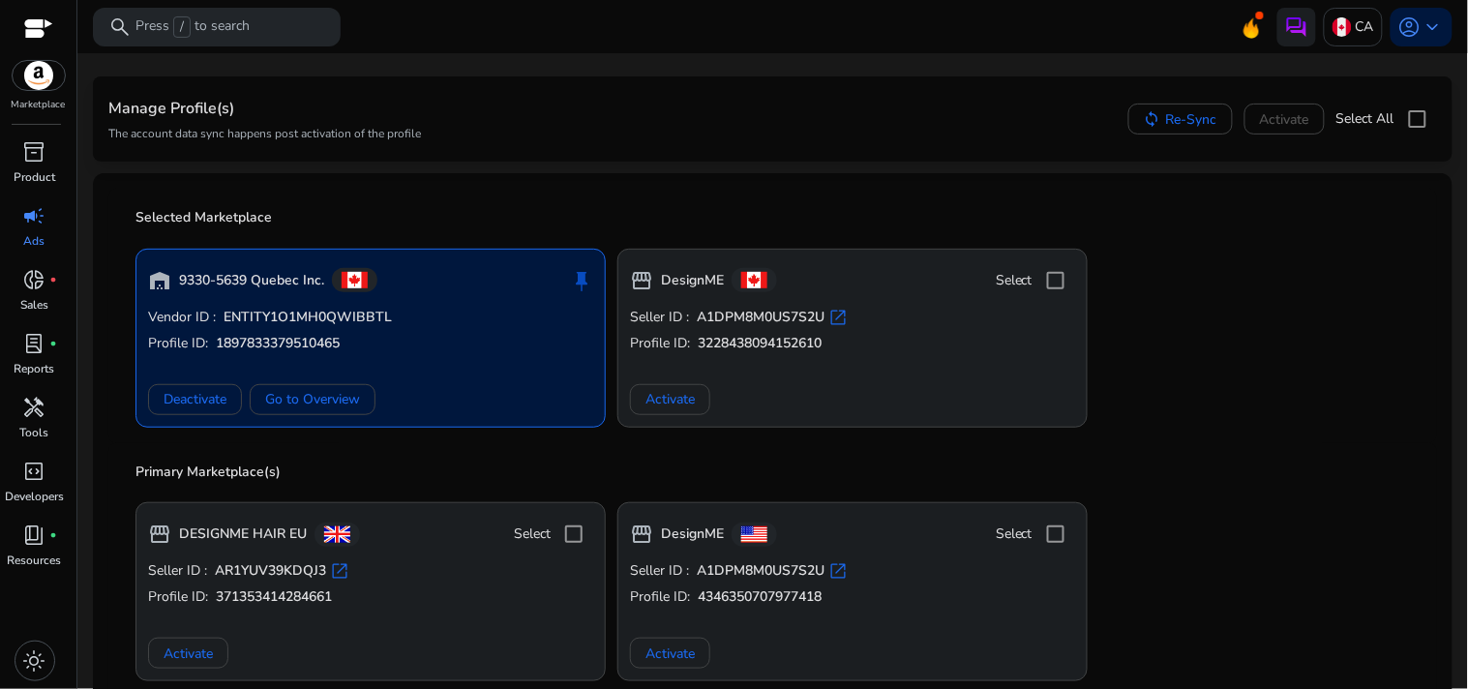
scroll to position [91, 0]
click at [329, 387] on span "Go to Overview" at bounding box center [312, 397] width 95 height 20
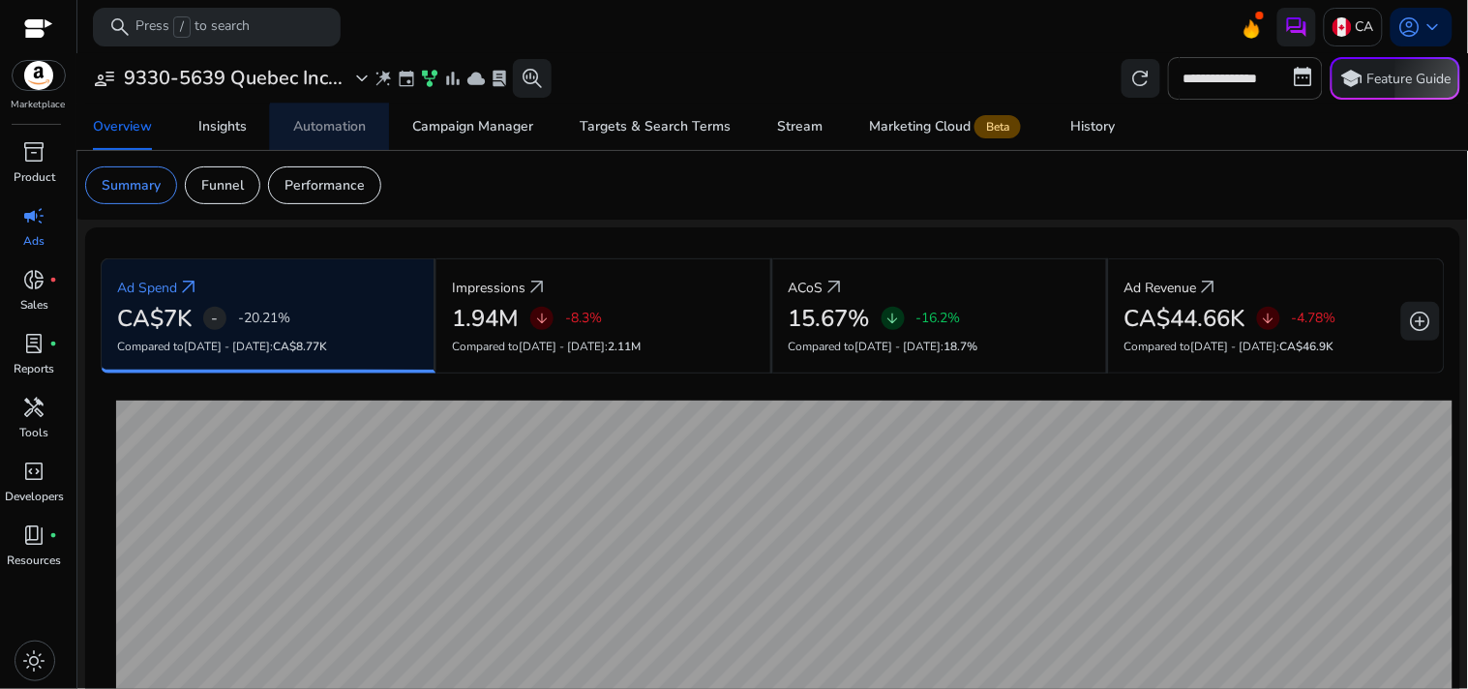
click at [360, 133] on div "Automation" at bounding box center [329, 127] width 73 height 14
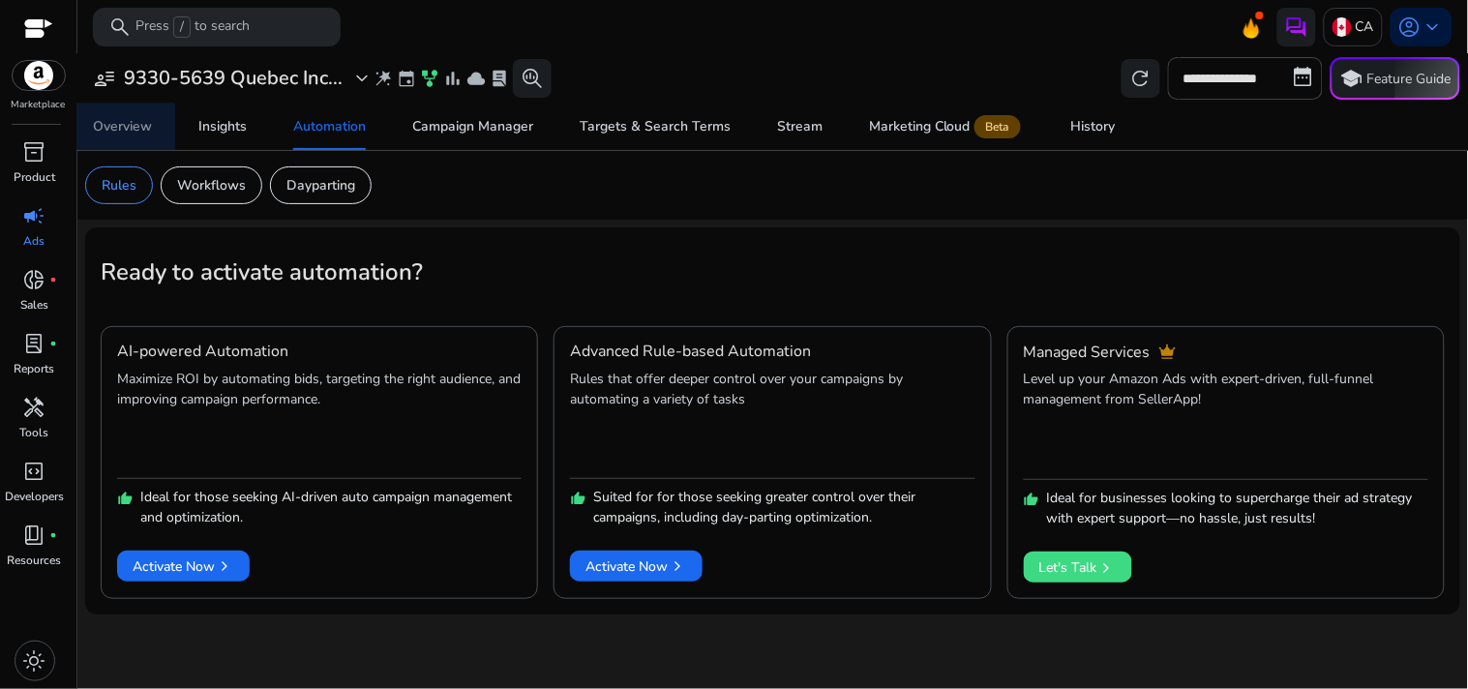
click at [146, 128] on div "Overview" at bounding box center [122, 127] width 59 height 14
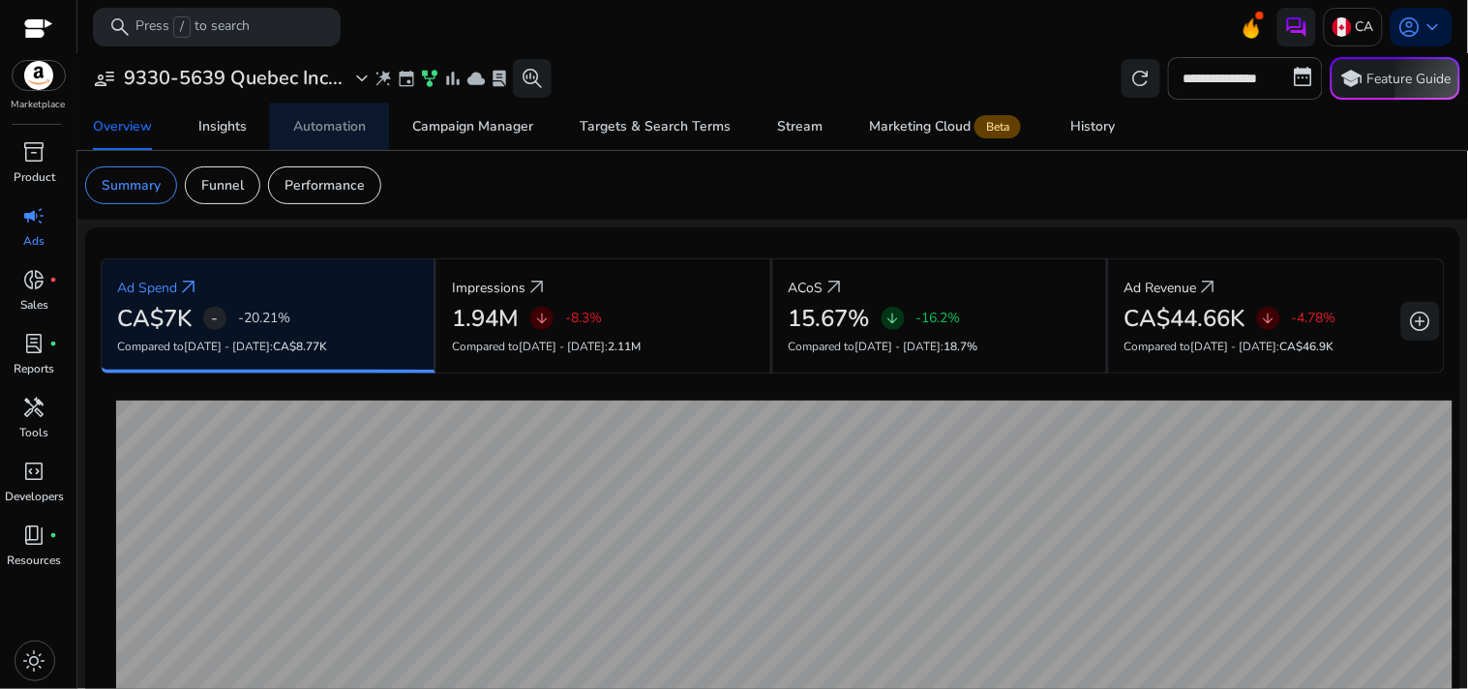
click at [337, 136] on span "Automation" at bounding box center [329, 127] width 73 height 46
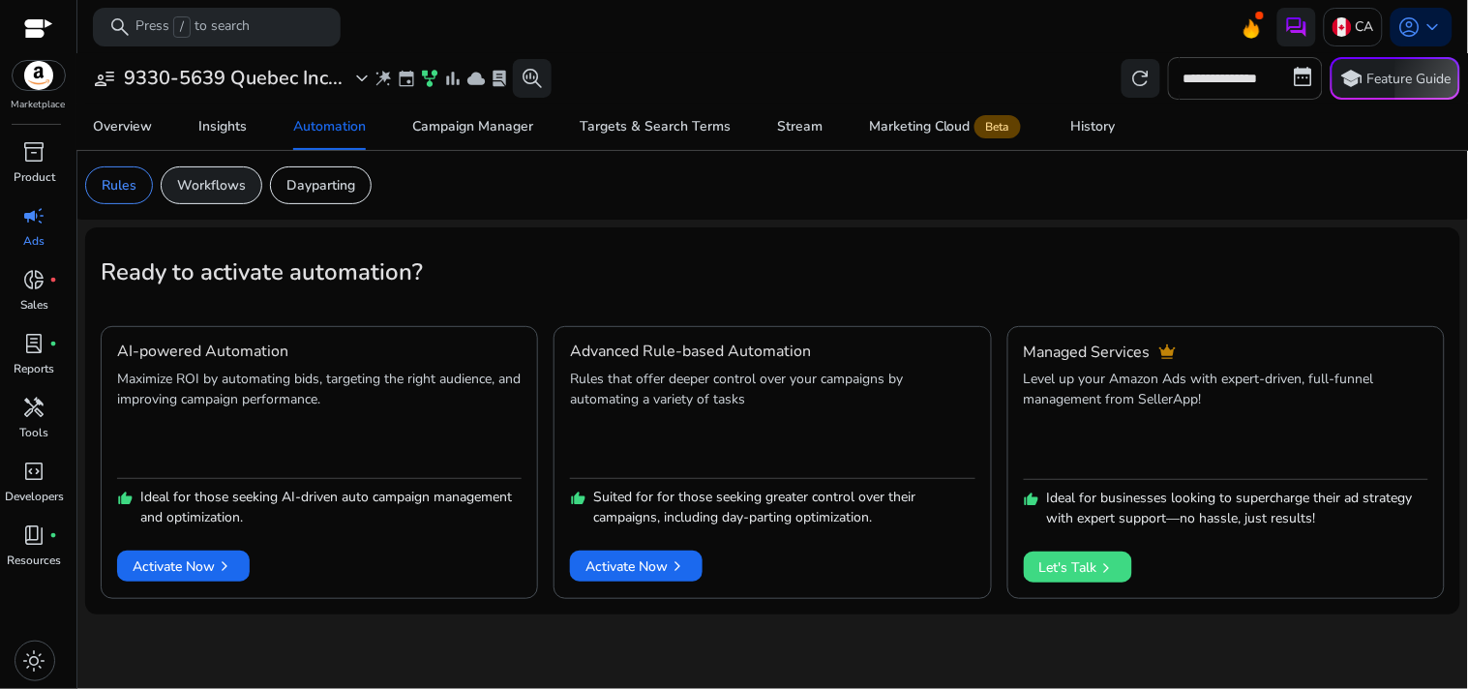
click at [210, 191] on p "Workflows" at bounding box center [211, 185] width 69 height 20
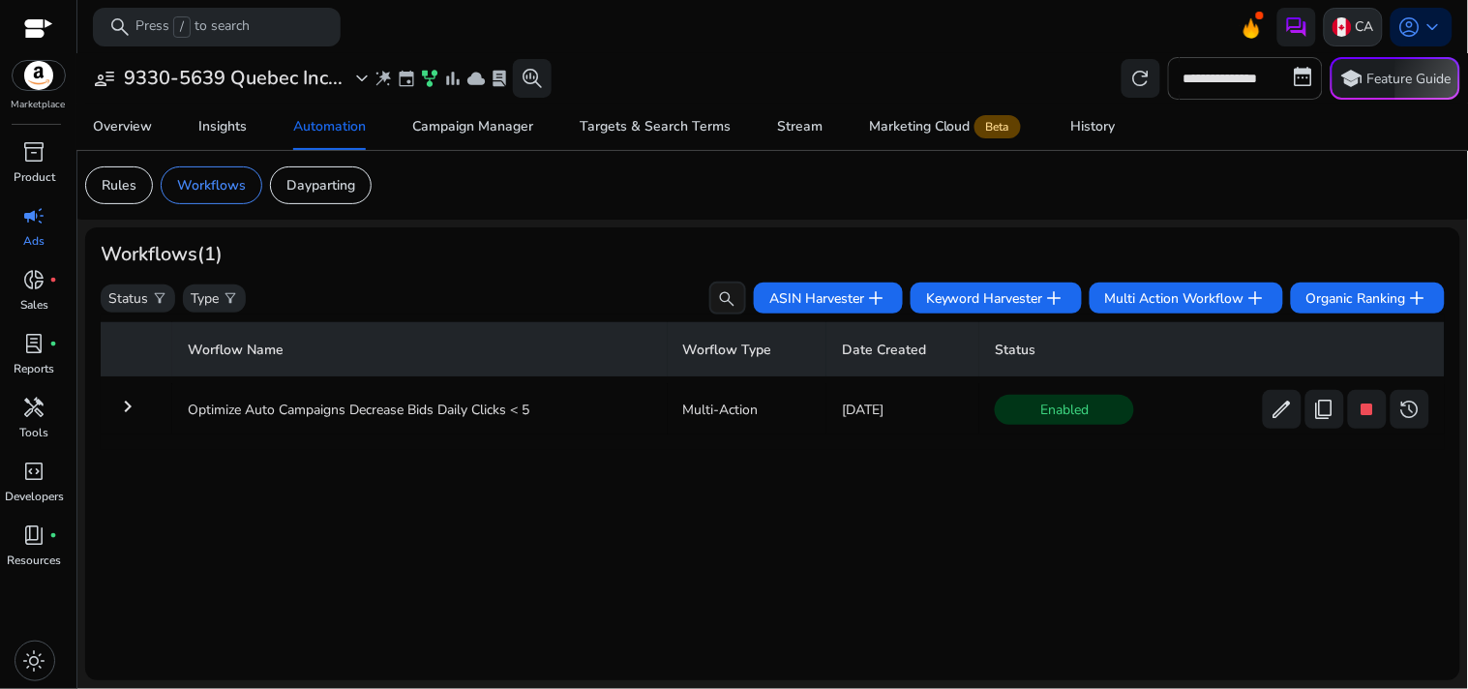
click at [1352, 29] on div "CA" at bounding box center [1353, 27] width 59 height 39
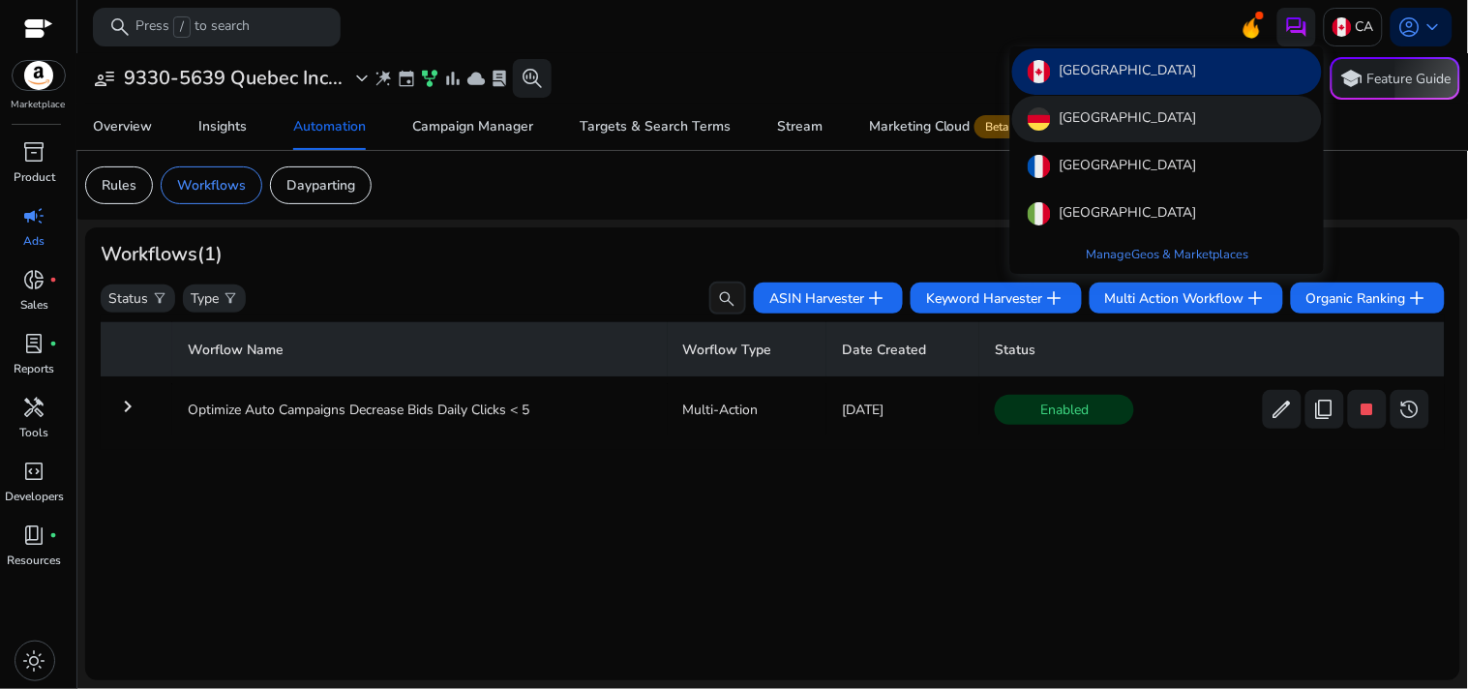
click at [1149, 121] on div "Germany" at bounding box center [1167, 119] width 310 height 46
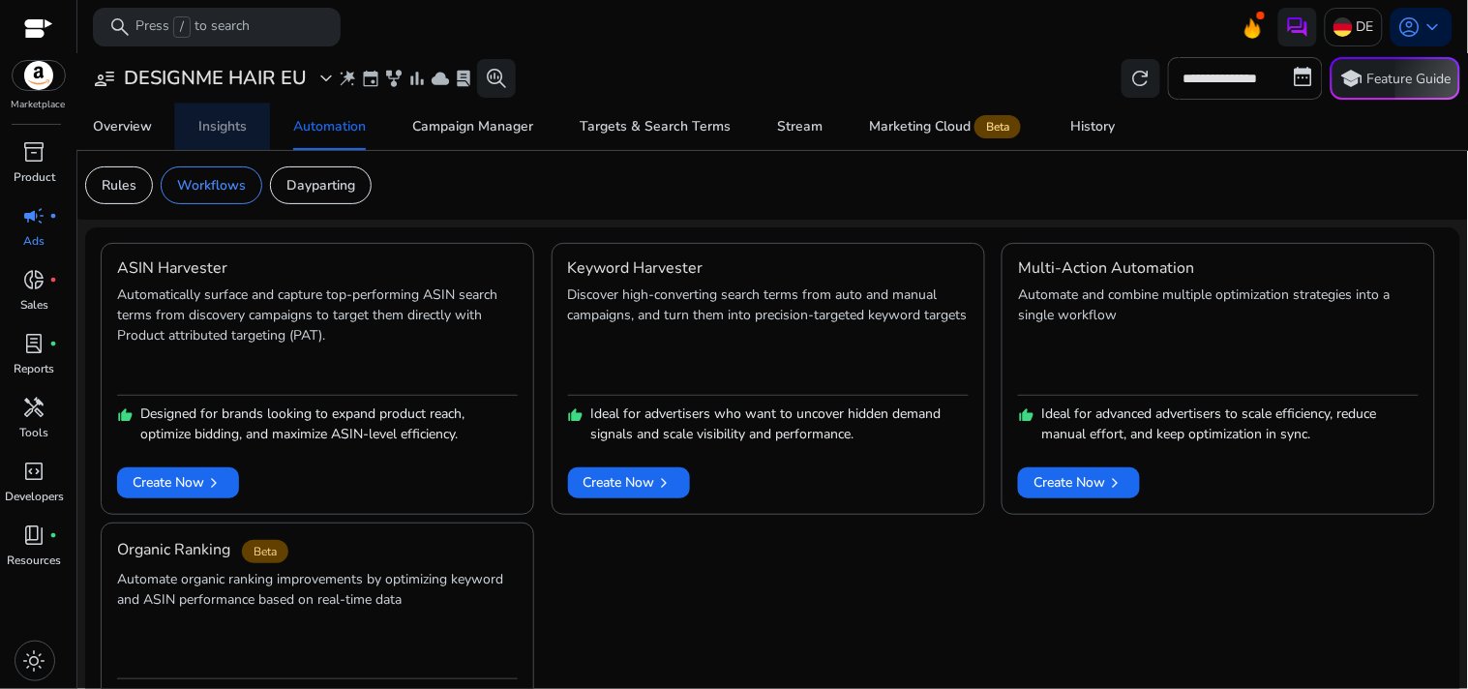
click at [237, 126] on div "Insights" at bounding box center [222, 127] width 48 height 14
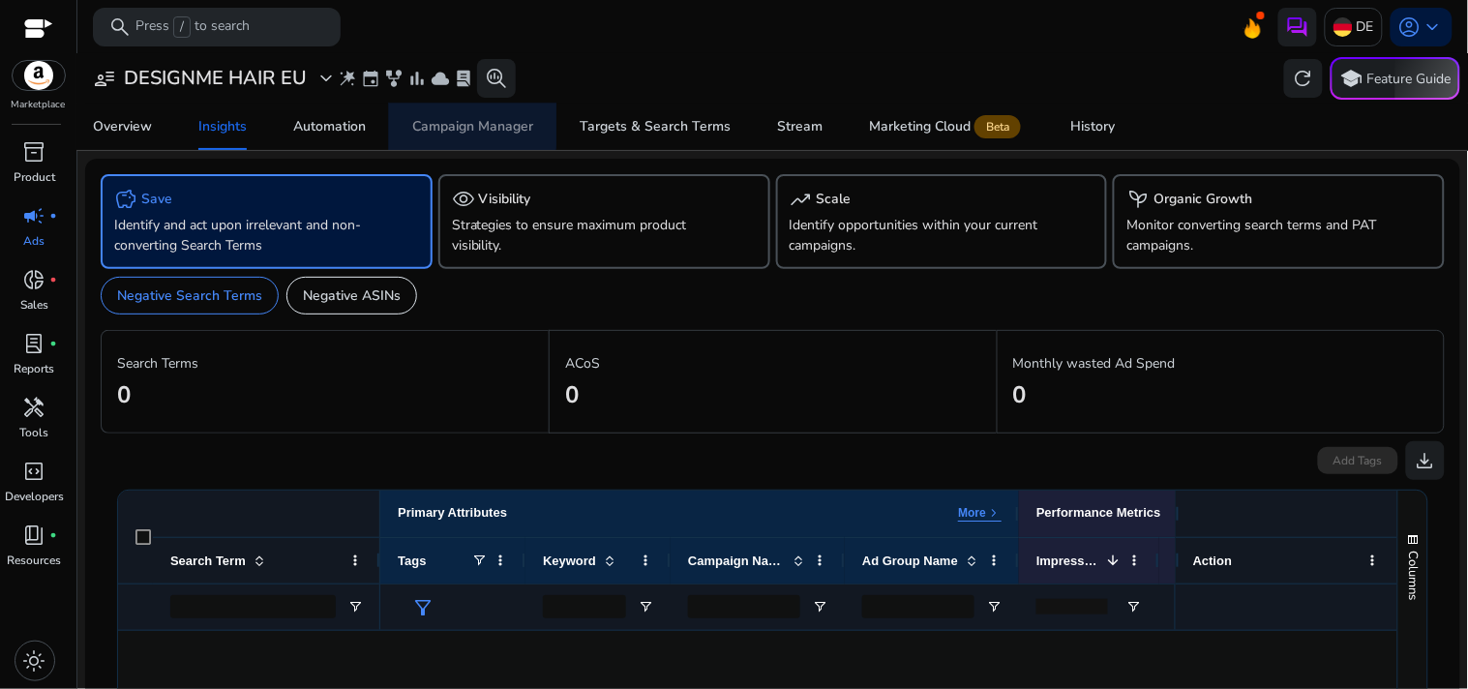
click at [461, 121] on div "Campaign Manager" at bounding box center [472, 127] width 121 height 14
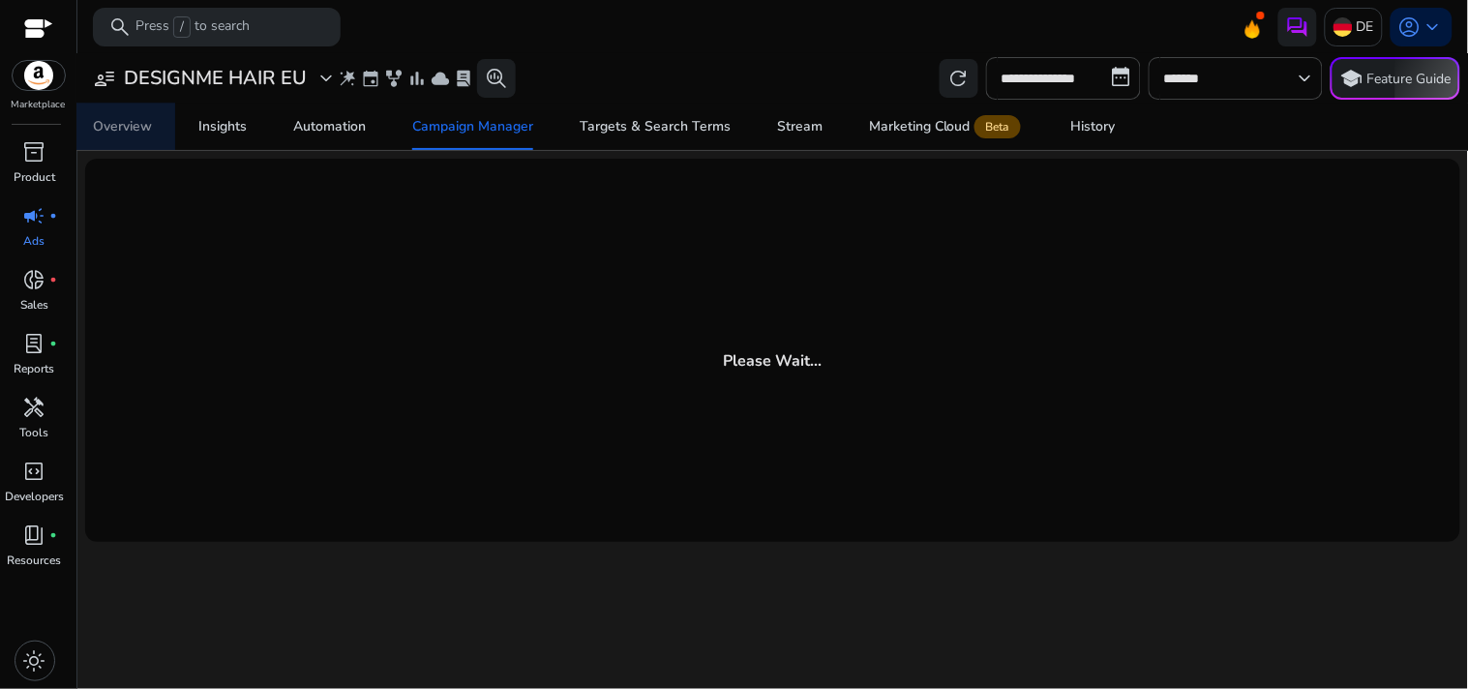
click at [146, 129] on div "Overview" at bounding box center [122, 127] width 59 height 14
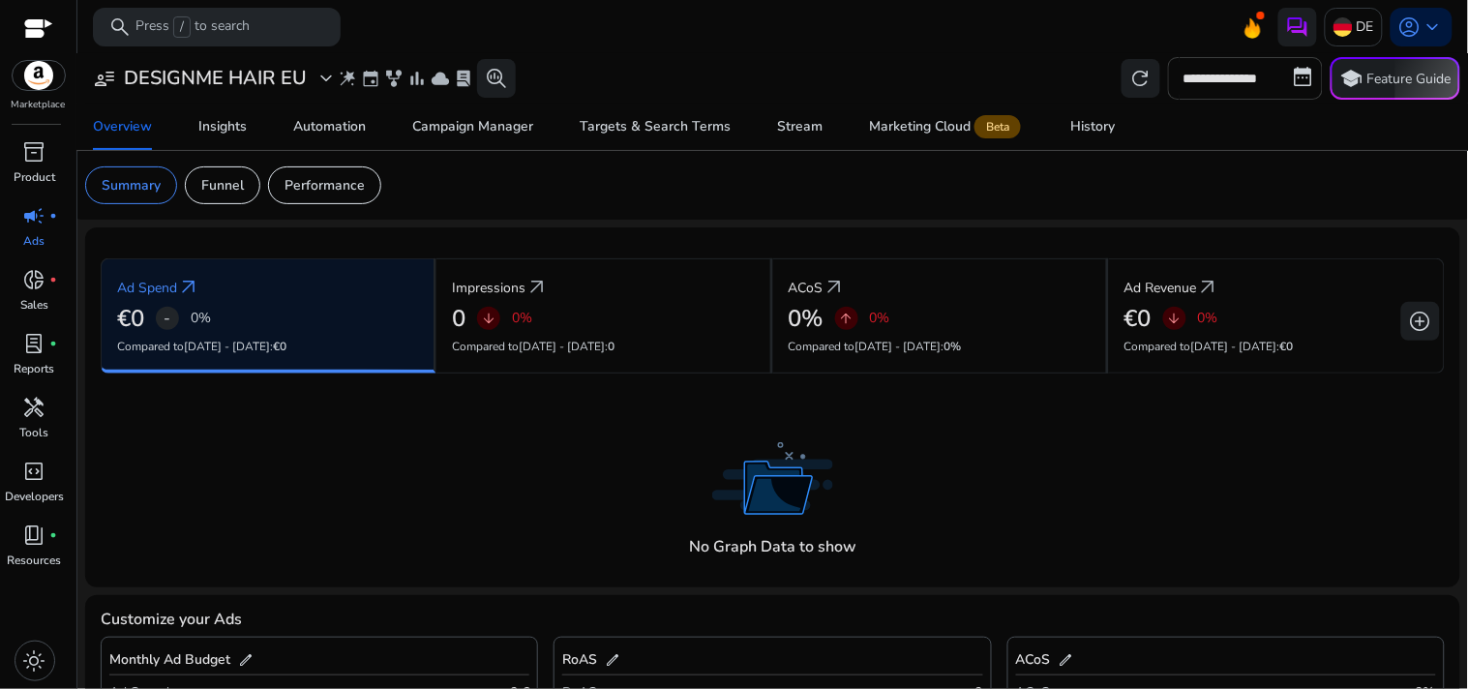
click at [1282, 80] on input "**********" at bounding box center [1245, 78] width 155 height 43
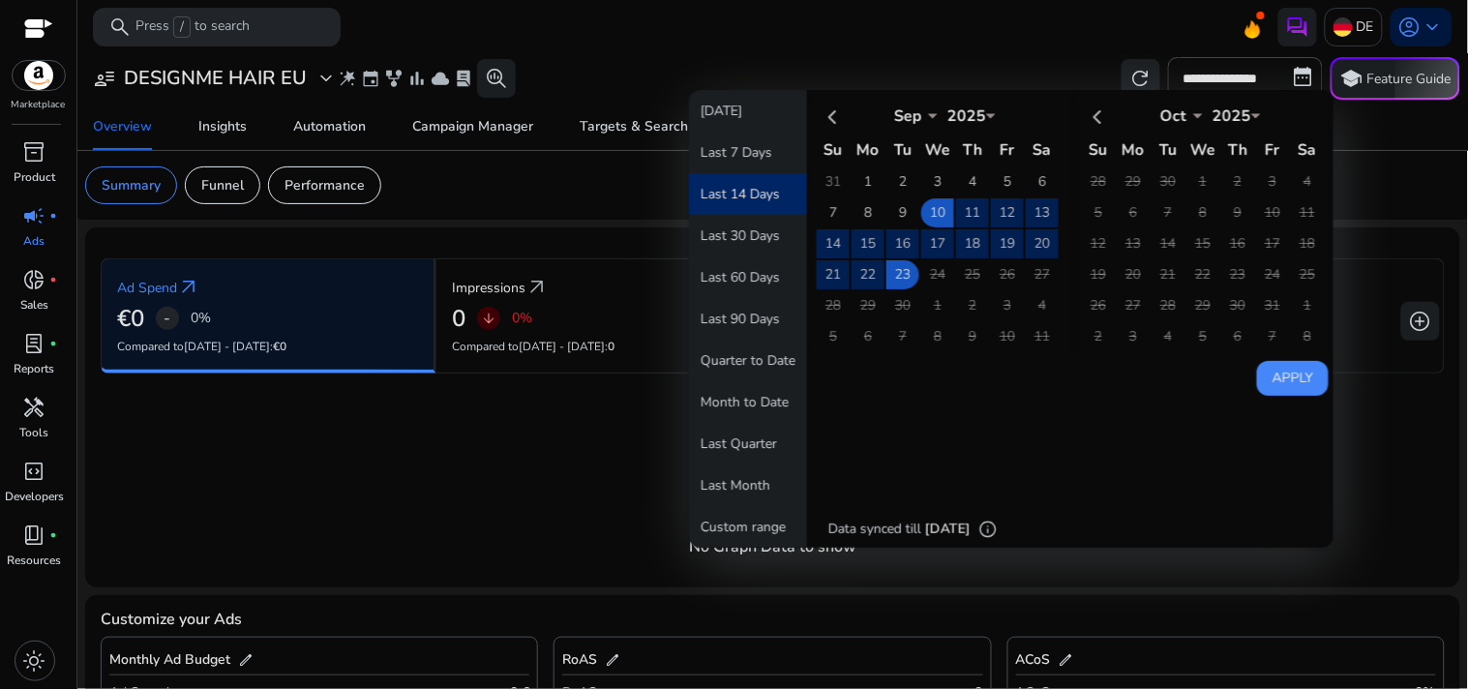
click at [713, 68] on div "**********" at bounding box center [772, 78] width 1375 height 43
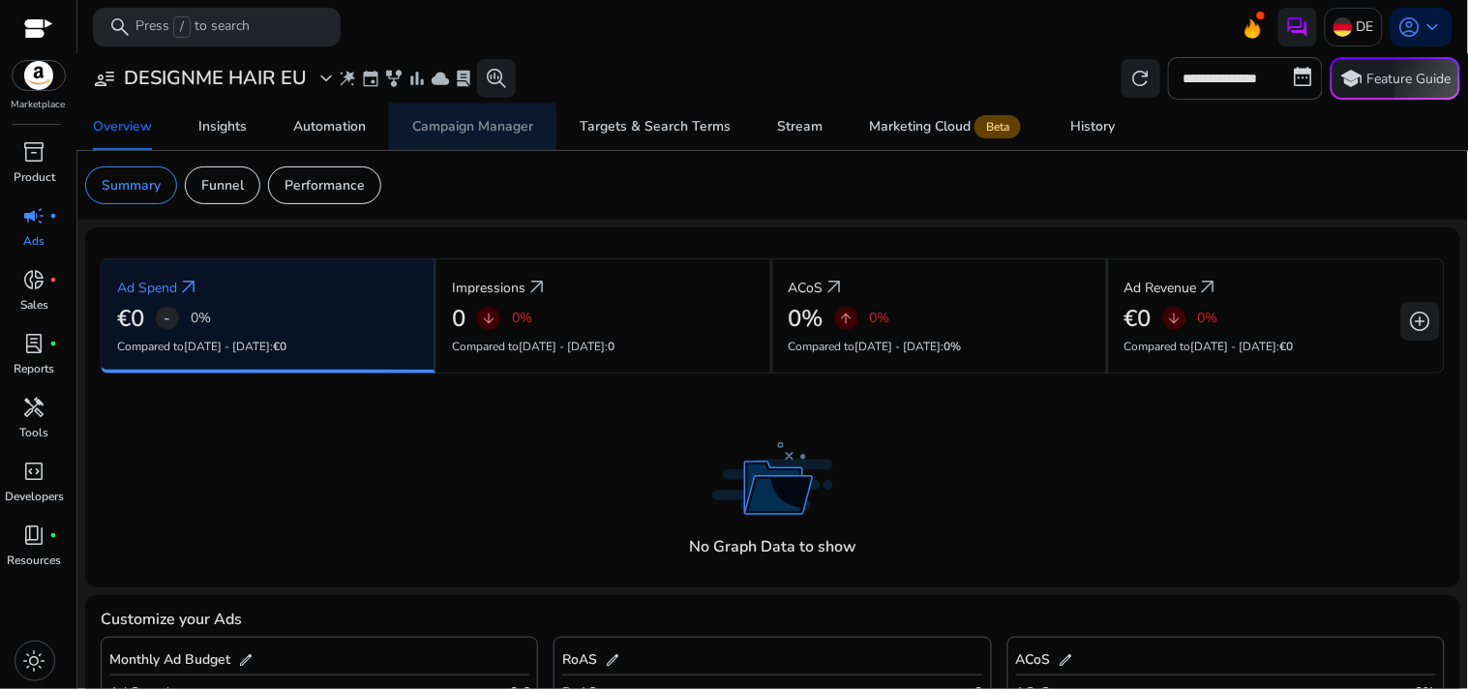
click at [458, 136] on span "Campaign Manager" at bounding box center [472, 127] width 121 height 46
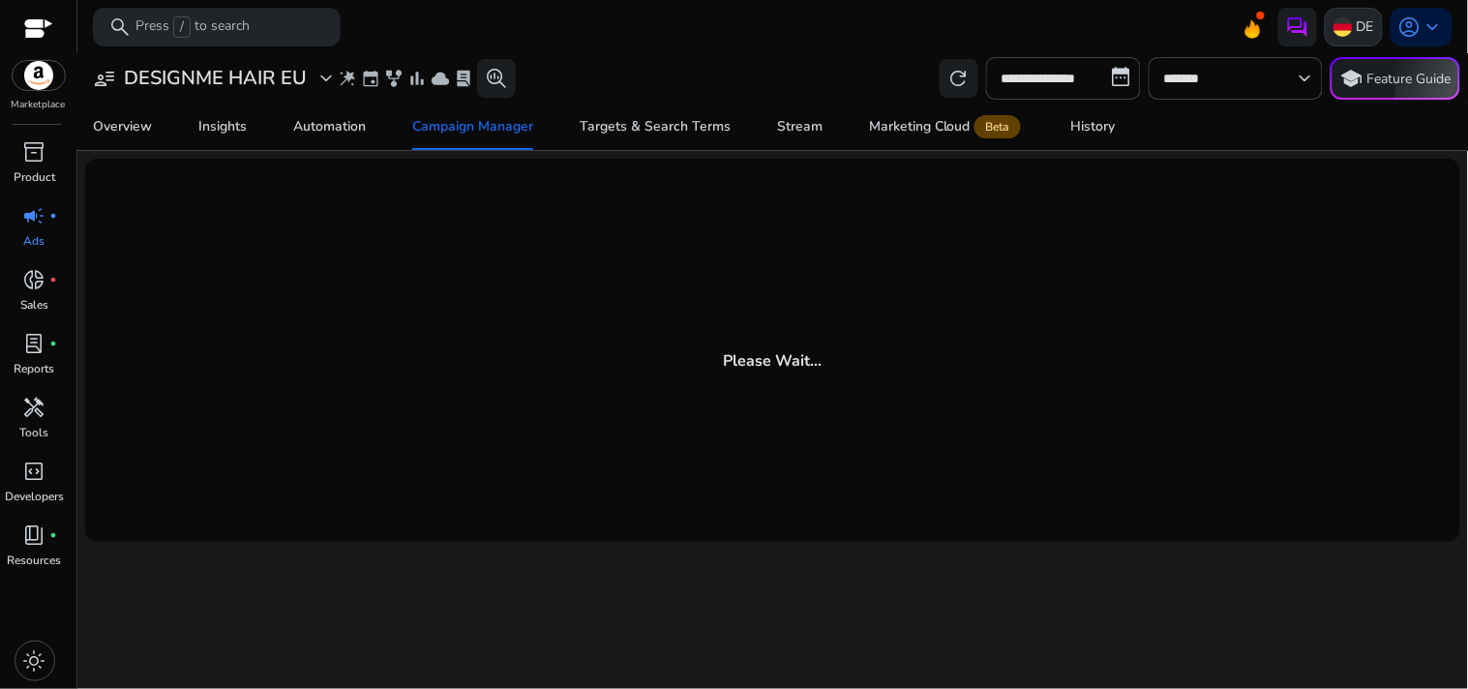
click at [1337, 23] on img at bounding box center [1342, 26] width 19 height 19
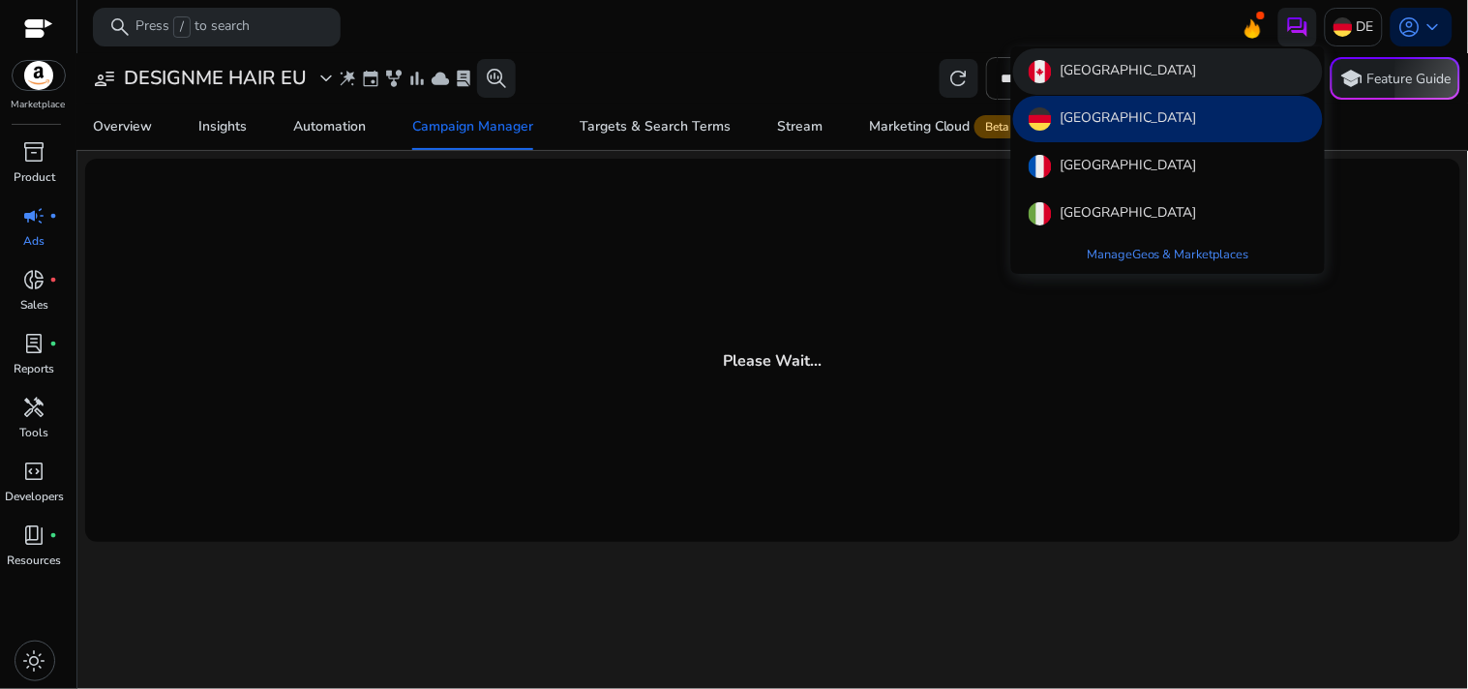
click at [1164, 58] on div "Canada" at bounding box center [1168, 71] width 310 height 46
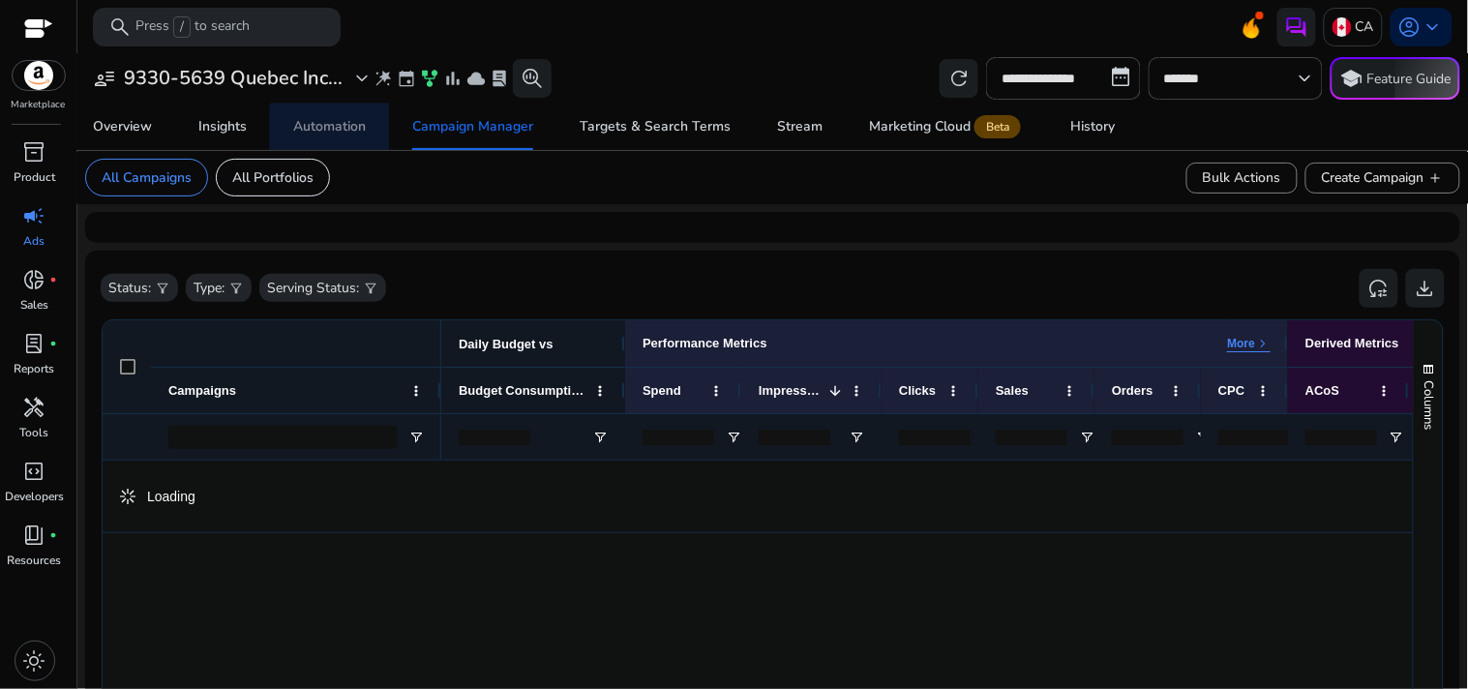
click at [344, 129] on div "Automation" at bounding box center [329, 127] width 73 height 14
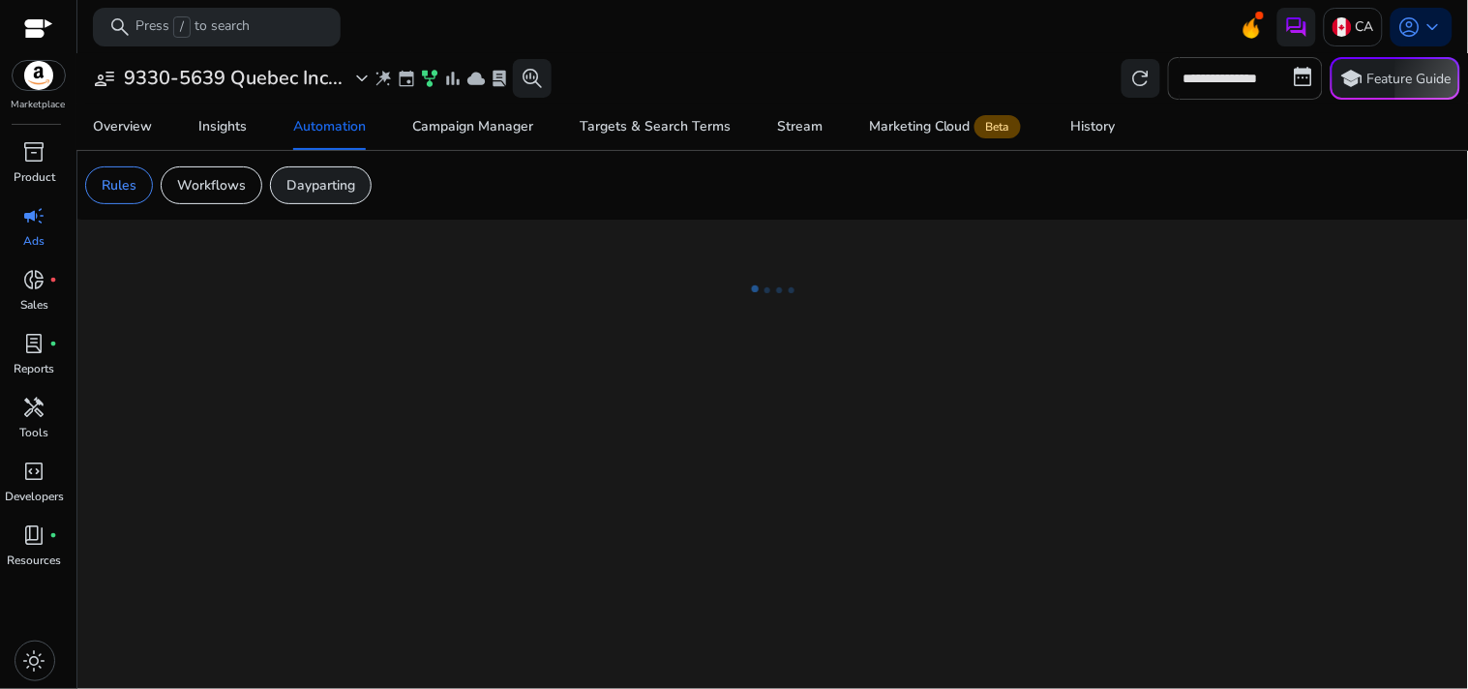
click at [336, 179] on p "Dayparting" at bounding box center [320, 185] width 69 height 20
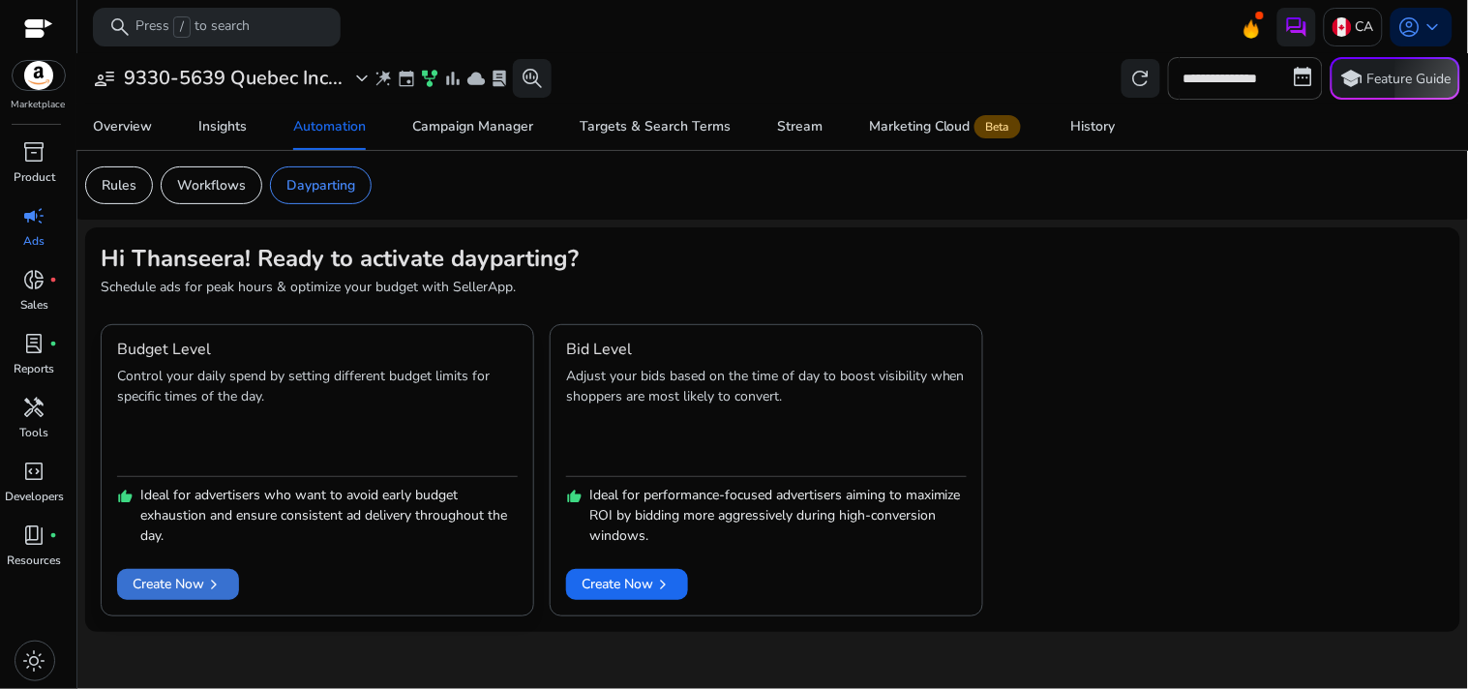
click at [206, 578] on span "chevron_right" at bounding box center [213, 584] width 19 height 19
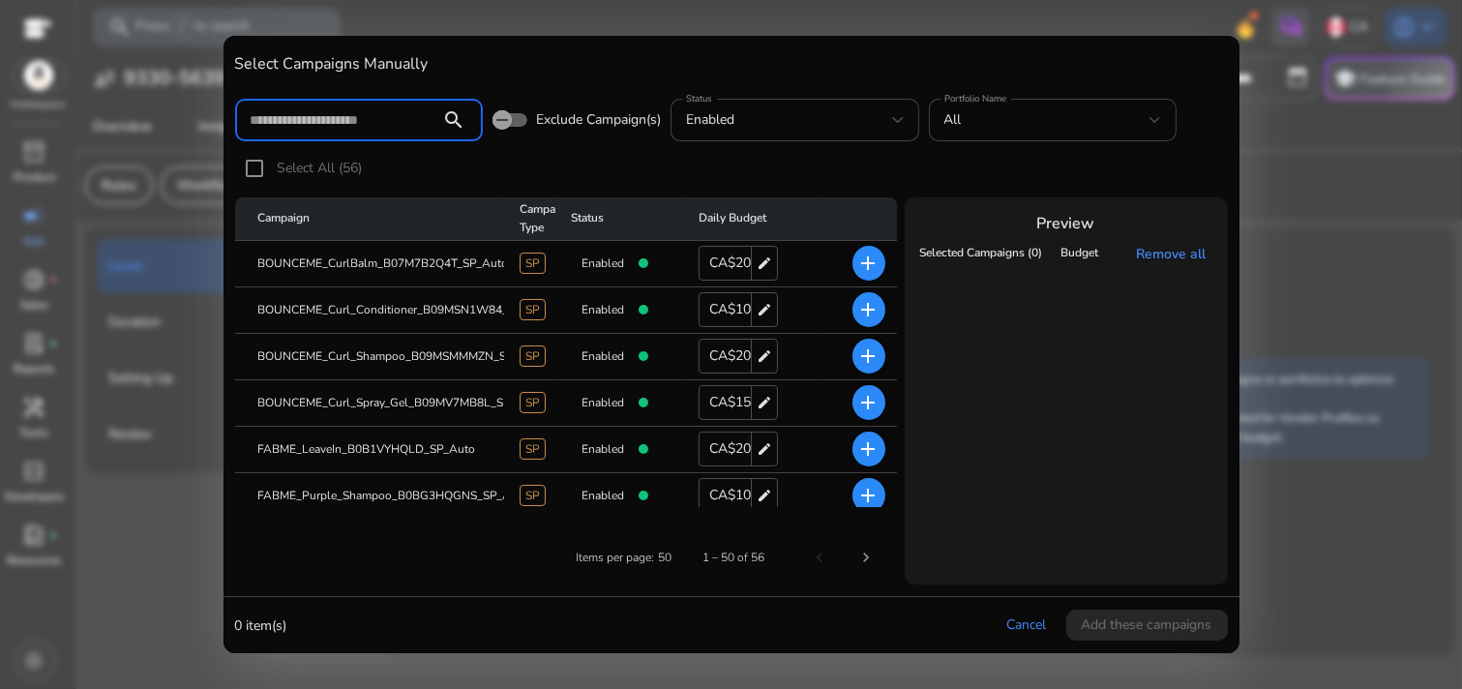
paste input "**********"
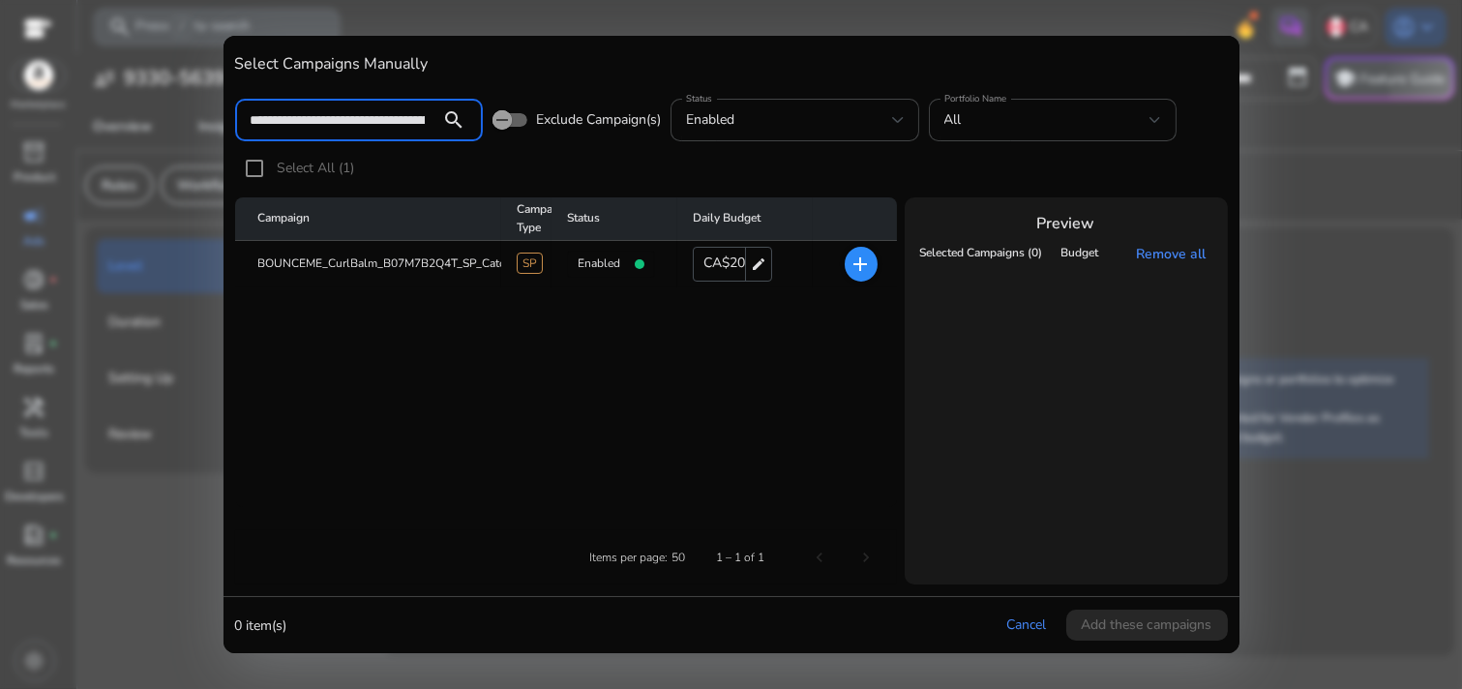
scroll to position [0, 145]
type input "**********"
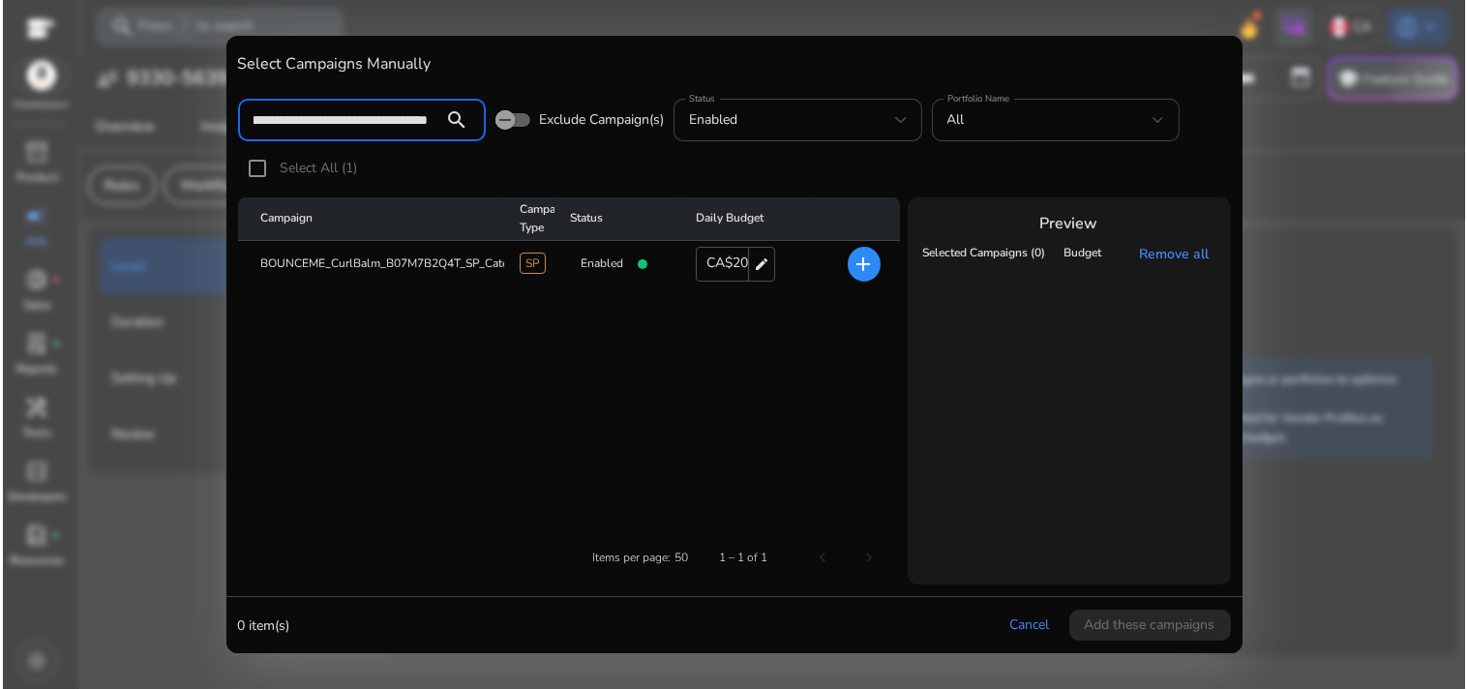
scroll to position [0, 0]
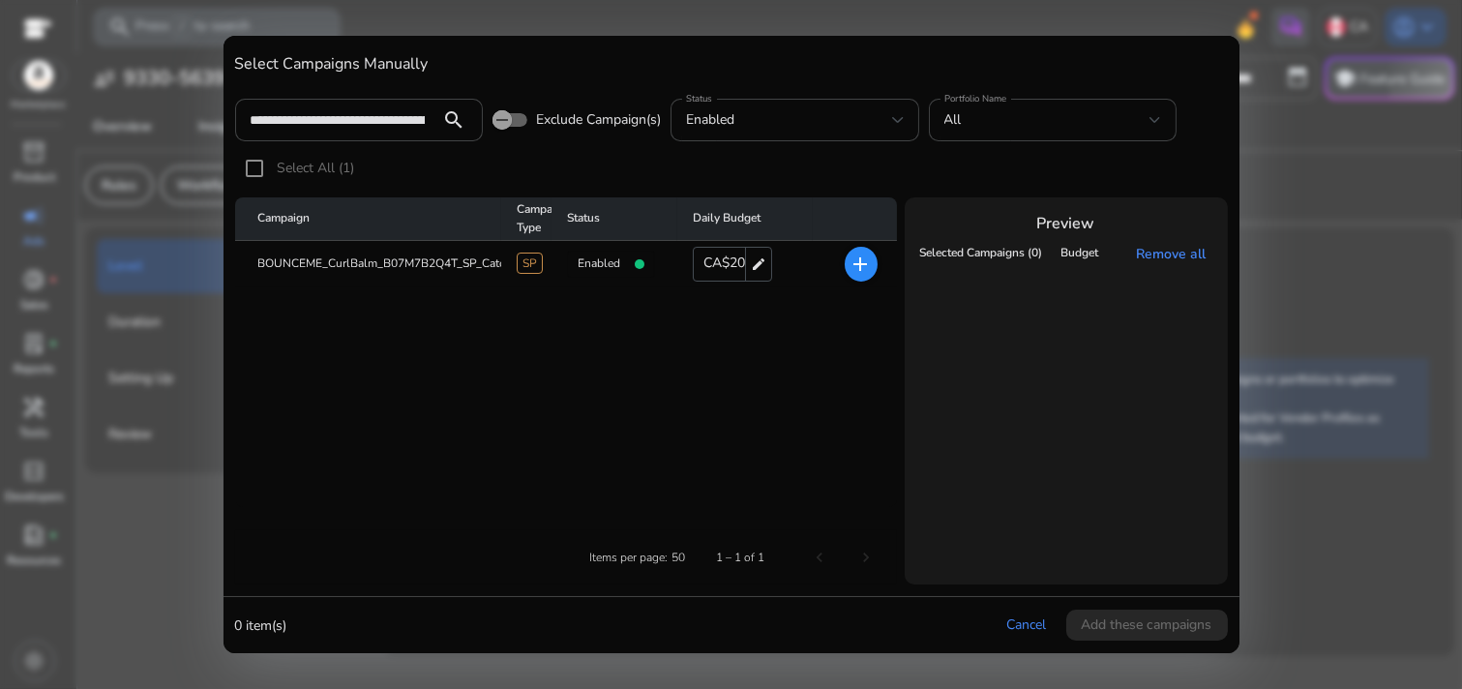
click at [862, 269] on mat-icon "add" at bounding box center [860, 264] width 23 height 23
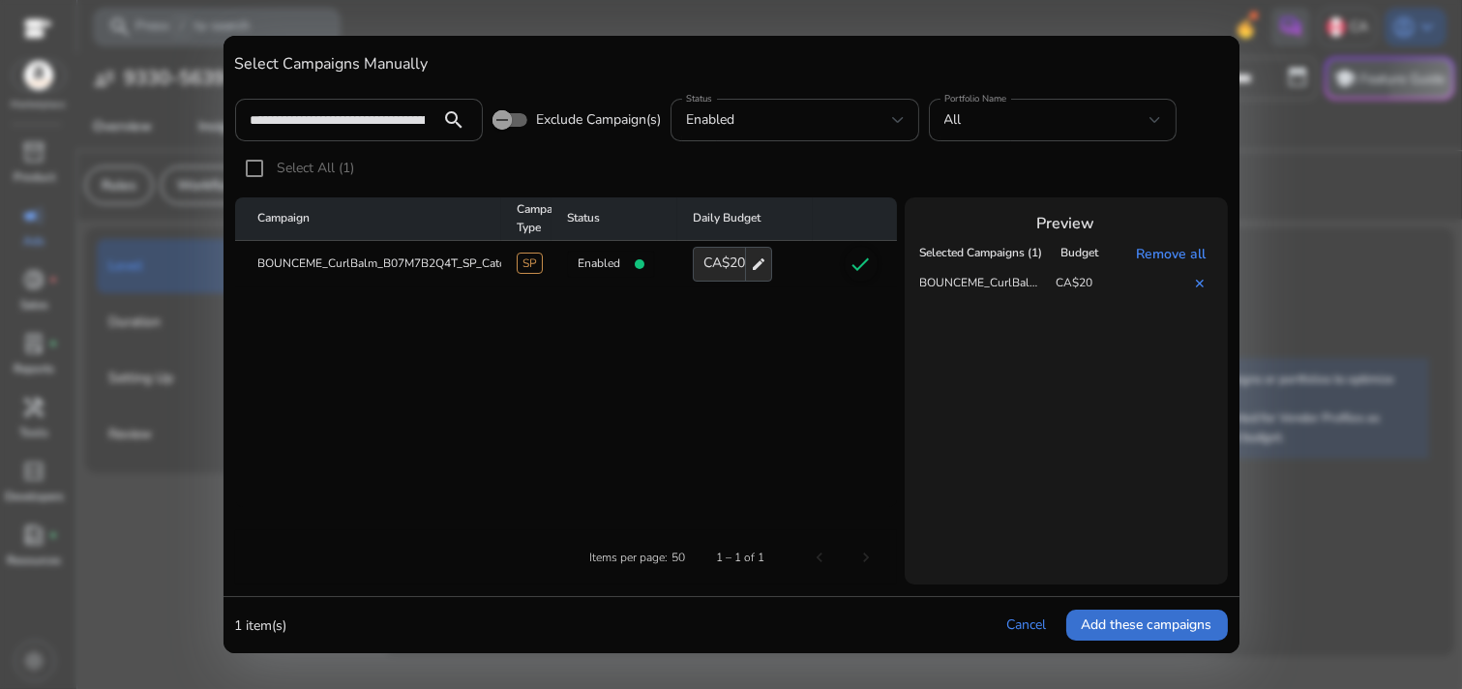
click at [1116, 620] on span "Add these campaigns" at bounding box center [1147, 624] width 131 height 20
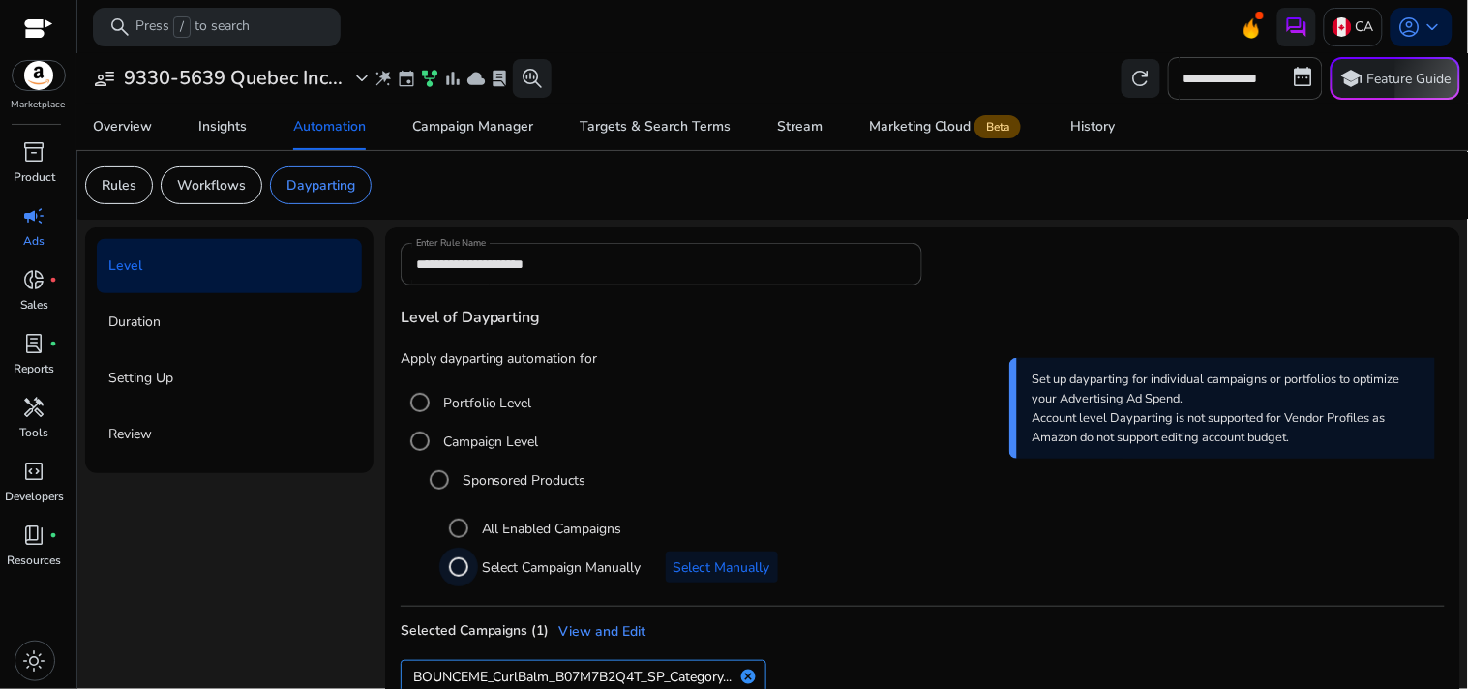
scroll to position [108, 0]
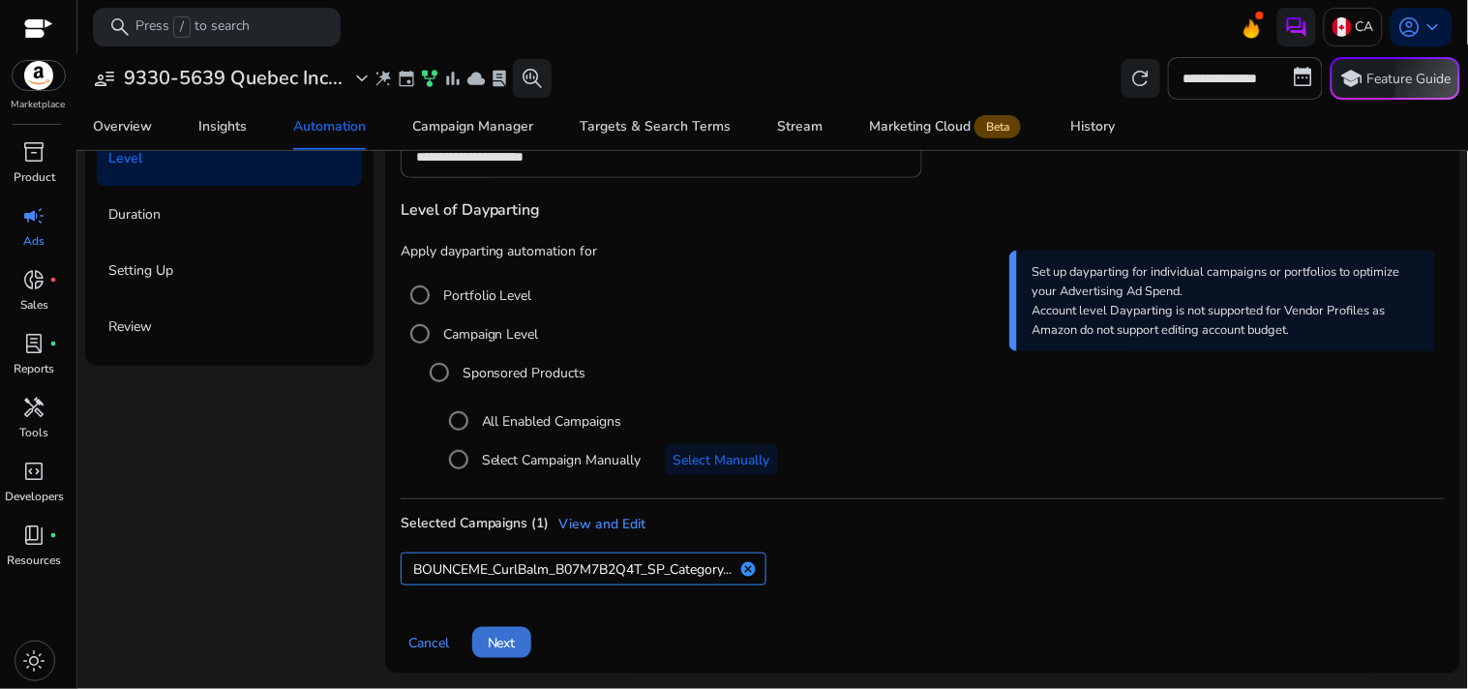
click at [506, 636] on span "Next" at bounding box center [502, 643] width 28 height 20
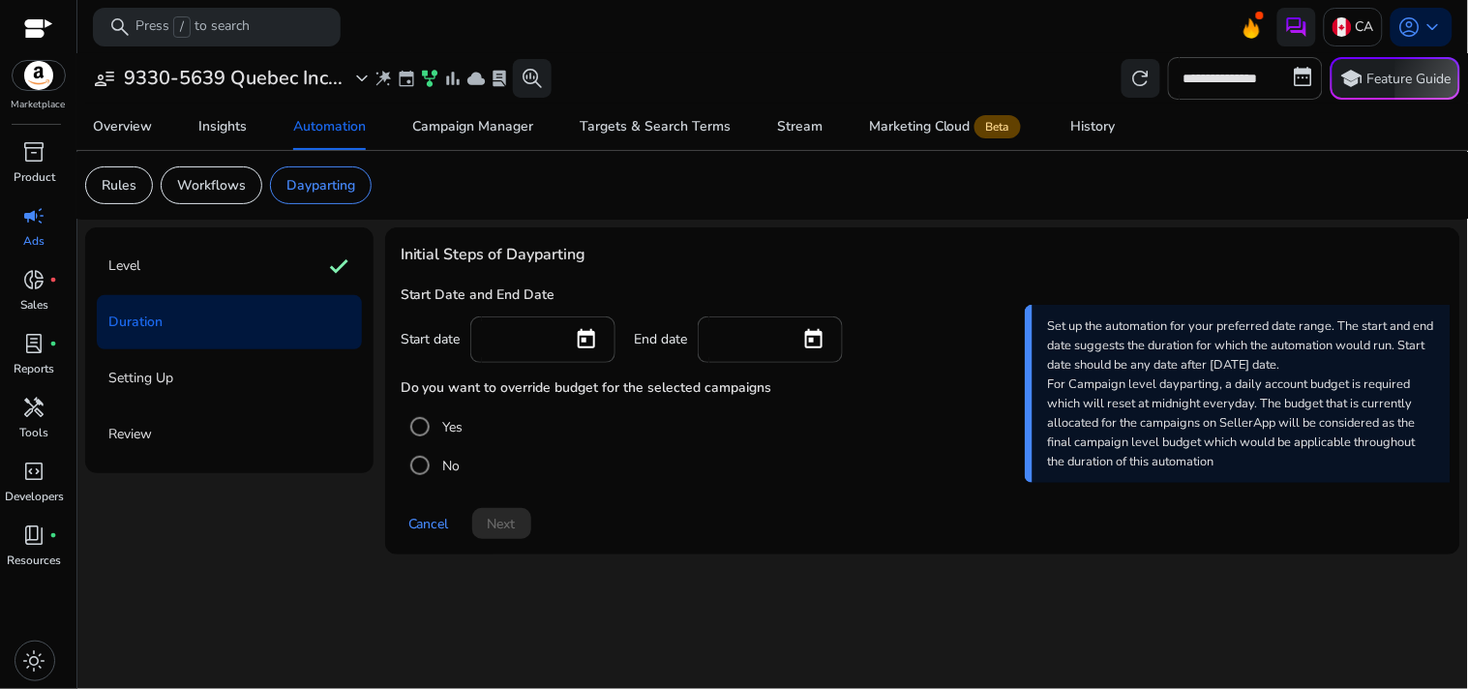
scroll to position [0, 0]
click at [534, 346] on input at bounding box center [522, 337] width 72 height 21
click at [592, 343] on span "Open calendar" at bounding box center [586, 339] width 46 height 46
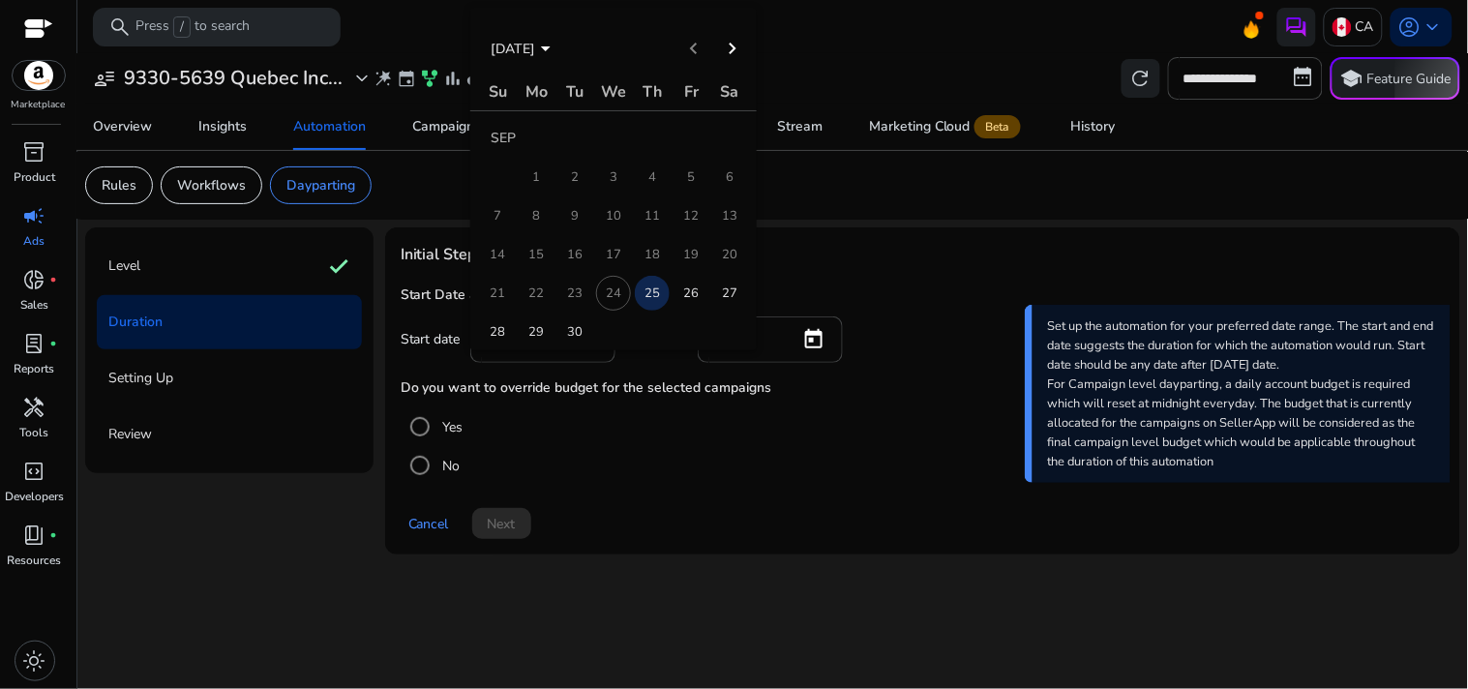
click at [643, 287] on span "25" at bounding box center [652, 293] width 35 height 35
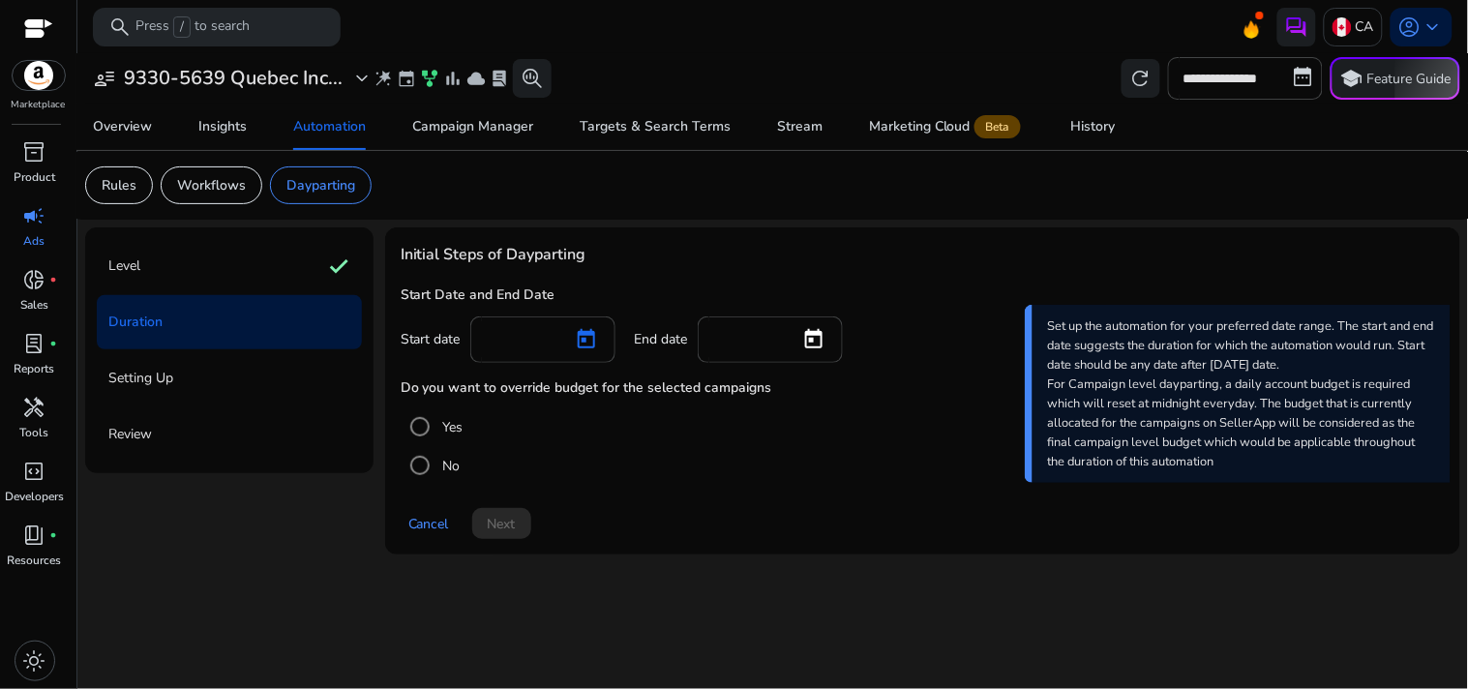
type input "*********"
click at [804, 341] on span "Open calendar" at bounding box center [813, 339] width 46 height 46
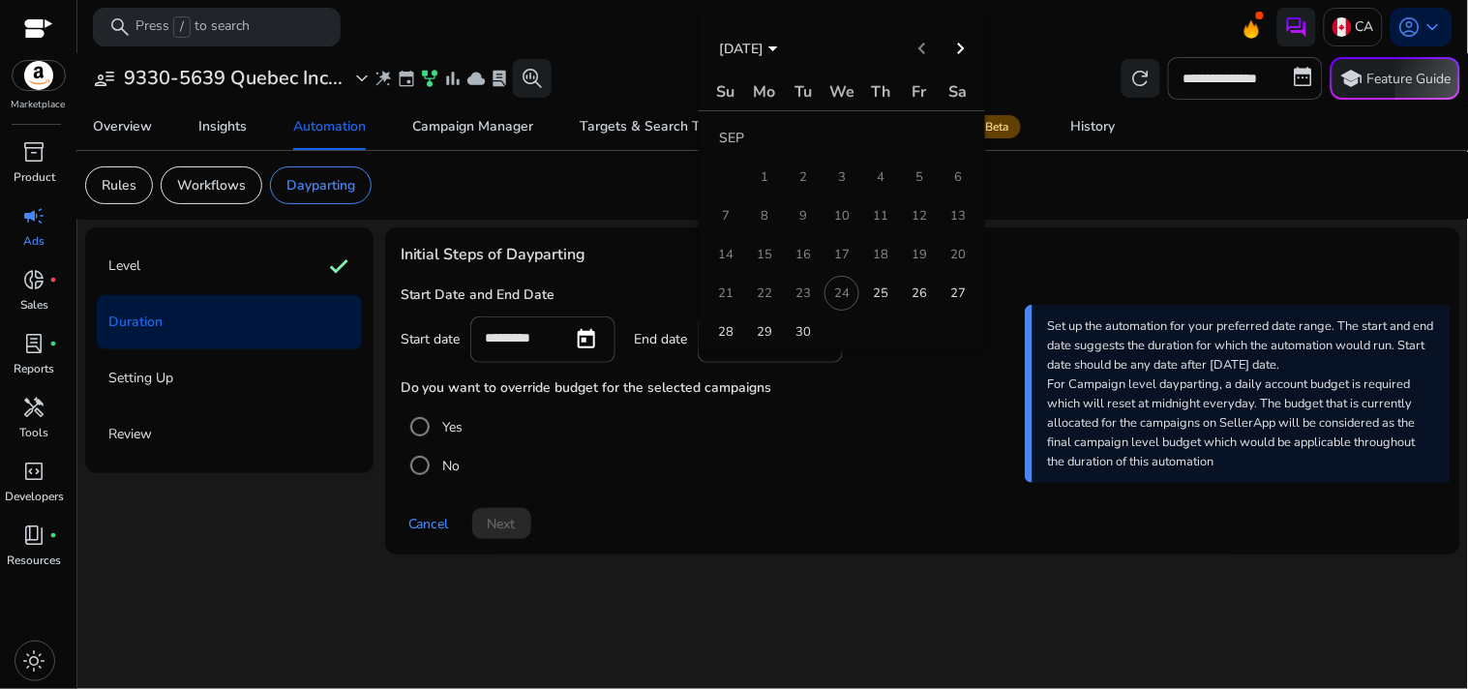
click at [801, 343] on span "30" at bounding box center [803, 331] width 35 height 35
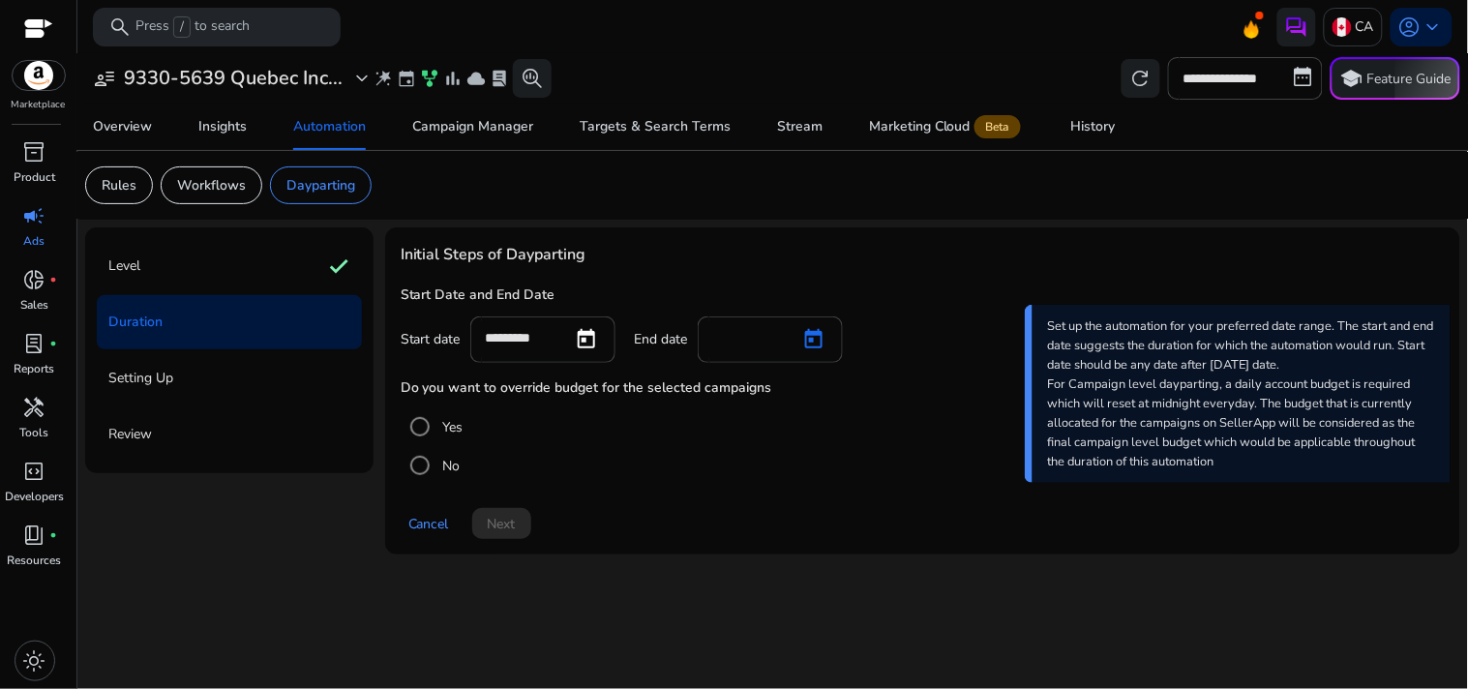
type input "*********"
click at [572, 447] on mat-radio-button "No" at bounding box center [923, 465] width 1044 height 39
click at [510, 523] on span "Next" at bounding box center [502, 524] width 28 height 20
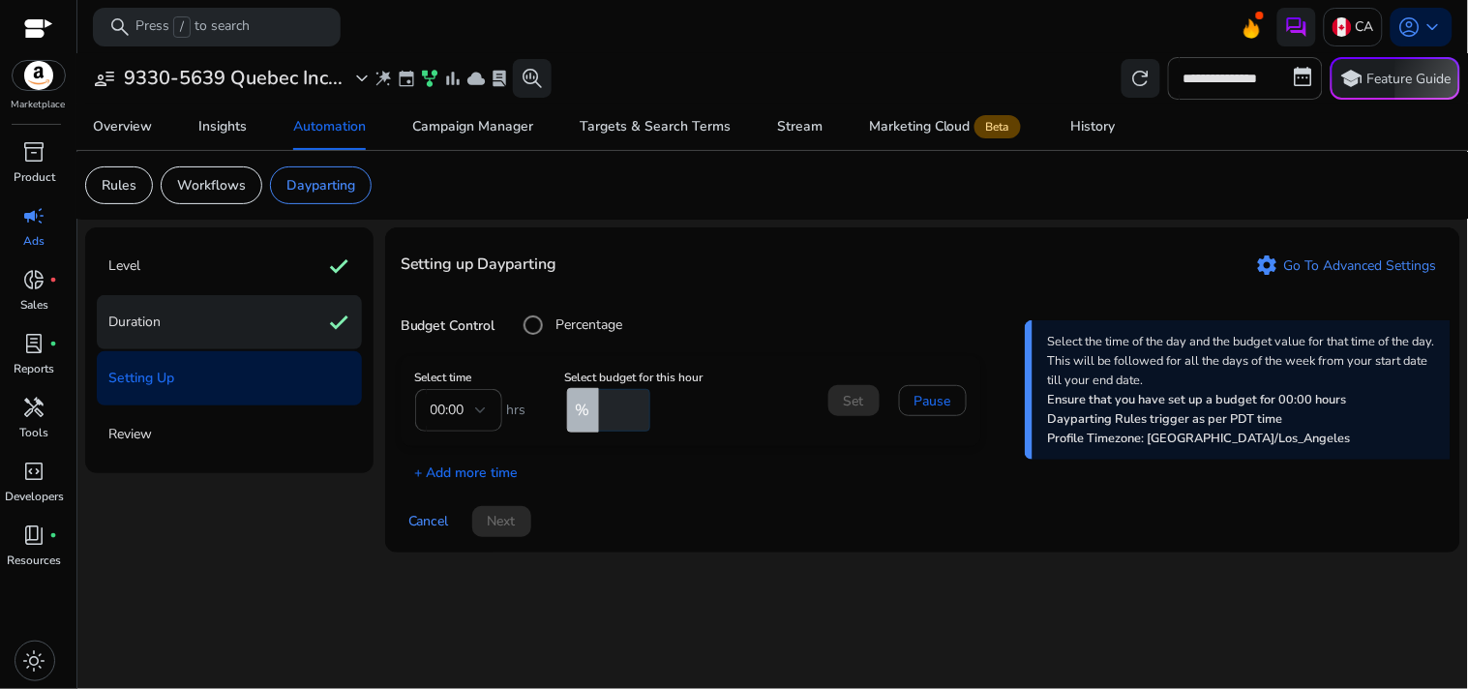
click at [267, 306] on div "Duration check" at bounding box center [229, 322] width 265 height 54
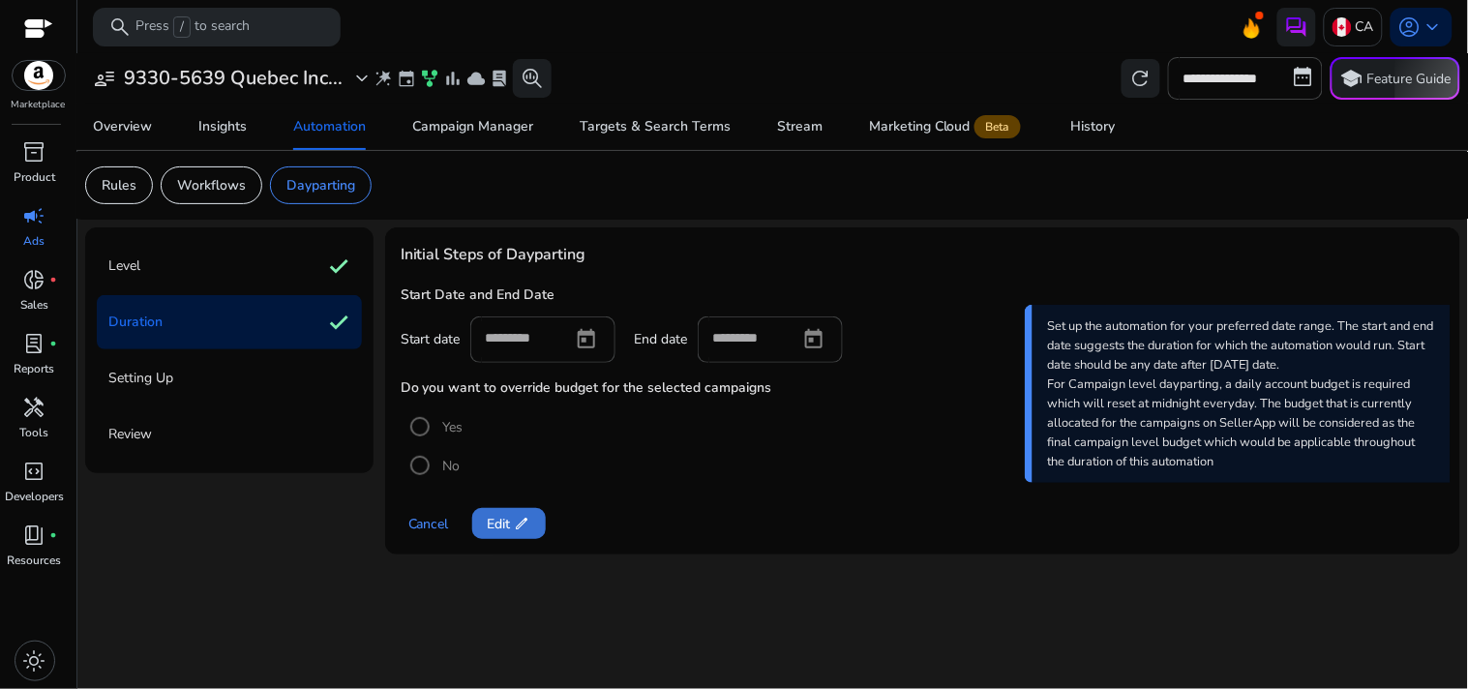
click at [504, 524] on span "Edit edit" at bounding box center [509, 524] width 43 height 20
click at [439, 417] on div "override budget" at bounding box center [420, 426] width 46 height 46
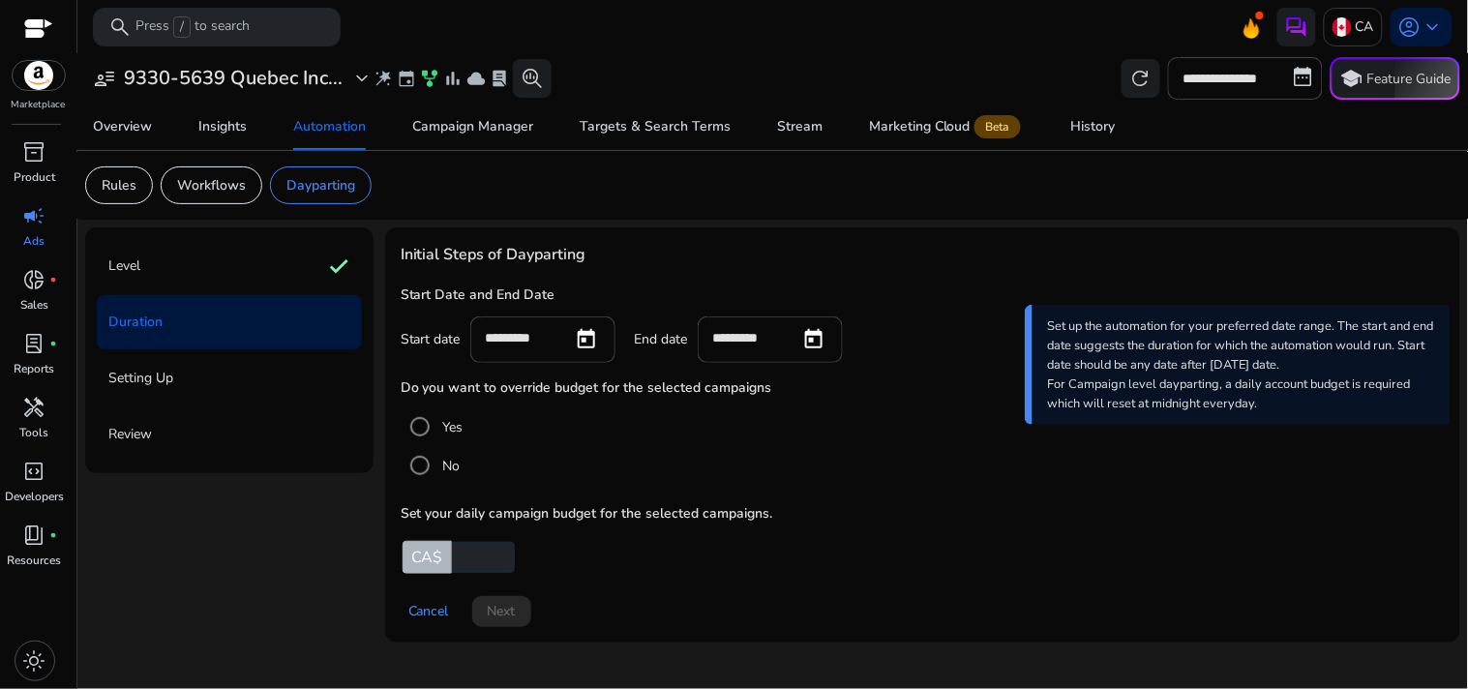
click at [468, 547] on input "number" at bounding box center [481, 557] width 67 height 31
type input "**"
click at [677, 453] on mat-radio-button "No" at bounding box center [923, 465] width 1044 height 39
click at [509, 614] on span "Next" at bounding box center [502, 611] width 28 height 20
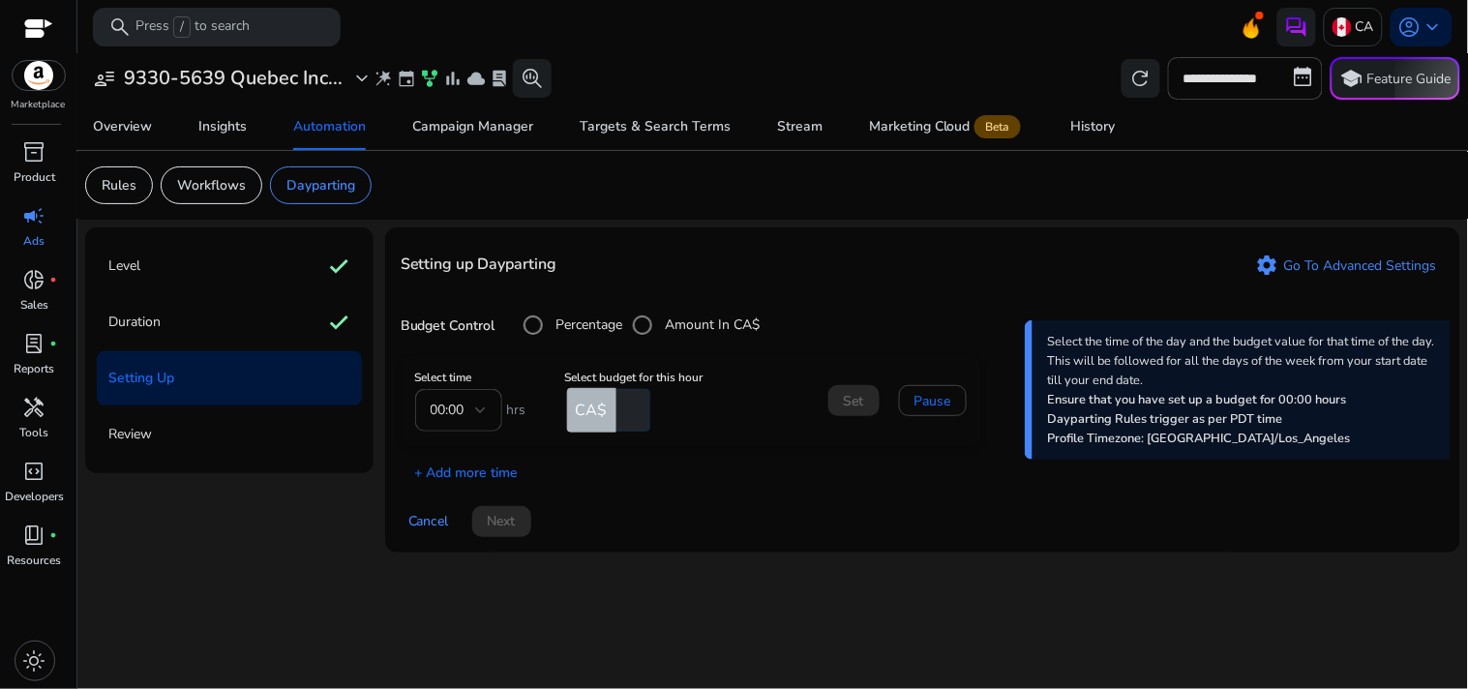
click at [480, 412] on mat-form-field "00:00" at bounding box center [458, 410] width 87 height 43
click at [469, 408] on mat-form-field "00:00" at bounding box center [458, 410] width 87 height 43
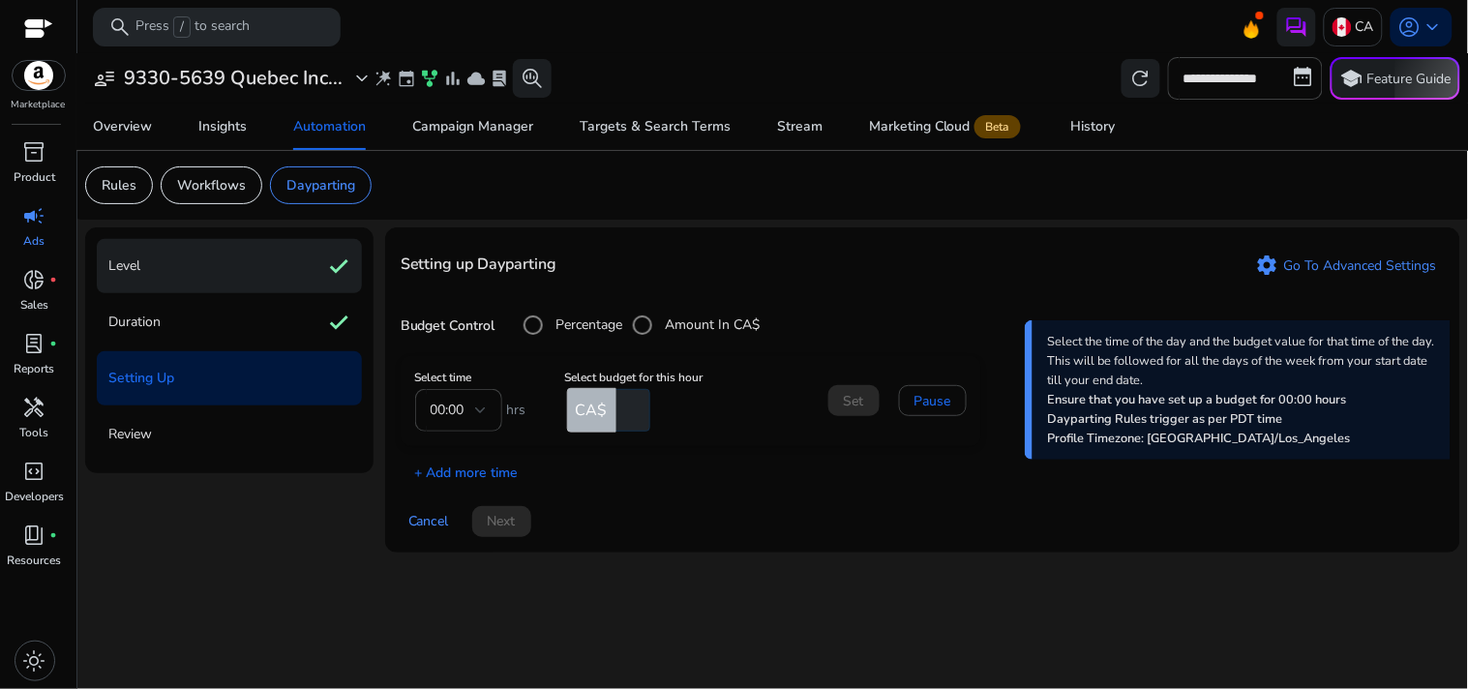
click at [262, 271] on div "Level check" at bounding box center [229, 266] width 265 height 54
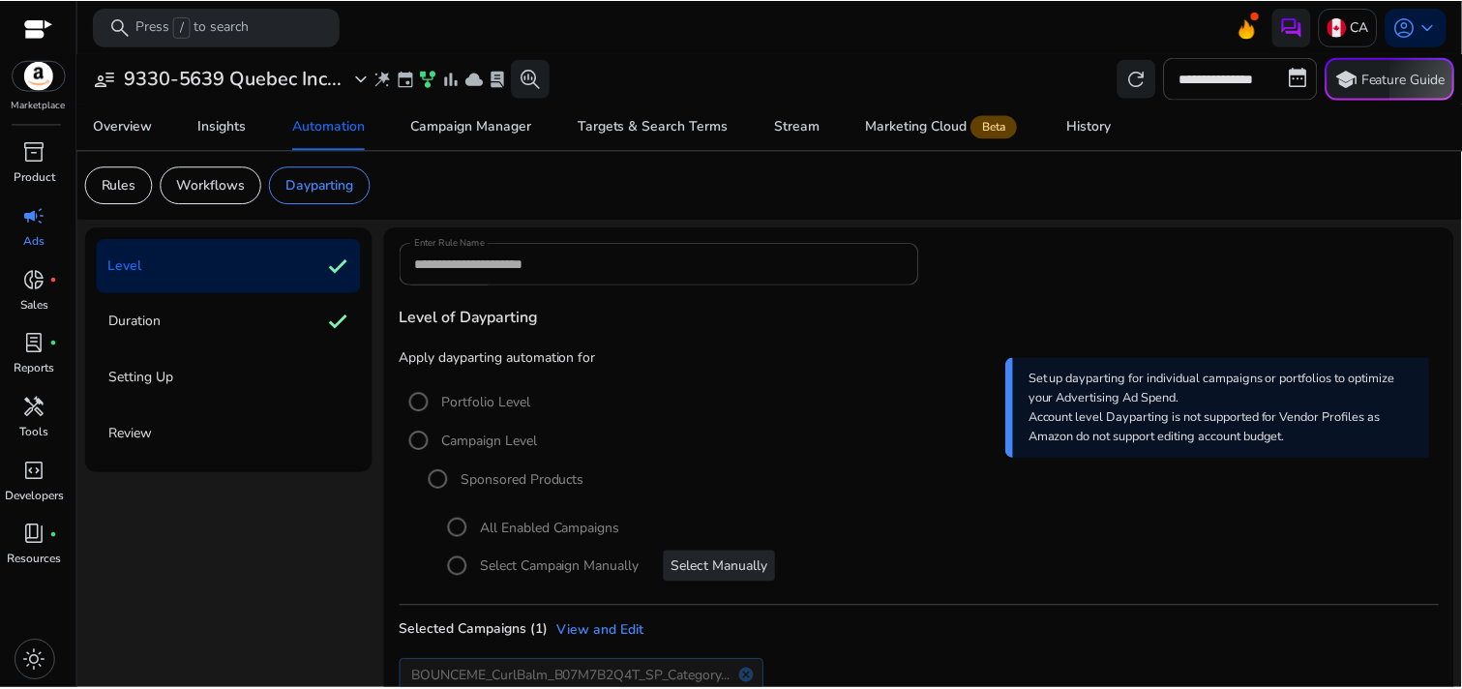
scroll to position [108, 0]
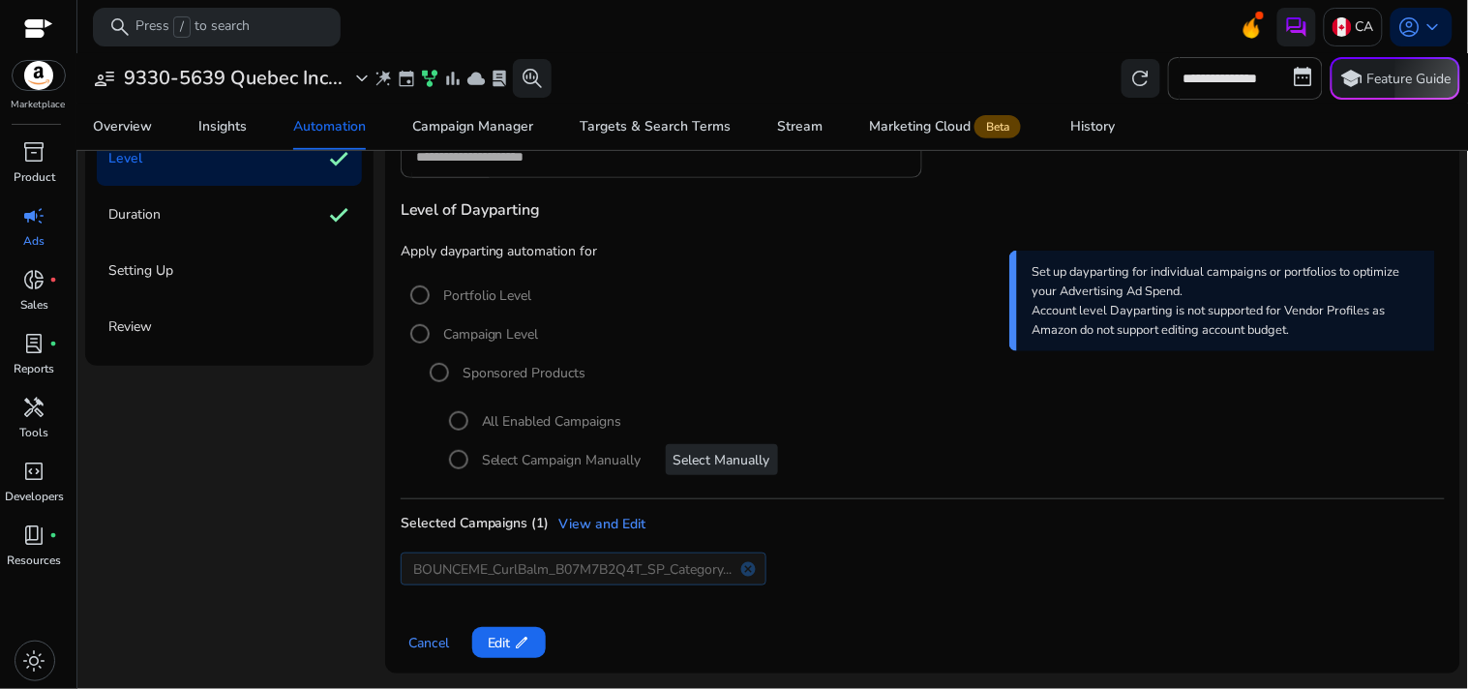
click at [598, 522] on div "Selected Campaigns (1) View and Edit" at bounding box center [923, 524] width 1044 height 20
click at [515, 636] on span "edit" at bounding box center [522, 642] width 15 height 15
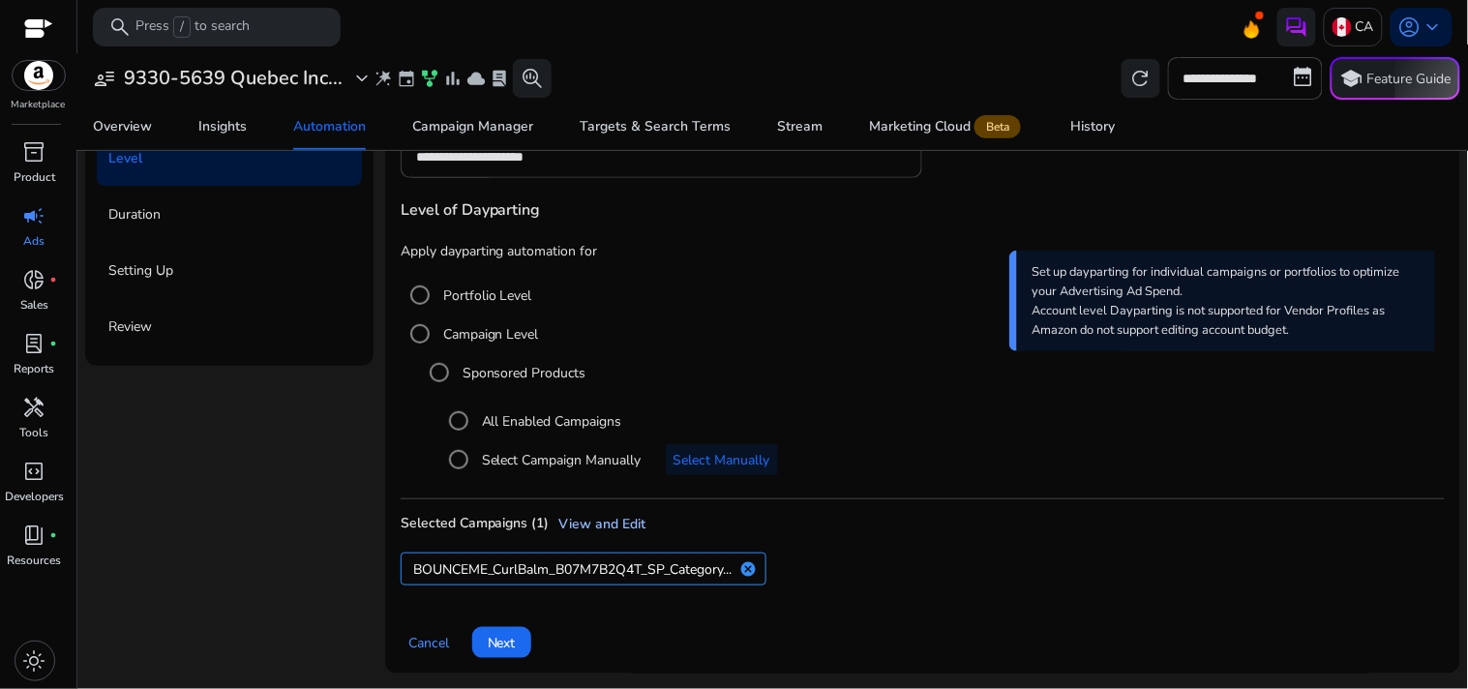
click at [573, 524] on link "View and Edit" at bounding box center [598, 524] width 97 height 20
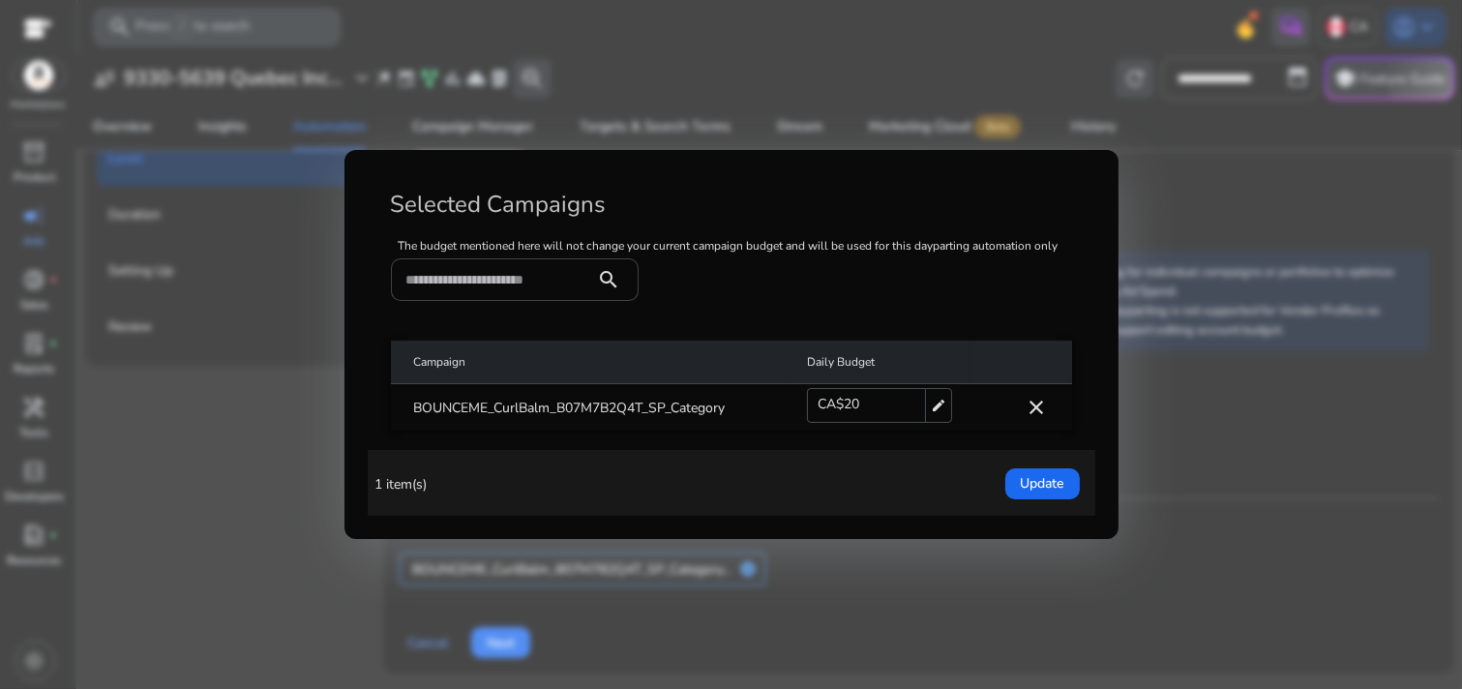
click at [1040, 400] on mat-icon "close" at bounding box center [1037, 407] width 23 height 23
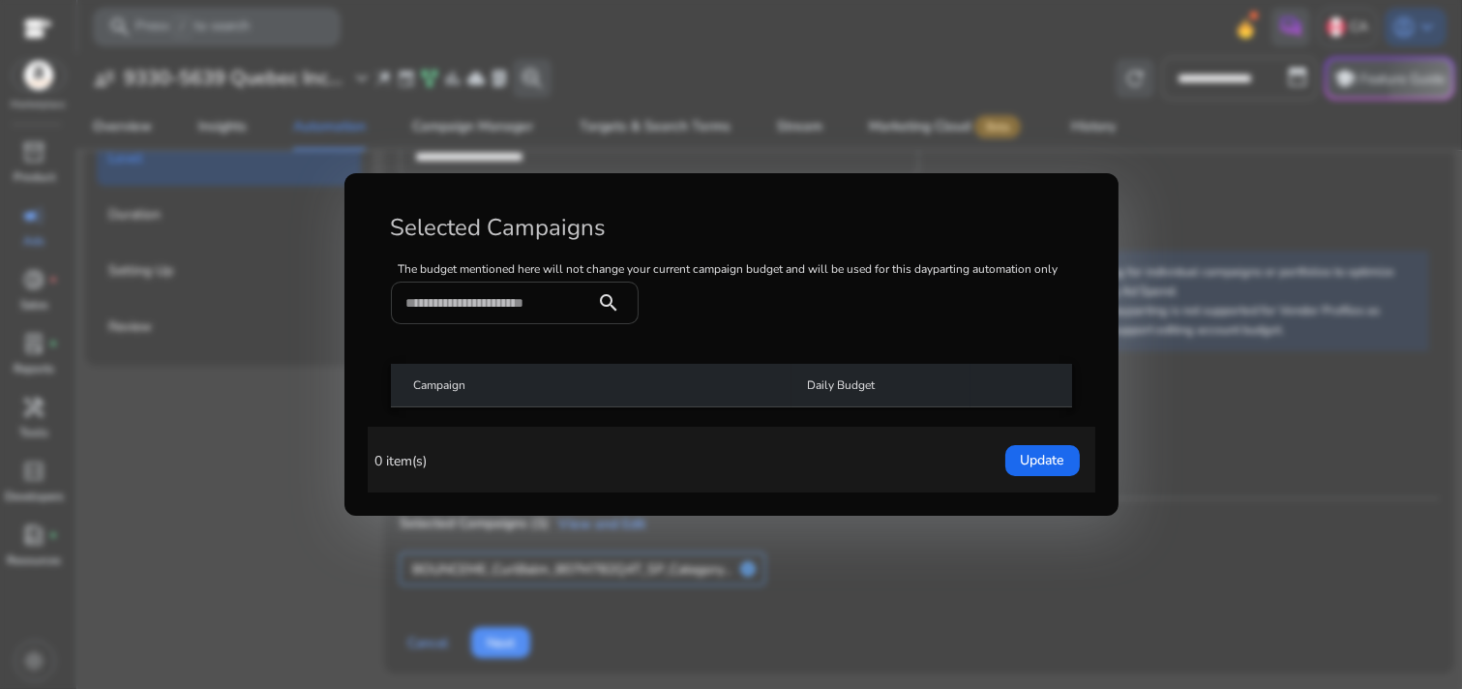
drag, startPoint x: 522, startPoint y: 282, endPoint x: 490, endPoint y: 314, distance: 46.5
click at [490, 314] on div at bounding box center [493, 303] width 174 height 43
paste input "**********"
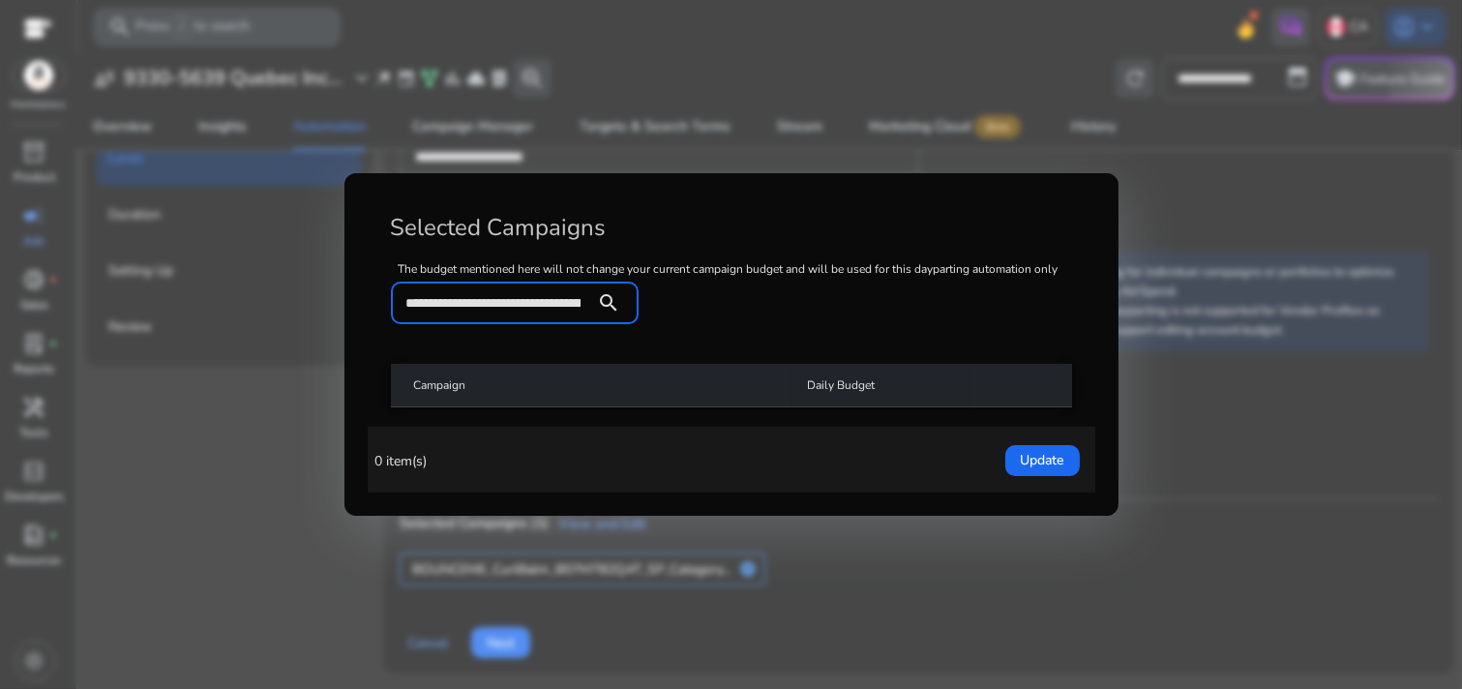
scroll to position [0, 170]
type input "**********"
click at [598, 292] on mat-icon "search" at bounding box center [609, 302] width 46 height 23
click at [1026, 470] on span "Update" at bounding box center [1043, 460] width 44 height 20
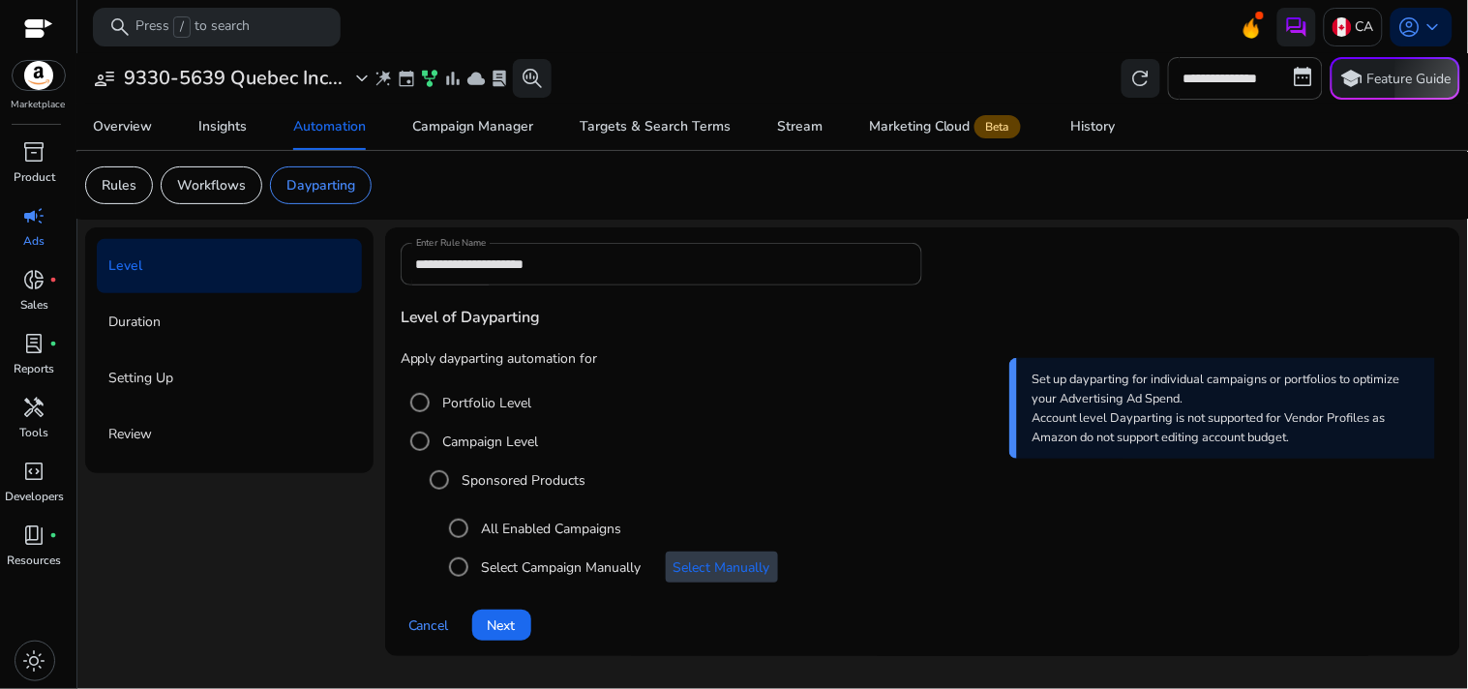
click at [717, 561] on span "Select Manually" at bounding box center [721, 567] width 97 height 20
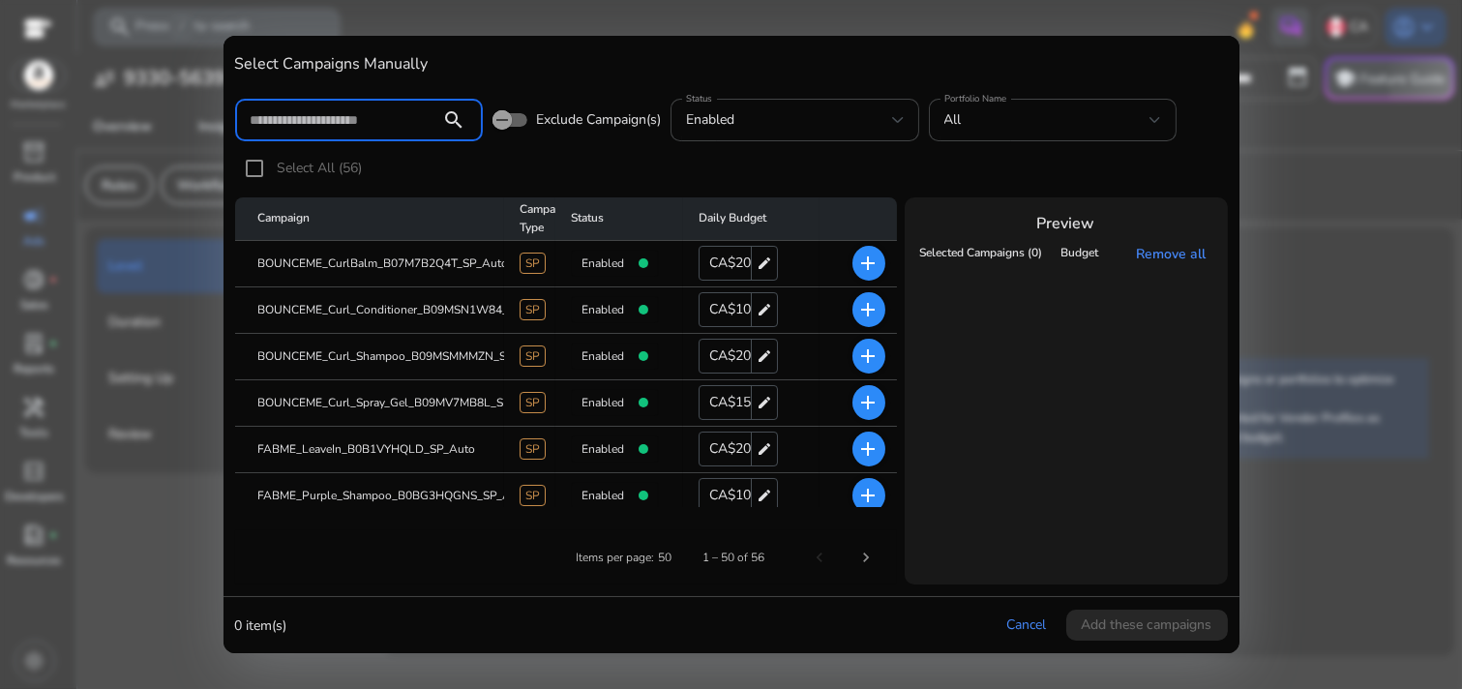
click at [385, 121] on input at bounding box center [338, 119] width 175 height 21
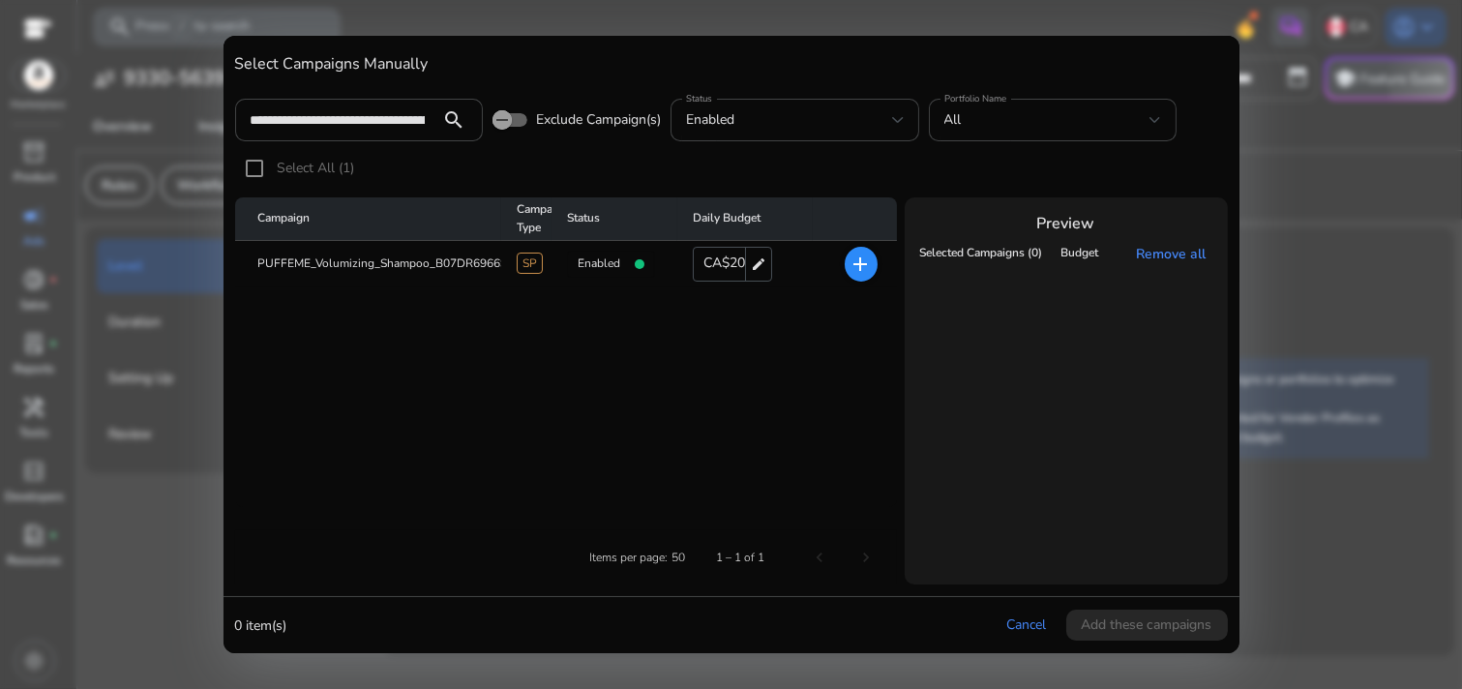
click at [855, 268] on mat-icon "add" at bounding box center [860, 264] width 23 height 23
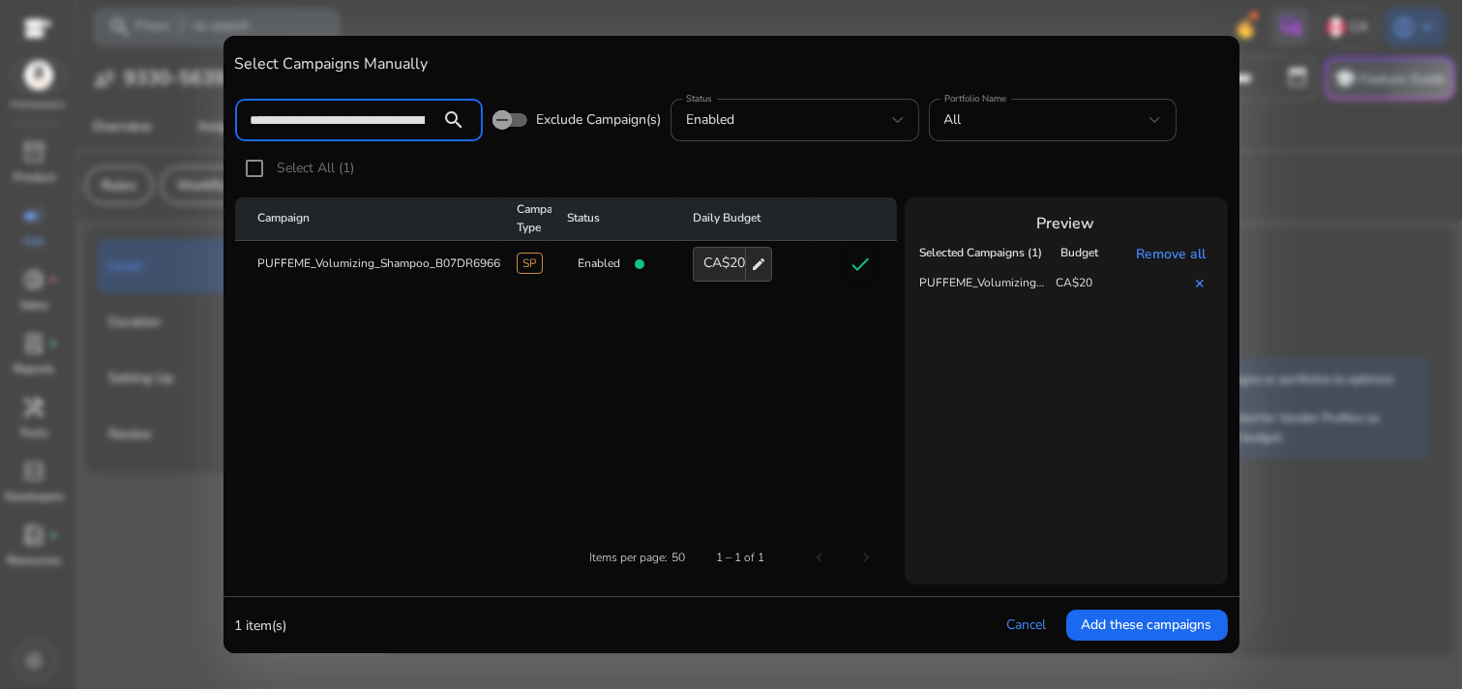
click at [363, 111] on input "**********" at bounding box center [338, 119] width 175 height 21
paste input
type input "**********"
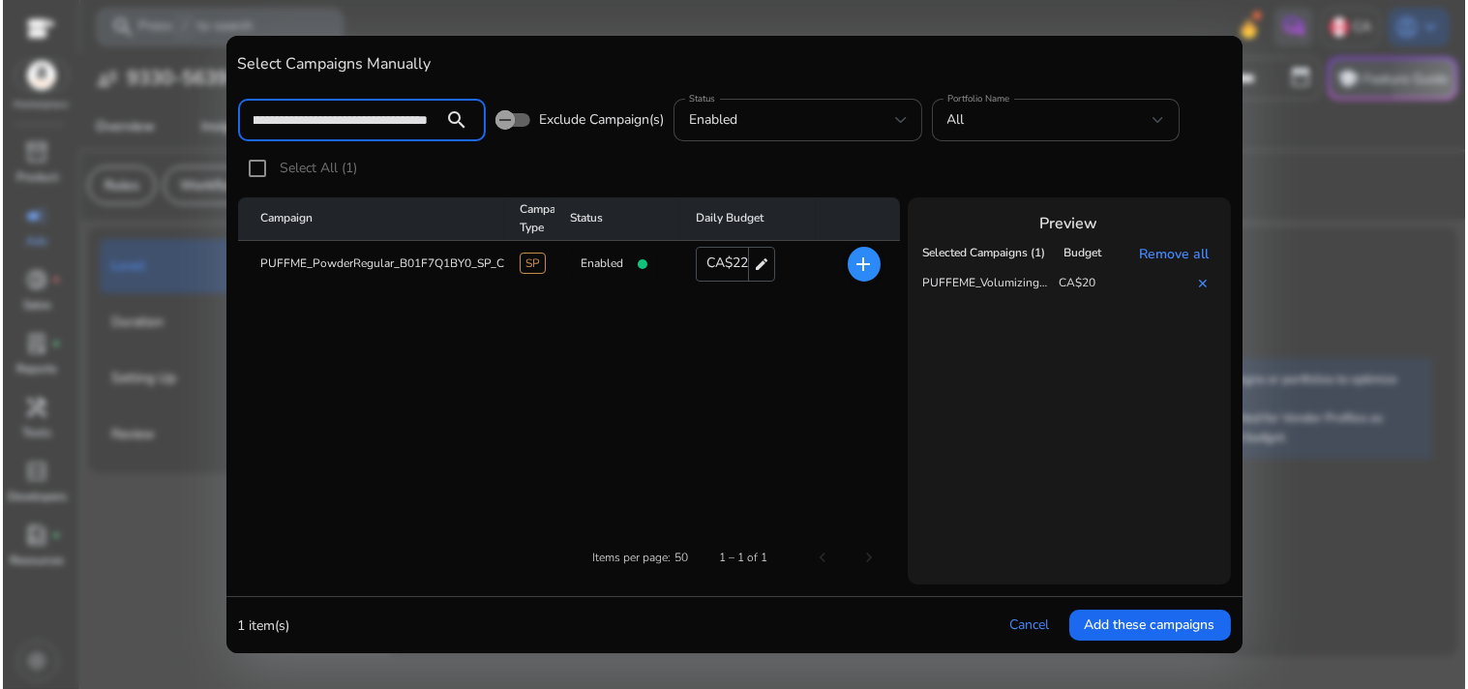
scroll to position [0, 0]
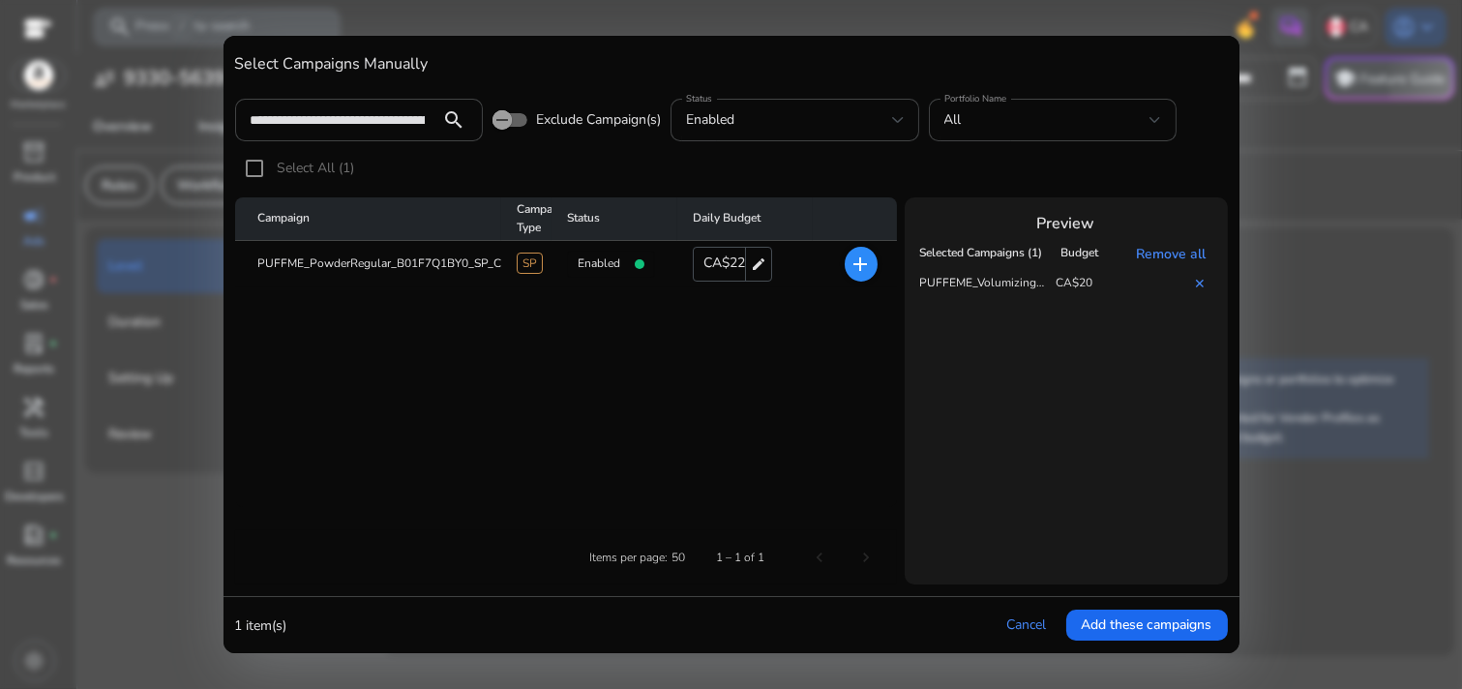
click at [855, 258] on mat-icon "add" at bounding box center [860, 264] width 23 height 23
click at [1125, 614] on span "Add these campaigns" at bounding box center [1147, 624] width 131 height 20
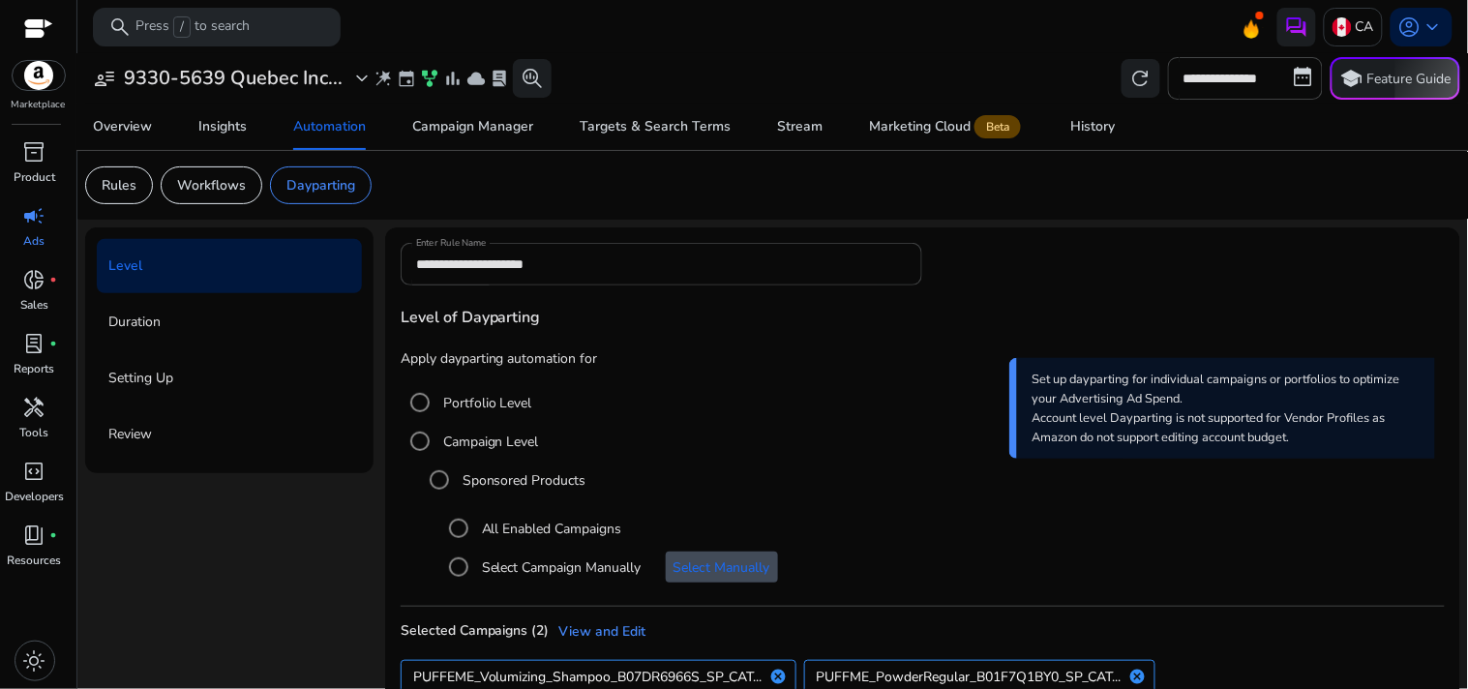
scroll to position [108, 0]
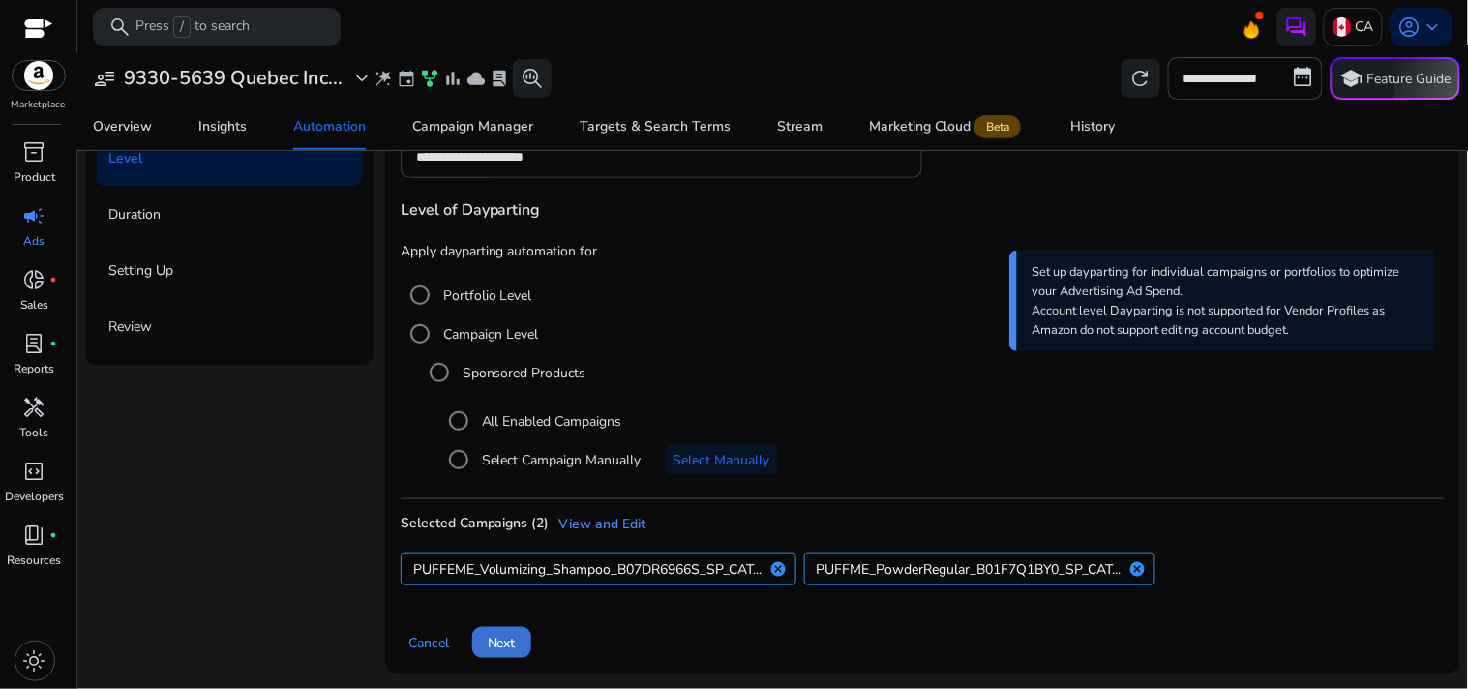
click at [499, 633] on span "Next" at bounding box center [502, 643] width 28 height 20
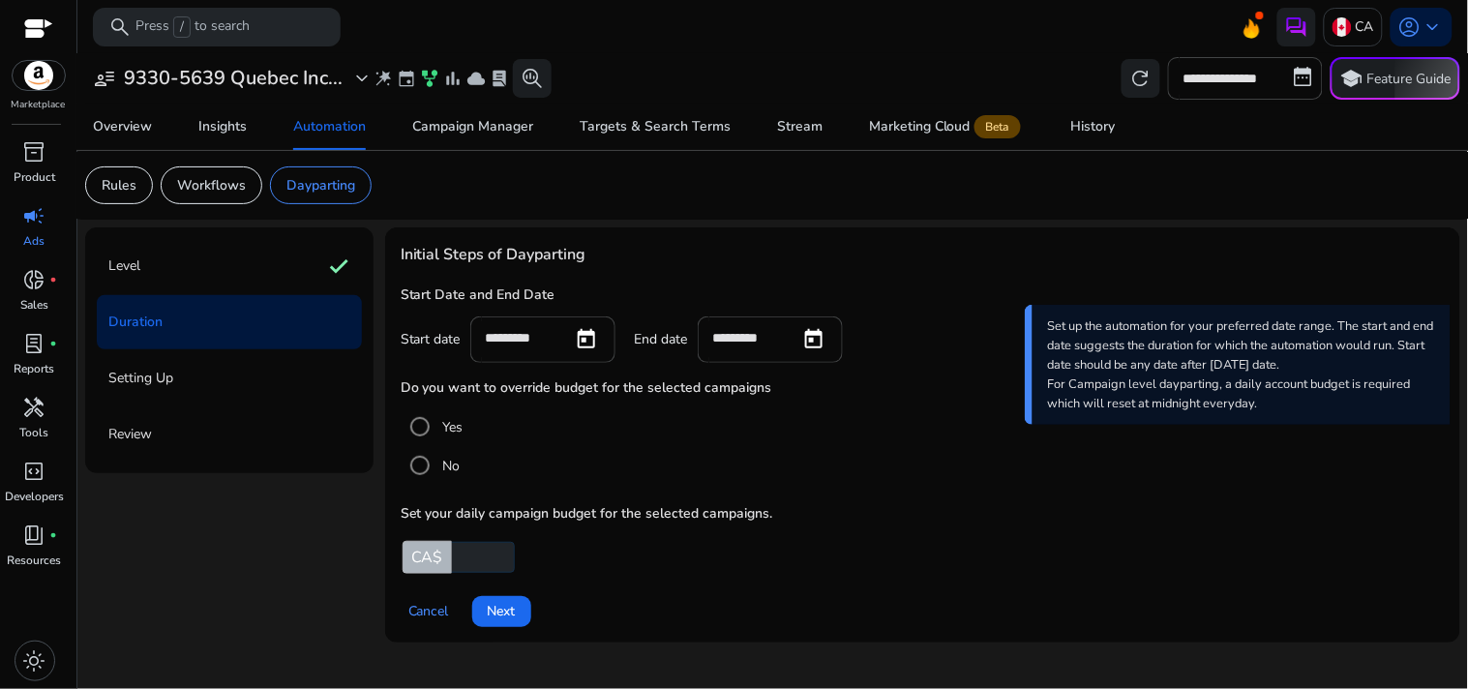
scroll to position [0, 0]
click at [495, 596] on span at bounding box center [501, 611] width 59 height 46
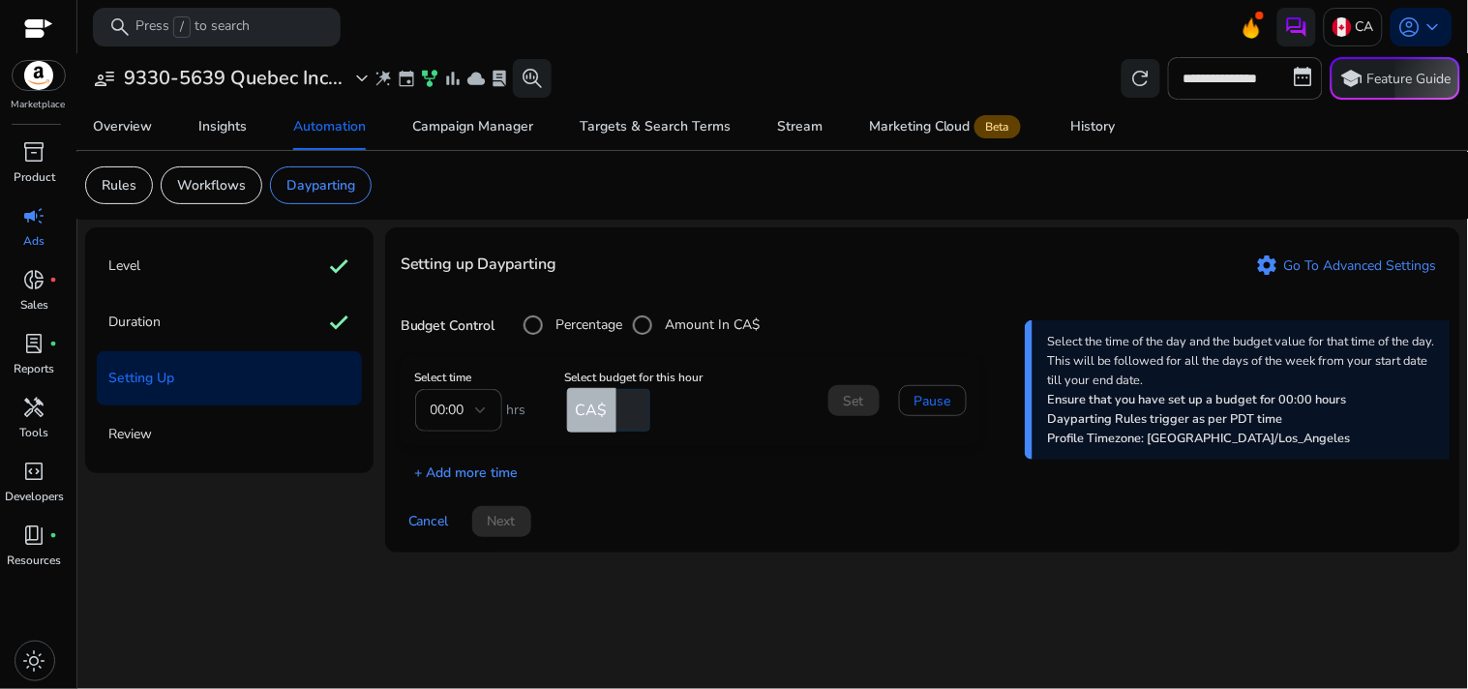
click at [480, 465] on p "+ Add more time" at bounding box center [460, 468] width 118 height 30
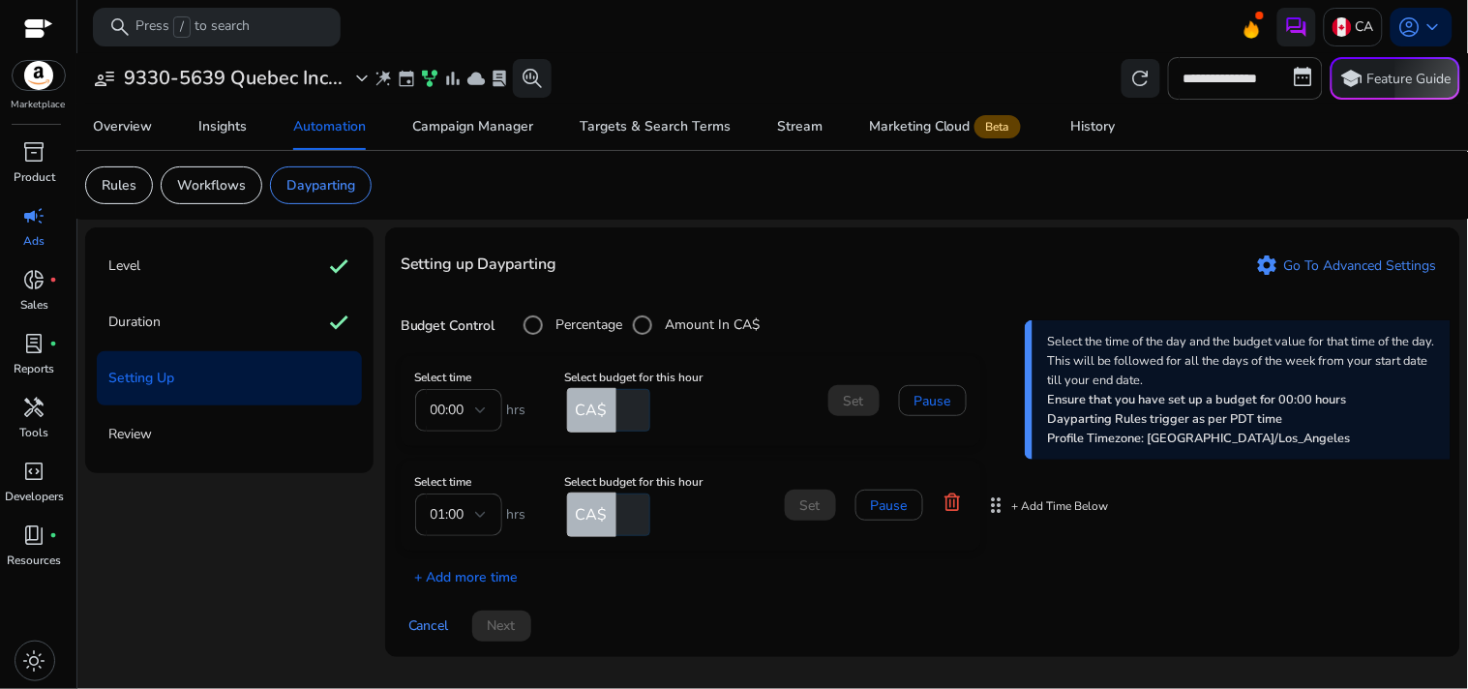
click at [952, 509] on icon at bounding box center [951, 501] width 19 height 19
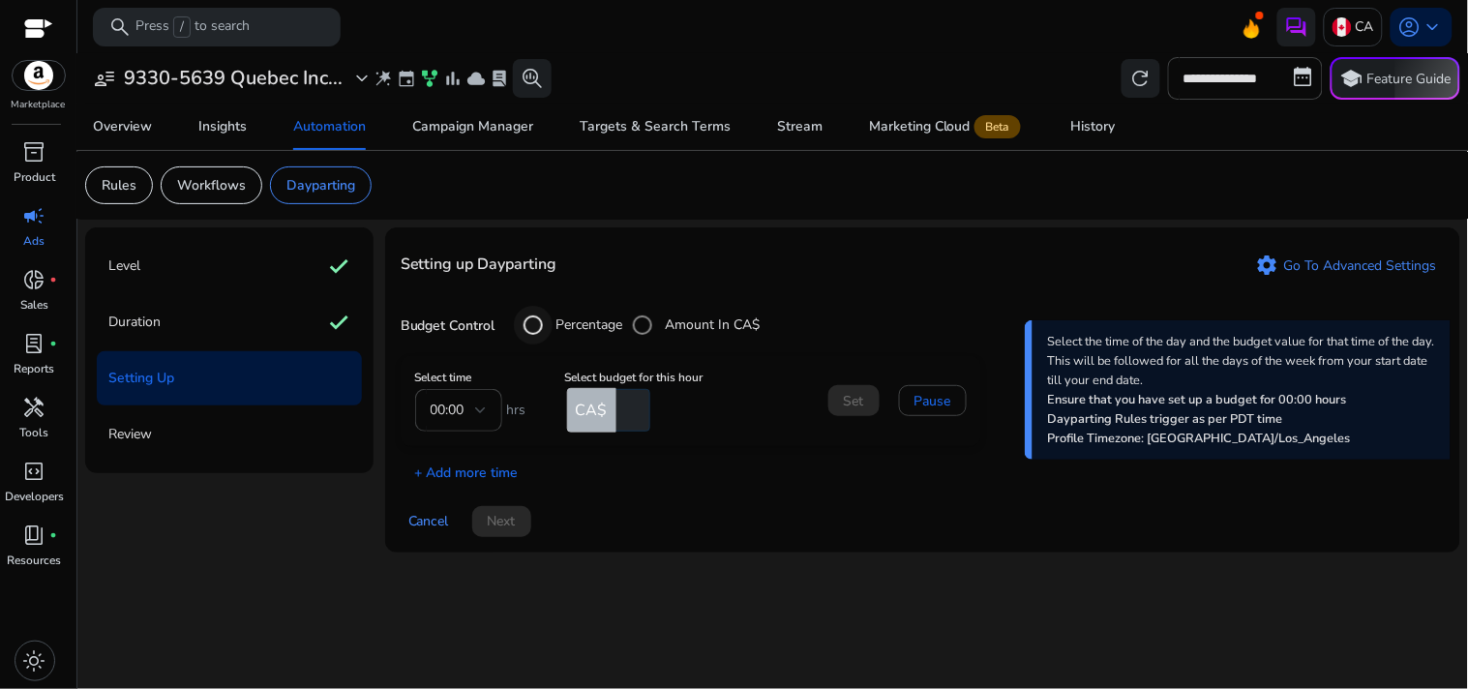
click at [553, 319] on div "budget control" at bounding box center [533, 325] width 46 height 46
click at [480, 407] on mat-form-field "00:00" at bounding box center [458, 410] width 87 height 43
click at [455, 410] on mat-form-field "00:00" at bounding box center [458, 410] width 87 height 43
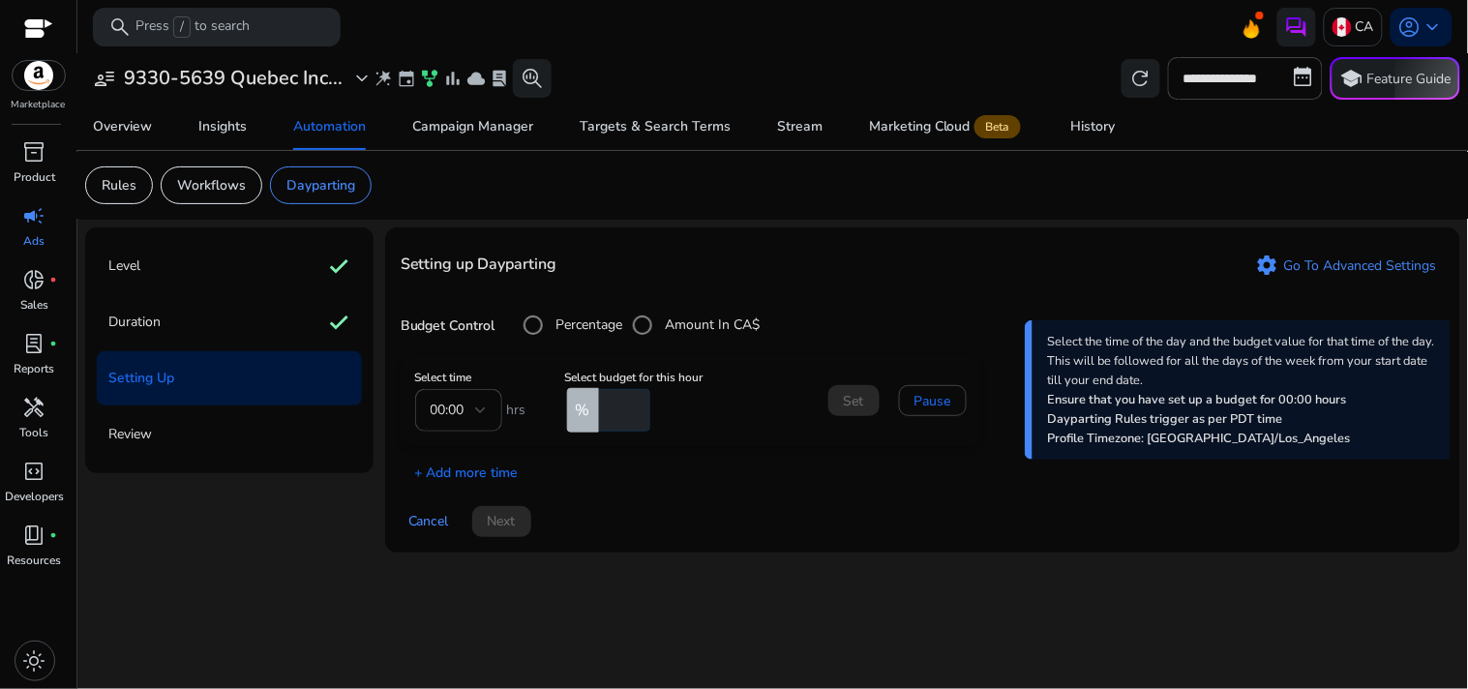
click at [455, 410] on mat-form-field "00:00" at bounding box center [458, 410] width 87 height 43
click at [475, 408] on mat-form-field "00:00" at bounding box center [458, 410] width 87 height 43
click at [455, 407] on mat-form-field "00:00" at bounding box center [458, 410] width 87 height 43
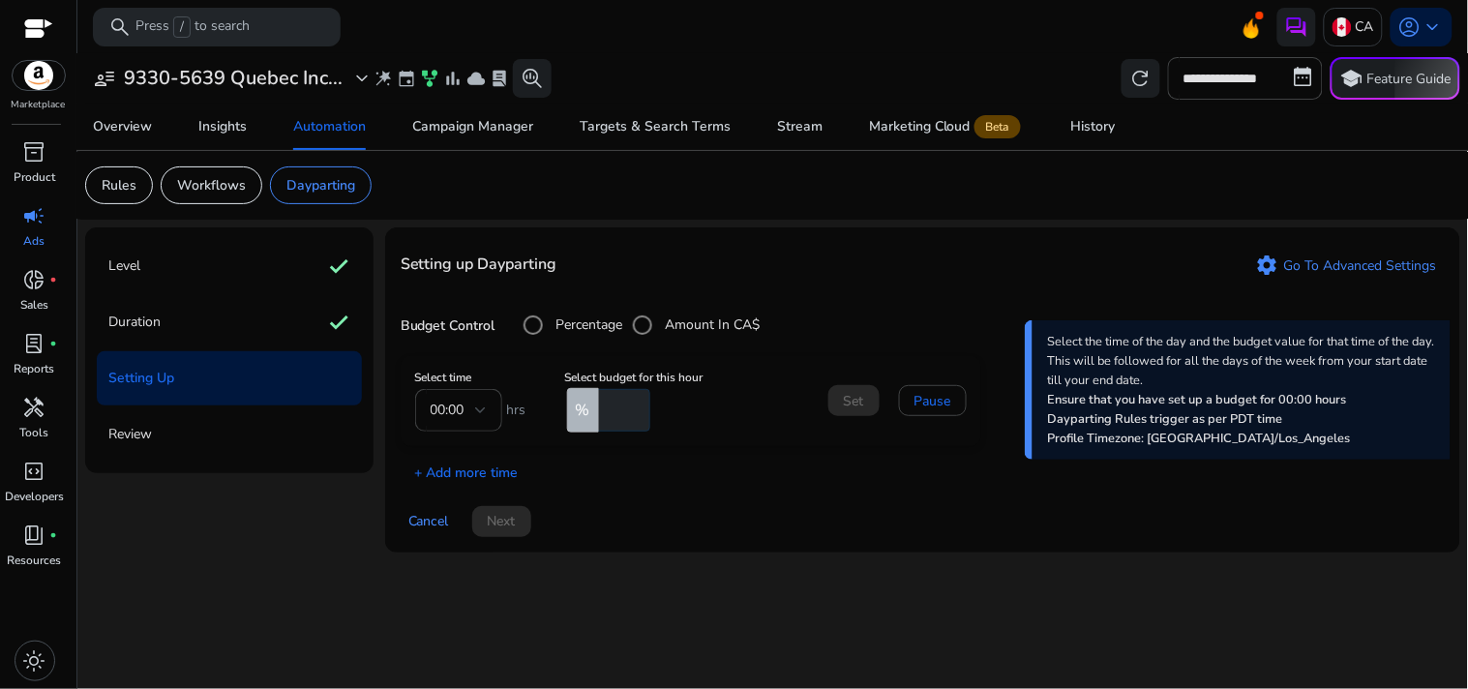
click at [455, 407] on mat-form-field "00:00" at bounding box center [458, 410] width 87 height 43
click at [447, 404] on mat-form-field "00:00" at bounding box center [458, 410] width 87 height 43
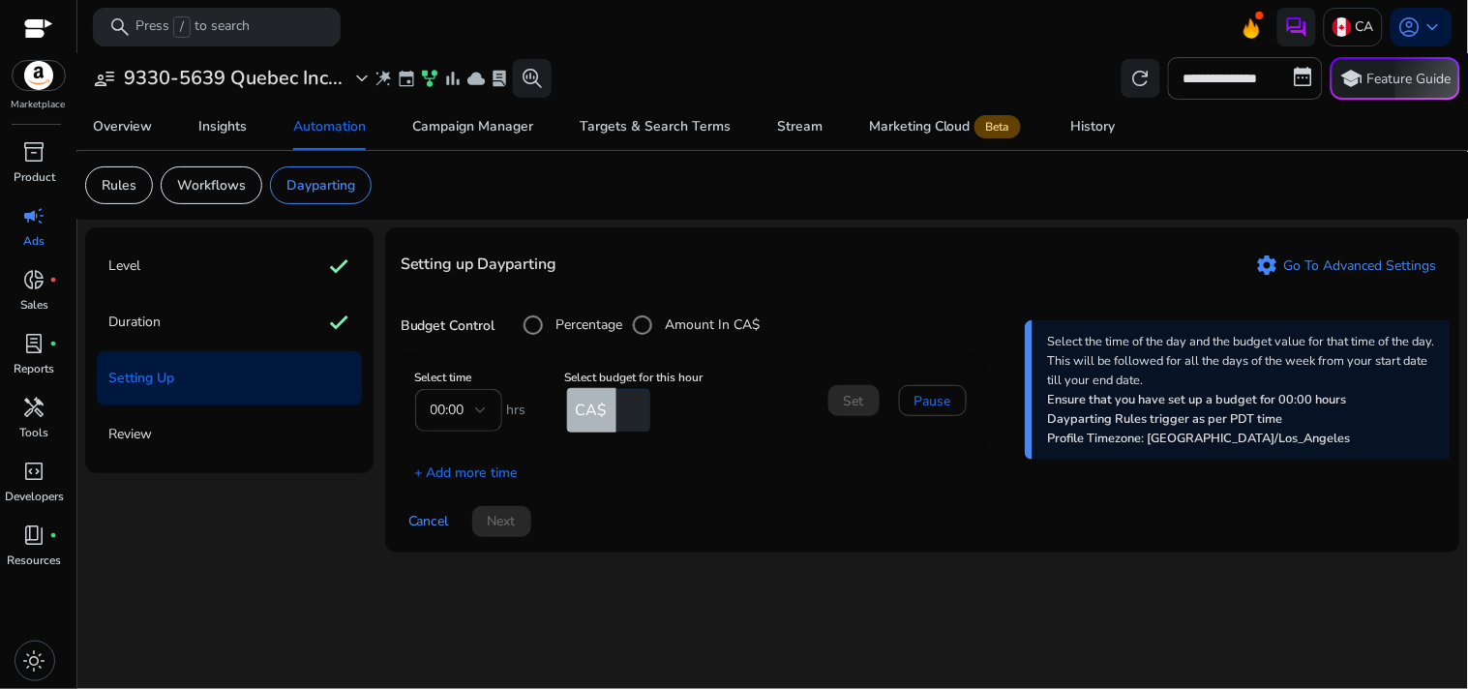
click at [447, 404] on mat-form-field "00:00" at bounding box center [458, 410] width 87 height 43
click at [625, 408] on input "number" at bounding box center [631, 410] width 38 height 43
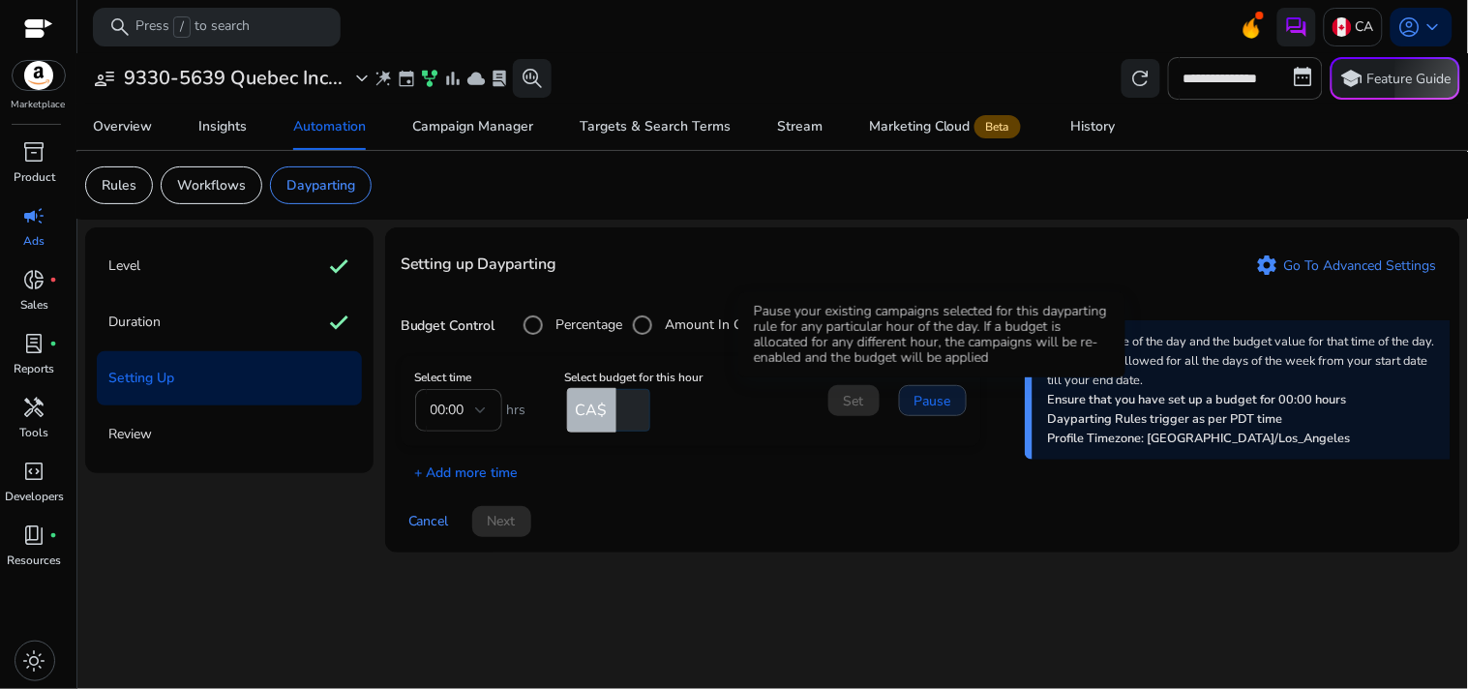
click at [921, 400] on span "Pause" at bounding box center [932, 401] width 37 height 20
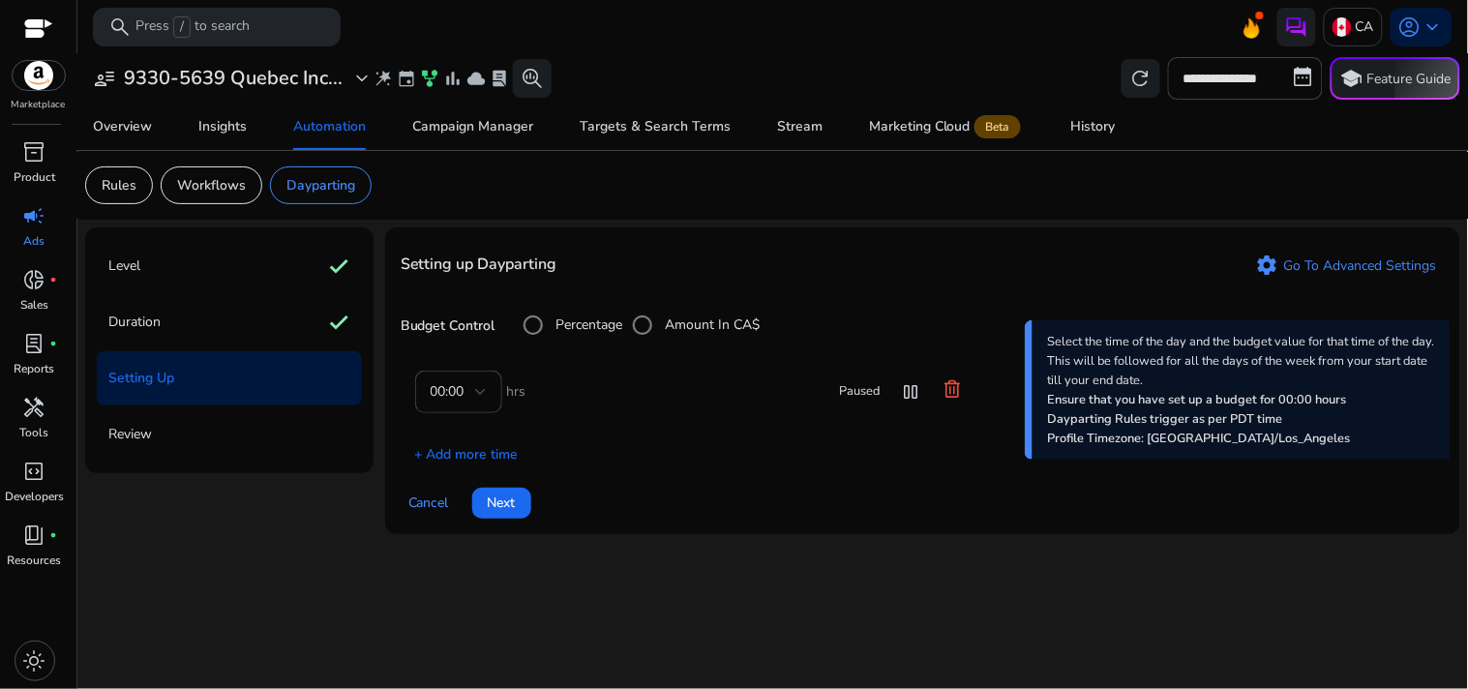
click at [953, 391] on icon at bounding box center [951, 387] width 15 height 17
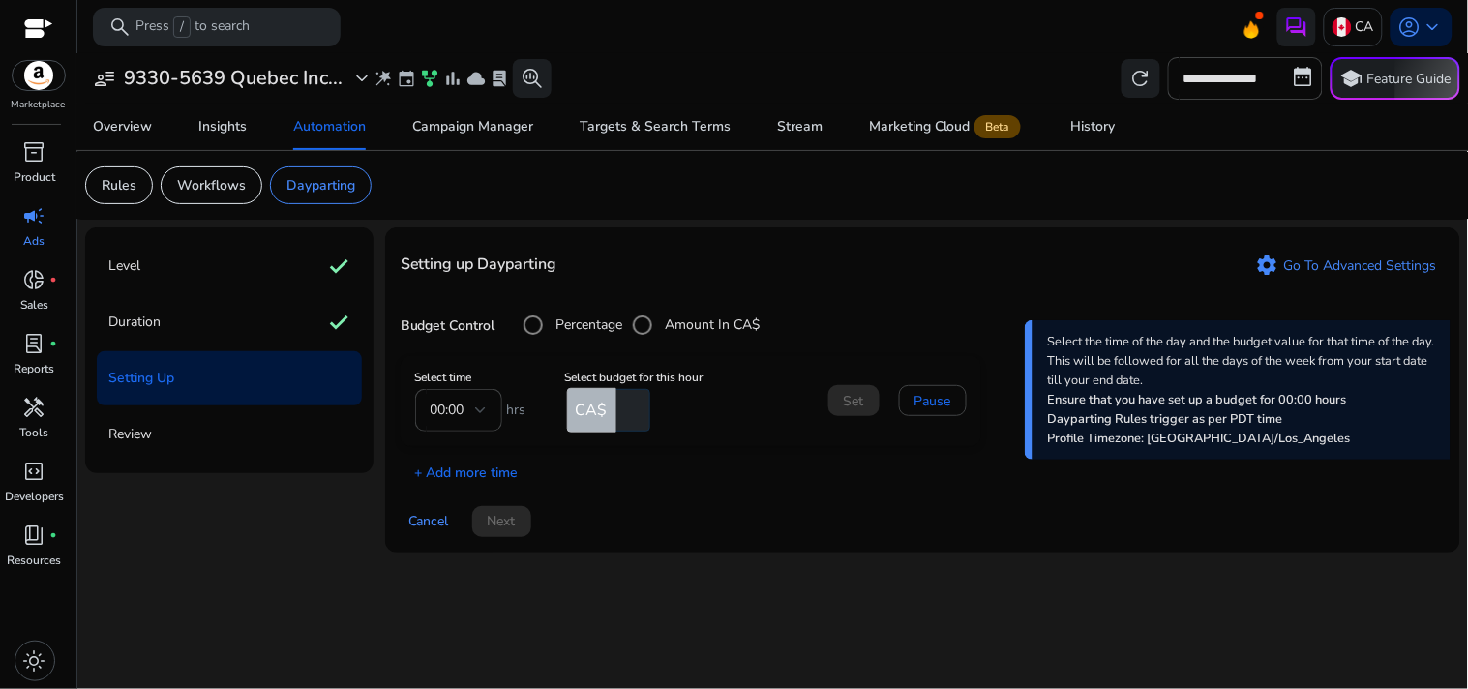
click at [448, 404] on mat-form-field "00:00" at bounding box center [458, 410] width 87 height 43
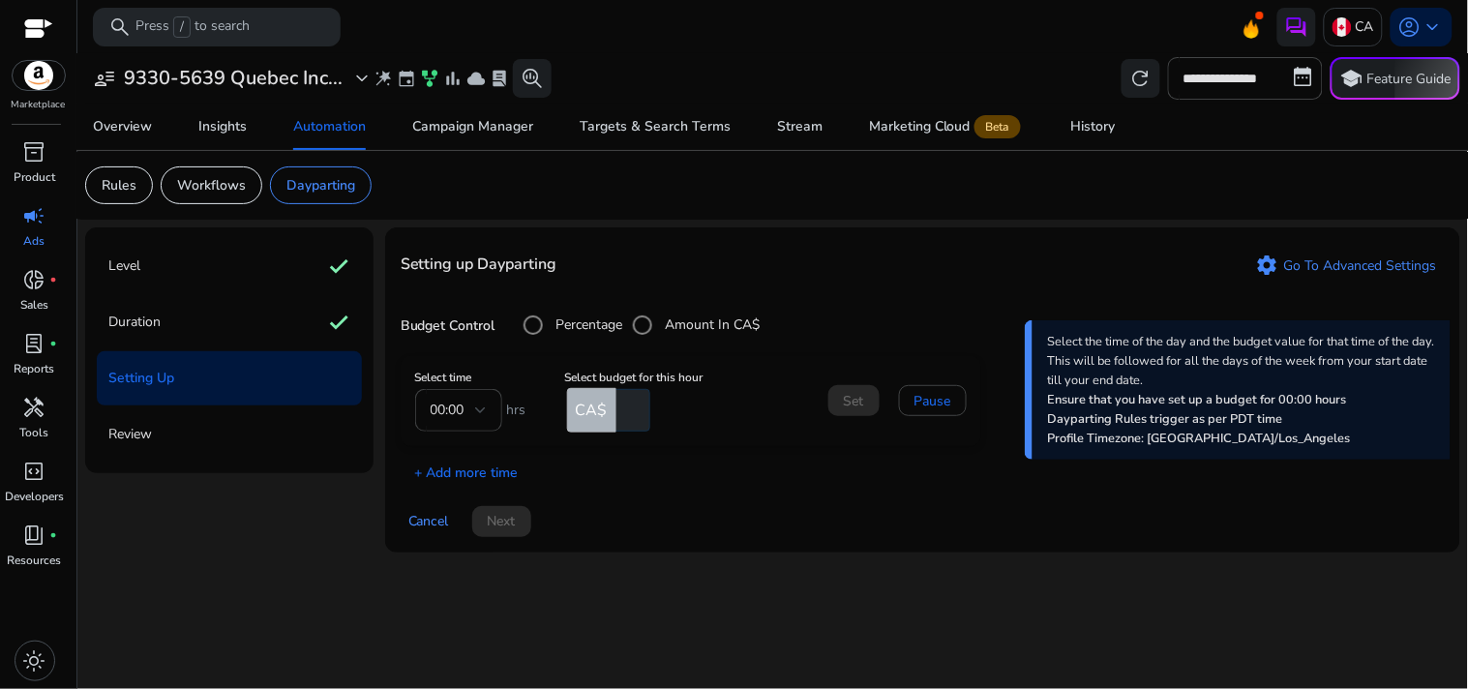
click at [448, 404] on mat-form-field "00:00" at bounding box center [458, 410] width 87 height 43
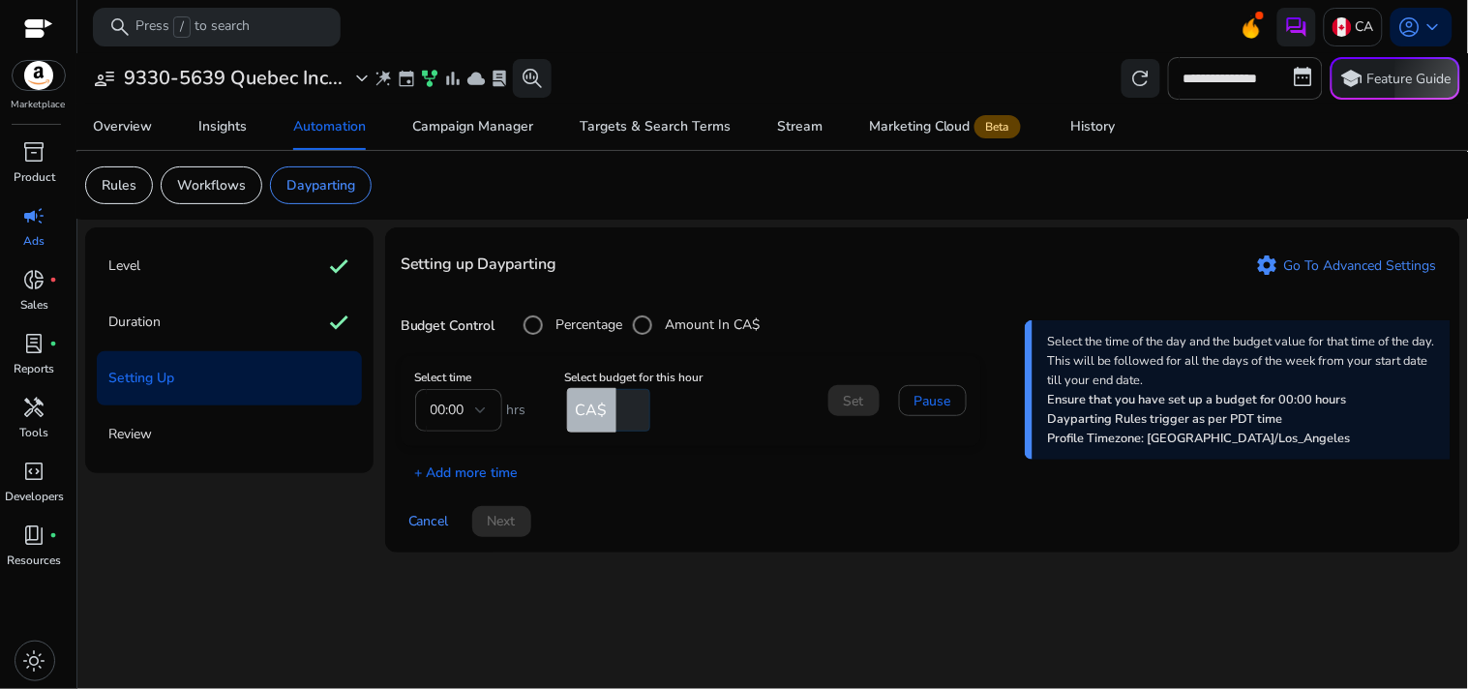
click at [621, 408] on input "number" at bounding box center [631, 410] width 38 height 43
type input "**"
click at [653, 482] on div "Select time 00:00 hrs Select budget for this hour CA$ ** Set Pause + Add more t…" at bounding box center [923, 419] width 1044 height 127
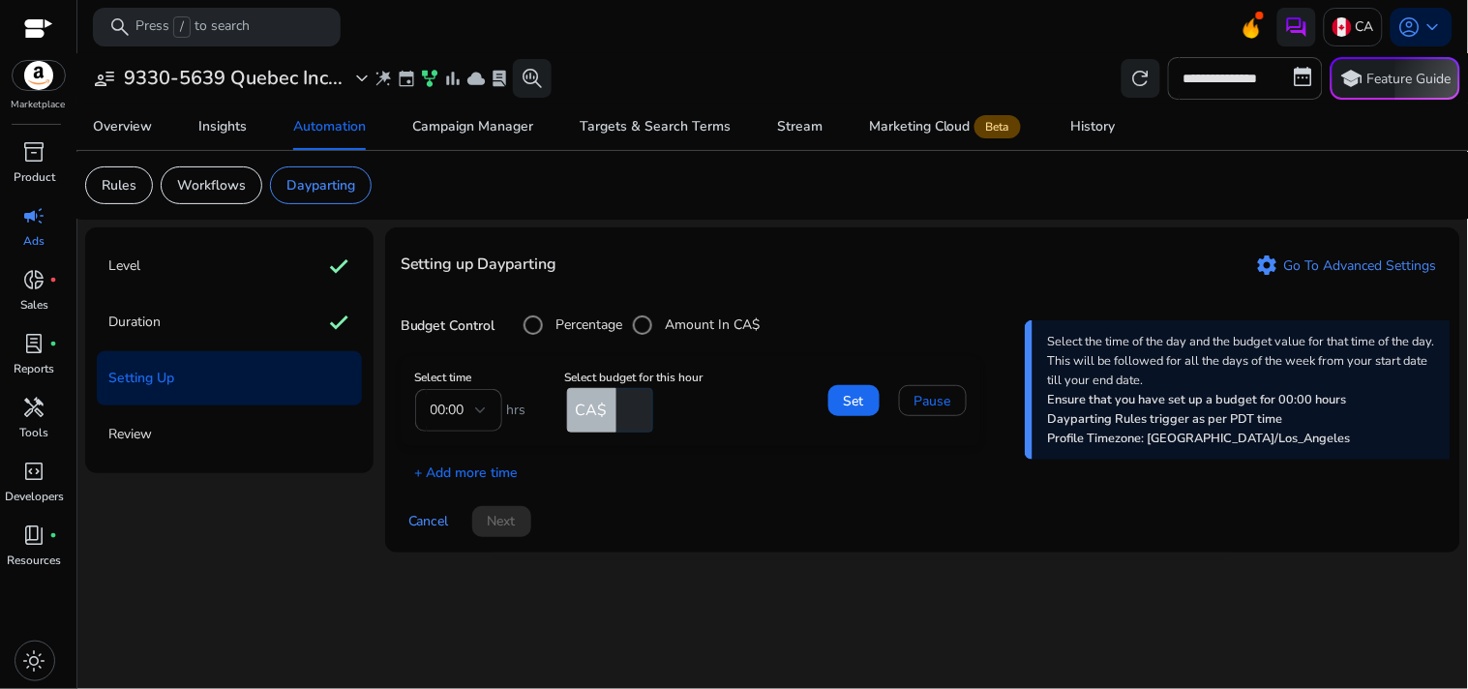
click at [455, 411] on mat-form-field "00:00" at bounding box center [458, 410] width 87 height 43
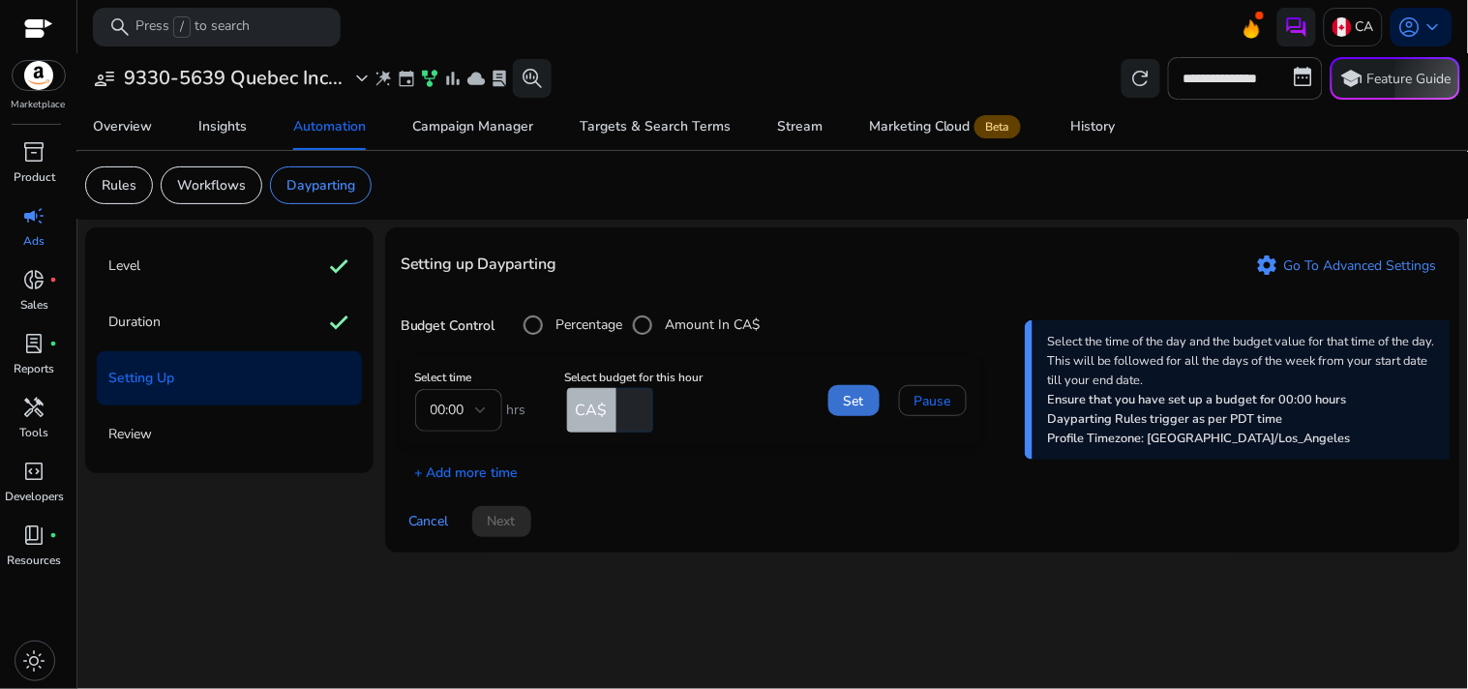
click at [844, 404] on span "Set" at bounding box center [854, 401] width 20 height 20
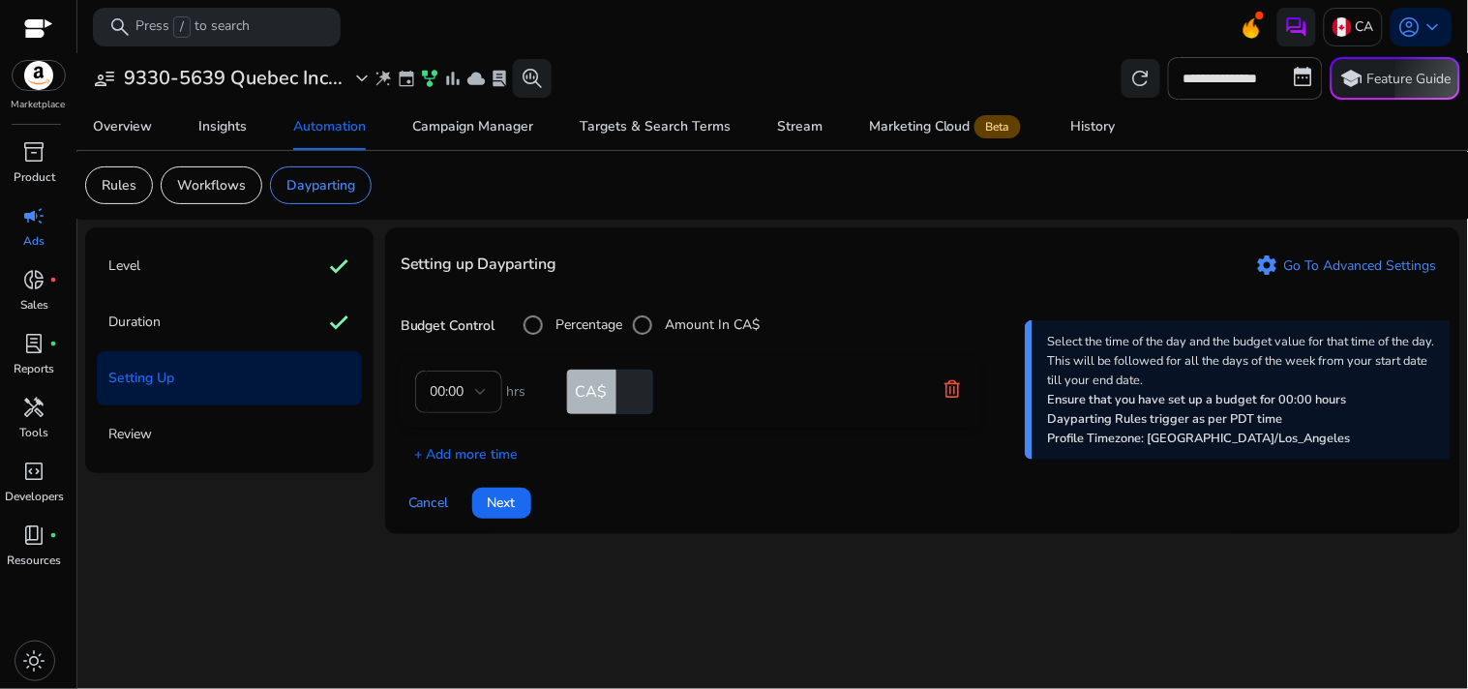
click at [472, 397] on mat-form-field "00:00" at bounding box center [458, 392] width 87 height 43
click at [489, 449] on p "+ Add more time" at bounding box center [460, 449] width 118 height 30
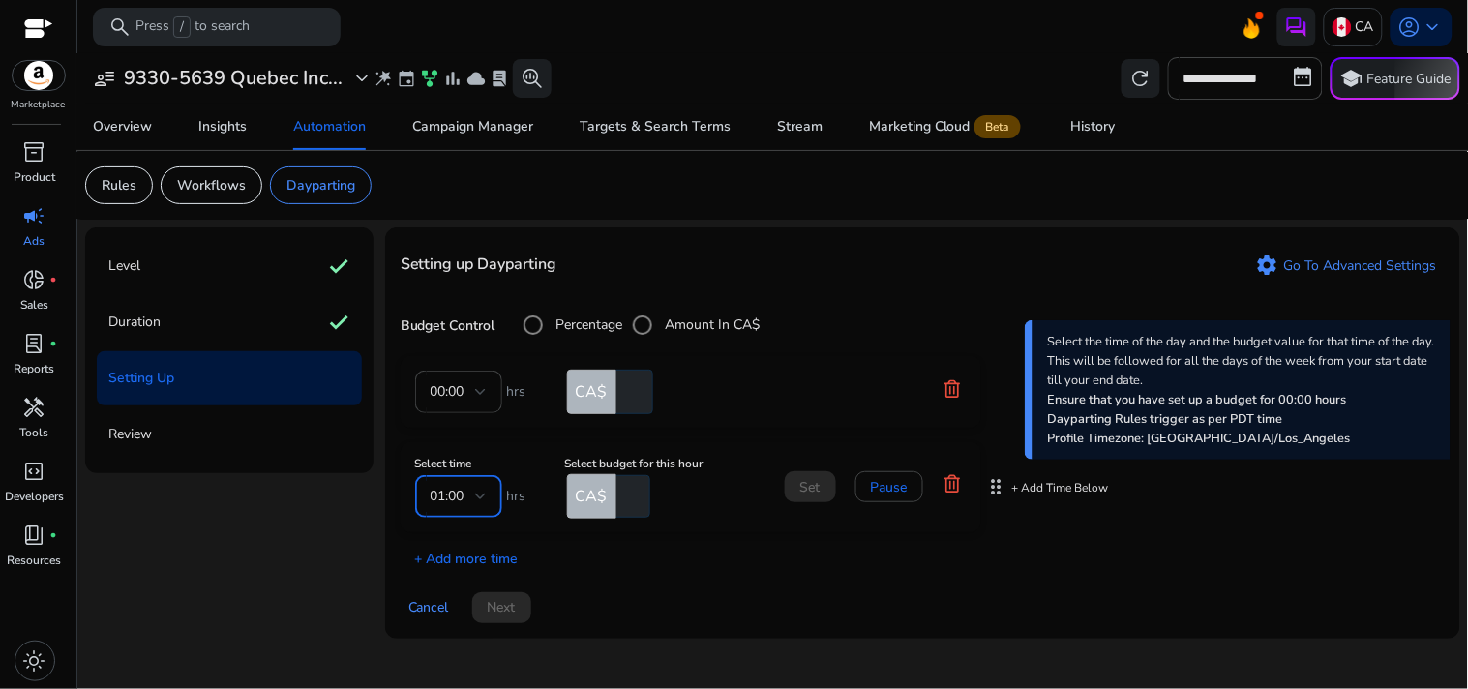
click at [471, 494] on div "01:00" at bounding box center [453, 496] width 45 height 21
click at [741, 410] on div at bounding box center [734, 344] width 1468 height 689
click at [467, 501] on div "01:00" at bounding box center [453, 496] width 45 height 21
click at [786, 437] on div at bounding box center [734, 344] width 1468 height 689
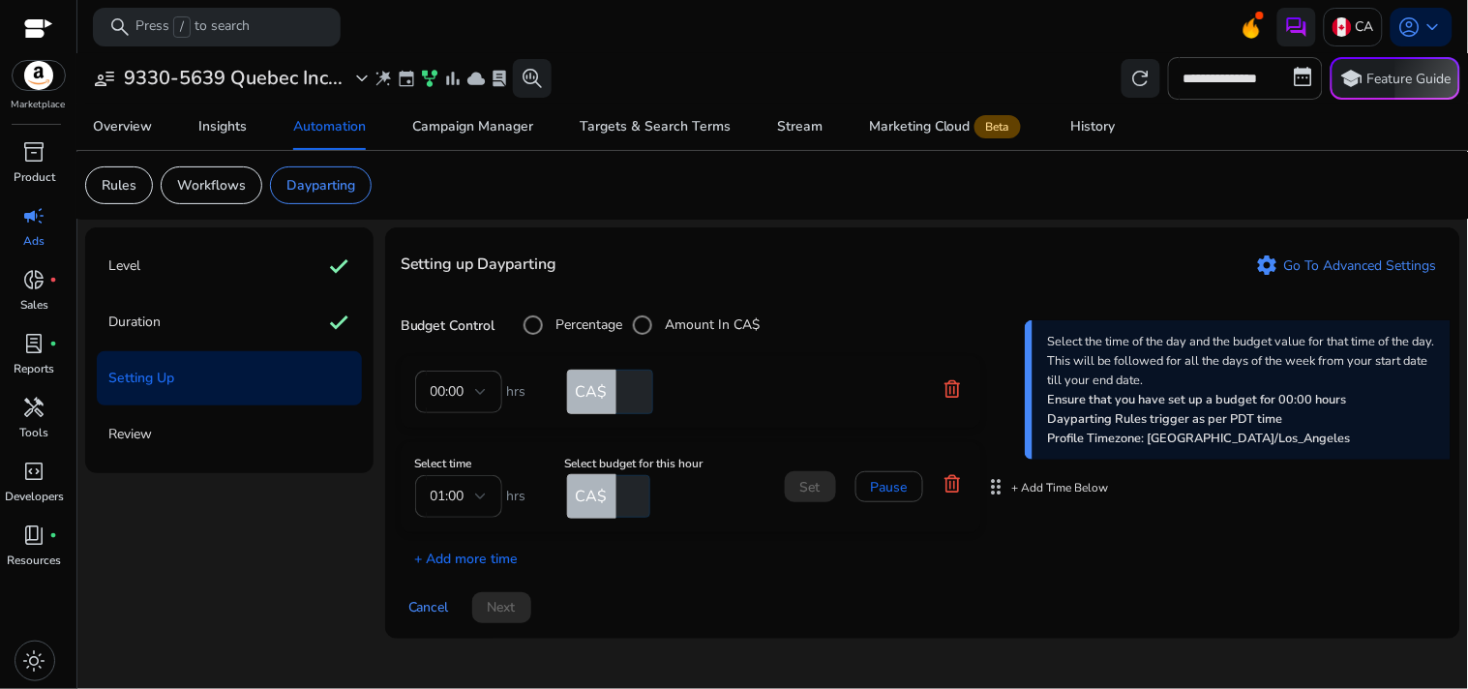
click at [452, 510] on div "01:00" at bounding box center [459, 496] width 56 height 43
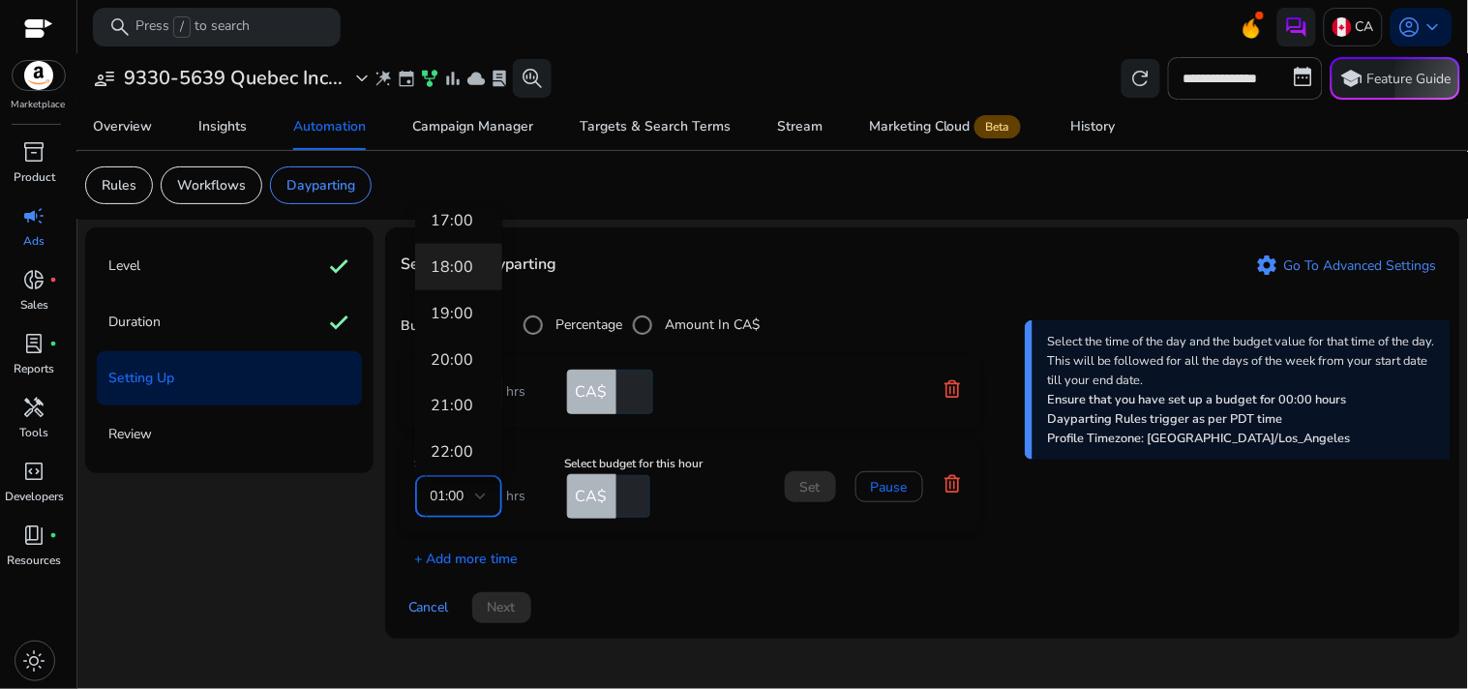
scroll to position [766, 0]
click at [459, 312] on span "19:00" at bounding box center [459, 309] width 56 height 21
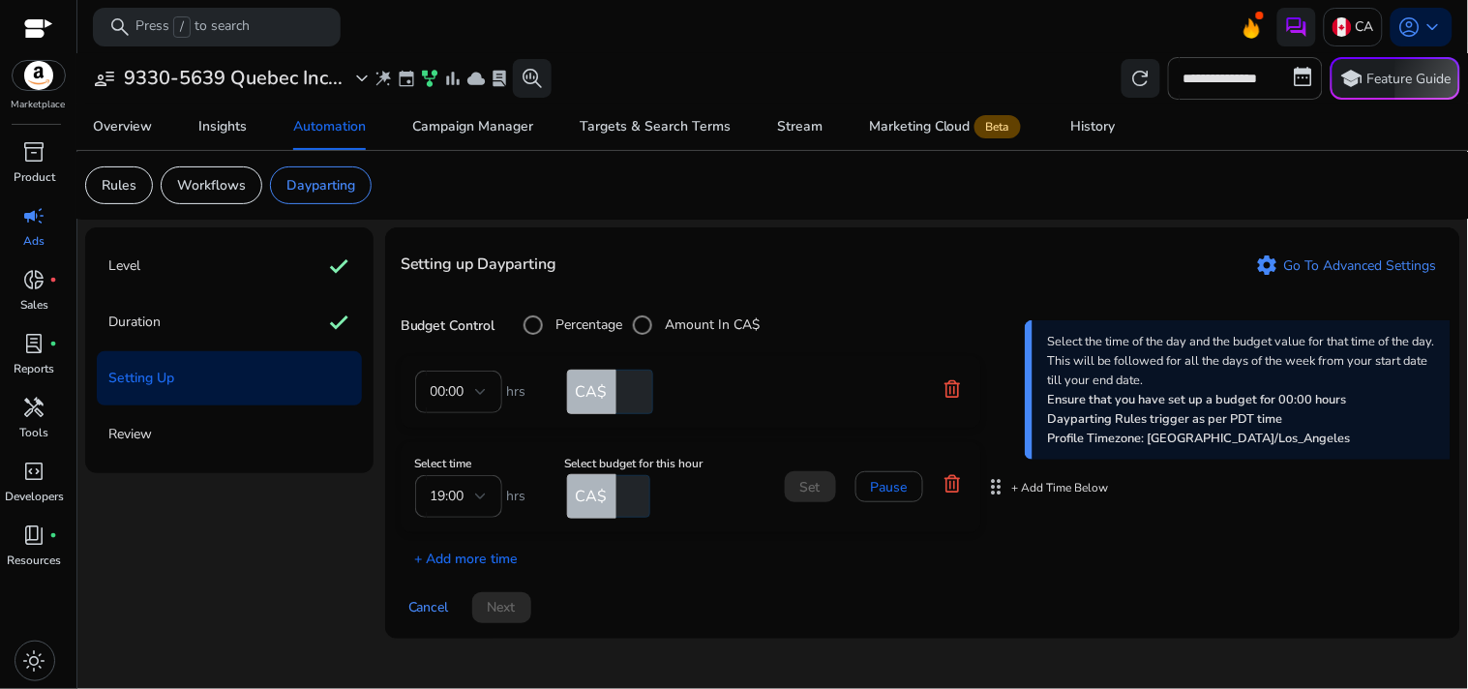
click at [619, 491] on input "number" at bounding box center [631, 496] width 38 height 43
type input "**"
click at [703, 553] on div "00:00 hrs CA$ ** Select time 19:00 hrs Select budget for this hour CA$ ** Set P…" at bounding box center [923, 462] width 1044 height 213
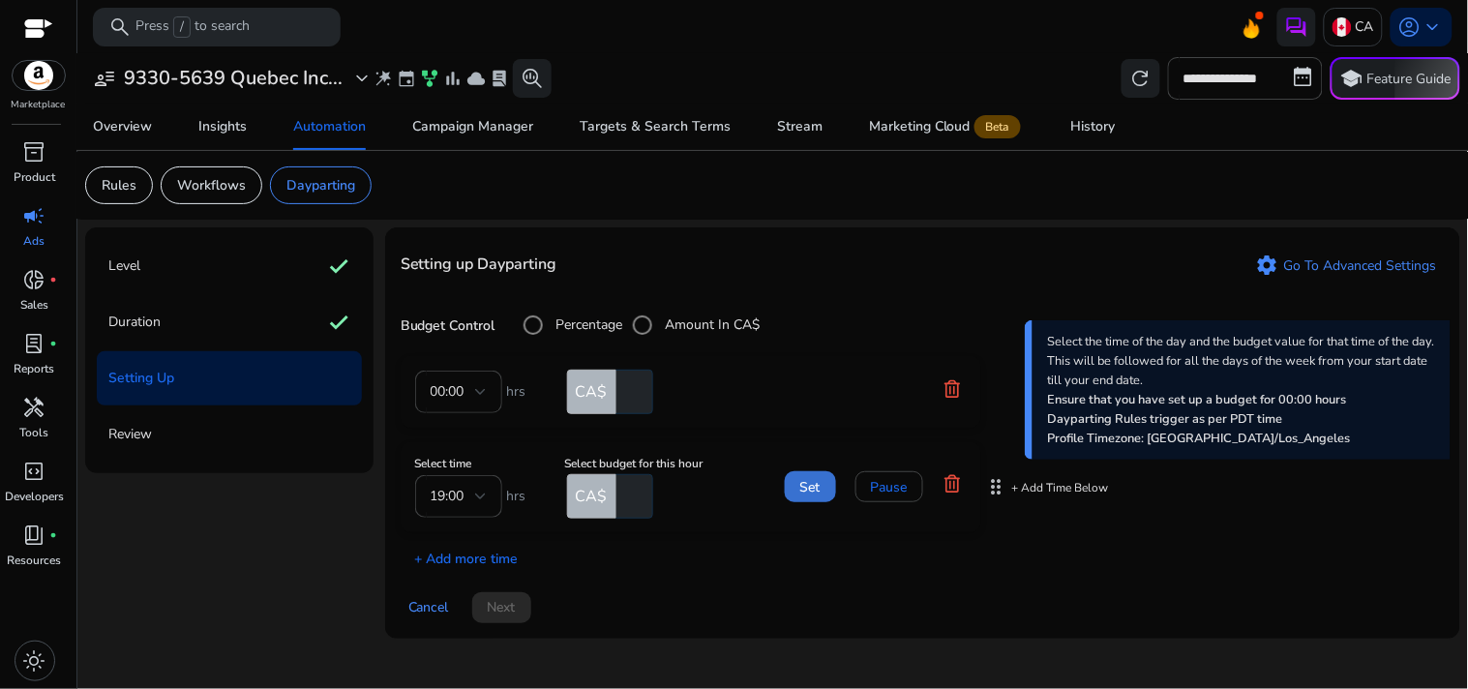
click at [790, 490] on span at bounding box center [810, 486] width 51 height 46
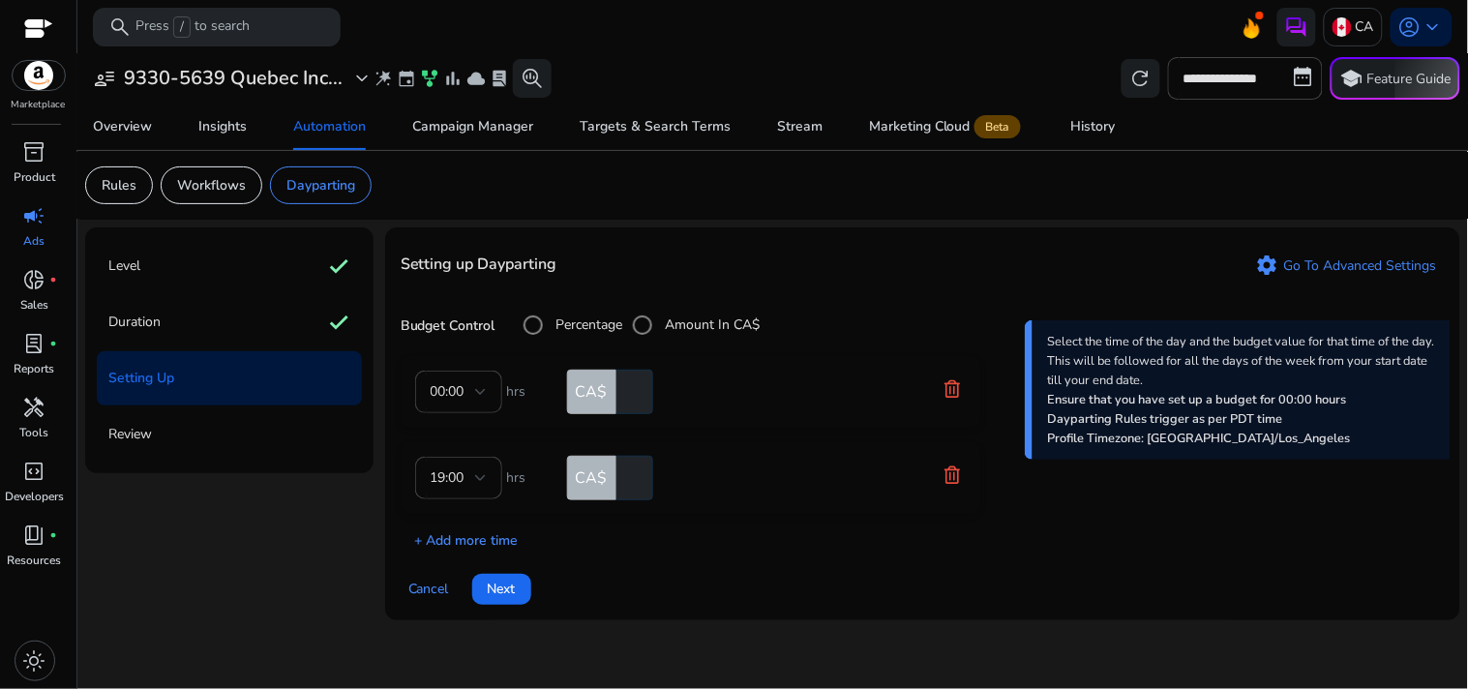
click at [487, 534] on p "+ Add more time" at bounding box center [460, 536] width 118 height 30
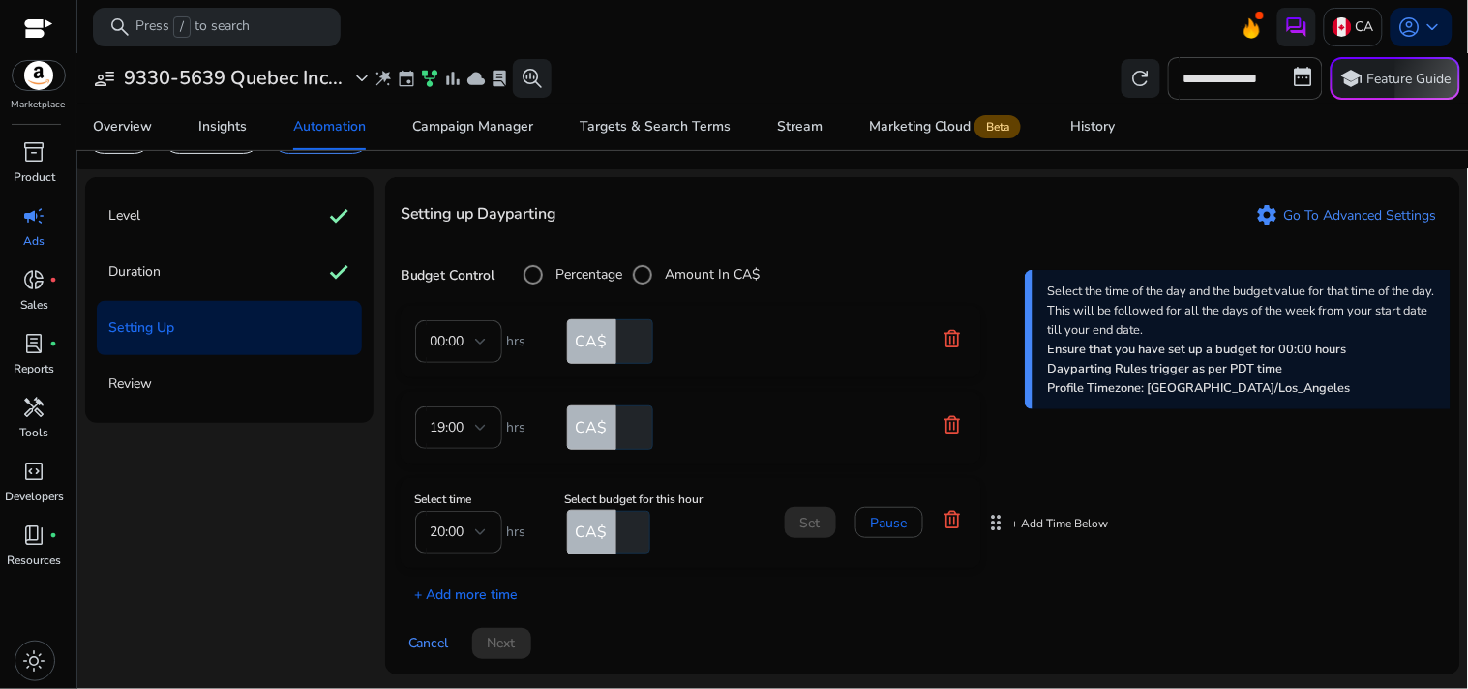
scroll to position [50, 0]
click at [952, 516] on icon at bounding box center [951, 519] width 19 height 19
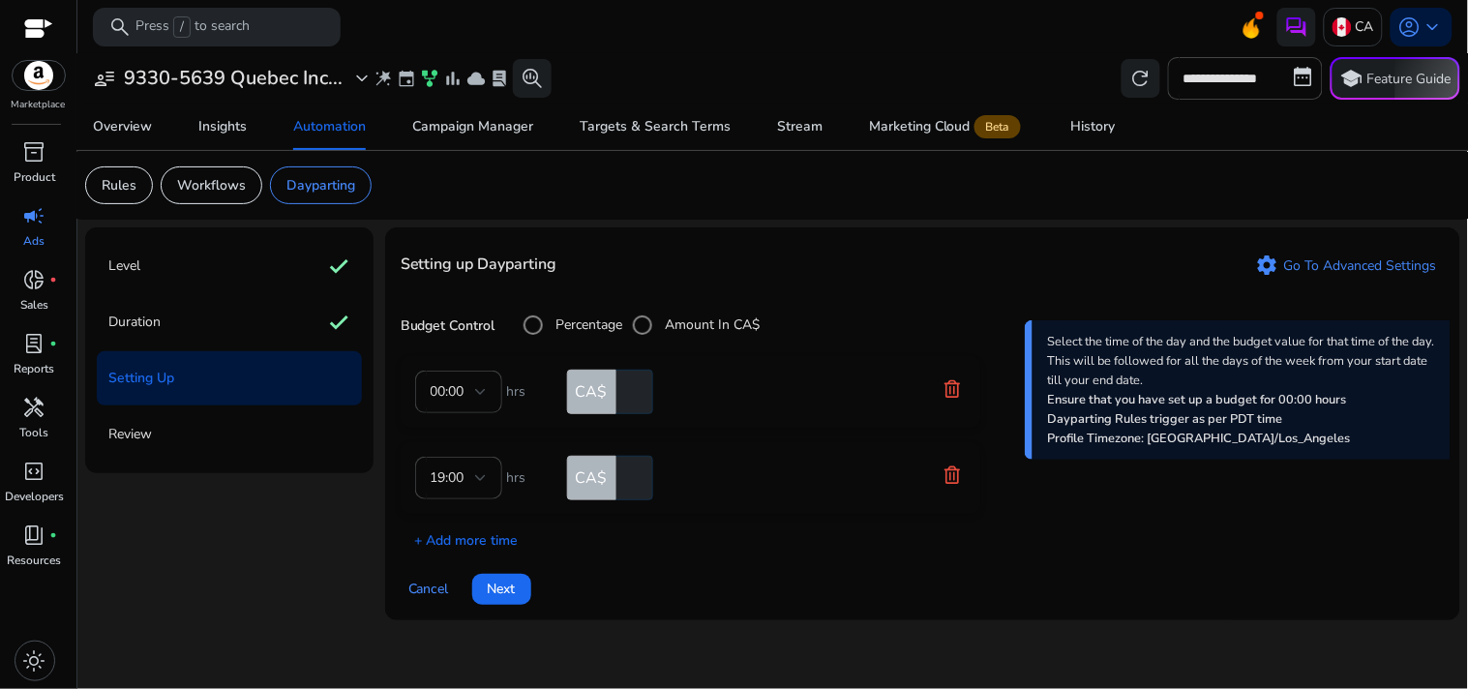
scroll to position [0, 0]
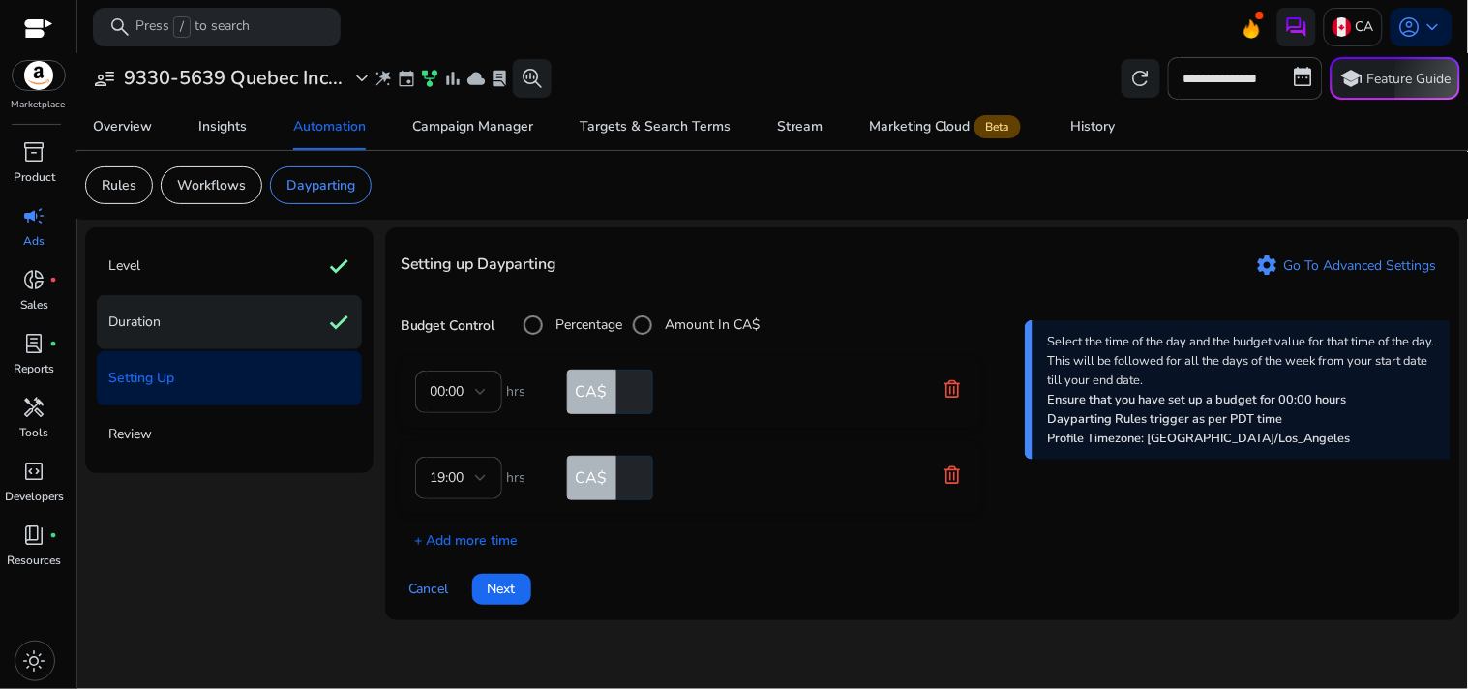
click at [246, 325] on div "Duration check" at bounding box center [229, 322] width 265 height 54
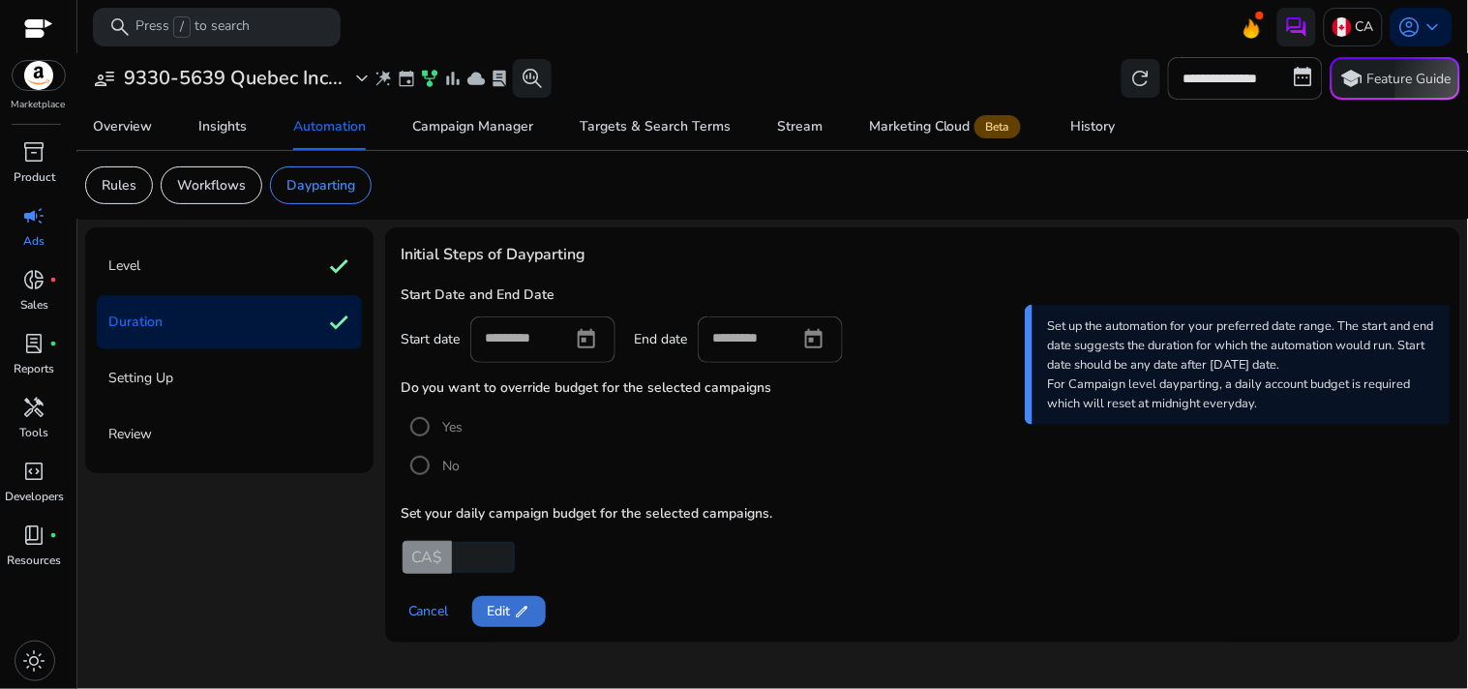
click at [514, 598] on span at bounding box center [509, 611] width 74 height 46
click at [511, 612] on span "Next" at bounding box center [502, 611] width 28 height 20
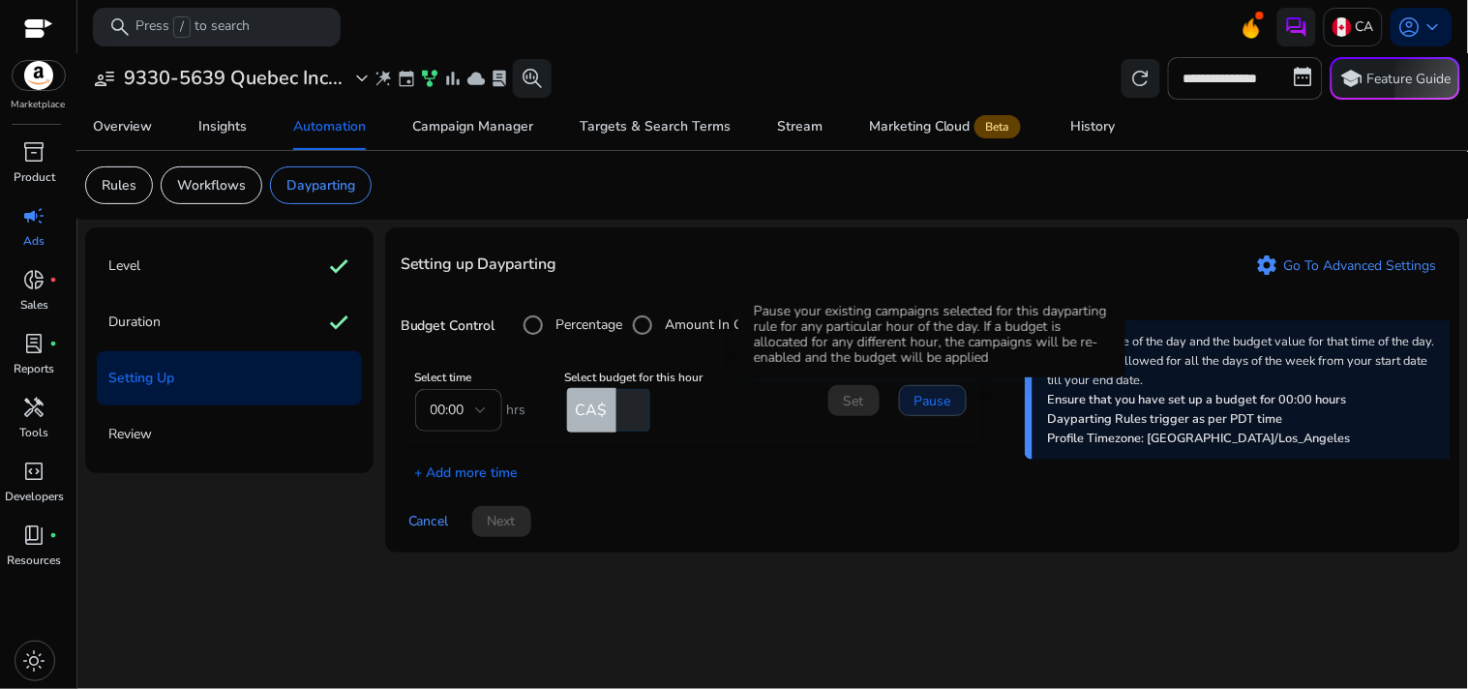
click at [922, 400] on span "Pause" at bounding box center [932, 401] width 37 height 20
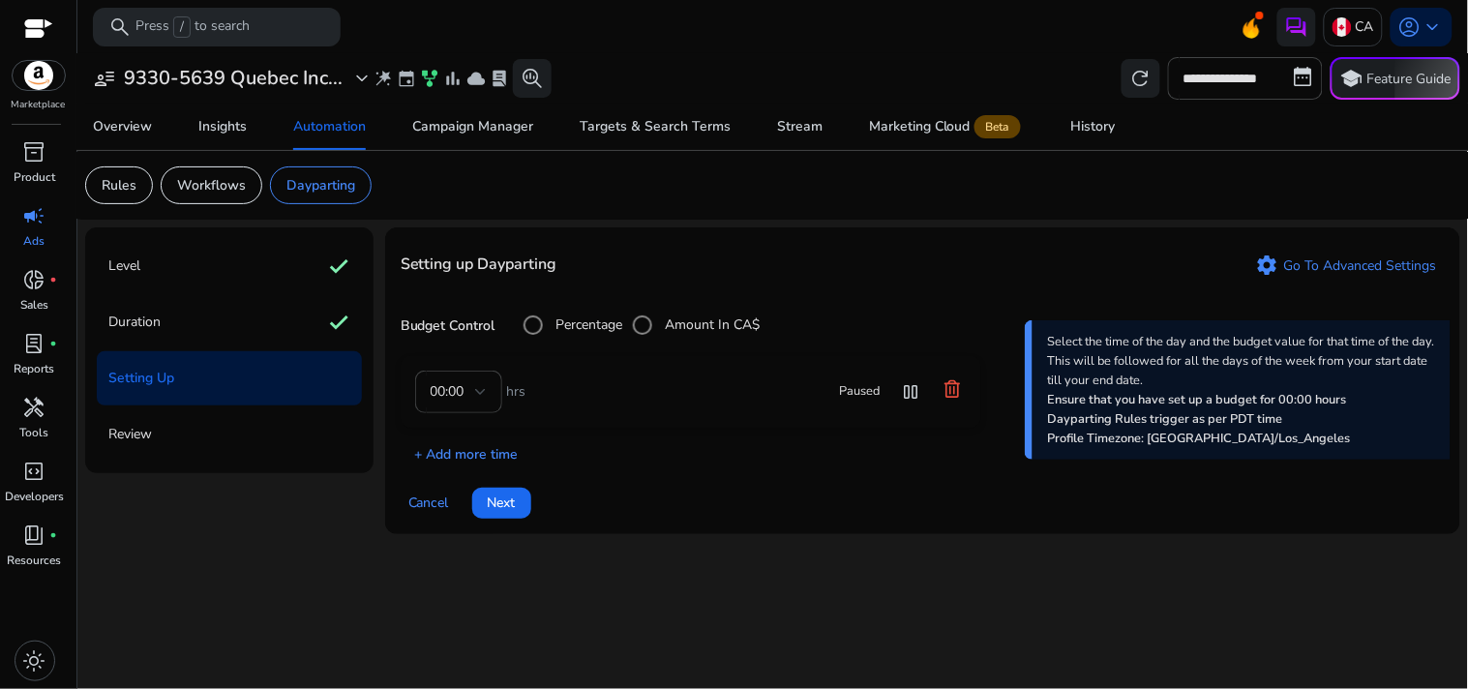
click at [472, 450] on p "+ Add more time" at bounding box center [460, 449] width 118 height 30
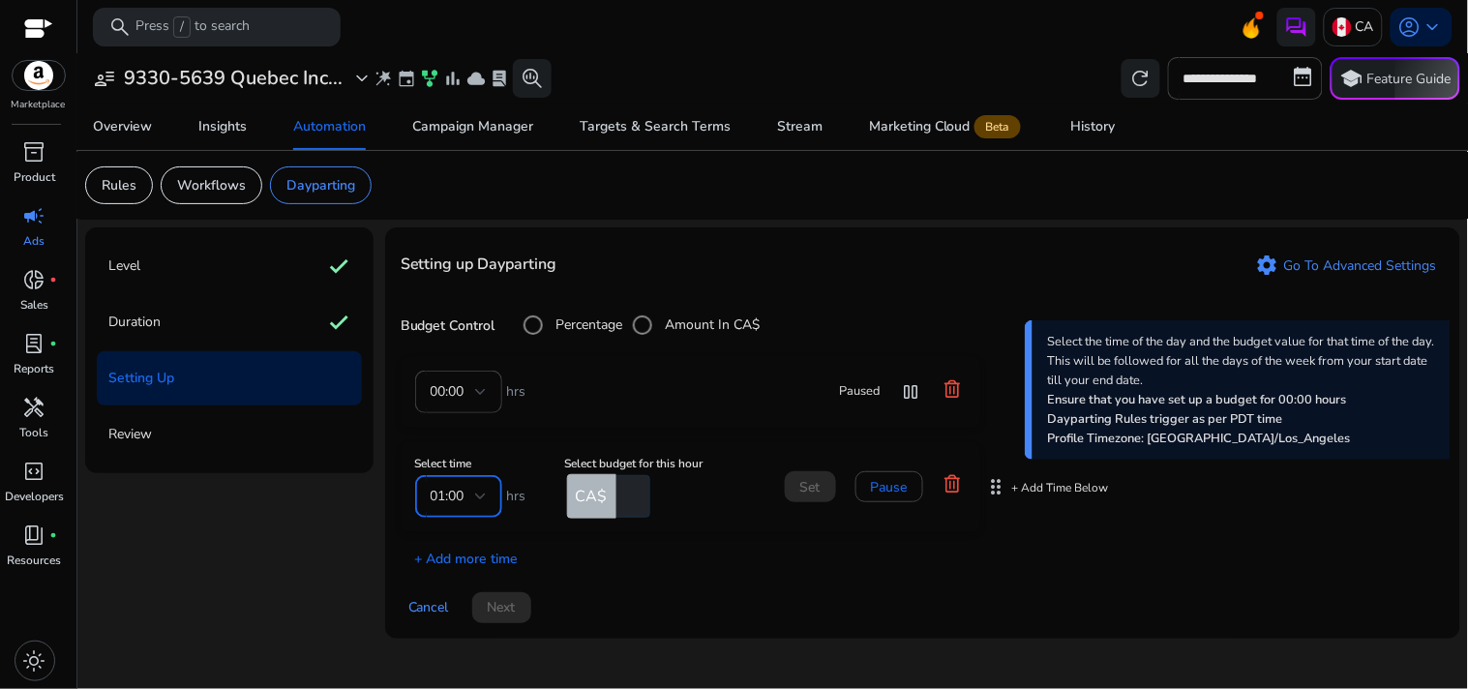
click at [471, 489] on div "01:00" at bounding box center [453, 496] width 45 height 21
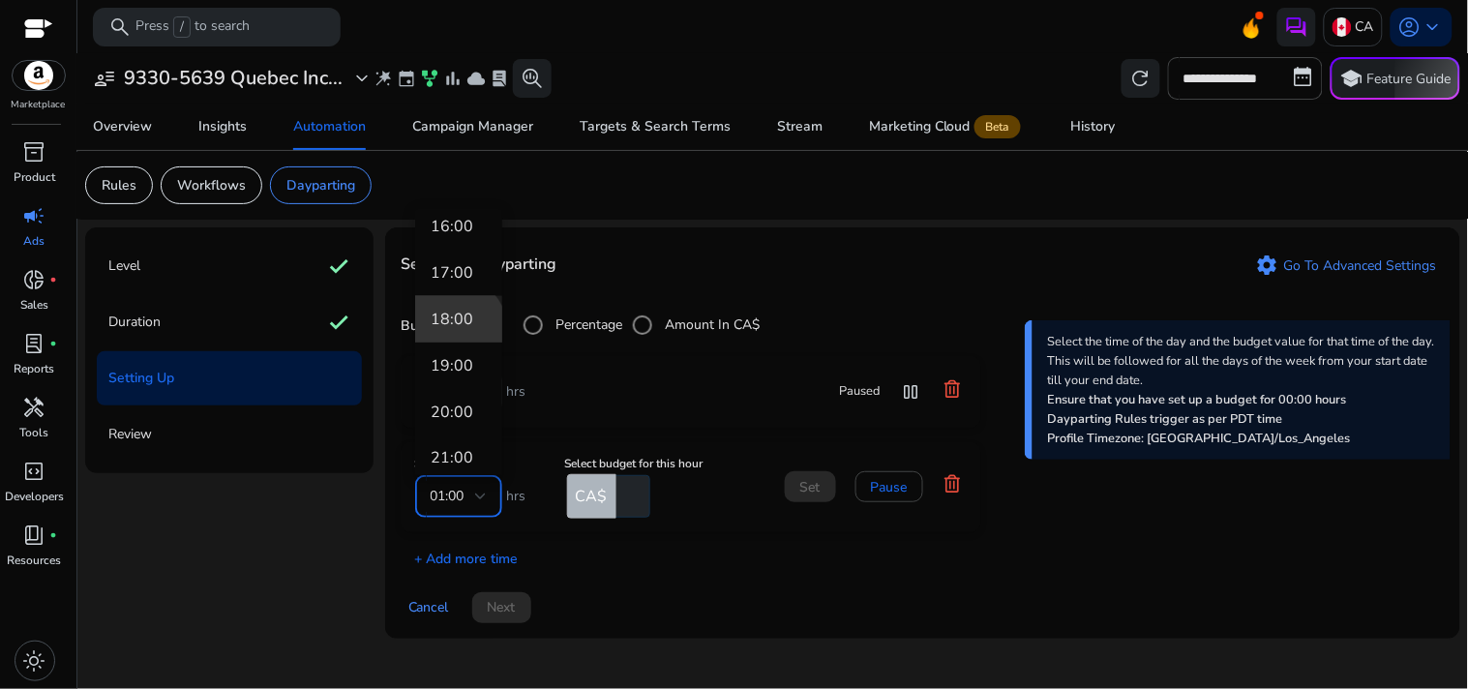
click at [450, 332] on mat-option "18:00" at bounding box center [458, 319] width 87 height 46
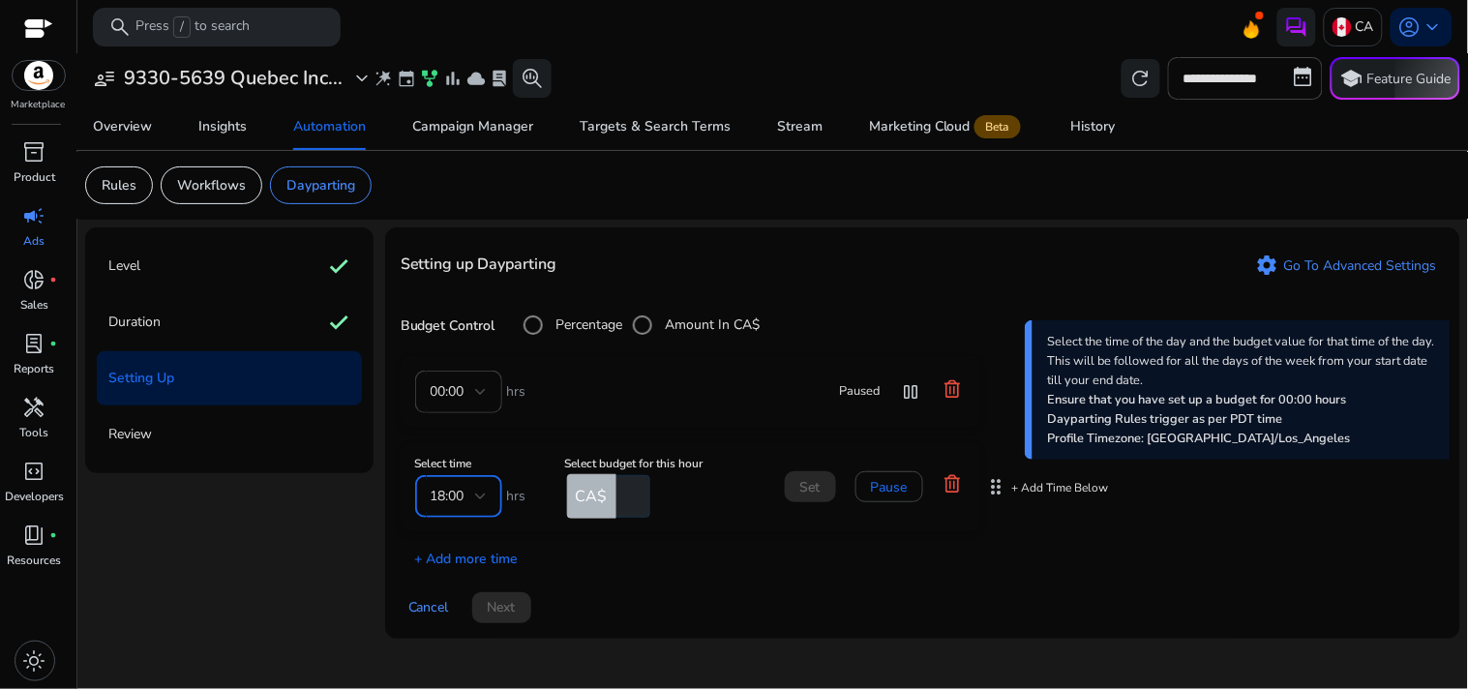
click at [619, 501] on input "number" at bounding box center [631, 496] width 38 height 43
type input "**"
click at [691, 539] on div "00:00 hrs Paused pause Select time 18:00 hrs Select budget for this hour CA$ **…" at bounding box center [923, 462] width 1044 height 213
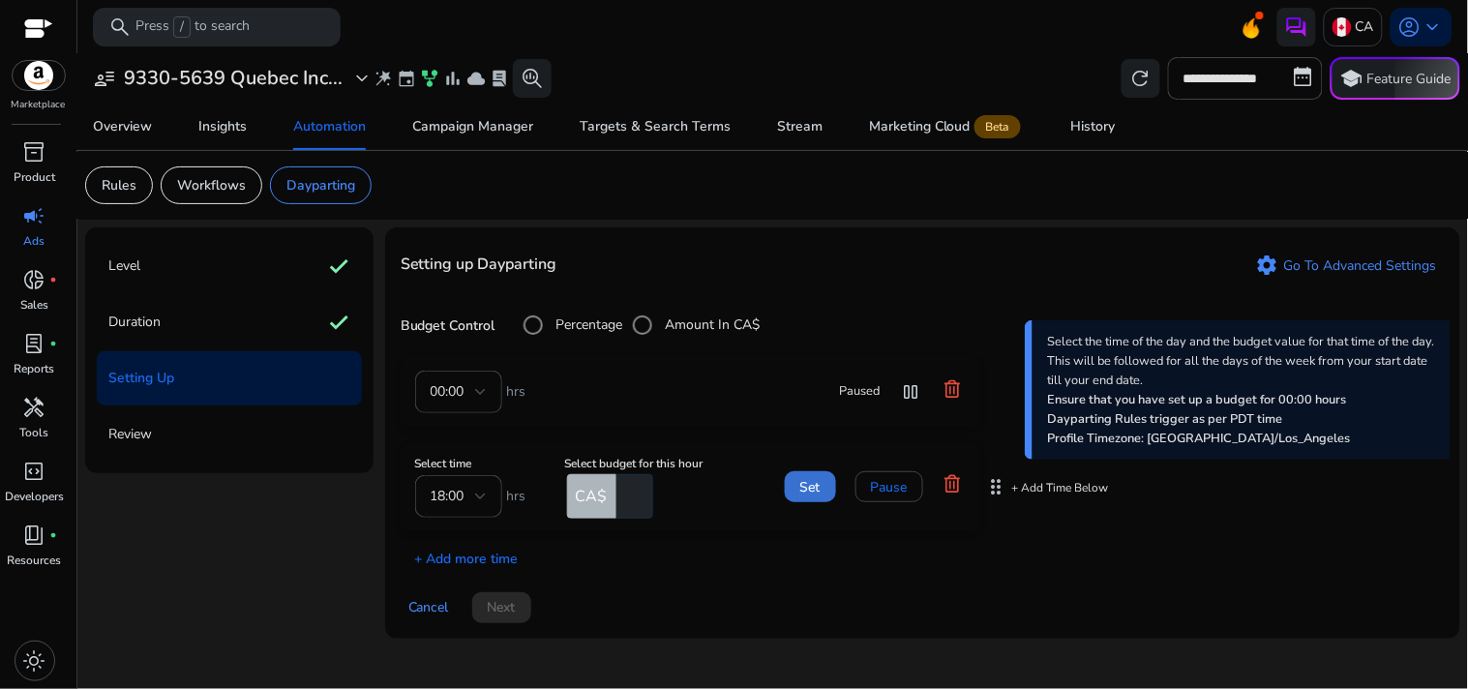
click at [816, 482] on span "Set" at bounding box center [810, 487] width 20 height 20
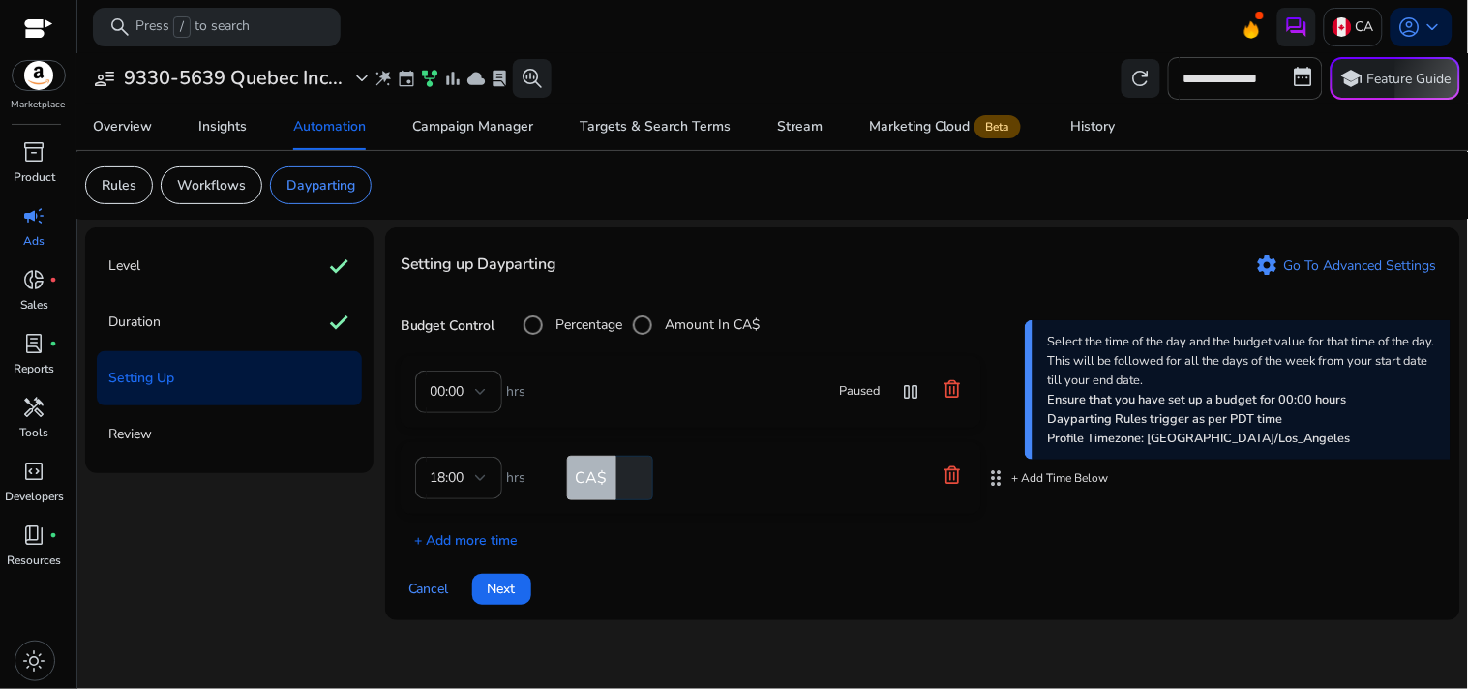
click at [469, 479] on mat-form-field "18:00" at bounding box center [458, 478] width 87 height 43
click at [948, 471] on icon at bounding box center [951, 474] width 19 height 19
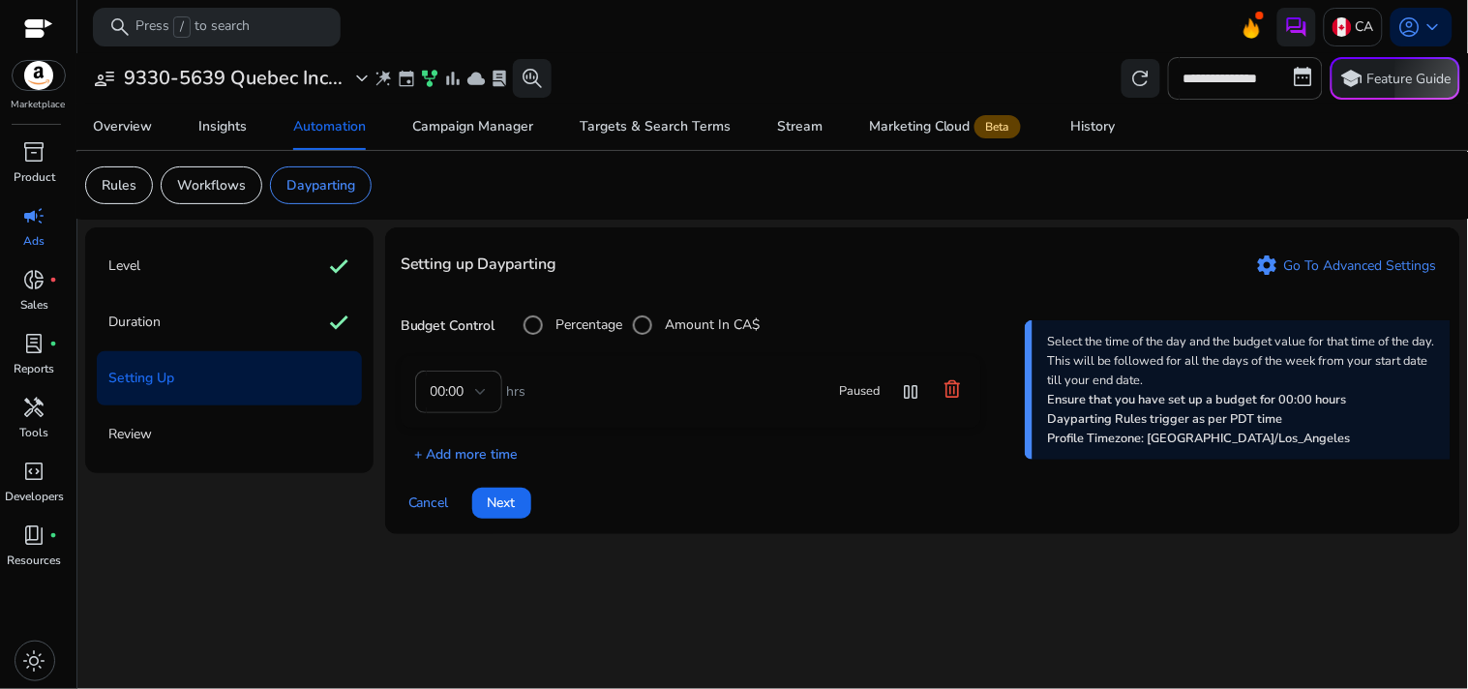
click at [469, 446] on p "+ Add more time" at bounding box center [460, 449] width 118 height 30
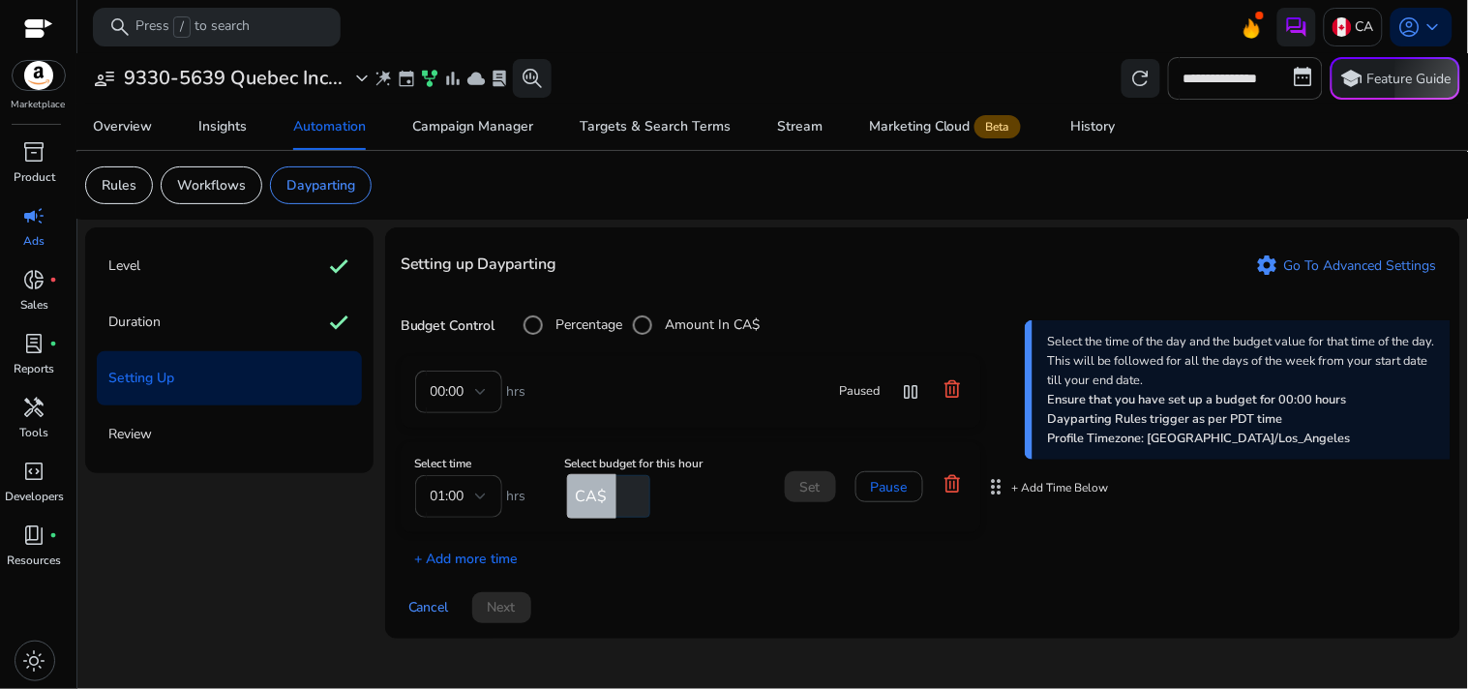
click at [476, 505] on div at bounding box center [481, 496] width 12 height 23
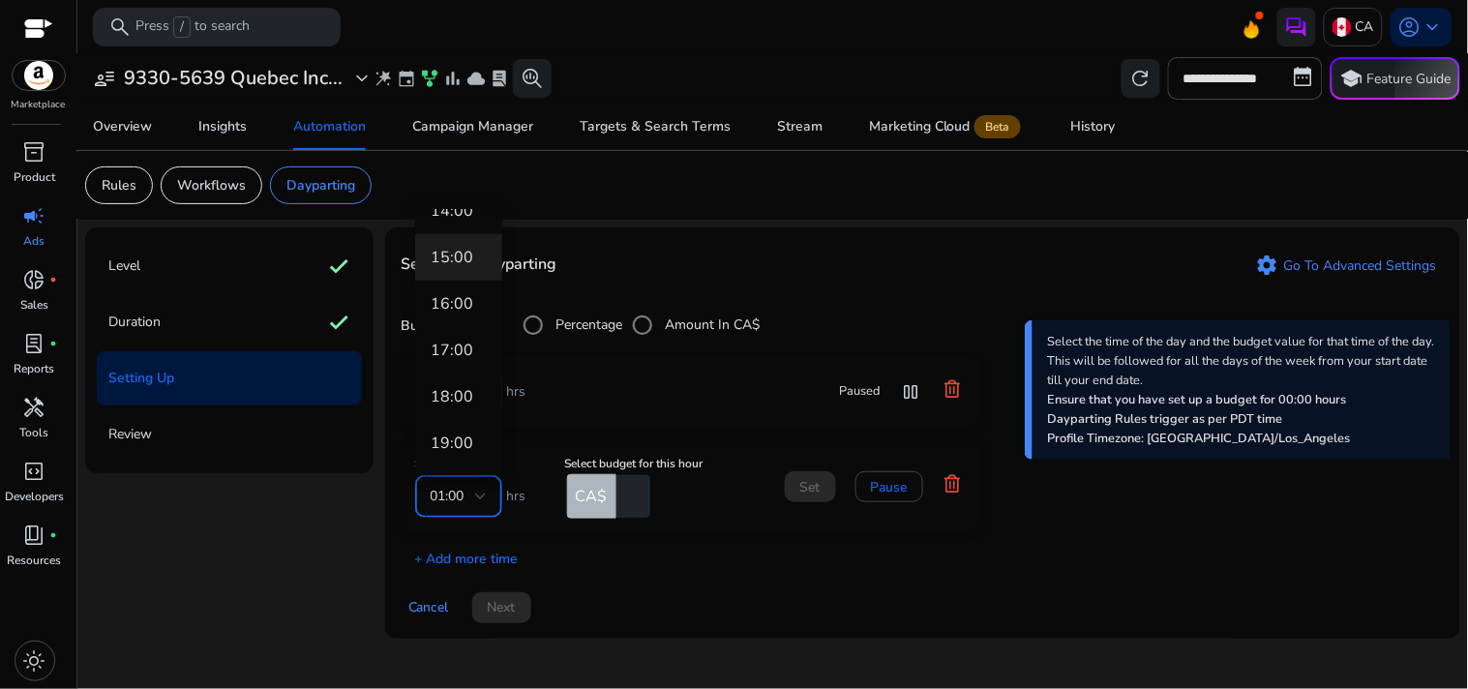
scroll to position [632, 0]
click at [447, 268] on mat-option "15:00" at bounding box center [458, 258] width 87 height 46
click at [470, 491] on div "15:00" at bounding box center [453, 496] width 45 height 21
click at [456, 448] on span "18:00" at bounding box center [459, 442] width 56 height 21
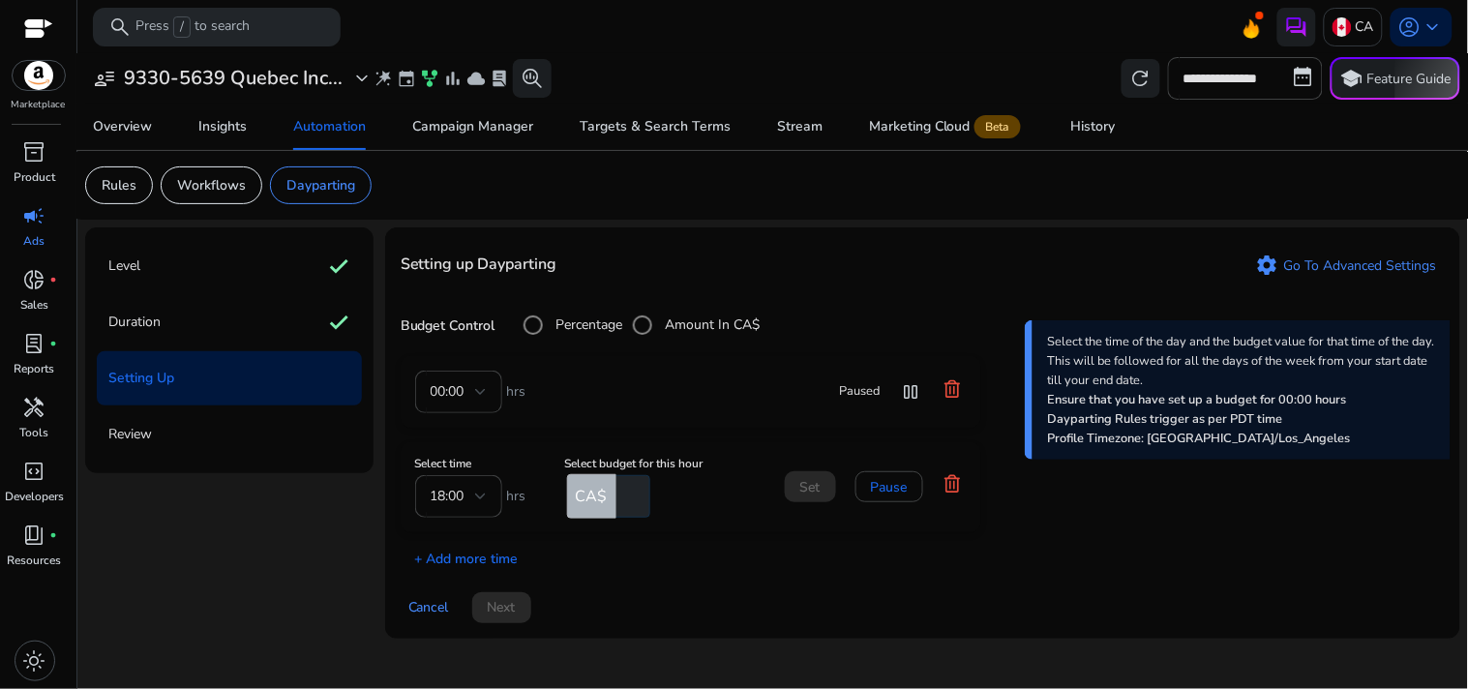
click at [700, 438] on div "00:00 hrs Paused pause Select time 18:00 hrs Select budget for this hour CA$ Se…" at bounding box center [923, 462] width 1044 height 213
click at [624, 491] on input "number" at bounding box center [631, 496] width 38 height 43
type input "**"
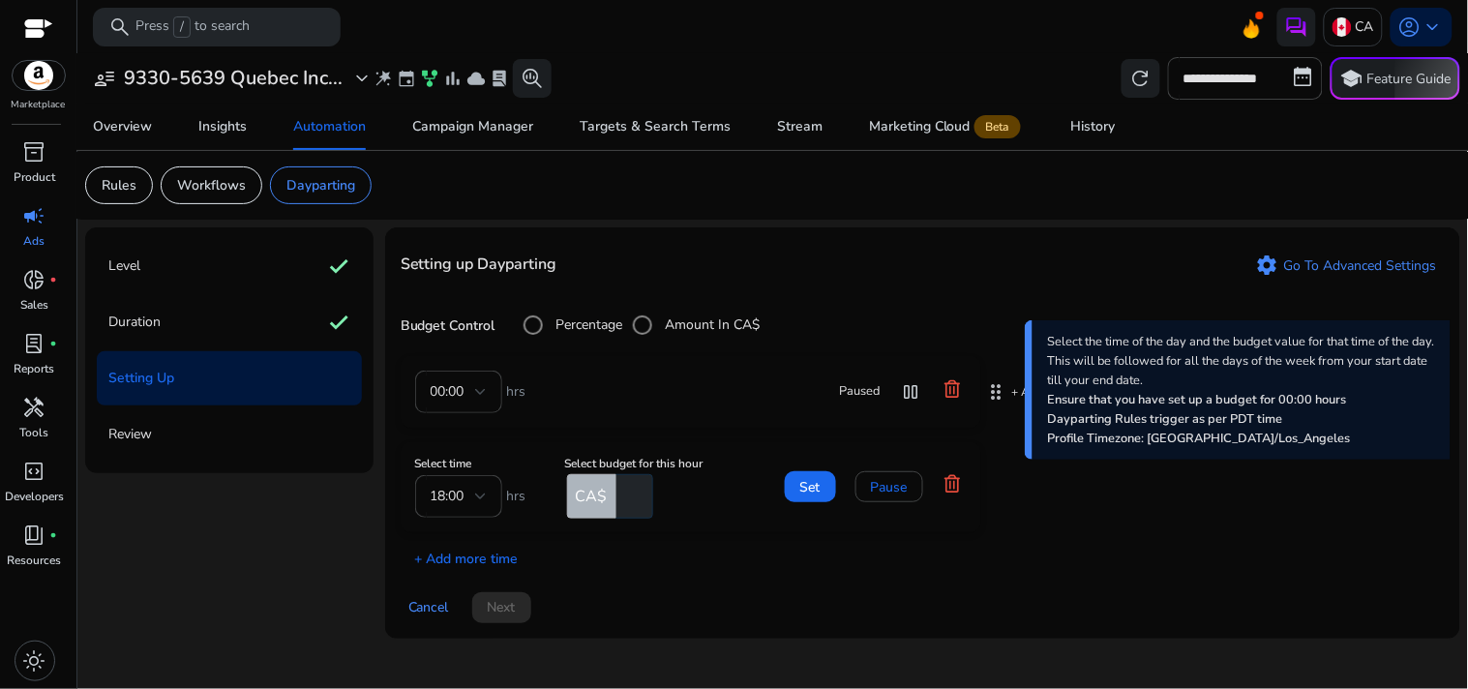
click at [738, 377] on form "00:00 hrs Paused pause" at bounding box center [690, 392] width 551 height 43
click at [795, 479] on span at bounding box center [810, 486] width 51 height 46
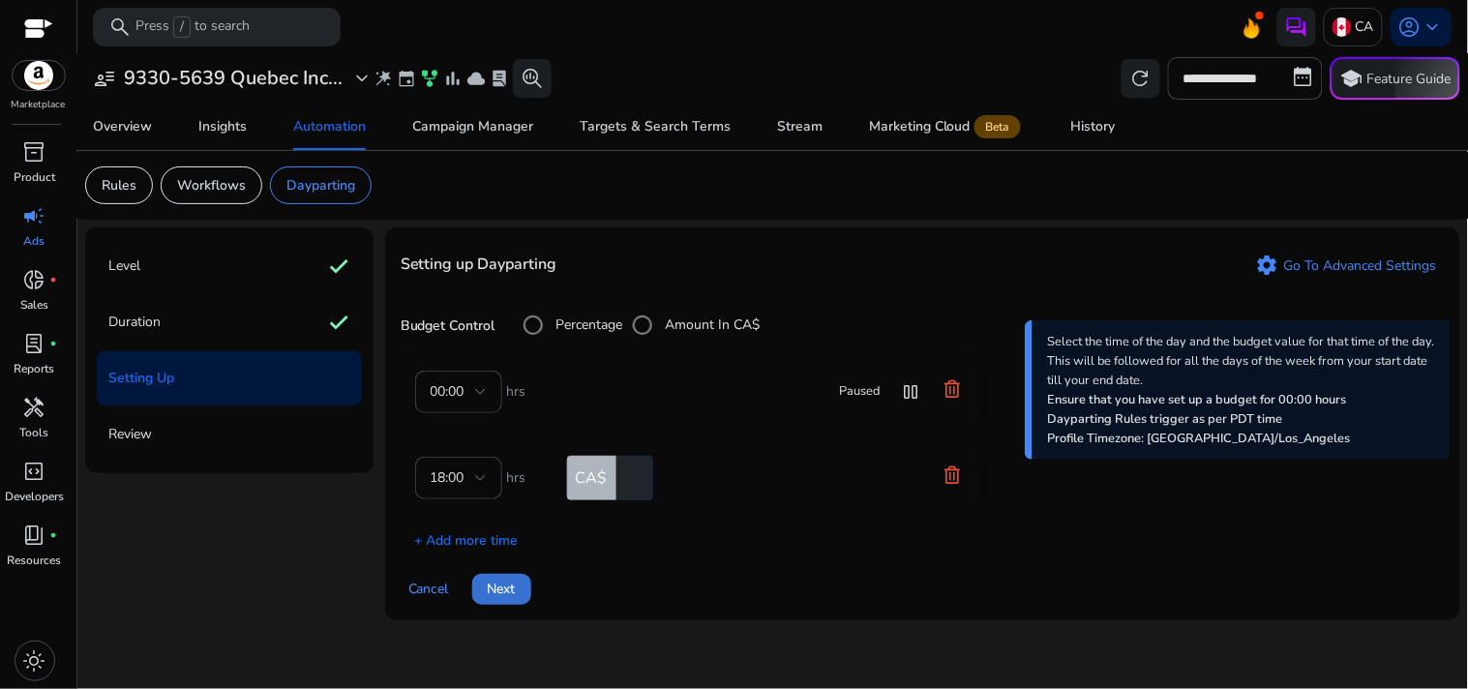
click at [515, 581] on span "Next" at bounding box center [502, 589] width 28 height 20
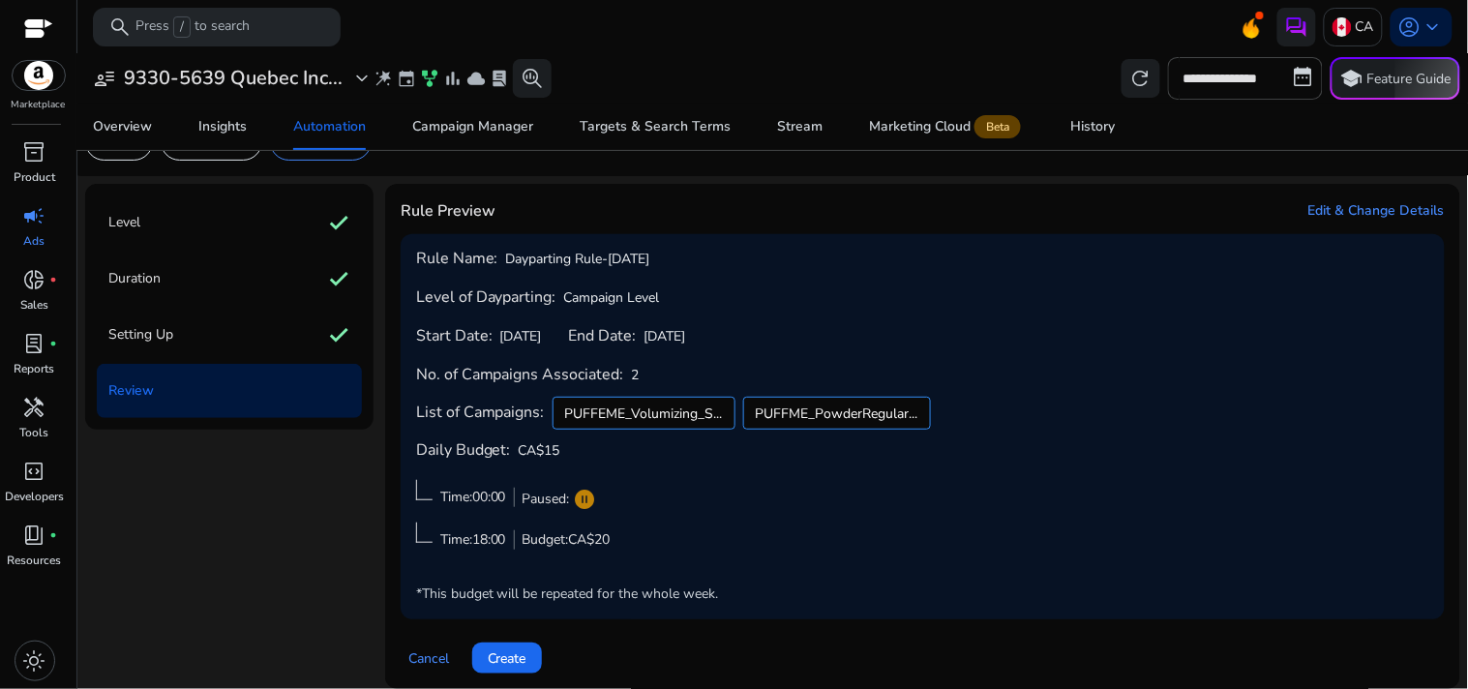
scroll to position [45, 0]
click at [515, 650] on span "Create" at bounding box center [507, 657] width 39 height 20
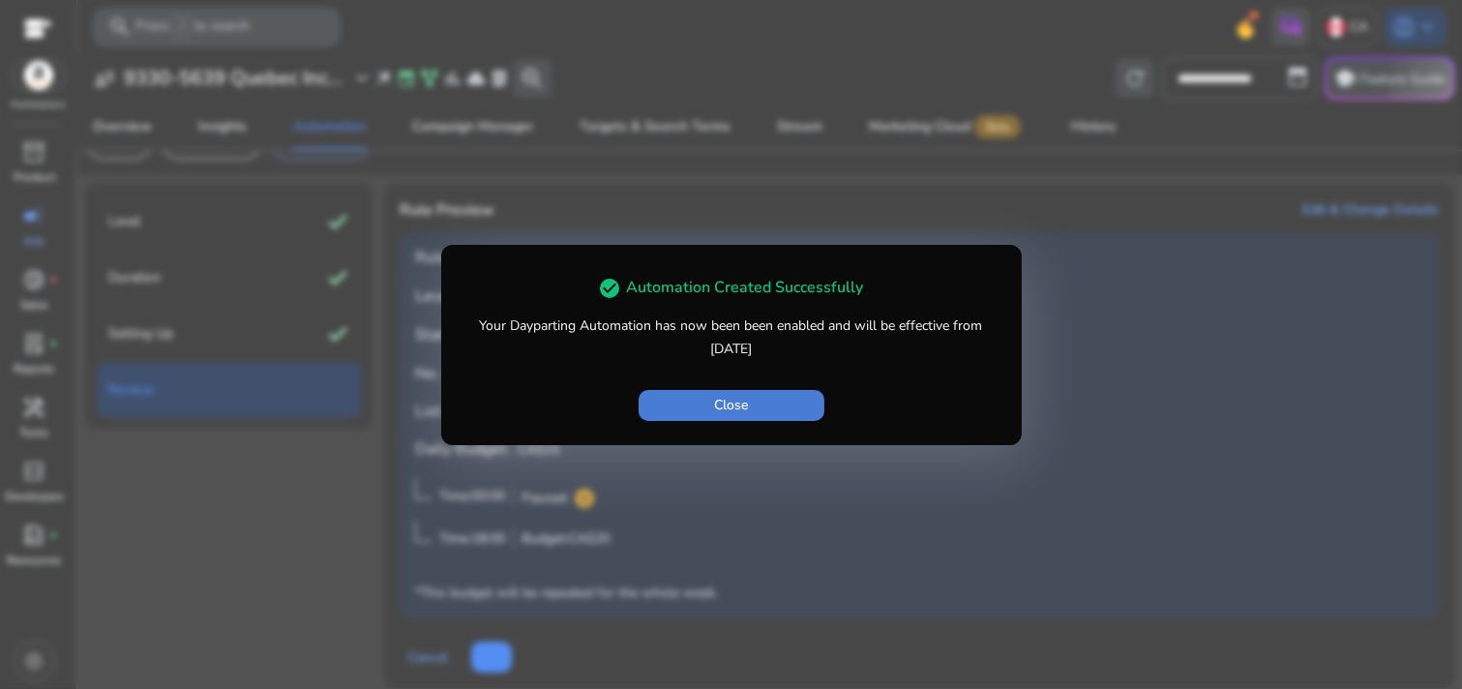
click at [714, 410] on span "Close" at bounding box center [731, 405] width 34 height 20
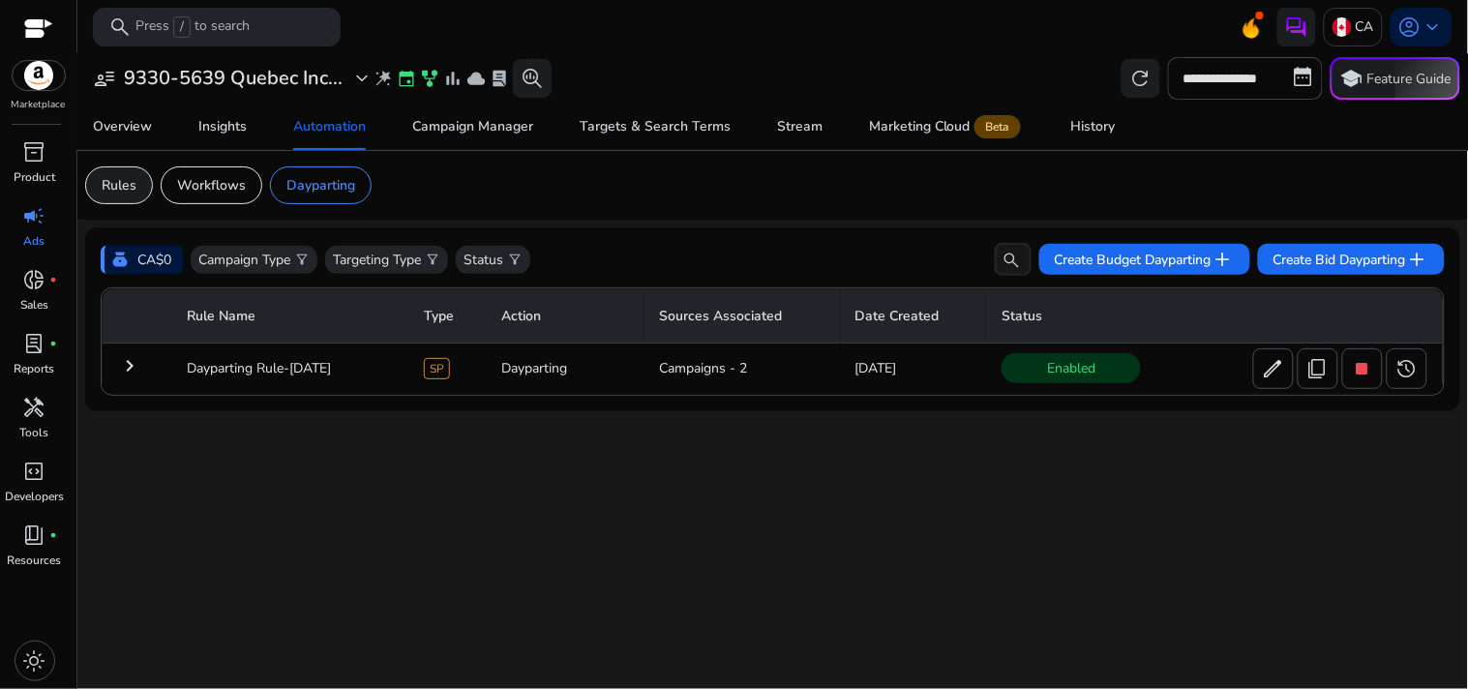
click at [104, 190] on p "Rules" at bounding box center [119, 185] width 35 height 20
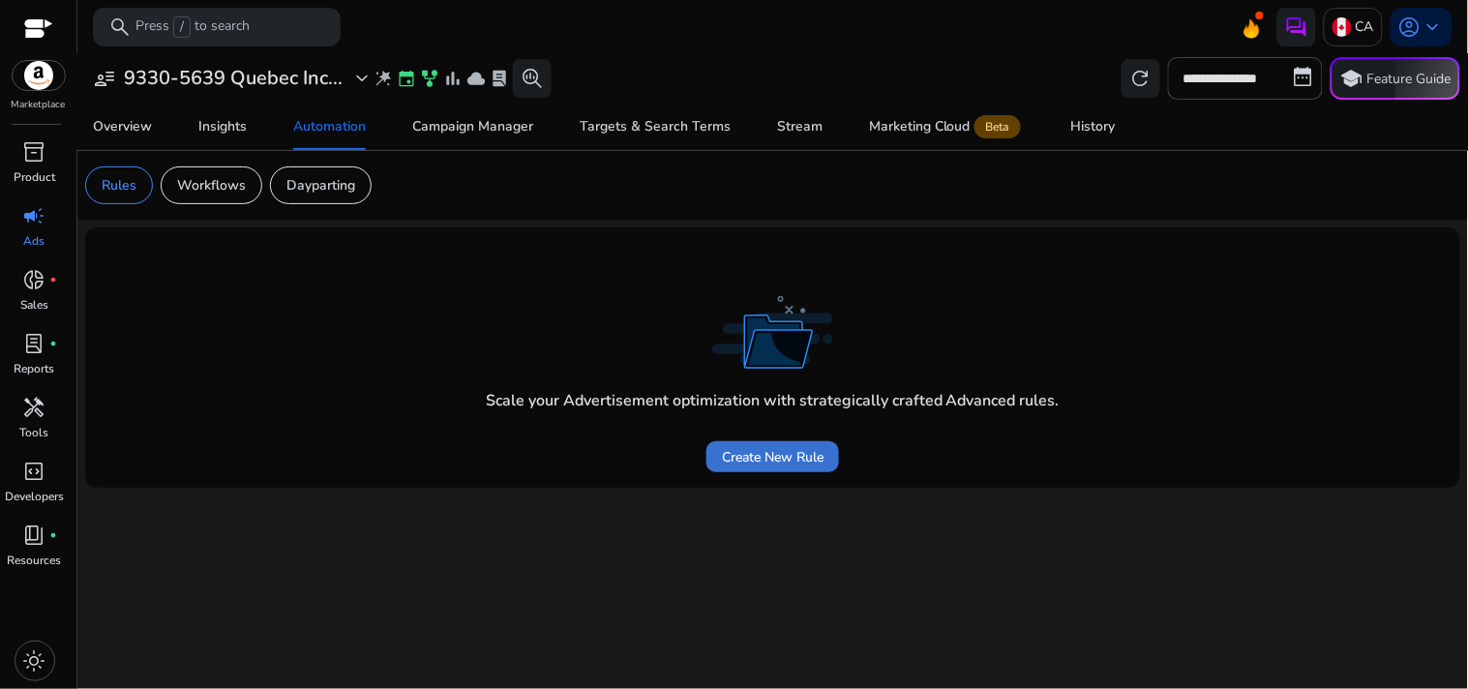
click at [787, 447] on span "Create New Rule" at bounding box center [773, 457] width 102 height 20
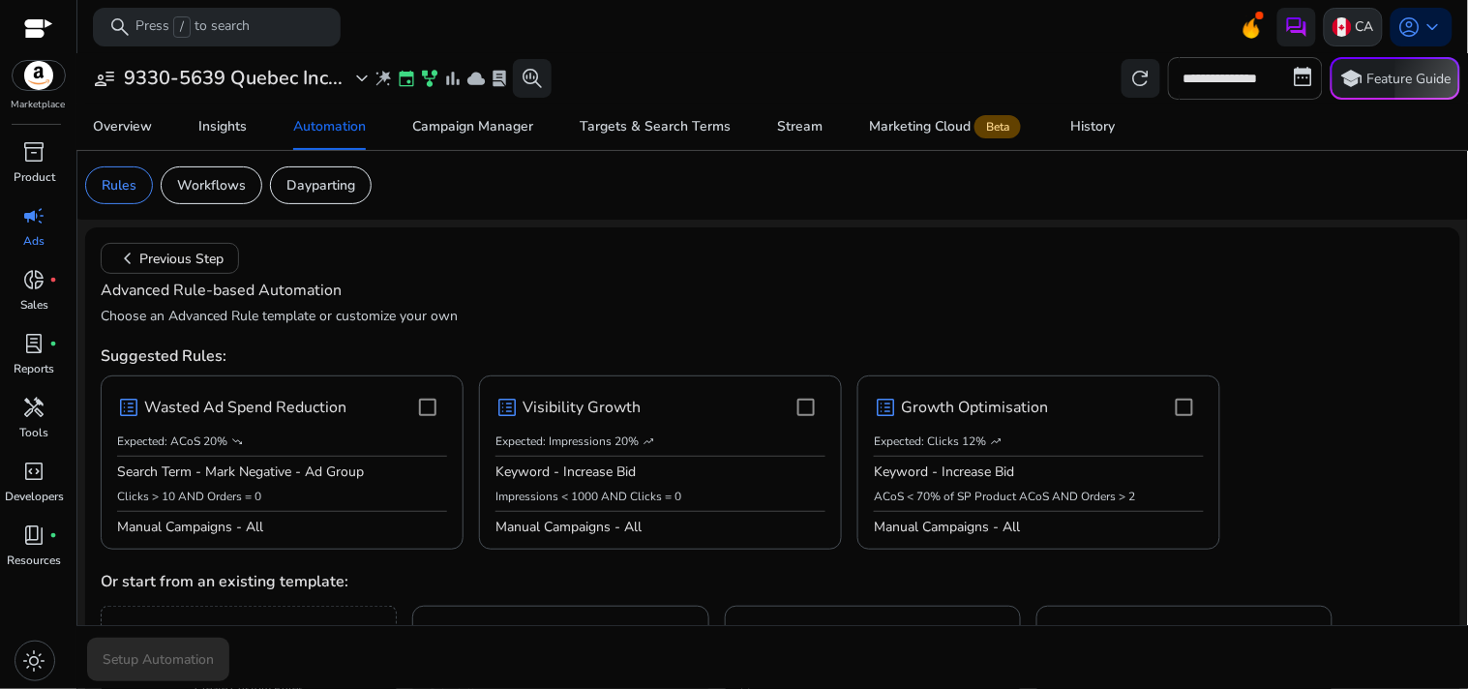
click at [1355, 17] on p "CA" at bounding box center [1364, 27] width 18 height 34
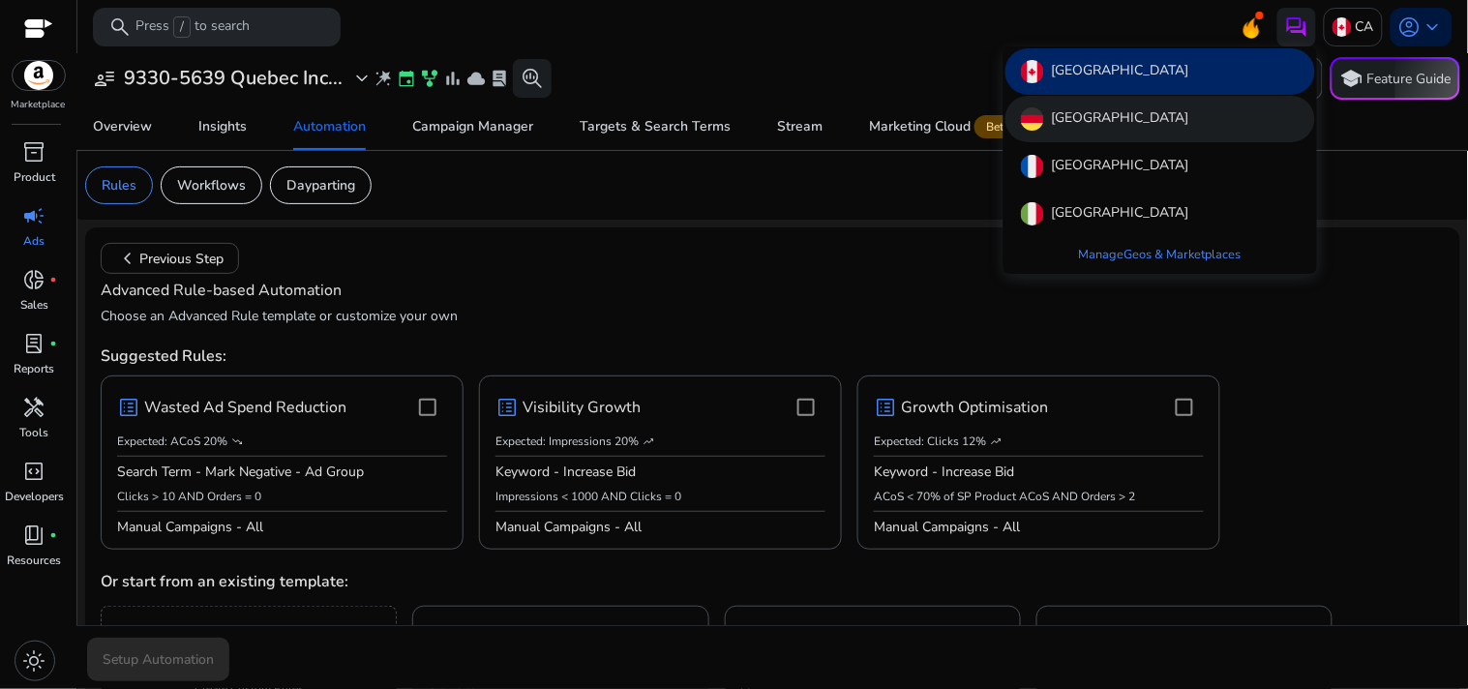
click at [1173, 107] on div "[GEOGRAPHIC_DATA]" at bounding box center [1160, 119] width 310 height 46
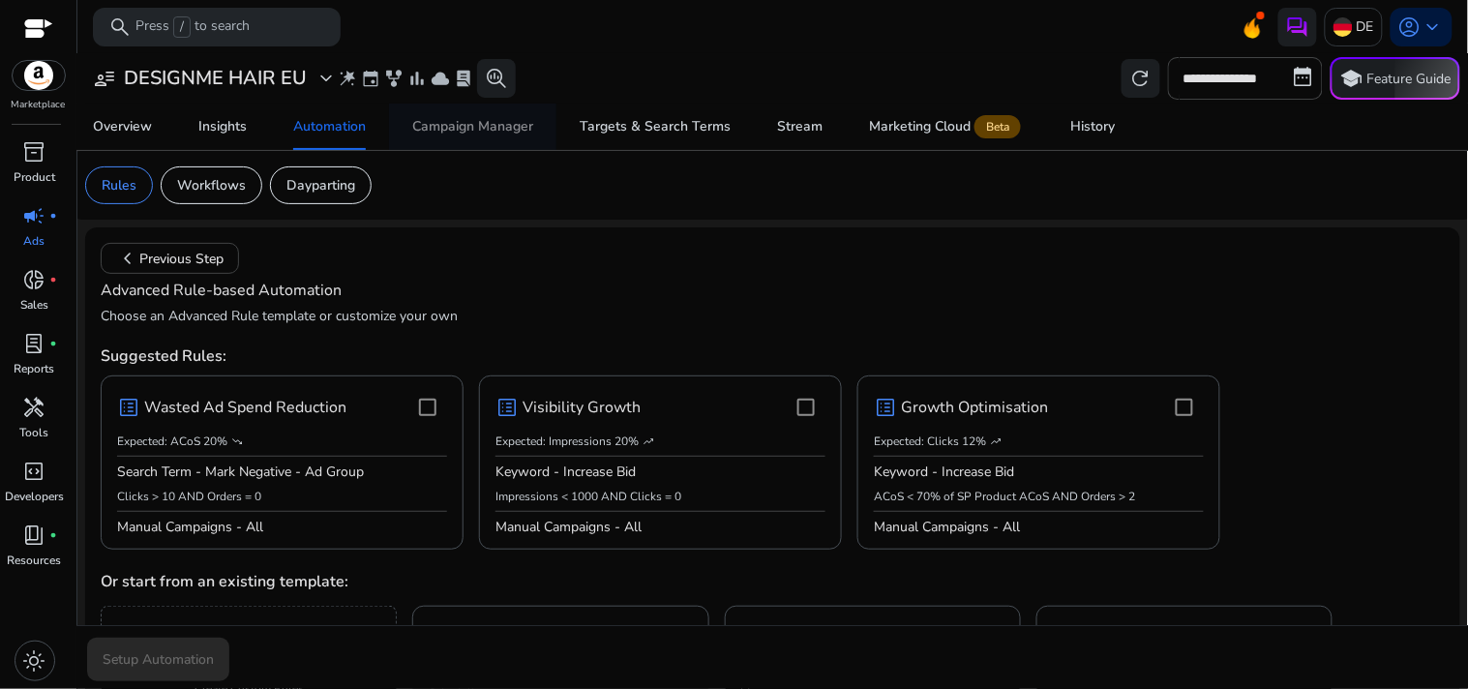
click at [448, 140] on span "Campaign Manager" at bounding box center [472, 127] width 121 height 46
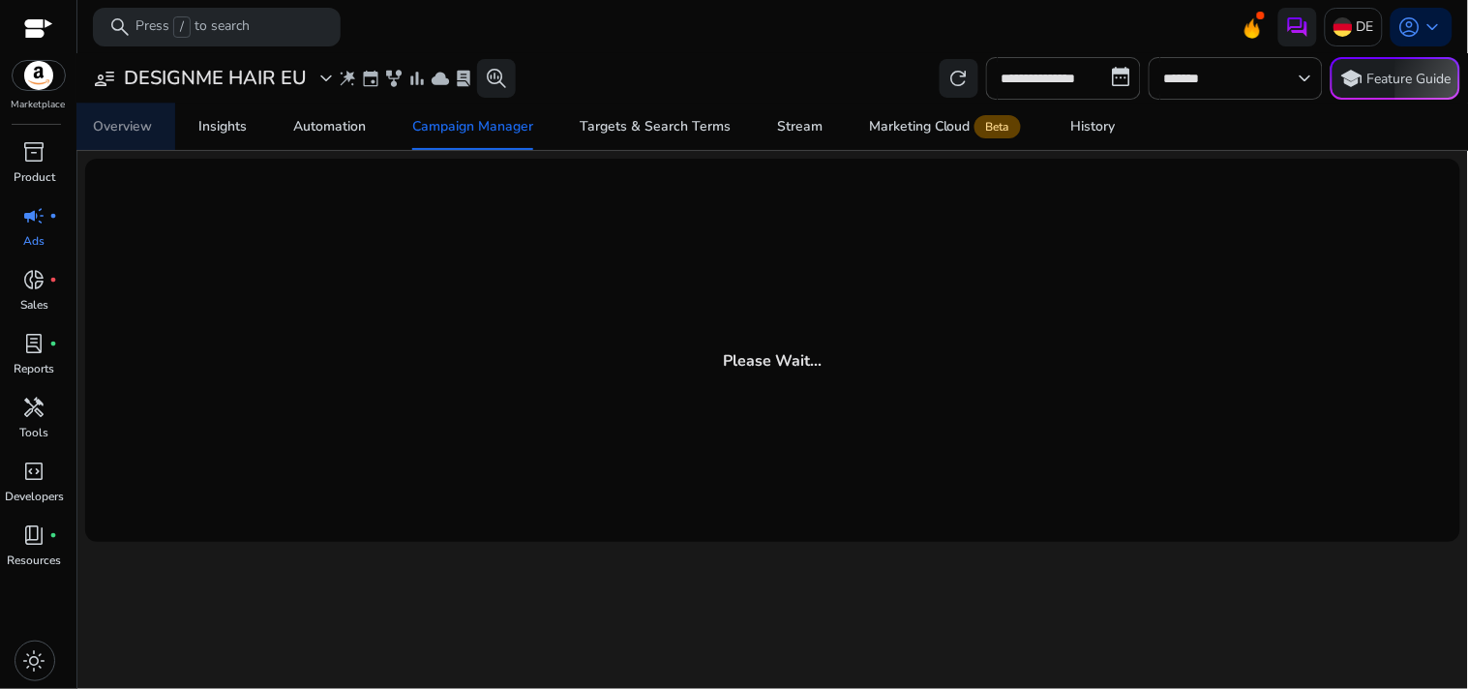
click at [153, 135] on link "Overview" at bounding box center [122, 127] width 105 height 46
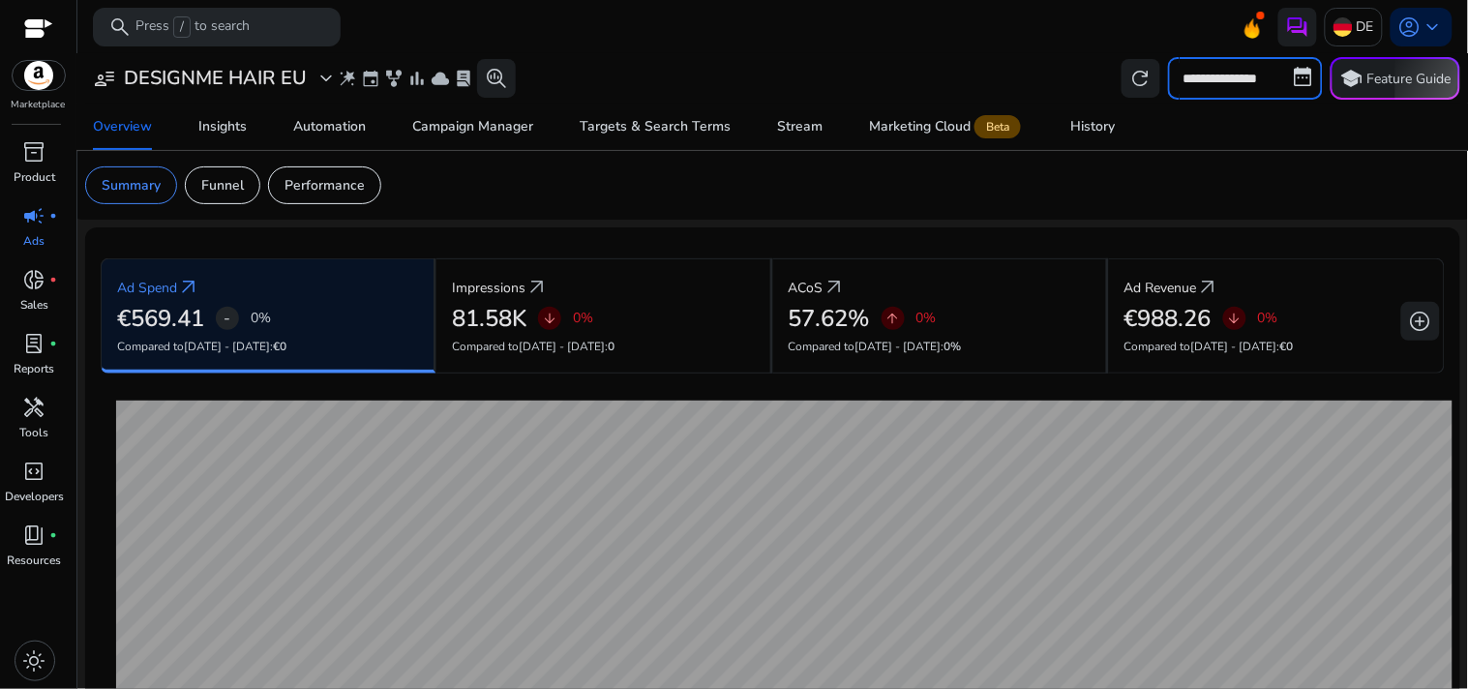
click at [1188, 74] on input "**********" at bounding box center [1245, 78] width 155 height 43
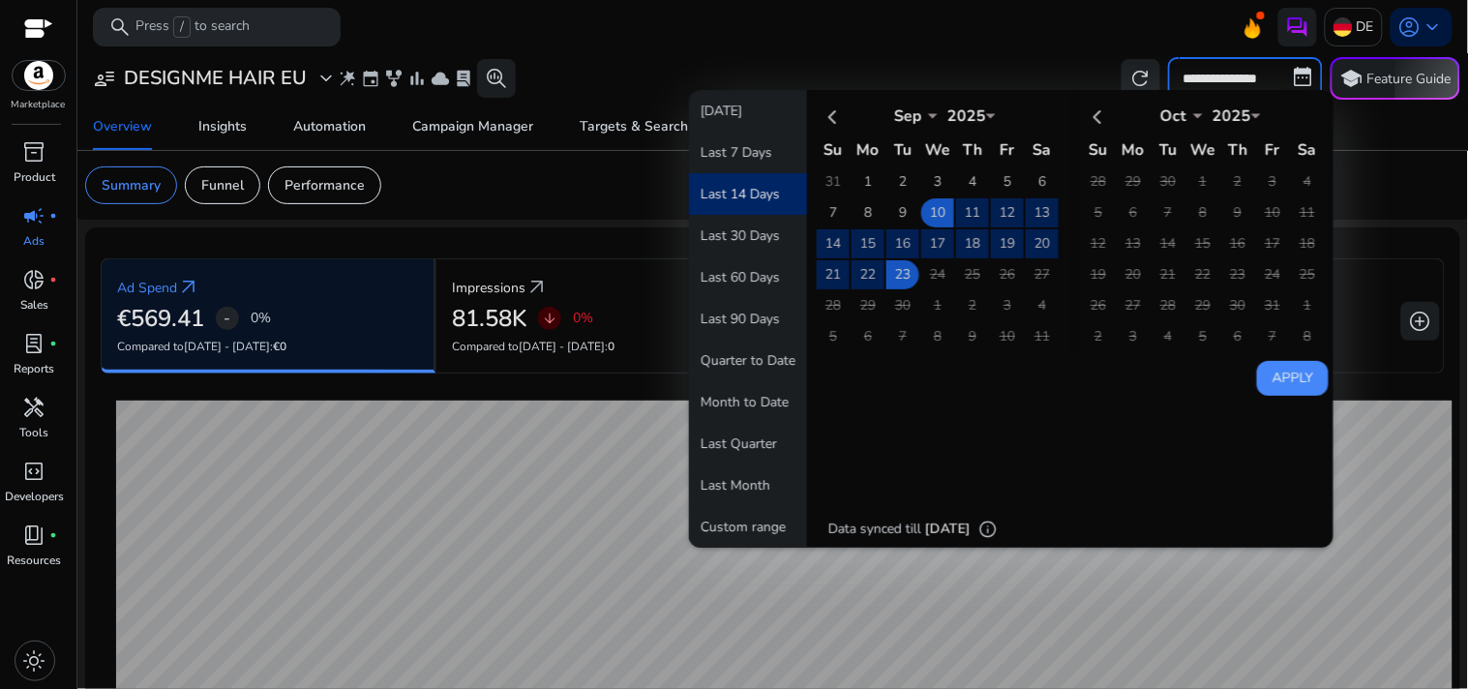
click at [963, 43] on mat-toolbar "search Press / to search DE account_circle keyboard_arrow_down" at bounding box center [772, 26] width 1390 height 53
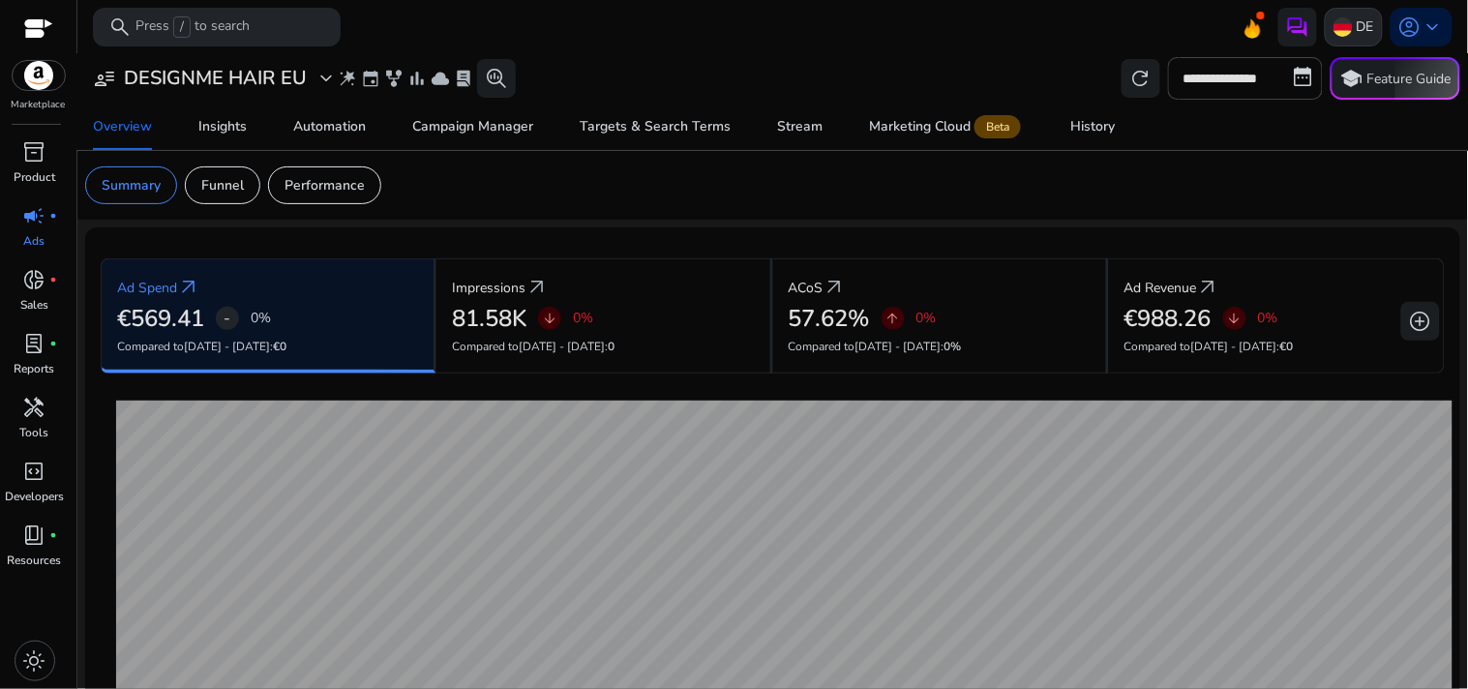
click at [1333, 17] on img at bounding box center [1342, 26] width 19 height 19
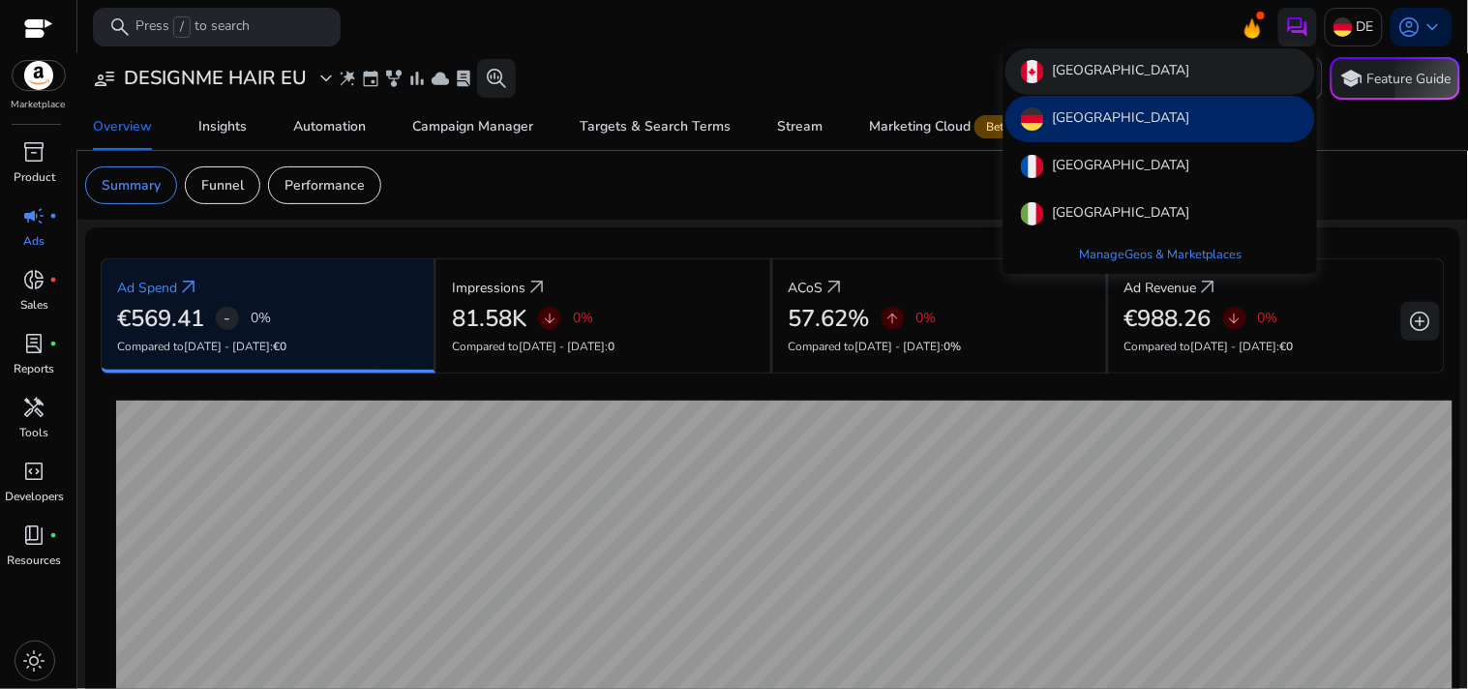
click at [1172, 83] on div "[GEOGRAPHIC_DATA]" at bounding box center [1160, 71] width 310 height 46
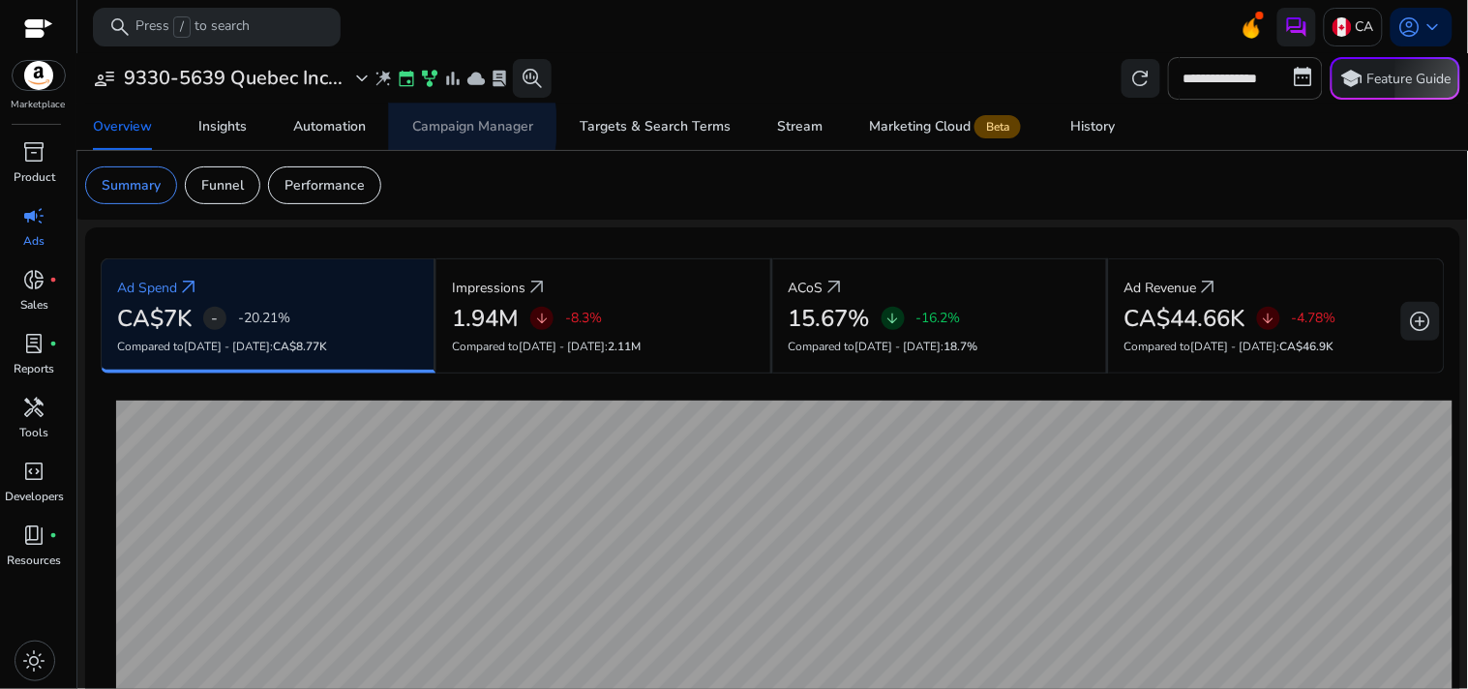
click at [408, 126] on link "Campaign Manager" at bounding box center [472, 127] width 167 height 46
